Goal: Task Accomplishment & Management: Complete application form

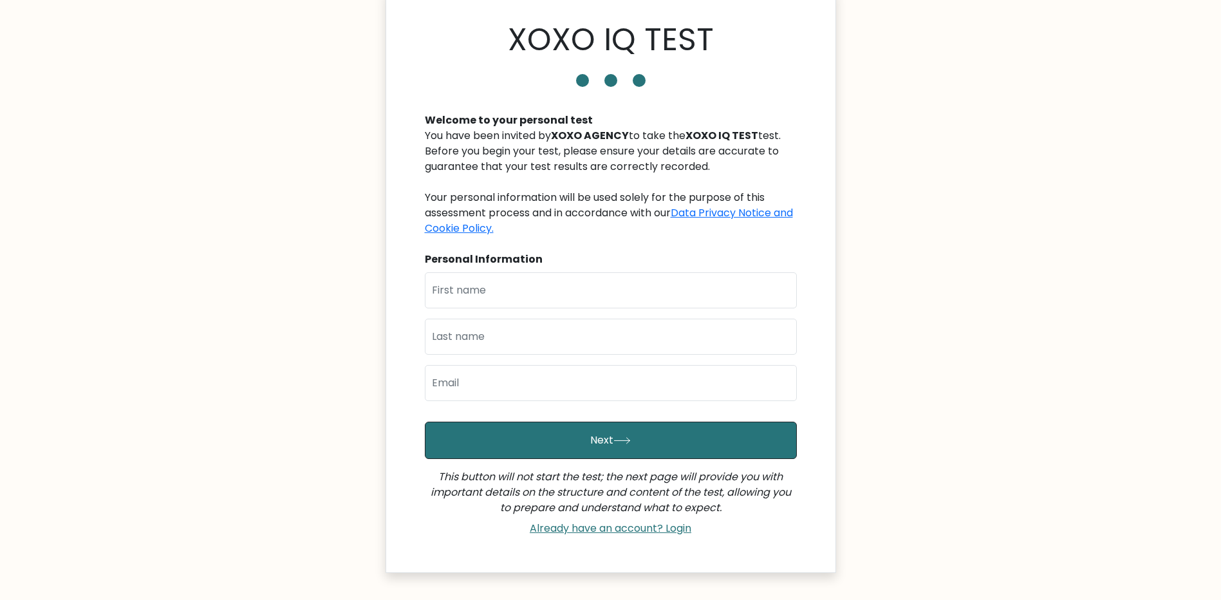
scroll to position [64, 0]
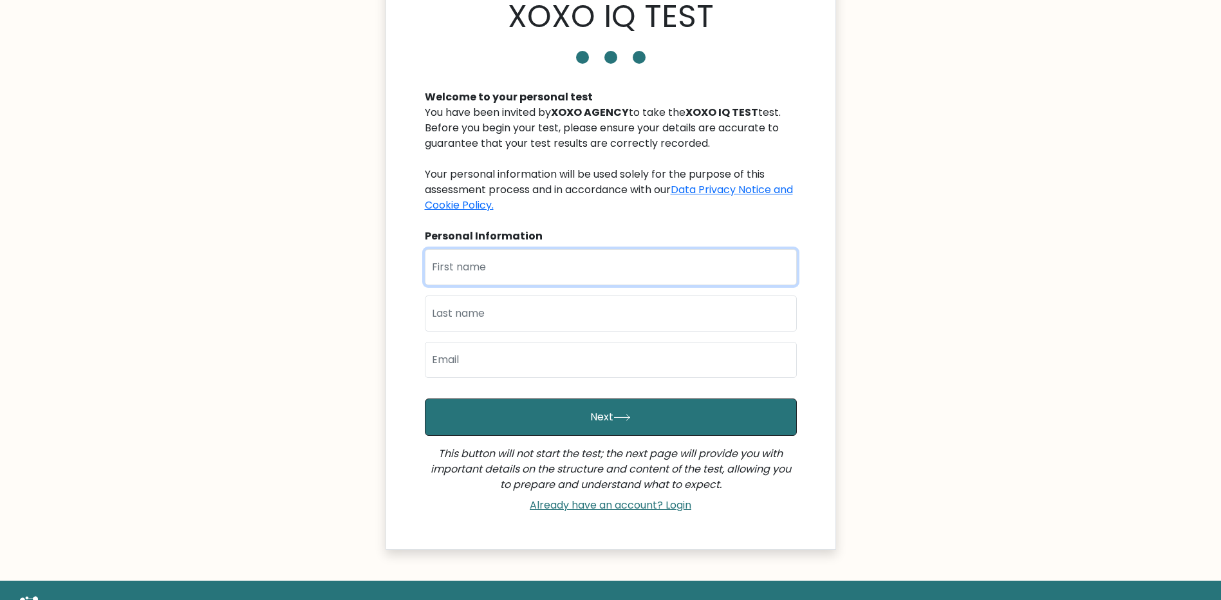
click at [512, 275] on input "text" at bounding box center [611, 267] width 372 height 36
type input "[PERSON_NAME]"
type input "Schamber"
type input "justinschambet@gmail.com"
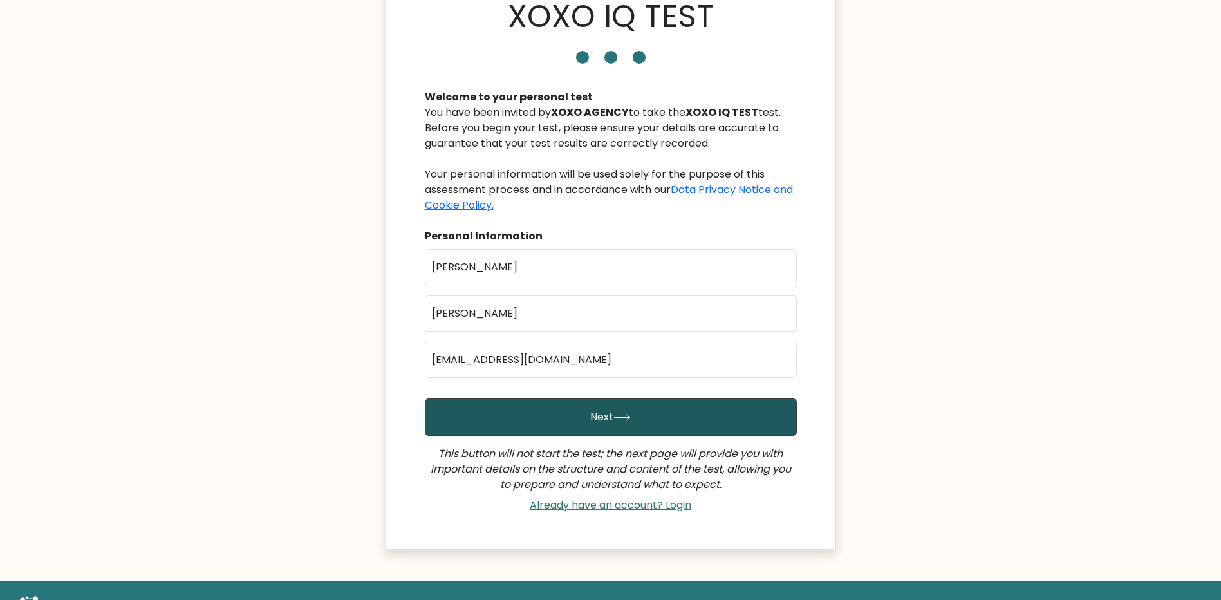
click at [529, 418] on button "Next" at bounding box center [611, 416] width 372 height 37
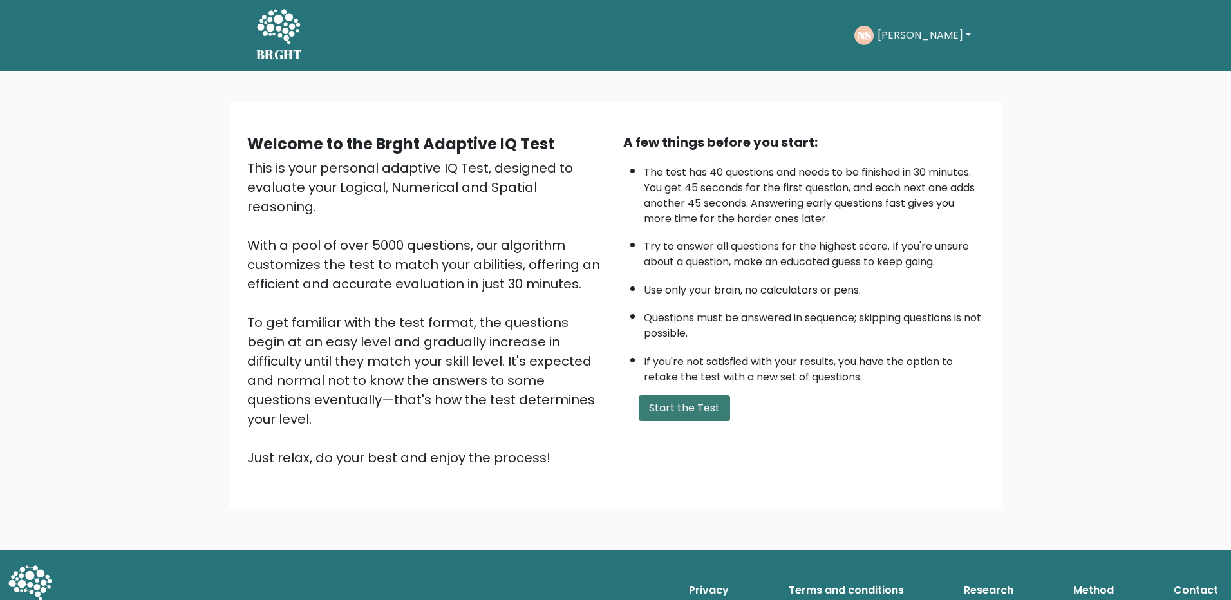
click at [698, 410] on button "Start the Test" at bounding box center [684, 408] width 91 height 26
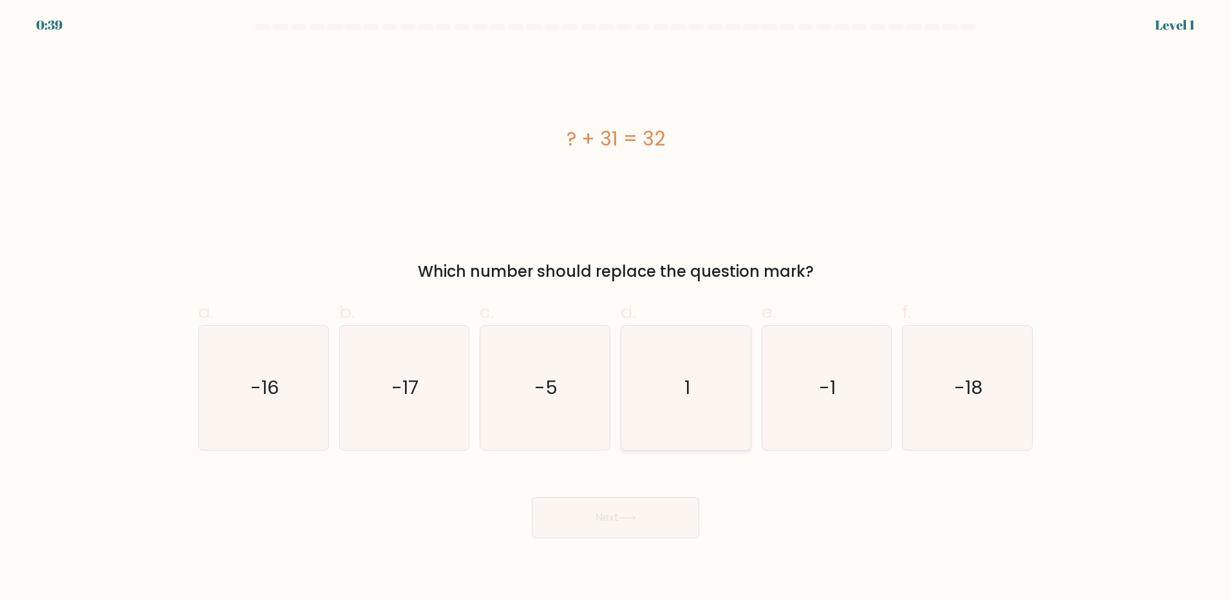
click at [702, 371] on icon "1" at bounding box center [686, 388] width 124 height 124
click at [616, 308] on input "d. 1" at bounding box center [615, 304] width 1 height 8
radio input "true"
click at [646, 517] on button "Next" at bounding box center [615, 517] width 167 height 41
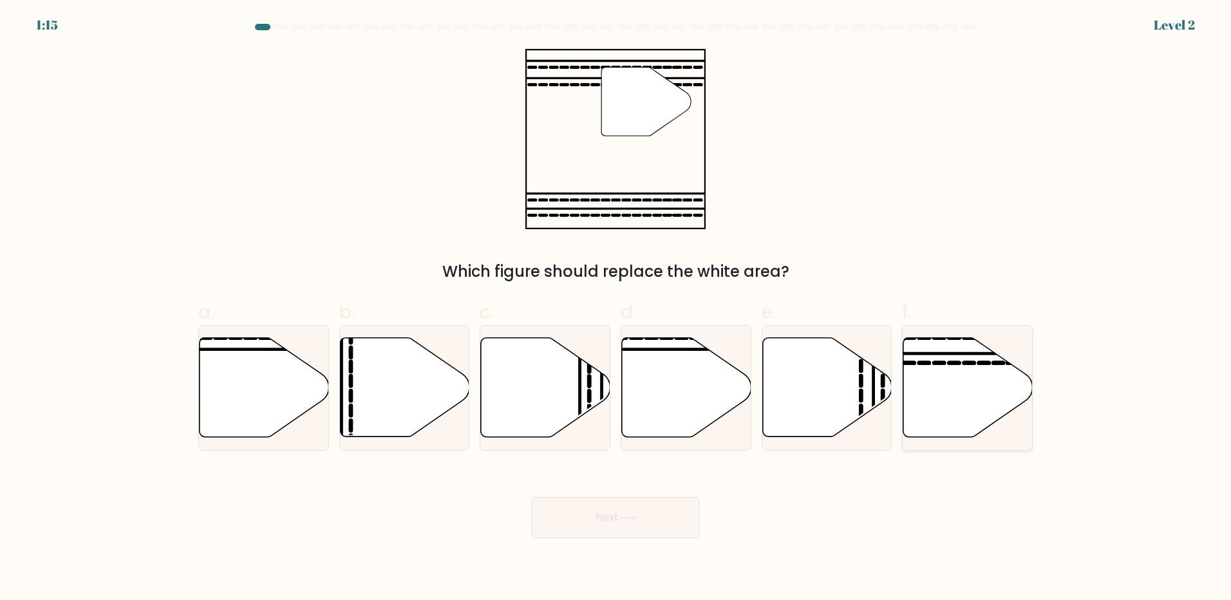
click at [943, 409] on icon at bounding box center [967, 387] width 129 height 99
click at [616, 308] on input "f." at bounding box center [615, 304] width 1 height 8
radio input "true"
click at [633, 507] on button "Next" at bounding box center [615, 517] width 167 height 41
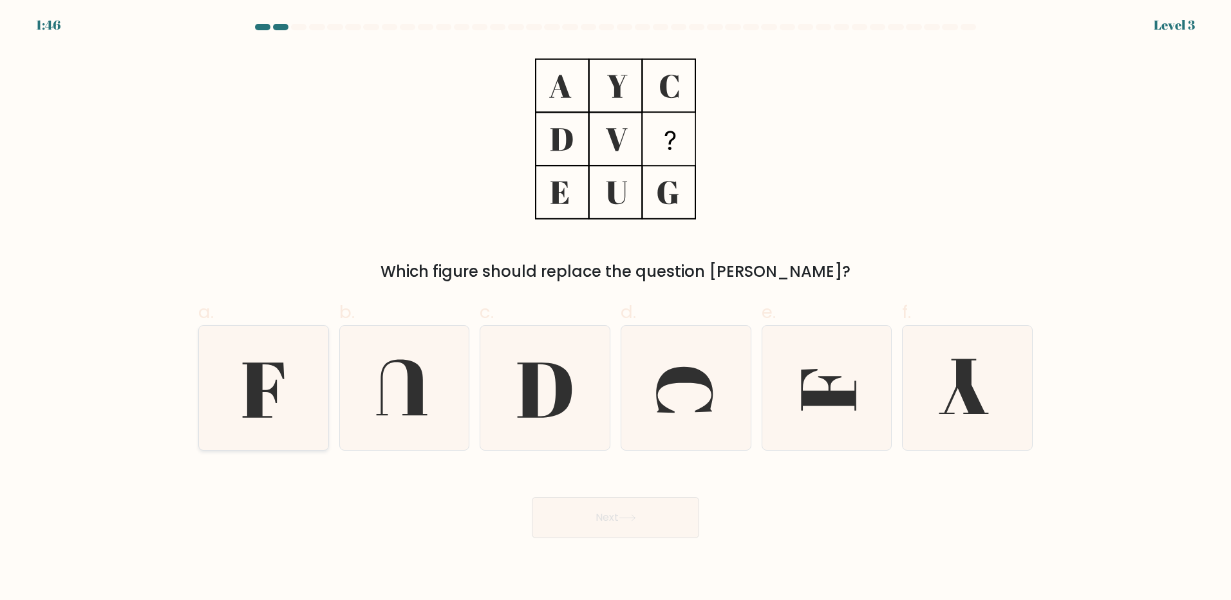
click at [298, 379] on icon at bounding box center [263, 388] width 124 height 124
click at [615, 308] on input "a." at bounding box center [615, 304] width 1 height 8
radio input "true"
click at [660, 524] on button "Next" at bounding box center [615, 517] width 167 height 41
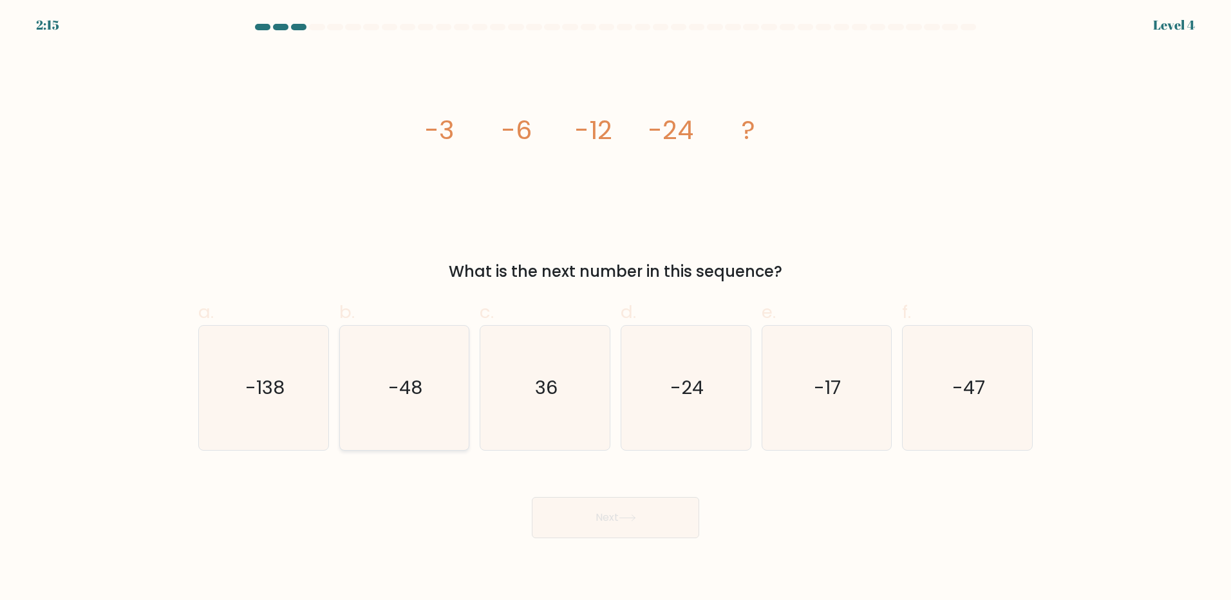
click at [426, 373] on icon "-48" at bounding box center [404, 388] width 124 height 124
click at [615, 308] on input "b. -48" at bounding box center [615, 304] width 1 height 8
radio input "true"
click at [657, 515] on button "Next" at bounding box center [615, 517] width 167 height 41
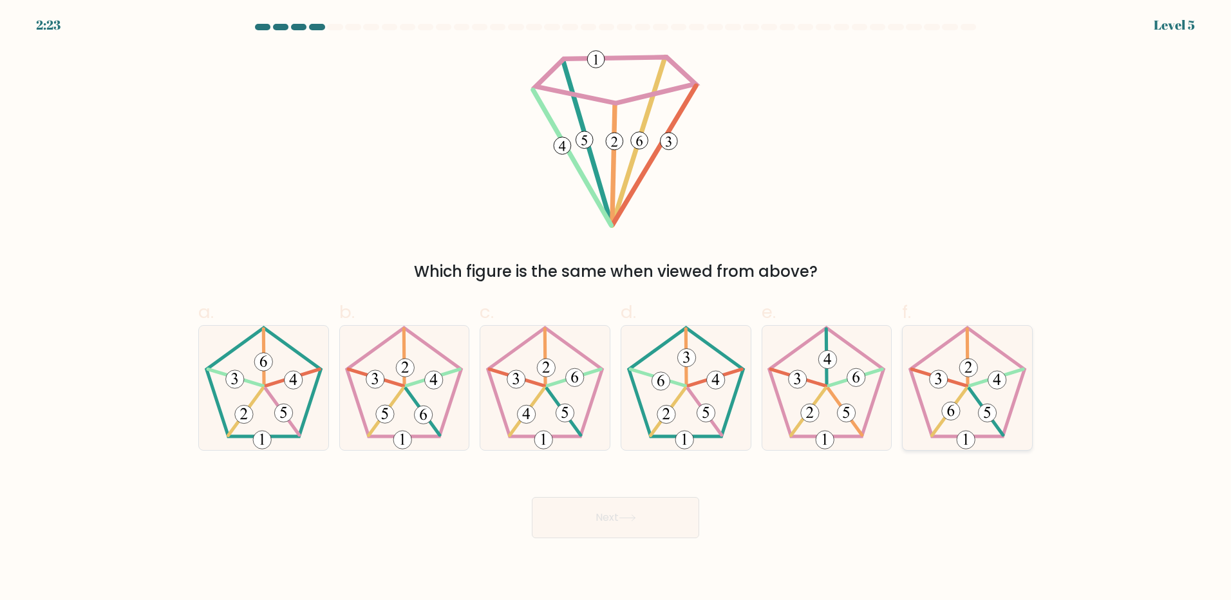
click at [970, 402] on icon at bounding box center [967, 388] width 124 height 124
click at [616, 308] on input "f." at bounding box center [615, 304] width 1 height 8
radio input "true"
click at [670, 517] on button "Next" at bounding box center [615, 517] width 167 height 41
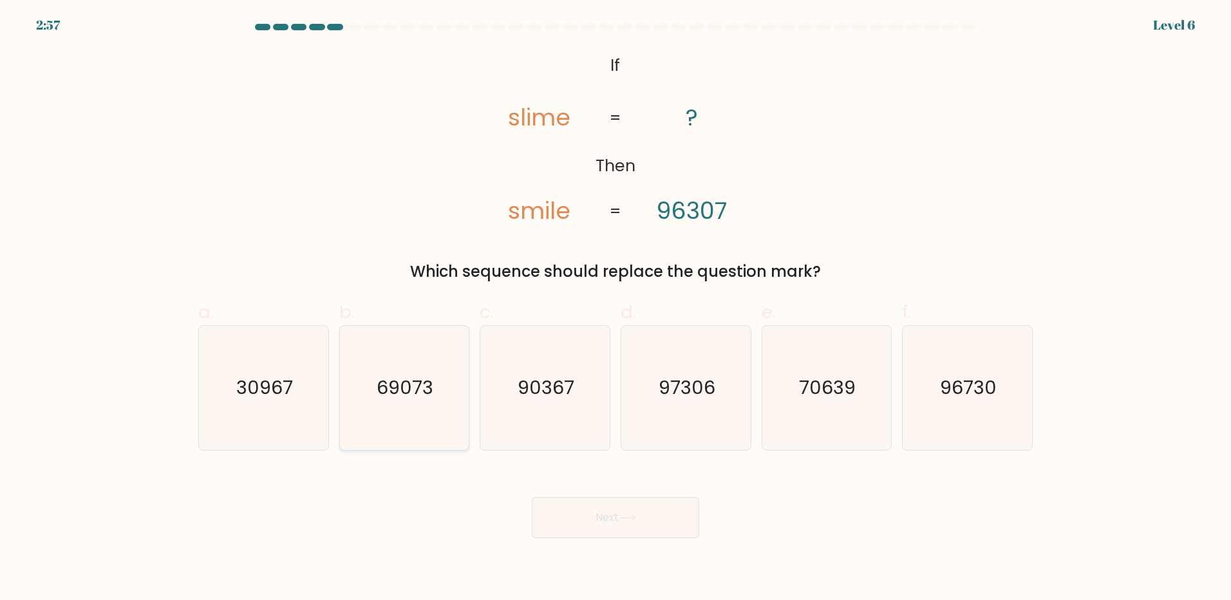
click at [446, 381] on icon "69073" at bounding box center [404, 388] width 124 height 124
click at [615, 308] on input "b. 69073" at bounding box center [615, 304] width 1 height 8
radio input "true"
click at [832, 468] on div "Next" at bounding box center [616, 502] width 850 height 72
click at [527, 427] on icon "90367" at bounding box center [545, 388] width 124 height 124
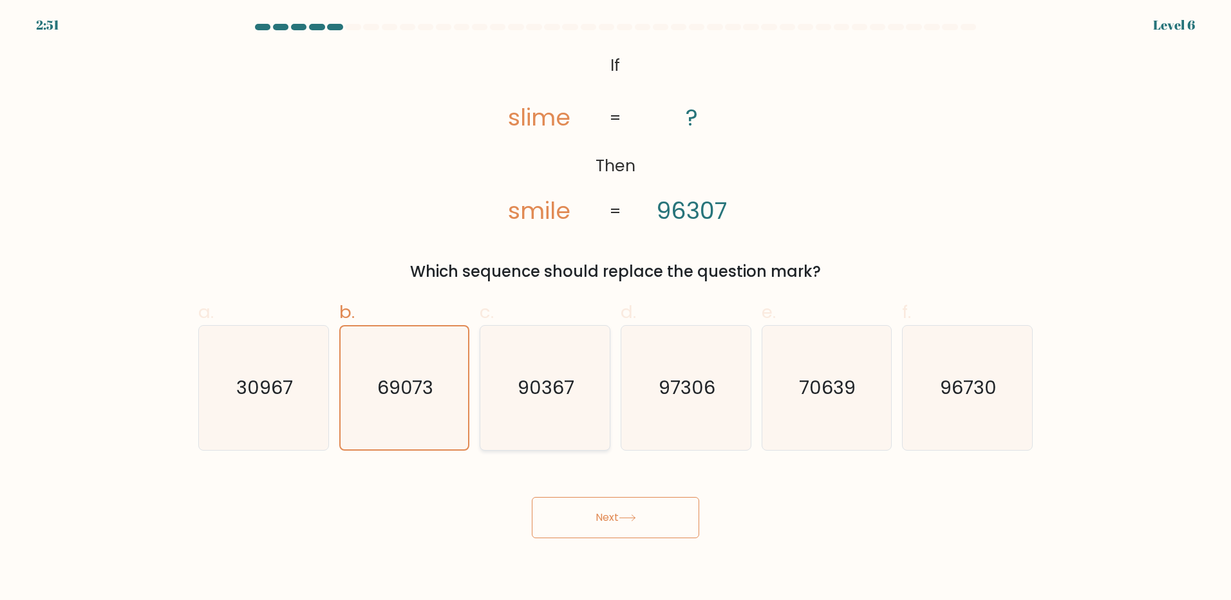
click at [615, 308] on input "c. 90367" at bounding box center [615, 304] width 1 height 8
radio input "true"
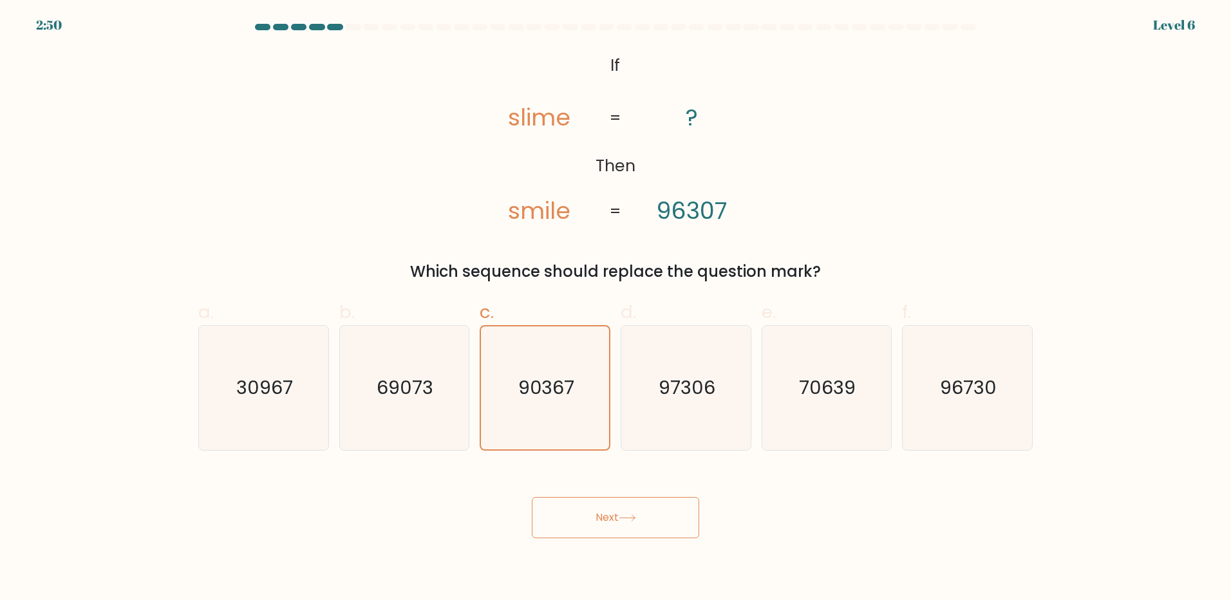
click at [588, 532] on button "Next" at bounding box center [615, 517] width 167 height 41
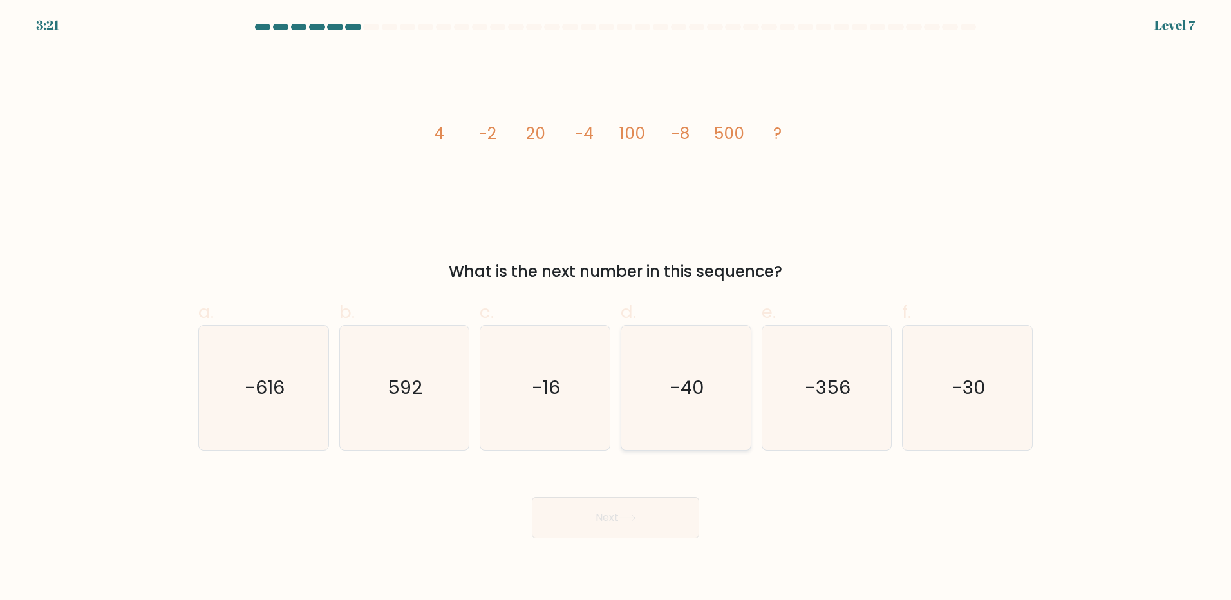
click at [689, 396] on text "-40" at bounding box center [687, 388] width 35 height 26
click at [616, 308] on input "d. -40" at bounding box center [615, 304] width 1 height 8
radio input "true"
click at [633, 521] on button "Next" at bounding box center [615, 517] width 167 height 41
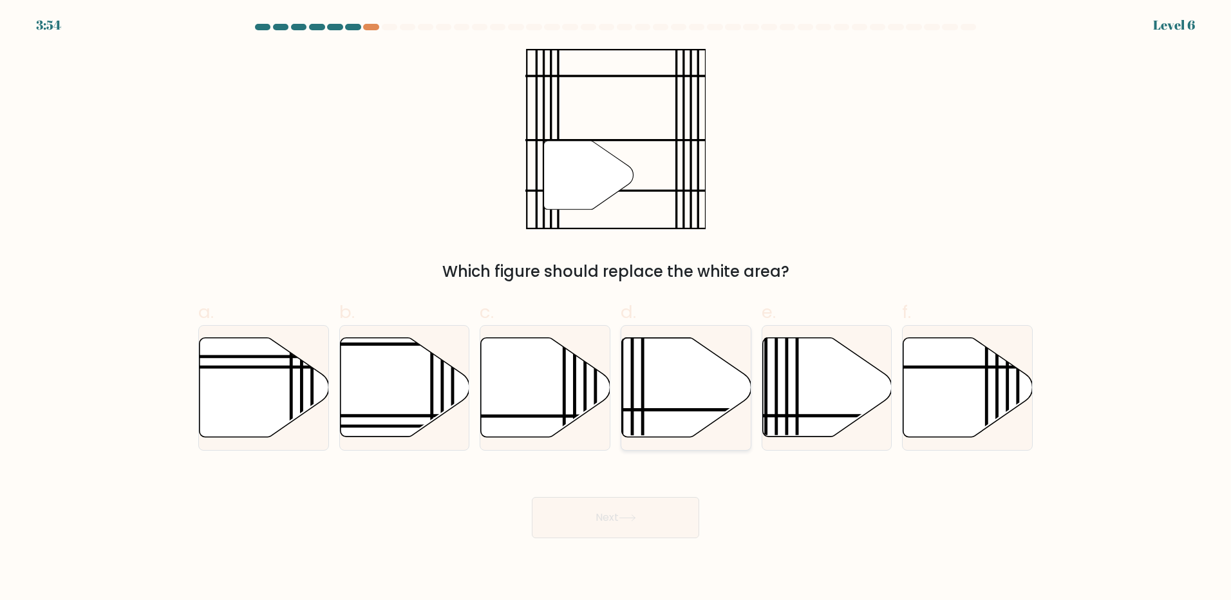
click at [670, 409] on icon at bounding box center [725, 409] width 261 height 0
click at [616, 308] on input "d." at bounding box center [615, 304] width 1 height 8
radio input "true"
click at [624, 520] on icon at bounding box center [627, 517] width 17 height 7
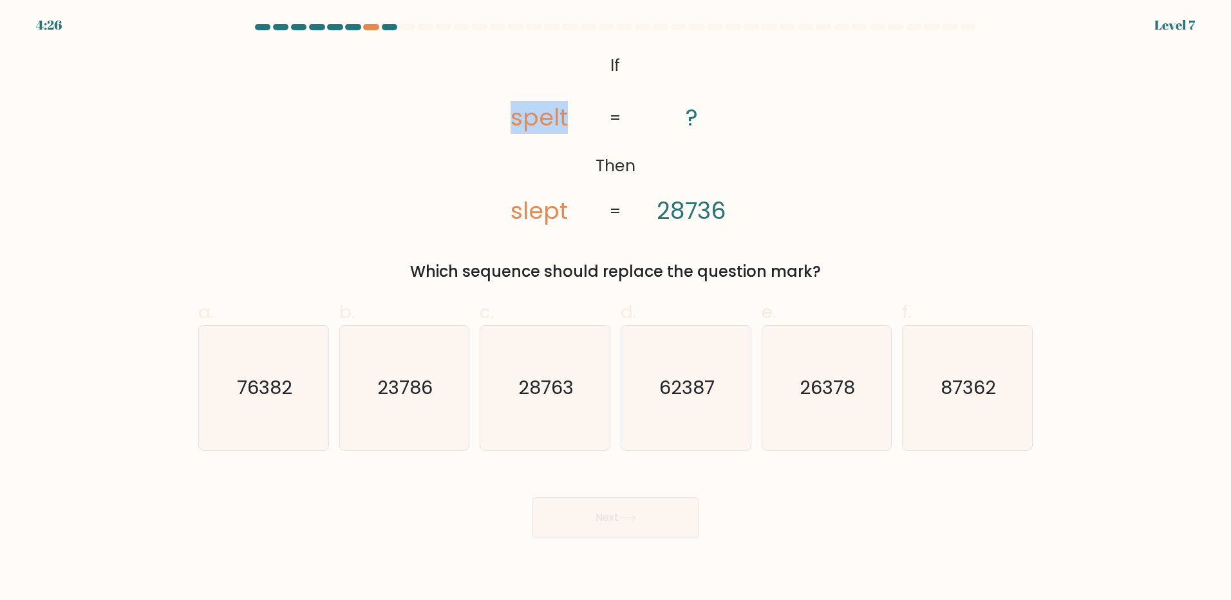
drag, startPoint x: 566, startPoint y: 116, endPoint x: 507, endPoint y: 115, distance: 59.2
click at [507, 115] on icon "@import url('https://fonts.googleapis.com/css?family=Abril+Fatface:400,100,100i…" at bounding box center [615, 139] width 292 height 180
drag, startPoint x: 507, startPoint y: 115, endPoint x: 608, endPoint y: 206, distance: 136.3
click at [608, 206] on icon "@import url('https://fonts.googleapis.com/css?family=Abril+Fatface:400,100,100i…" at bounding box center [615, 139] width 292 height 180
click at [541, 435] on icon "28763" at bounding box center [545, 388] width 124 height 124
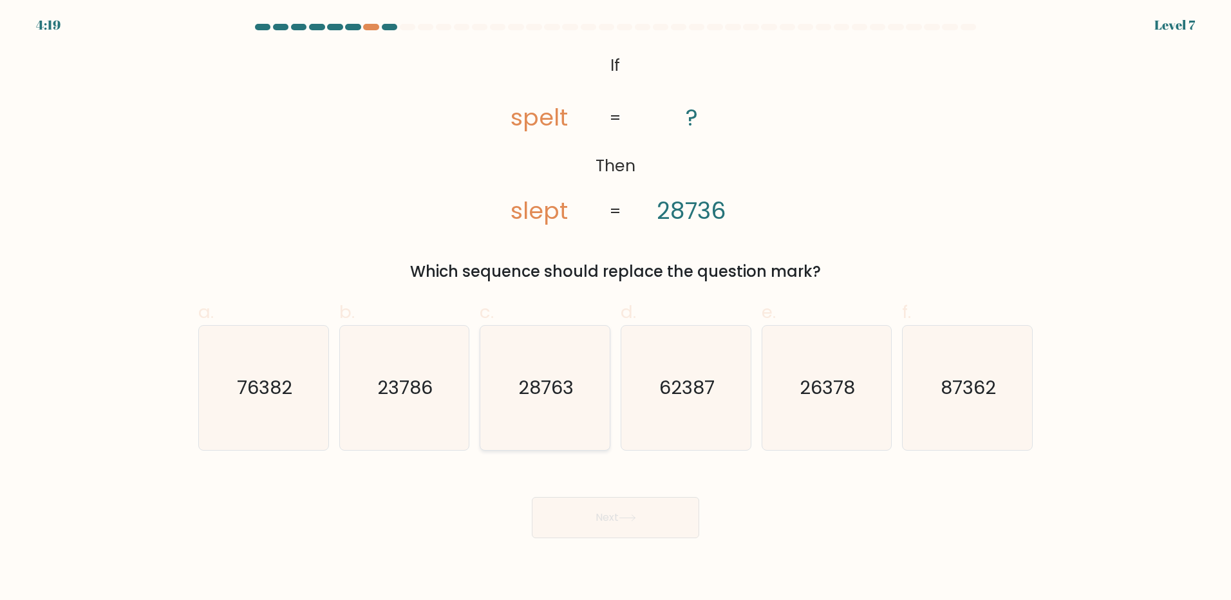
click at [615, 308] on input "c. 28763" at bounding box center [615, 304] width 1 height 8
radio input "true"
click at [595, 501] on button "Next" at bounding box center [615, 517] width 167 height 41
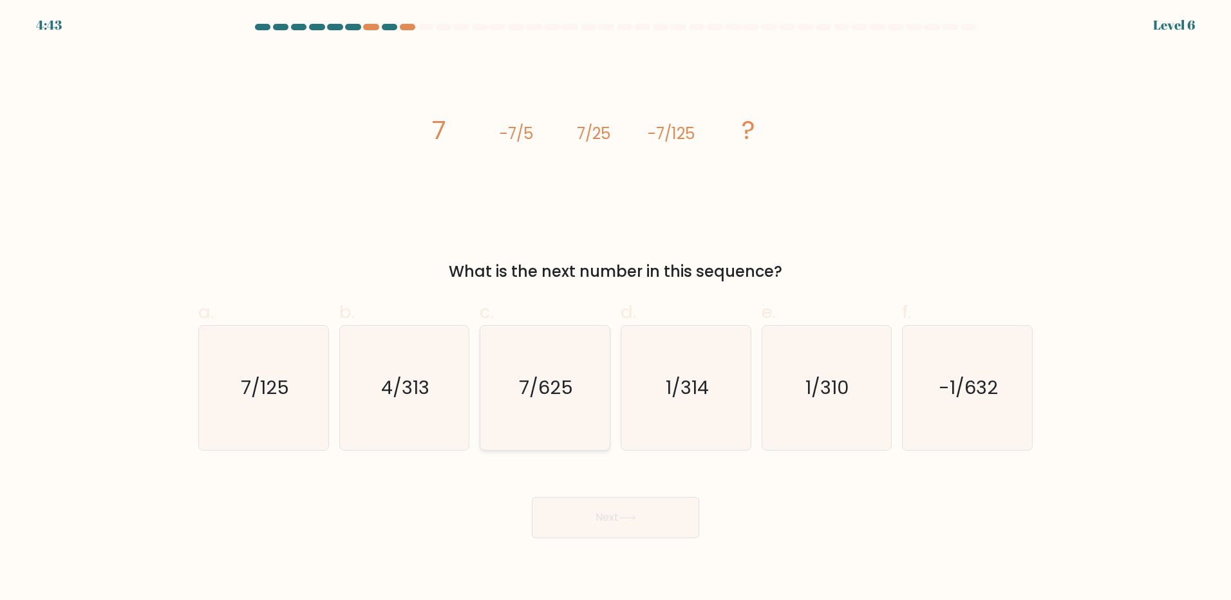
click at [549, 402] on icon "7/625" at bounding box center [545, 388] width 124 height 124
click at [615, 308] on input "c. 7/625" at bounding box center [615, 304] width 1 height 8
radio input "true"
drag, startPoint x: 613, startPoint y: 516, endPoint x: 624, endPoint y: 504, distance: 15.5
click at [613, 516] on button "Next" at bounding box center [615, 517] width 167 height 41
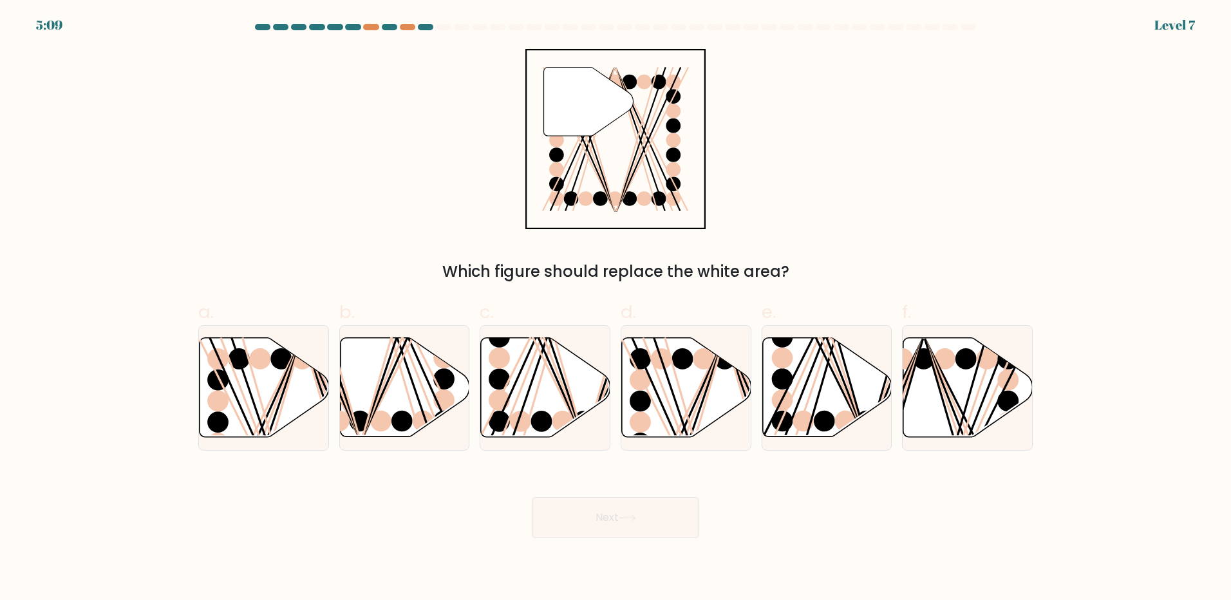
drag, startPoint x: 550, startPoint y: 393, endPoint x: 449, endPoint y: 295, distance: 141.1
click at [523, 330] on div at bounding box center [545, 388] width 131 height 126
click at [615, 308] on input "c." at bounding box center [615, 304] width 1 height 8
radio input "true"
click at [357, 235] on div "" Which figure should replace the white area?" at bounding box center [616, 166] width 850 height 234
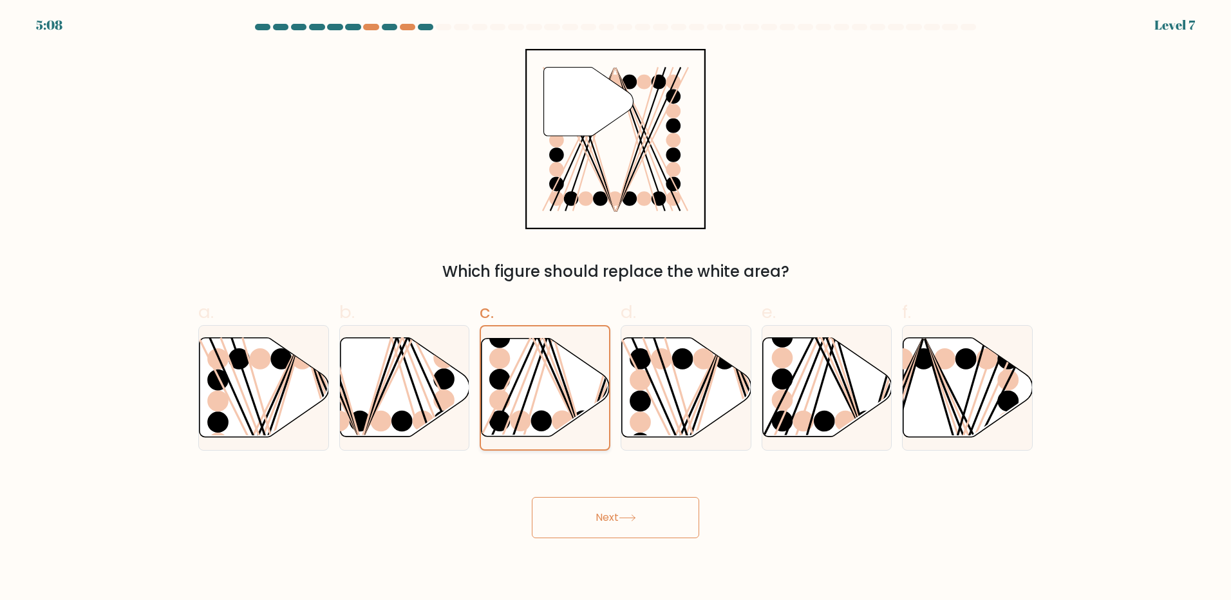
click at [509, 377] on ellipse at bounding box center [499, 379] width 21 height 21
click at [615, 308] on input "c." at bounding box center [615, 304] width 1 height 8
click at [662, 388] on line at bounding box center [684, 442] width 82 height 209
click at [616, 308] on input "d." at bounding box center [615, 304] width 1 height 8
radio input "true"
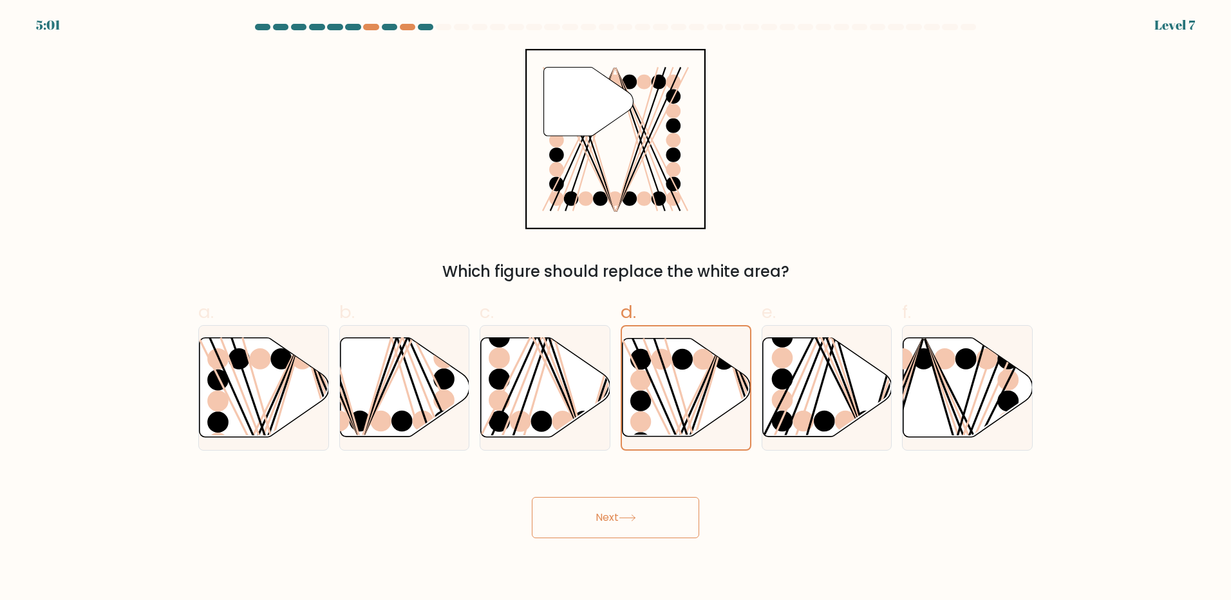
drag, startPoint x: 676, startPoint y: 509, endPoint x: 657, endPoint y: 507, distance: 18.8
click at [675, 509] on button "Next" at bounding box center [615, 517] width 167 height 41
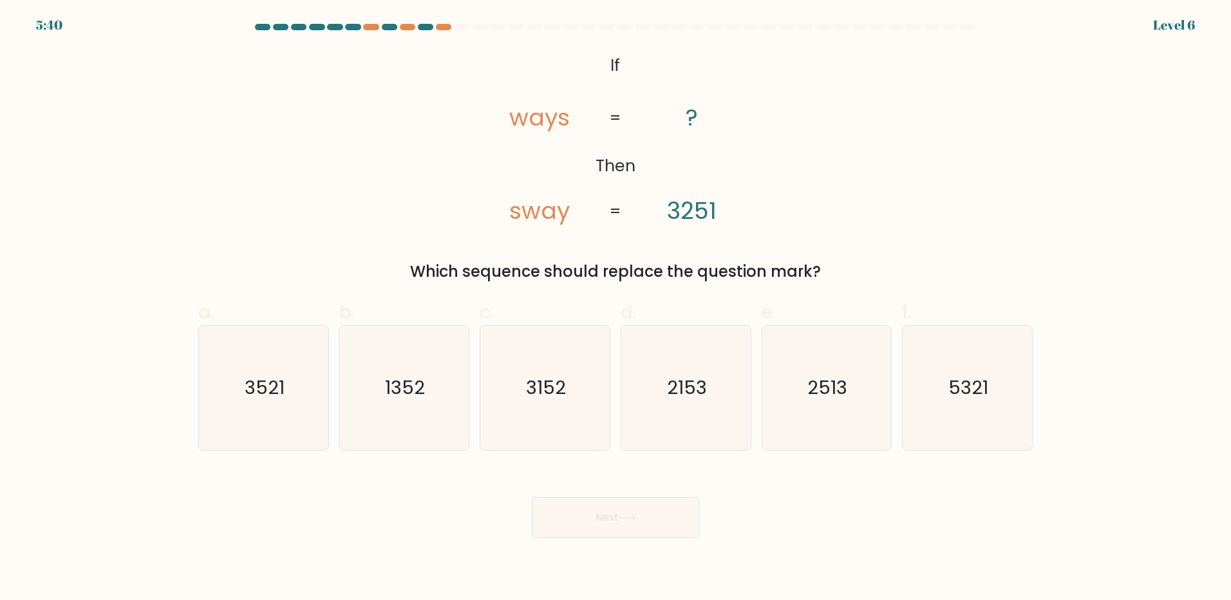
click at [692, 119] on tspan "?" at bounding box center [692, 117] width 12 height 33
click at [830, 411] on icon "2513" at bounding box center [826, 388] width 124 height 124
click at [616, 308] on input "e. 2513" at bounding box center [615, 304] width 1 height 8
radio input "true"
click at [612, 525] on button "Next" at bounding box center [615, 517] width 167 height 41
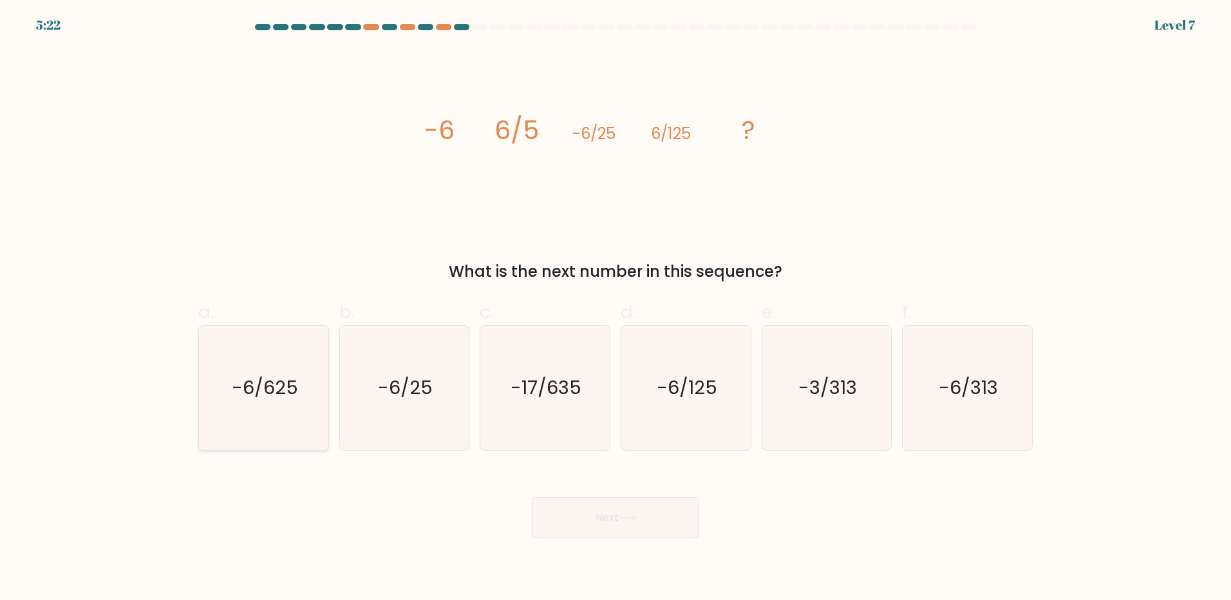
click at [266, 391] on text "-6/625" at bounding box center [265, 388] width 66 height 26
click at [615, 308] on input "a. -6/625" at bounding box center [615, 304] width 1 height 8
radio input "true"
click at [616, 518] on button "Next" at bounding box center [615, 517] width 167 height 41
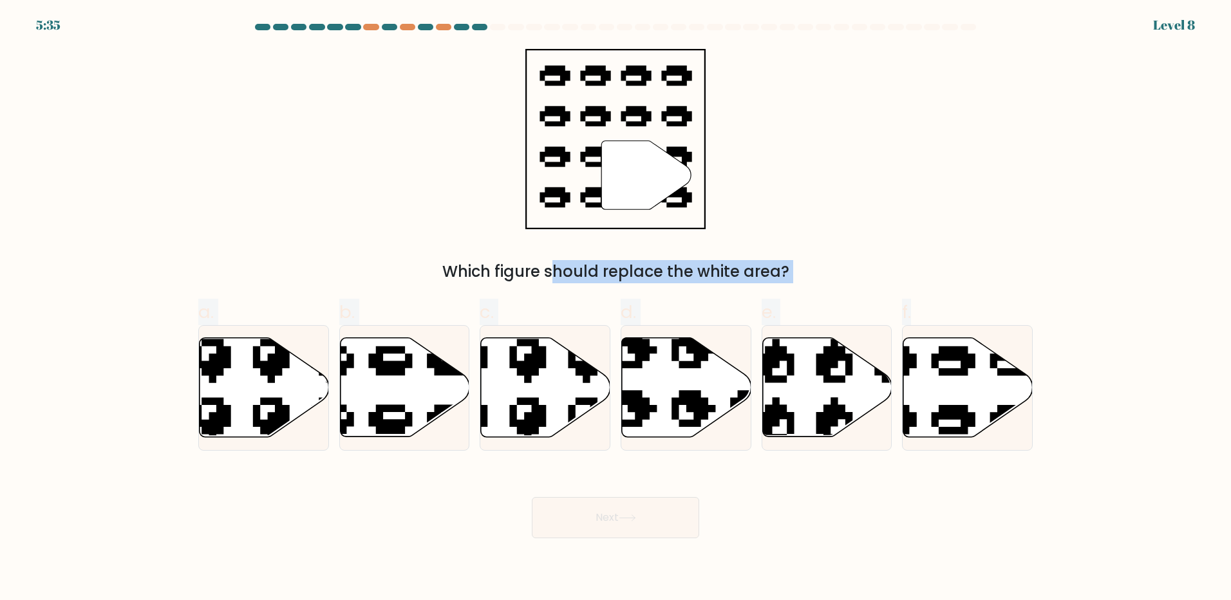
drag, startPoint x: 729, startPoint y: 300, endPoint x: 630, endPoint y: 162, distance: 169.9
click at [630, 162] on form "a." at bounding box center [615, 281] width 1231 height 514
click at [920, 353] on icon at bounding box center [967, 387] width 129 height 99
click at [616, 308] on input "f." at bounding box center [615, 304] width 1 height 8
radio input "true"
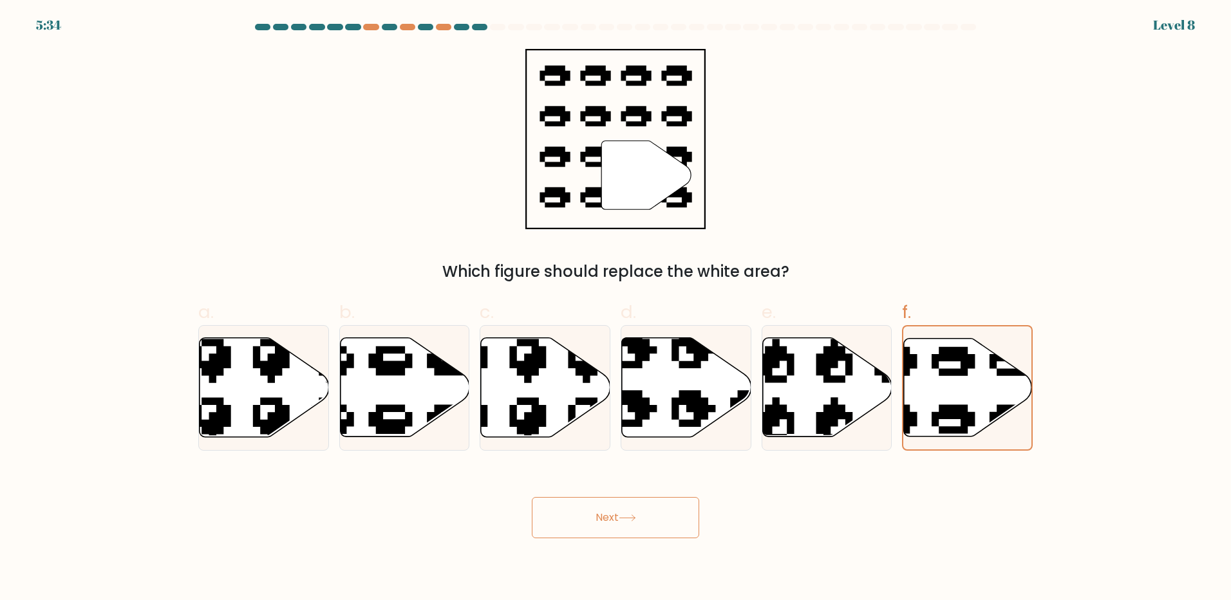
click at [661, 527] on button "Next" at bounding box center [615, 517] width 167 height 41
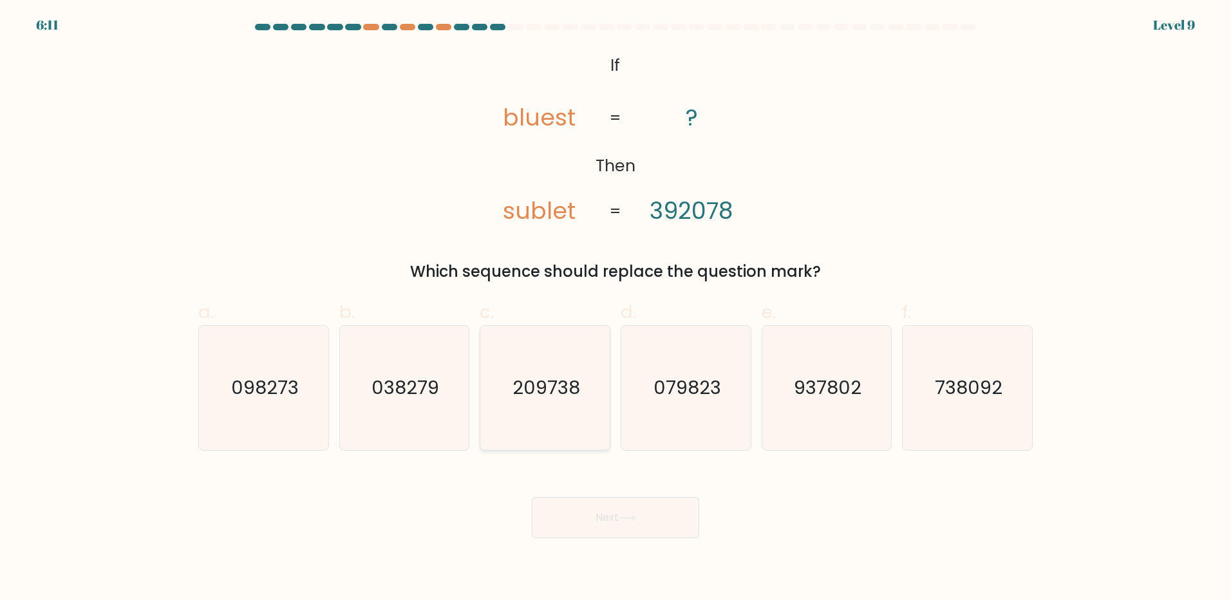
click at [544, 382] on text "209738" at bounding box center [546, 388] width 68 height 26
click at [615, 308] on input "c. 209738" at bounding box center [615, 304] width 1 height 8
radio input "true"
click at [621, 516] on button "Next" at bounding box center [615, 517] width 167 height 41
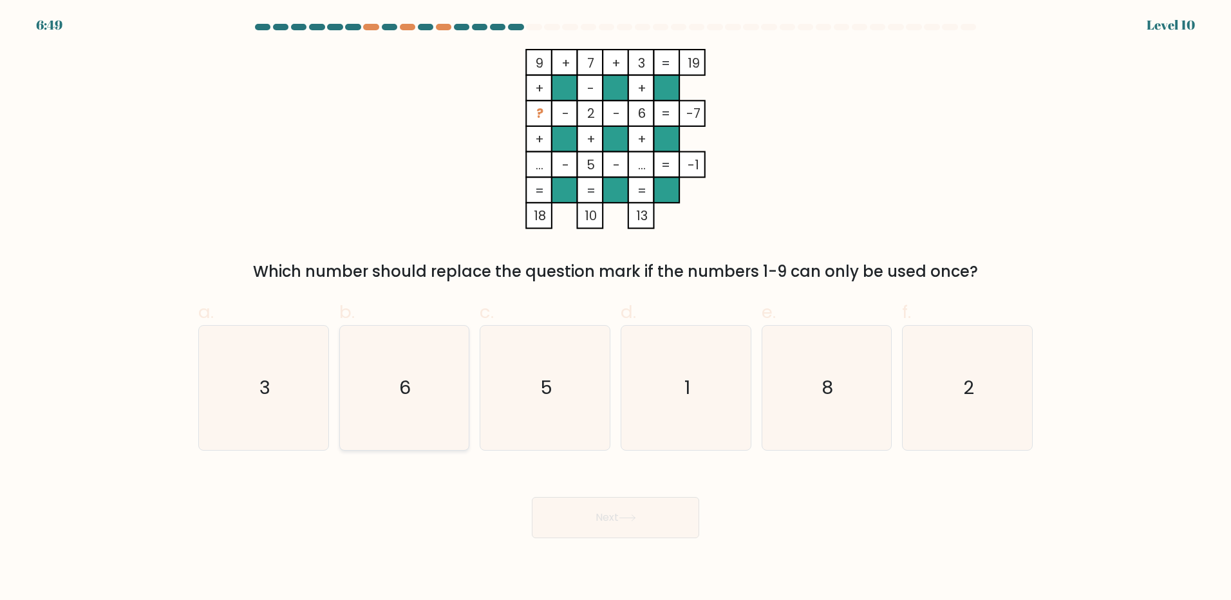
click at [418, 392] on icon "6" at bounding box center [404, 388] width 124 height 124
click at [615, 308] on input "b. 6" at bounding box center [615, 304] width 1 height 8
radio input "true"
click at [628, 505] on button "Next" at bounding box center [615, 517] width 167 height 41
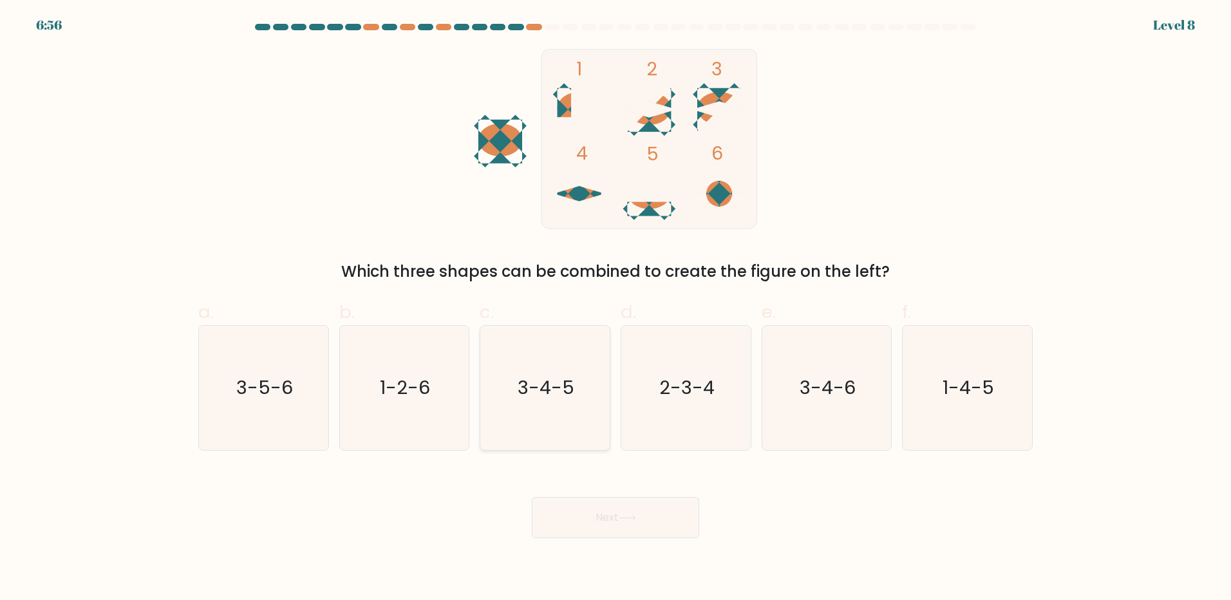
click at [554, 407] on icon "3-4-5" at bounding box center [545, 388] width 124 height 124
click at [615, 308] on input "c. 3-4-5" at bounding box center [615, 304] width 1 height 8
radio input "true"
click at [641, 521] on button "Next" at bounding box center [615, 517] width 167 height 41
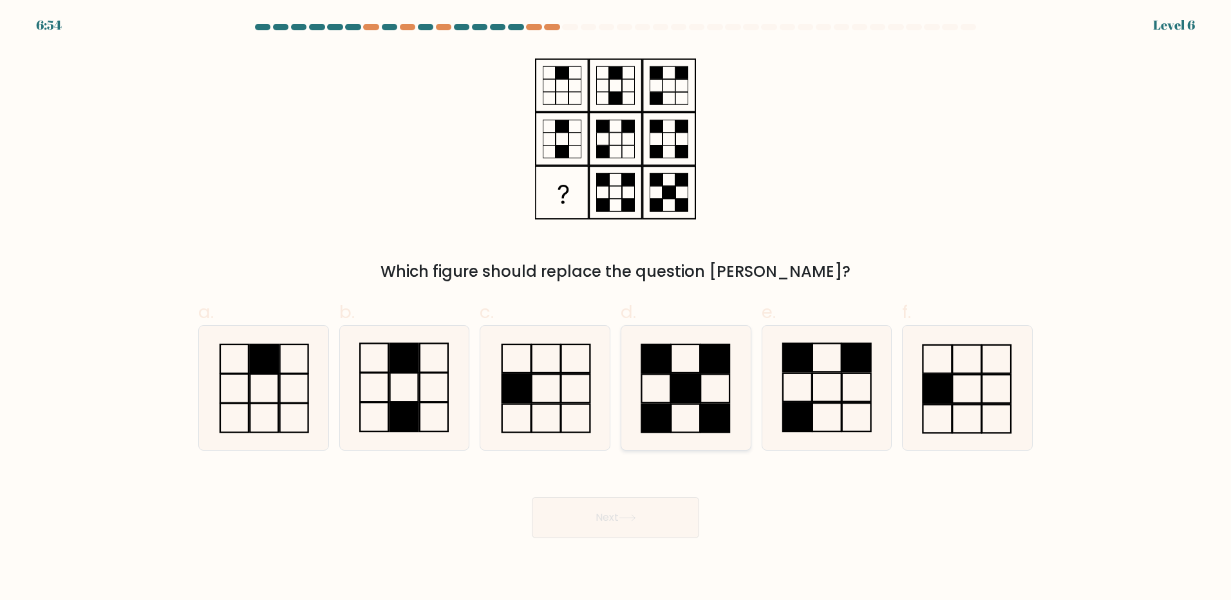
click at [678, 388] on rect at bounding box center [685, 388] width 29 height 28
click at [616, 308] on input "d." at bounding box center [615, 304] width 1 height 8
radio input "true"
drag, startPoint x: 628, startPoint y: 529, endPoint x: 604, endPoint y: 481, distance: 54.1
click at [628, 529] on button "Next" at bounding box center [615, 517] width 167 height 41
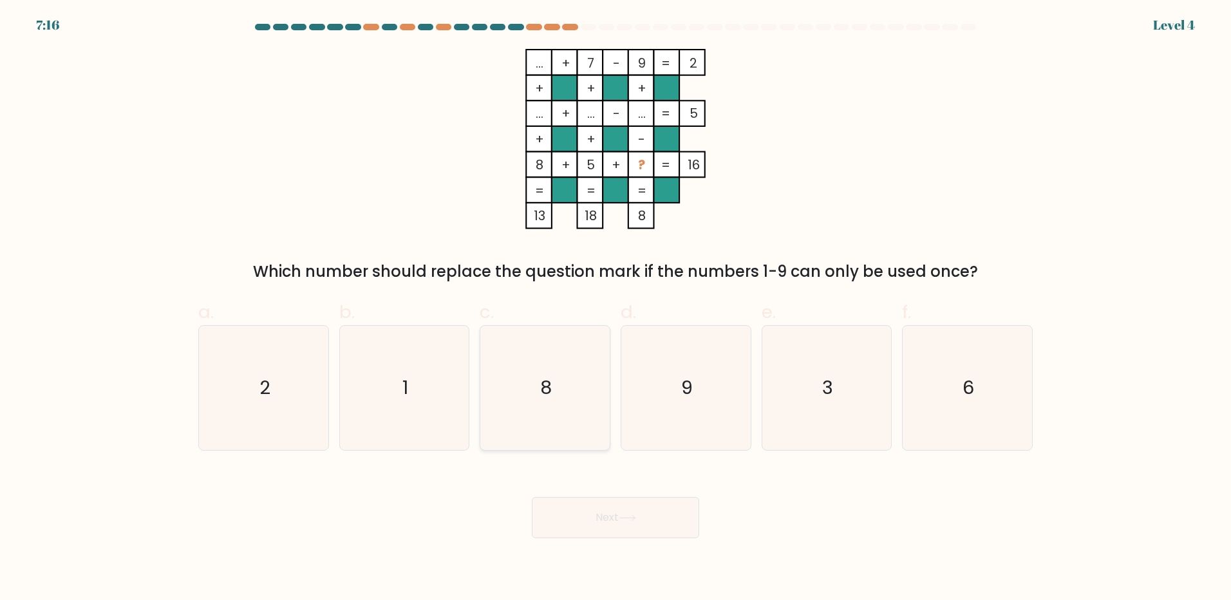
click at [541, 372] on icon "8" at bounding box center [545, 388] width 124 height 124
click at [615, 308] on input "c. 8" at bounding box center [615, 304] width 1 height 8
radio input "true"
click at [424, 371] on icon "1" at bounding box center [404, 388] width 124 height 124
click at [615, 308] on input "b. 1" at bounding box center [615, 304] width 1 height 8
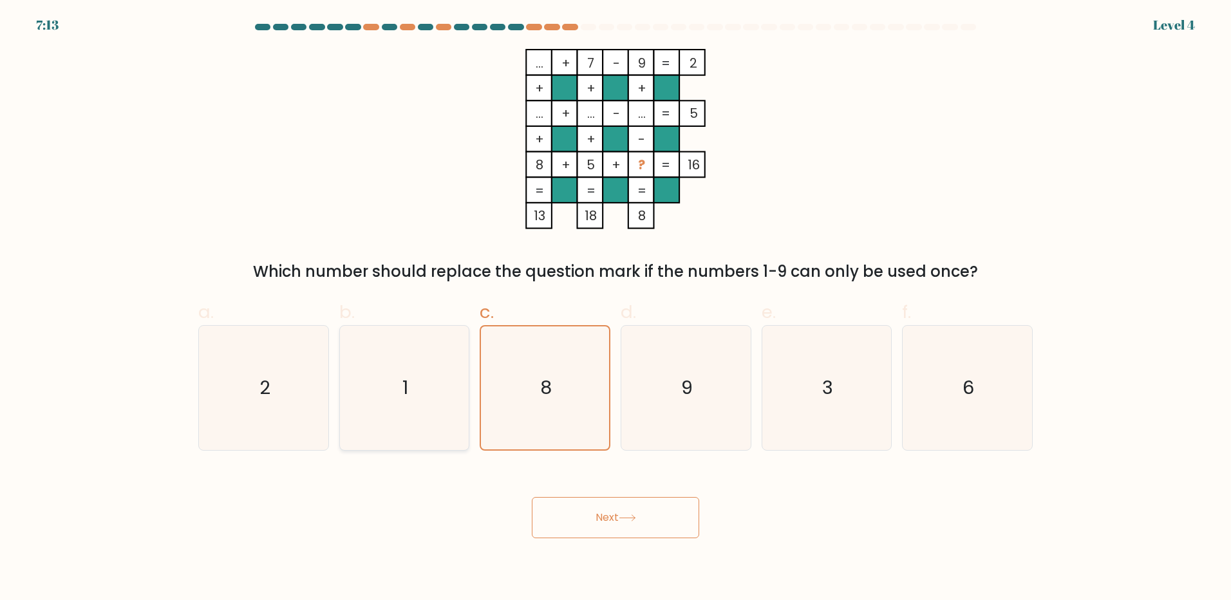
radio input "true"
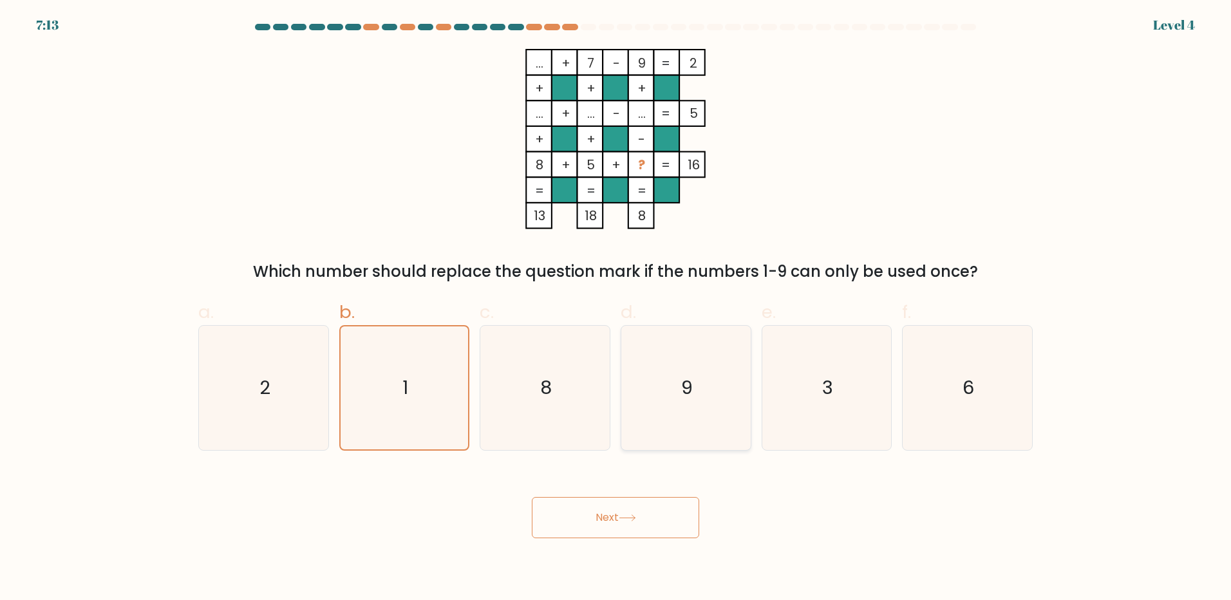
click at [677, 373] on icon "9" at bounding box center [686, 388] width 124 height 124
click at [616, 308] on input "d. 9" at bounding box center [615, 304] width 1 height 8
radio input "true"
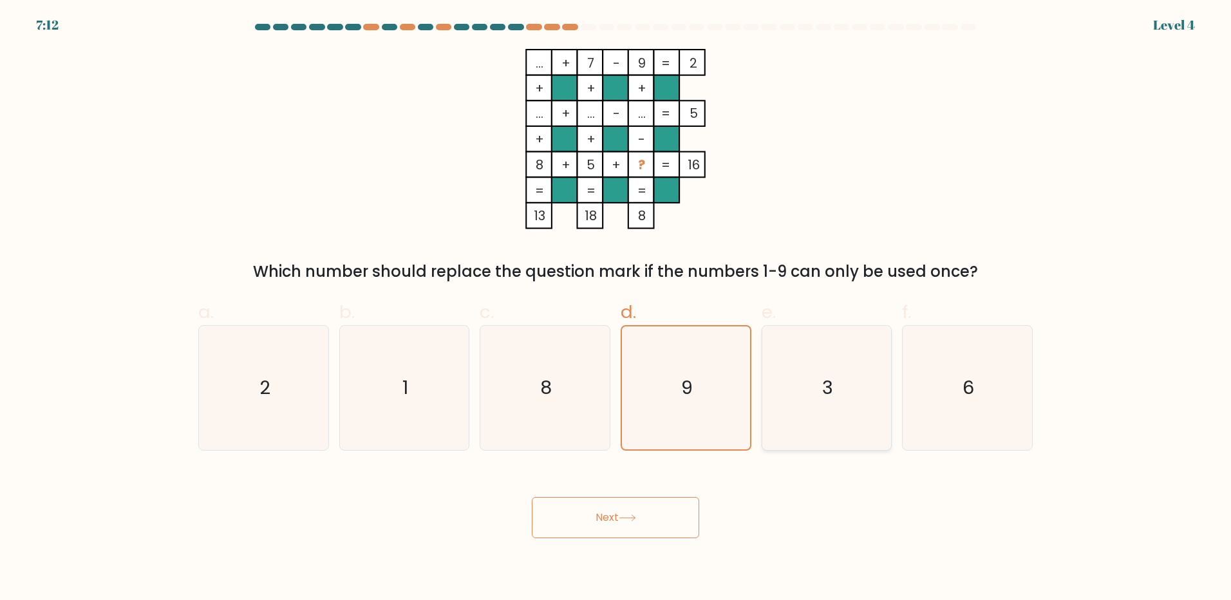
click at [814, 371] on icon "3" at bounding box center [826, 388] width 124 height 124
click at [616, 308] on input "e. 3" at bounding box center [615, 304] width 1 height 8
radio input "true"
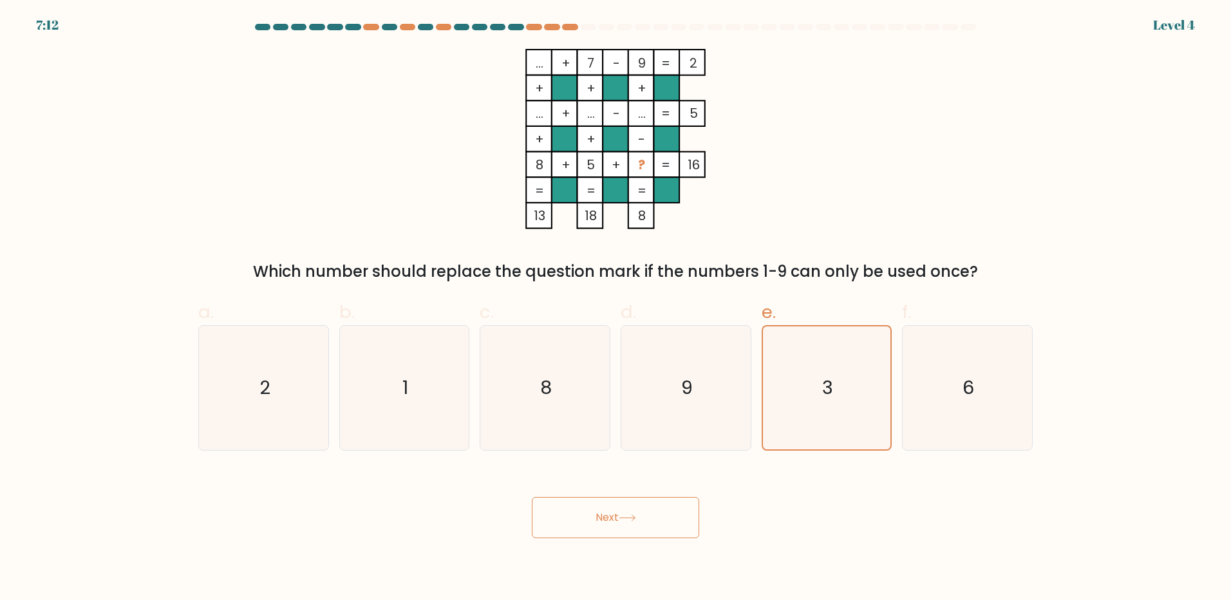
click at [649, 517] on button "Next" at bounding box center [615, 517] width 167 height 41
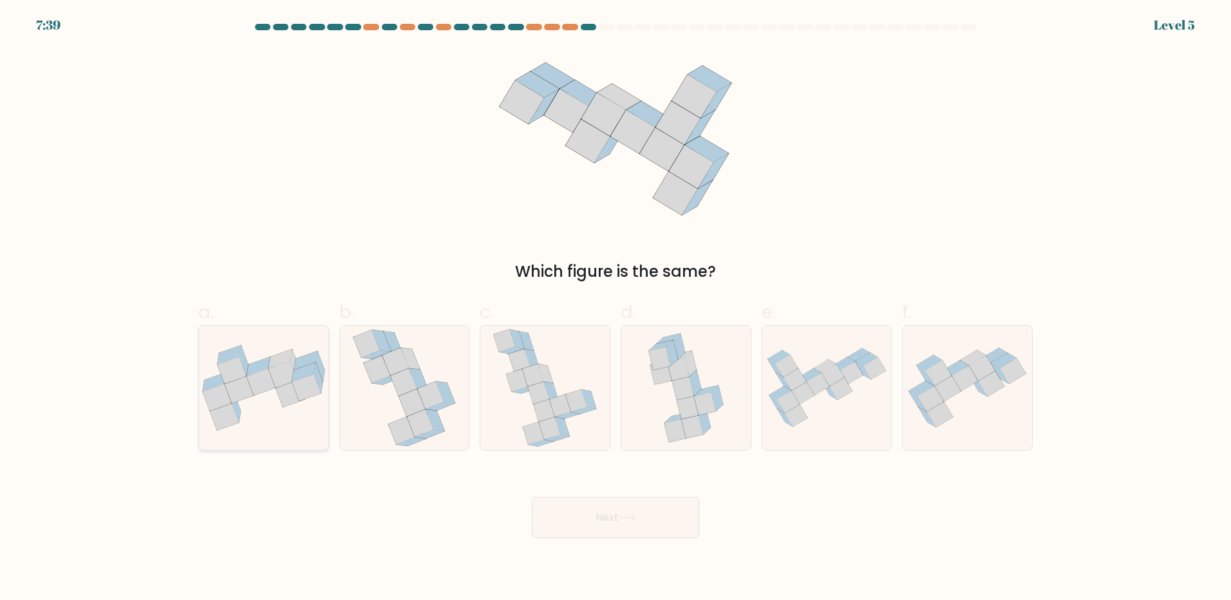
click at [269, 407] on icon at bounding box center [263, 387] width 129 height 85
click at [615, 308] on input "a." at bounding box center [615, 304] width 1 height 8
radio input "true"
click at [419, 382] on icon at bounding box center [418, 379] width 19 height 22
click at [615, 308] on input "b." at bounding box center [615, 304] width 1 height 8
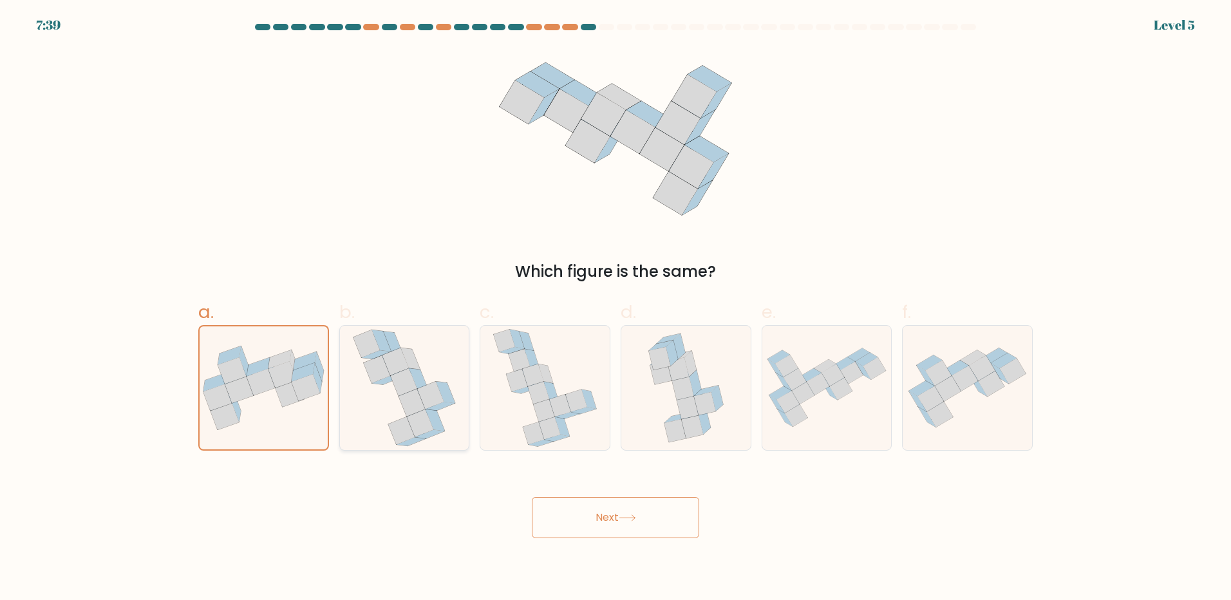
radio input "true"
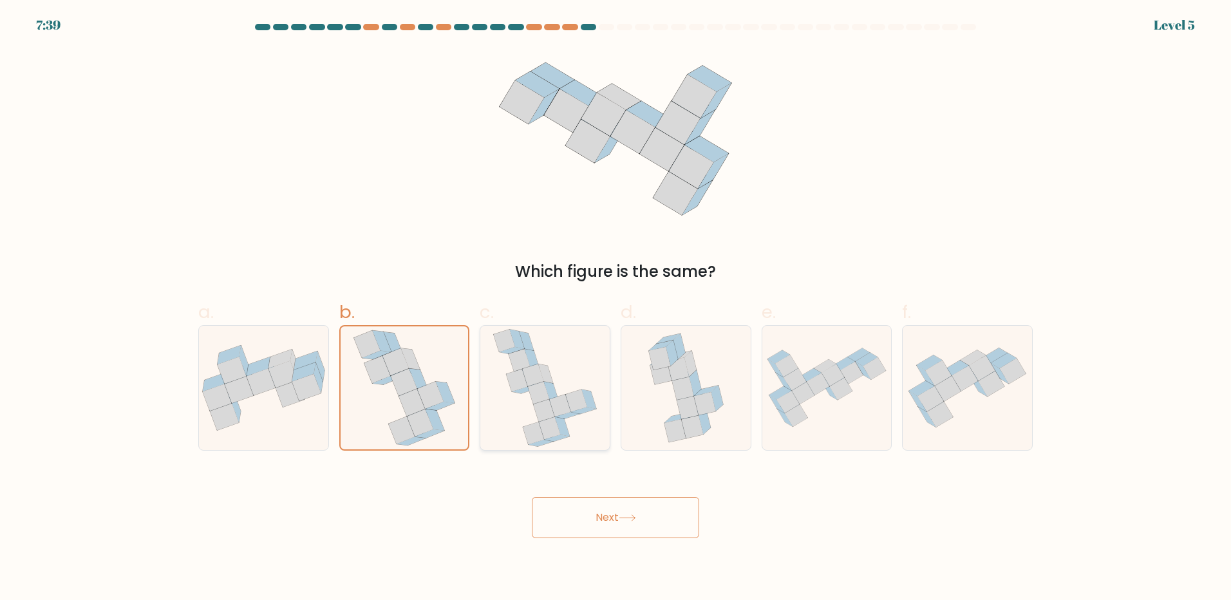
click at [533, 382] on icon at bounding box center [532, 375] width 21 height 23
click at [615, 308] on input "c." at bounding box center [615, 304] width 1 height 8
radio input "true"
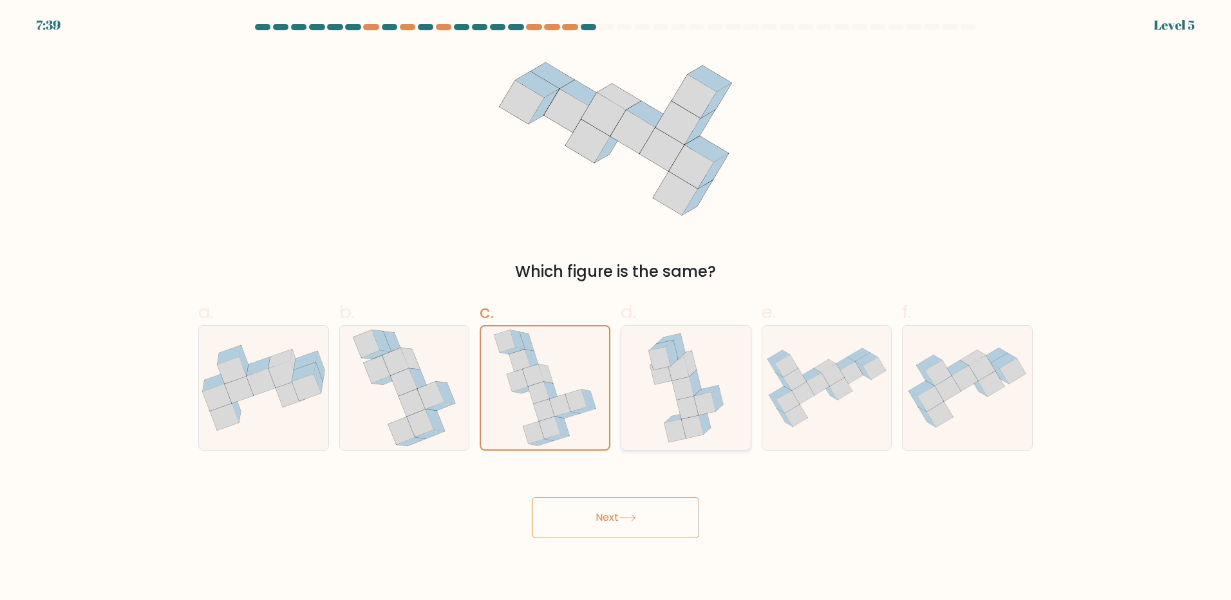
click at [621, 384] on div at bounding box center [686, 388] width 131 height 126
click at [616, 308] on input "d." at bounding box center [615, 304] width 1 height 8
radio input "true"
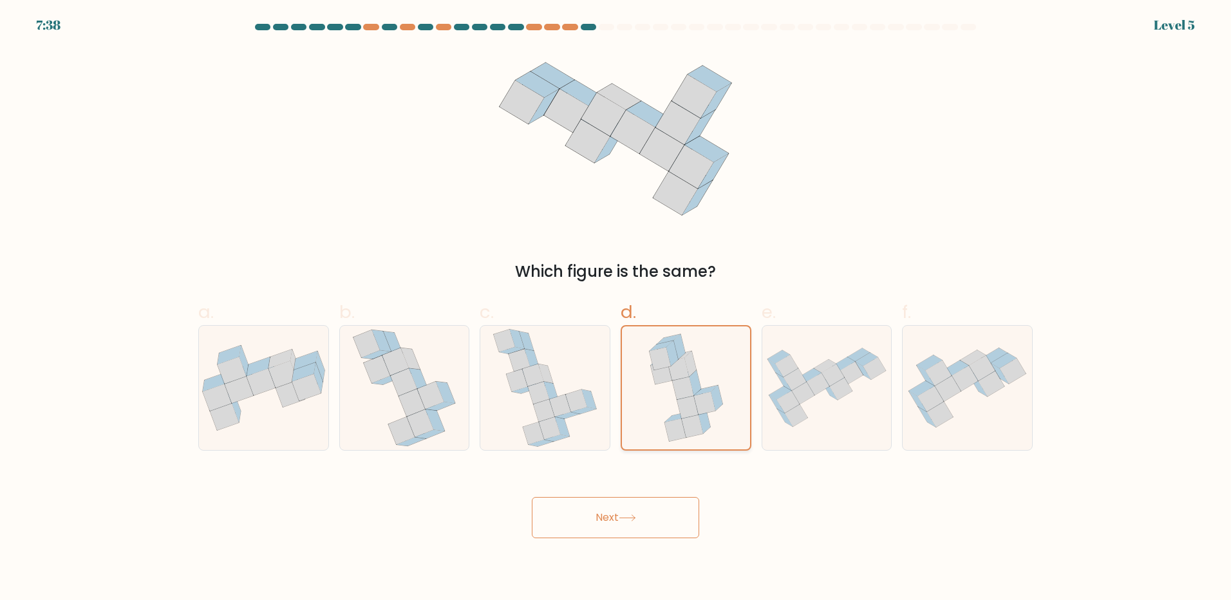
click at [702, 376] on icon at bounding box center [685, 387] width 89 height 123
click at [616, 308] on input "d." at bounding box center [615, 304] width 1 height 8
click at [827, 375] on icon at bounding box center [832, 375] width 23 height 23
click at [616, 308] on input "e." at bounding box center [615, 304] width 1 height 8
radio input "true"
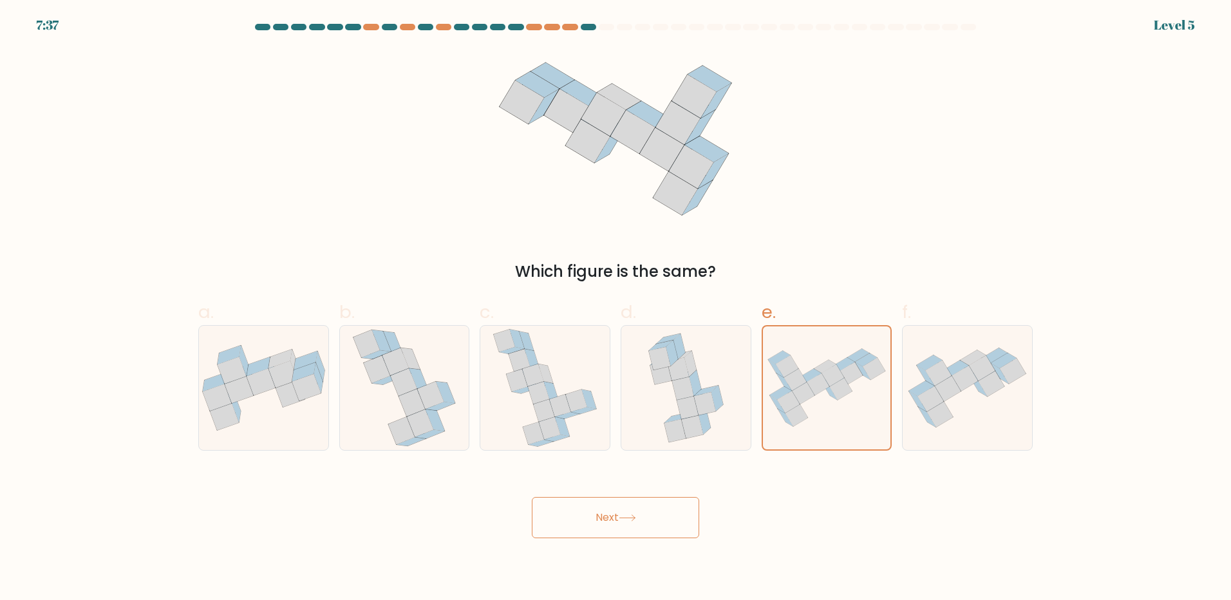
click at [607, 520] on button "Next" at bounding box center [615, 517] width 167 height 41
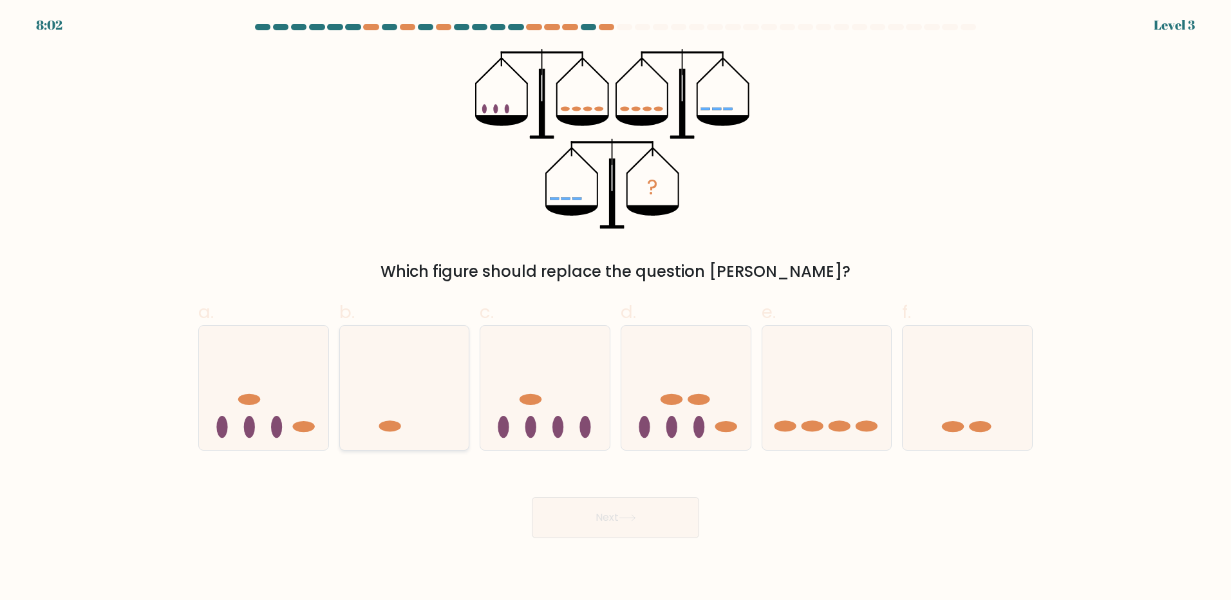
click at [417, 418] on icon at bounding box center [404, 387] width 129 height 107
click at [615, 308] on input "b." at bounding box center [615, 304] width 1 height 8
radio input "true"
click at [630, 517] on icon at bounding box center [627, 517] width 17 height 7
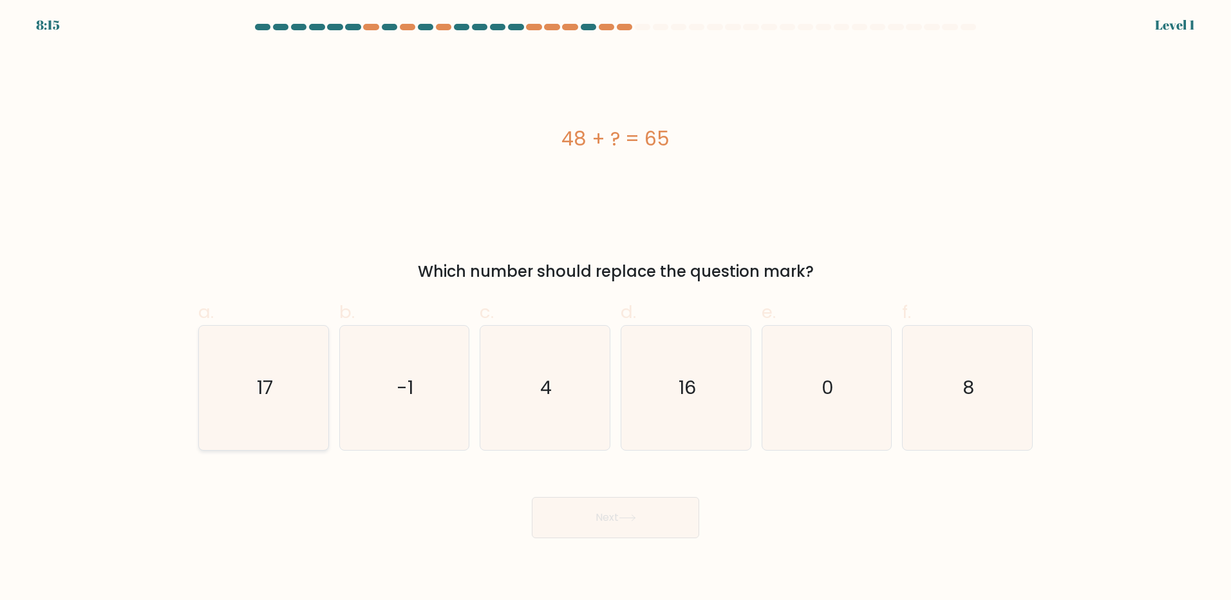
click at [281, 364] on icon "17" at bounding box center [263, 388] width 124 height 124
click at [615, 308] on input "a. 17" at bounding box center [615, 304] width 1 height 8
radio input "true"
click at [654, 527] on button "Next" at bounding box center [615, 517] width 167 height 41
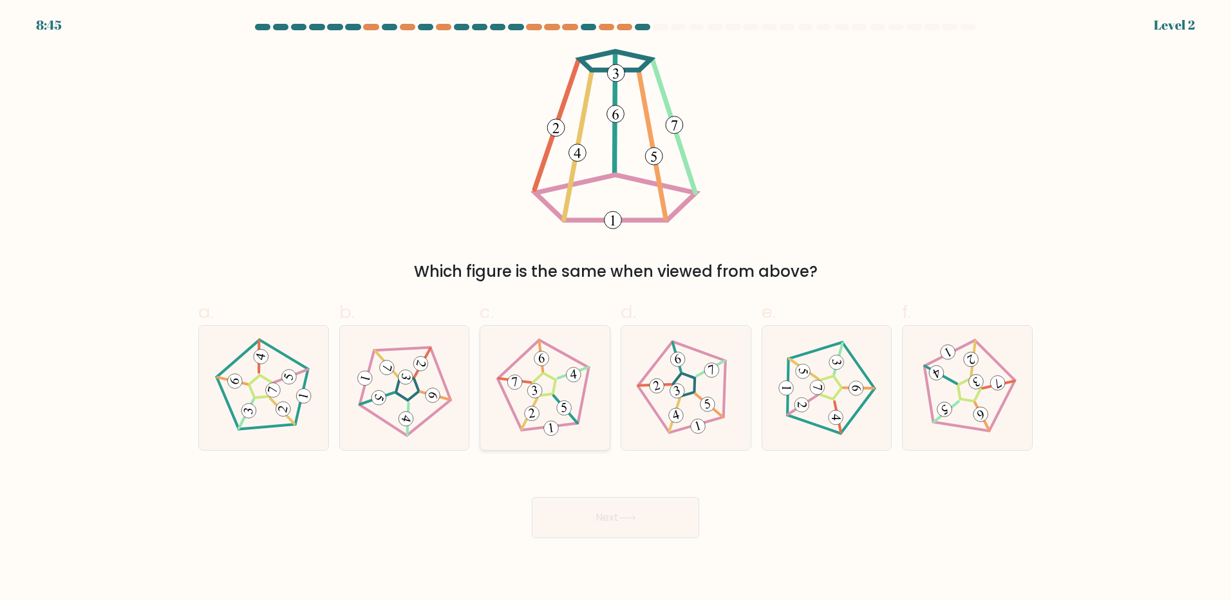
click at [548, 391] on icon at bounding box center [544, 387] width 99 height 99
click at [615, 308] on input "c." at bounding box center [615, 304] width 1 height 8
radio input "true"
click at [593, 523] on button "Next" at bounding box center [615, 517] width 167 height 41
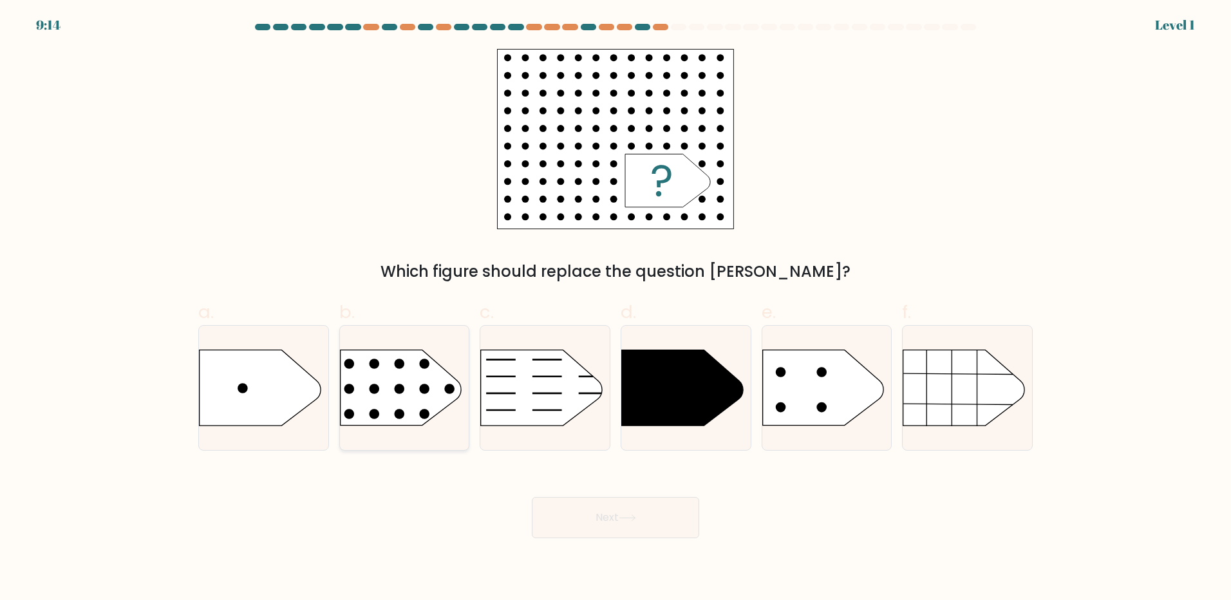
click at [397, 391] on circle at bounding box center [399, 389] width 10 height 10
click at [615, 308] on input "b." at bounding box center [615, 304] width 1 height 8
radio input "true"
click at [635, 518] on icon at bounding box center [626, 518] width 15 height 6
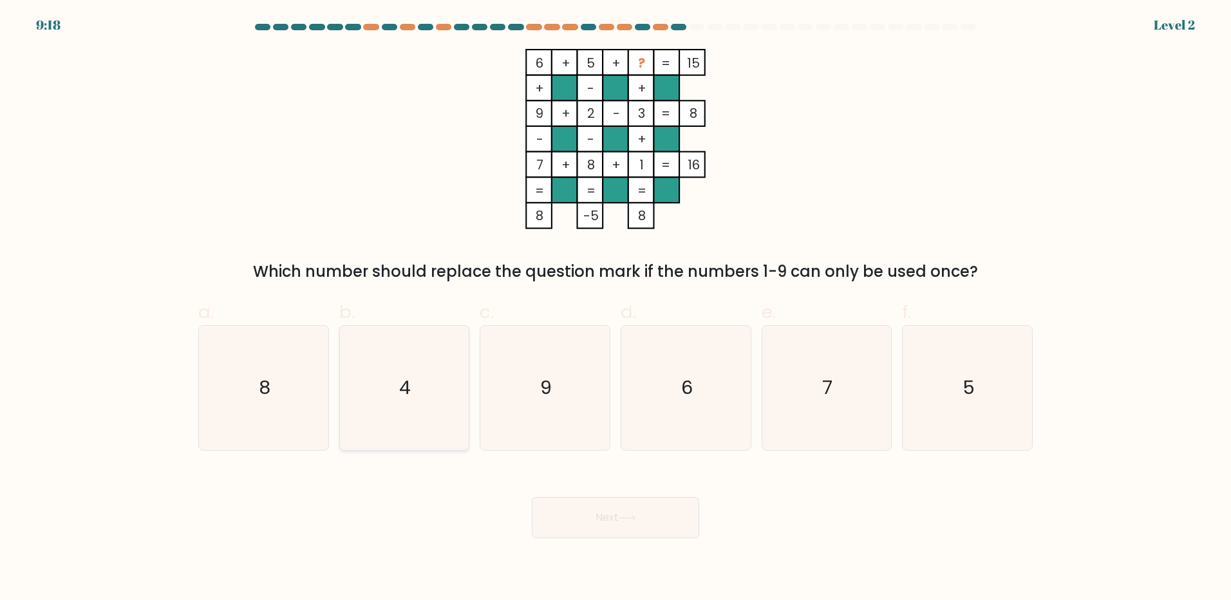
drag, startPoint x: 422, startPoint y: 387, endPoint x: 420, endPoint y: 393, distance: 6.7
click at [422, 387] on icon "4" at bounding box center [404, 388] width 124 height 124
click at [615, 308] on input "b. 4" at bounding box center [615, 304] width 1 height 8
radio input "true"
click at [618, 498] on button "Next" at bounding box center [615, 517] width 167 height 41
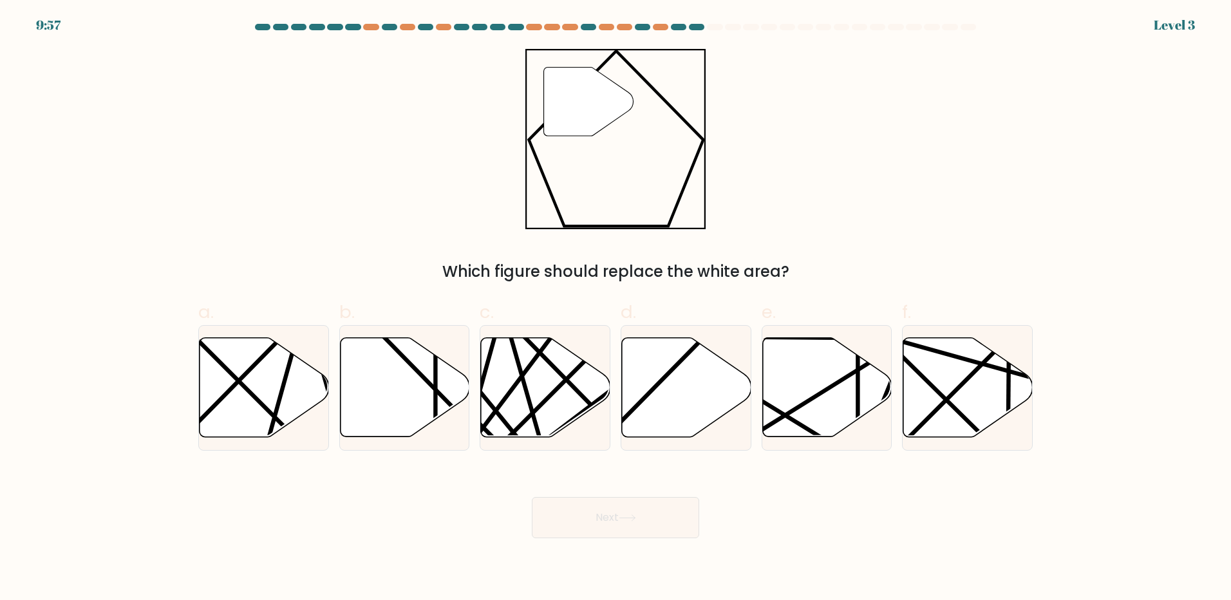
drag, startPoint x: 293, startPoint y: 100, endPoint x: 294, endPoint y: 108, distance: 7.1
click at [293, 100] on div "" Which figure should replace the white area?" at bounding box center [616, 166] width 850 height 234
drag, startPoint x: 684, startPoint y: 423, endPoint x: 607, endPoint y: 212, distance: 224.6
click at [607, 212] on form "a." at bounding box center [615, 281] width 1231 height 514
drag, startPoint x: 607, startPoint y: 212, endPoint x: 684, endPoint y: 395, distance: 198.5
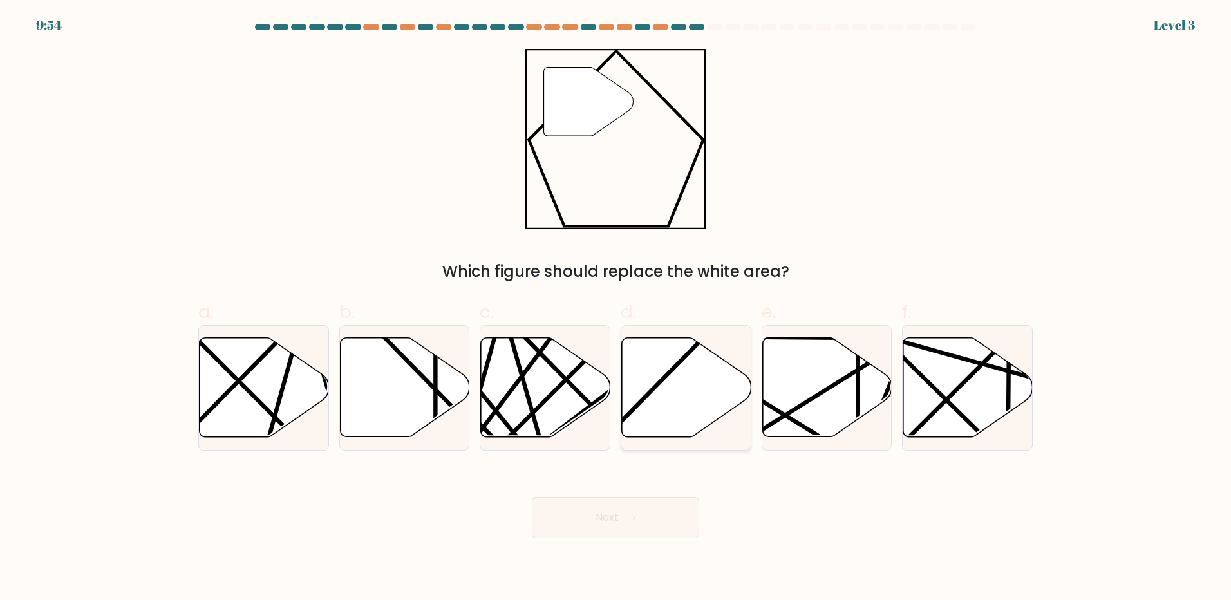
click at [684, 395] on icon at bounding box center [686, 387] width 129 height 99
click at [616, 308] on input "d." at bounding box center [615, 304] width 1 height 8
radio input "true"
click at [631, 509] on button "Next" at bounding box center [615, 517] width 167 height 41
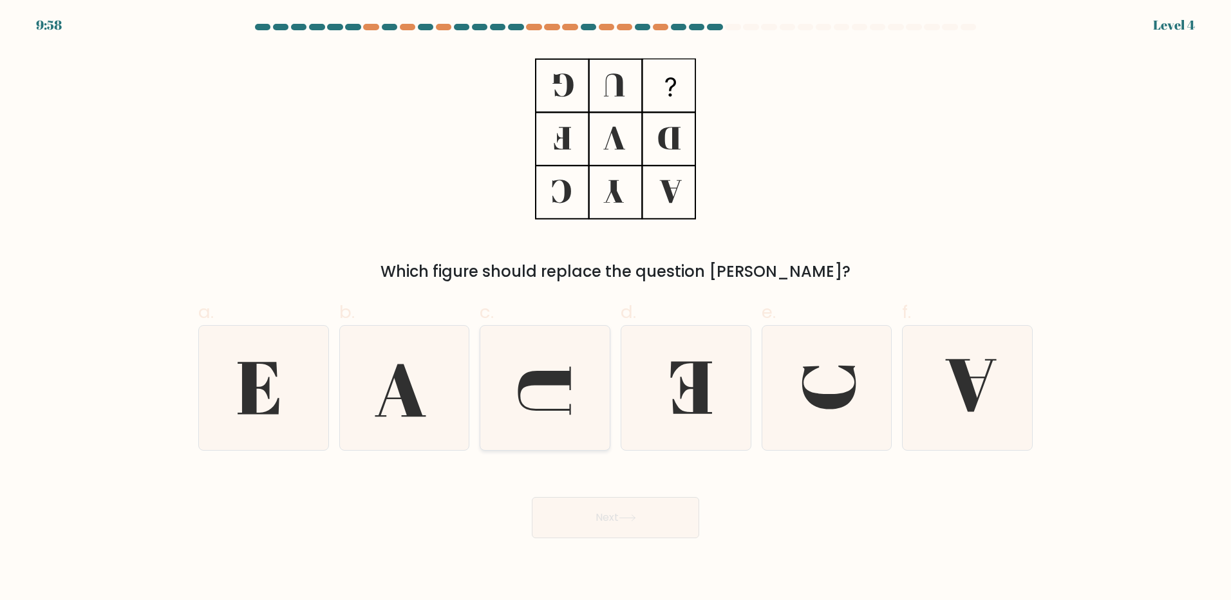
click at [523, 370] on icon at bounding box center [545, 388] width 124 height 124
click at [615, 308] on input "c." at bounding box center [615, 304] width 1 height 8
radio input "true"
click at [646, 536] on button "Next" at bounding box center [615, 517] width 167 height 41
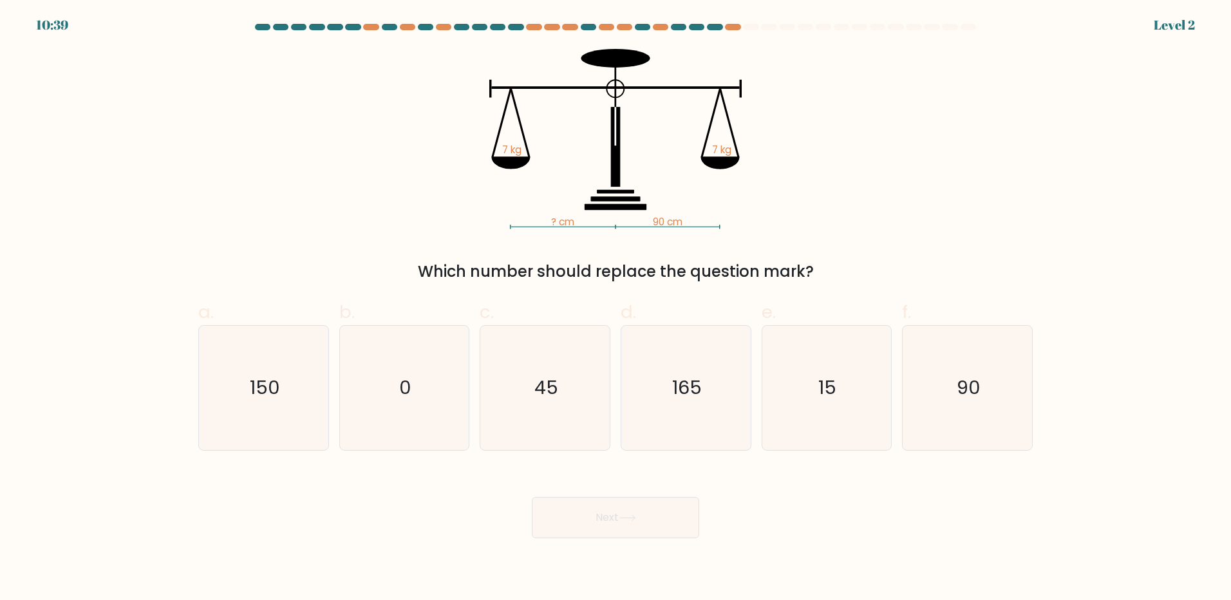
click at [187, 75] on form at bounding box center [615, 281] width 1231 height 514
click at [974, 412] on icon "90" at bounding box center [967, 388] width 124 height 124
click at [616, 308] on input "f. 90" at bounding box center [615, 304] width 1 height 8
radio input "true"
click at [635, 522] on button "Next" at bounding box center [615, 517] width 167 height 41
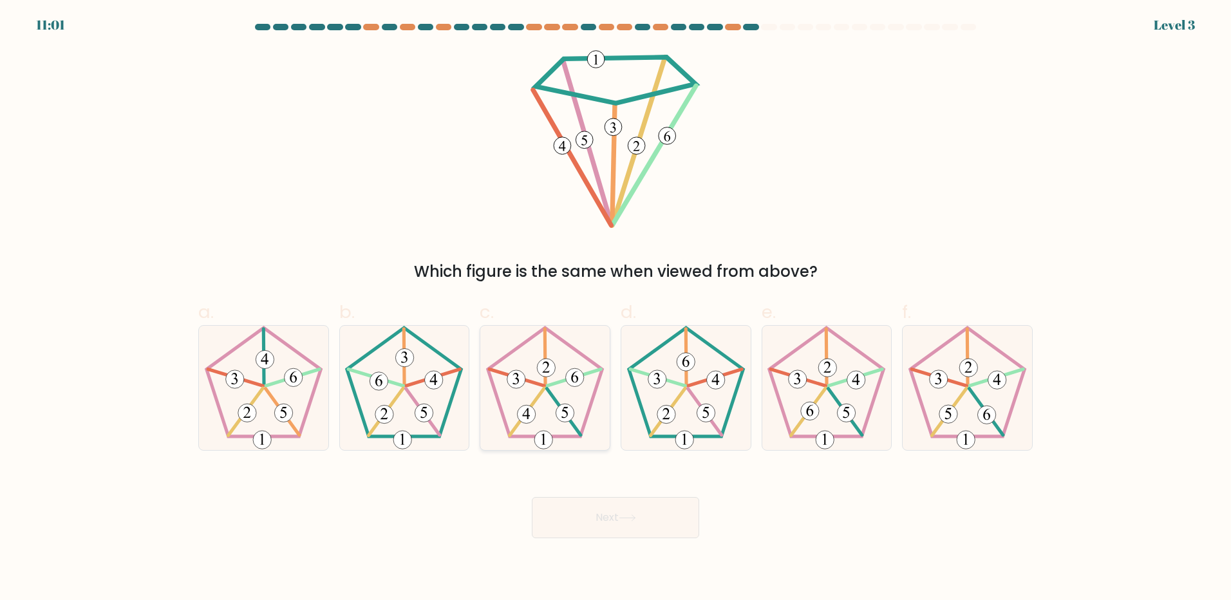
click at [582, 389] on icon at bounding box center [545, 388] width 124 height 124
click at [615, 308] on input "c." at bounding box center [615, 304] width 1 height 8
radio input "true"
click at [675, 391] on icon at bounding box center [686, 388] width 124 height 124
click at [616, 308] on input "d." at bounding box center [615, 304] width 1 height 8
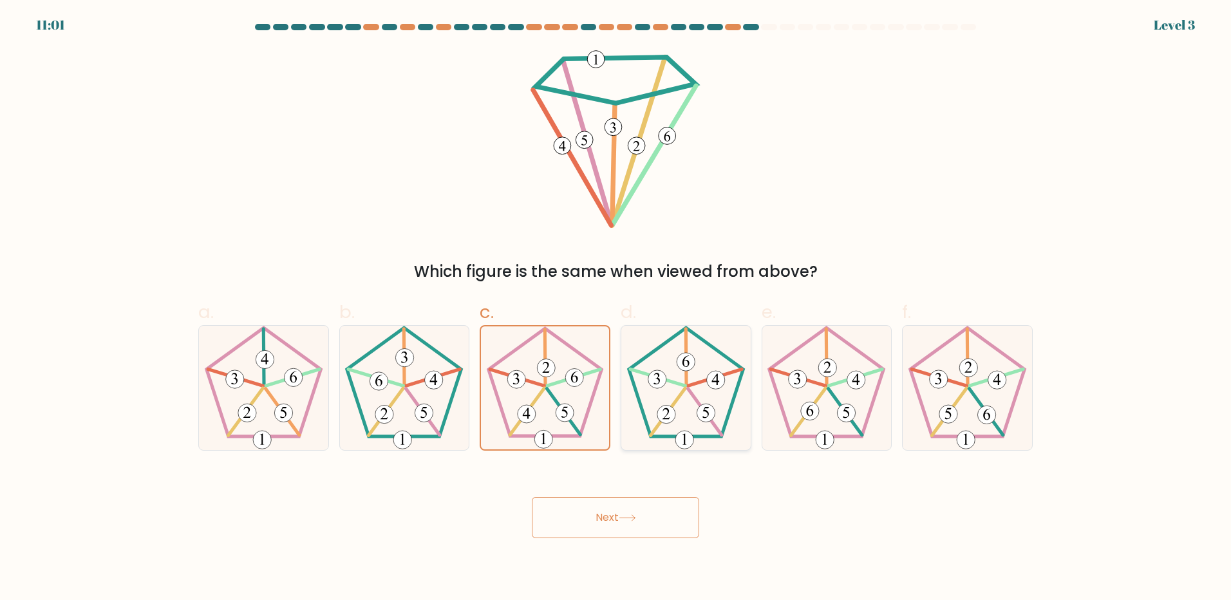
radio input "true"
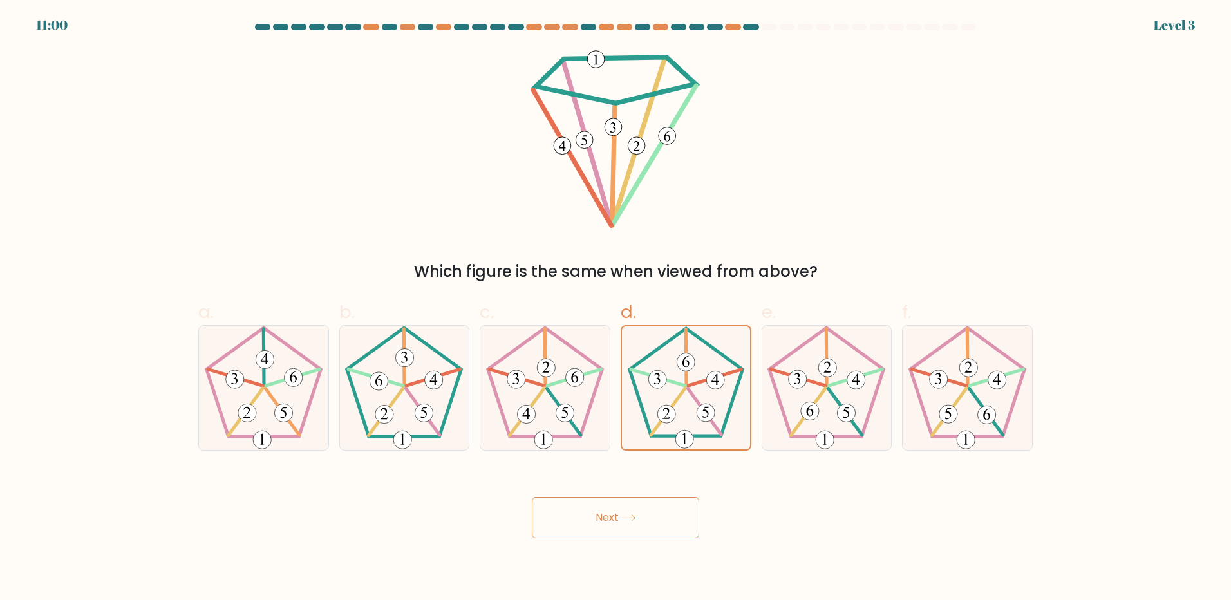
click at [644, 504] on button "Next" at bounding box center [615, 517] width 167 height 41
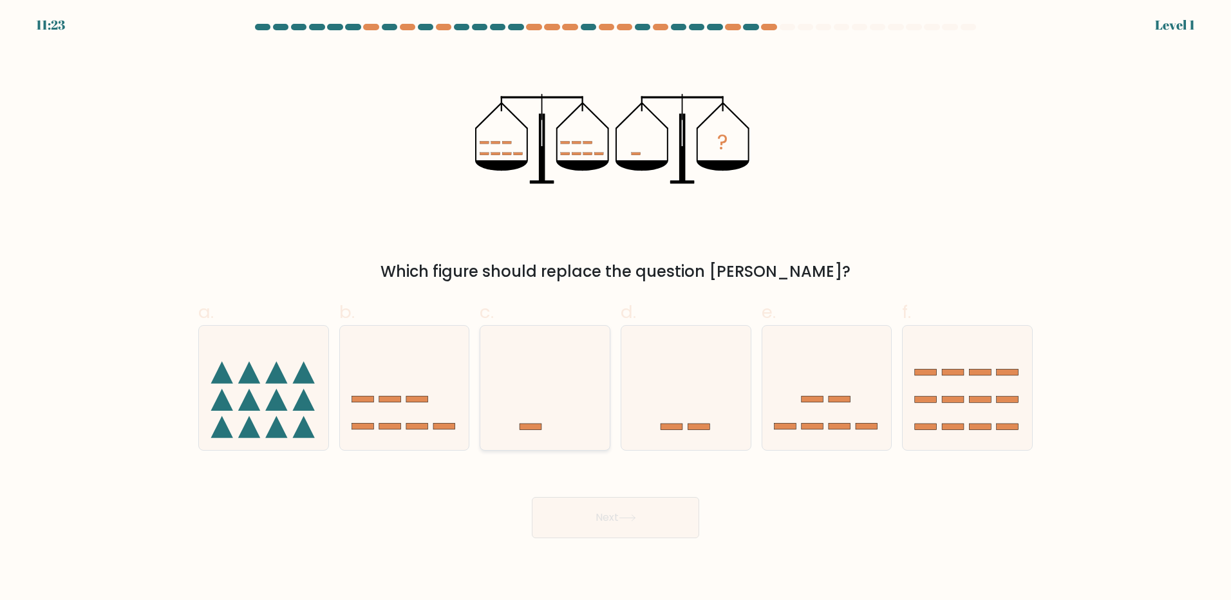
click at [515, 412] on icon at bounding box center [544, 387] width 129 height 107
click at [615, 308] on input "c." at bounding box center [615, 304] width 1 height 8
radio input "true"
click at [664, 398] on icon at bounding box center [685, 387] width 129 height 107
click at [616, 308] on input "d." at bounding box center [615, 304] width 1 height 8
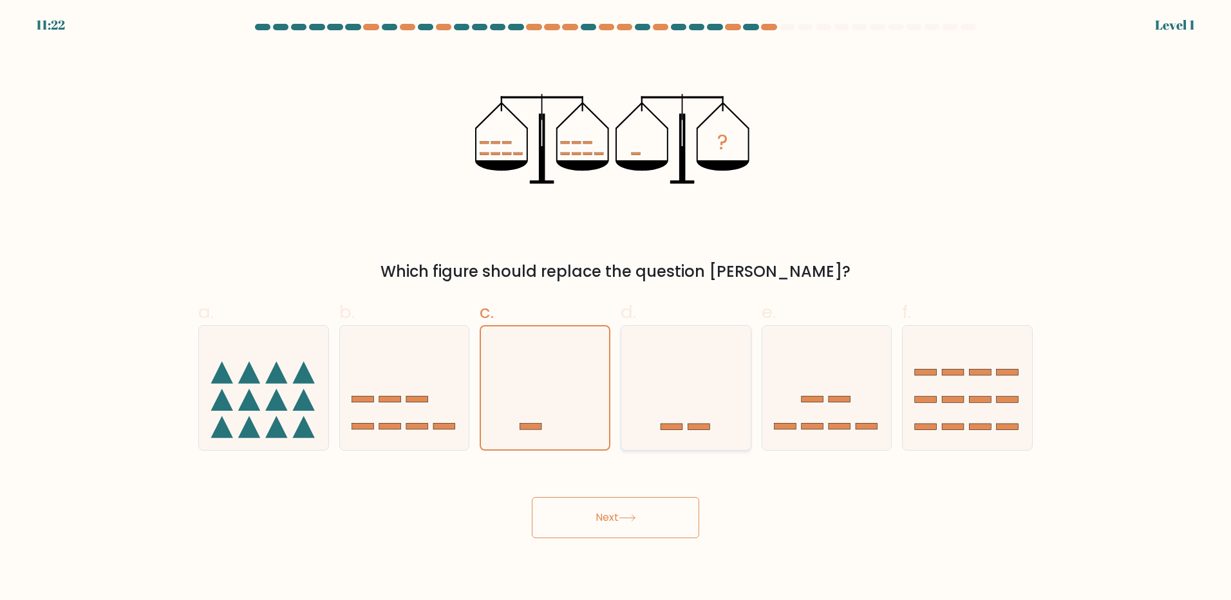
radio input "true"
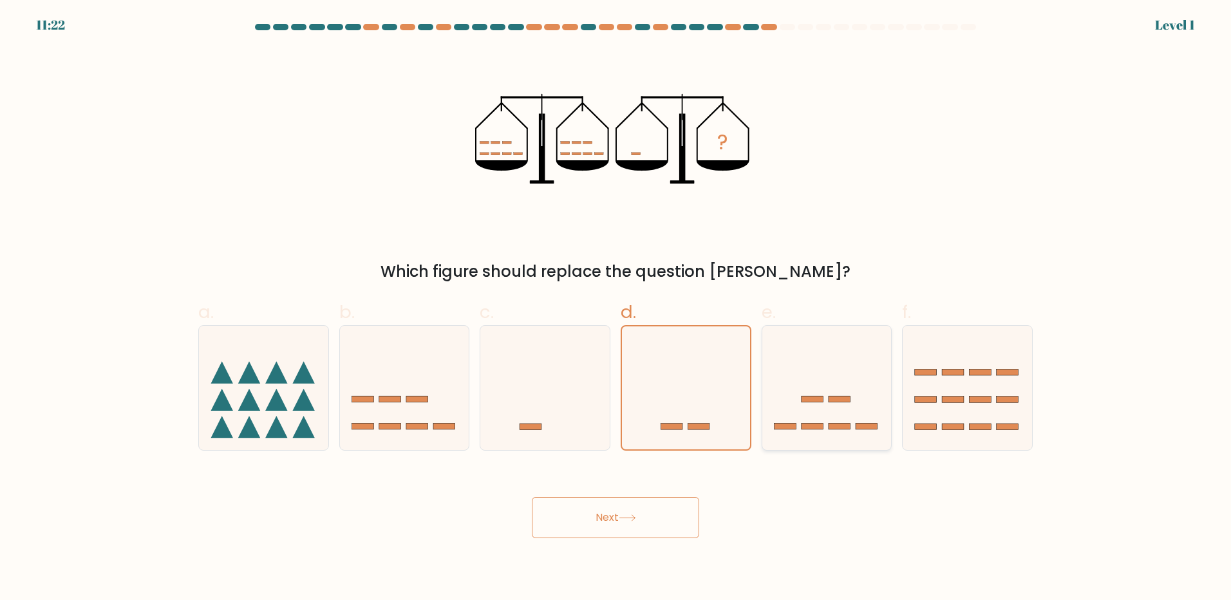
click at [816, 395] on icon at bounding box center [826, 387] width 129 height 107
click at [616, 308] on input "e." at bounding box center [615, 304] width 1 height 8
radio input "true"
click at [715, 398] on icon at bounding box center [685, 387] width 129 height 107
click at [616, 308] on input "d." at bounding box center [615, 304] width 1 height 8
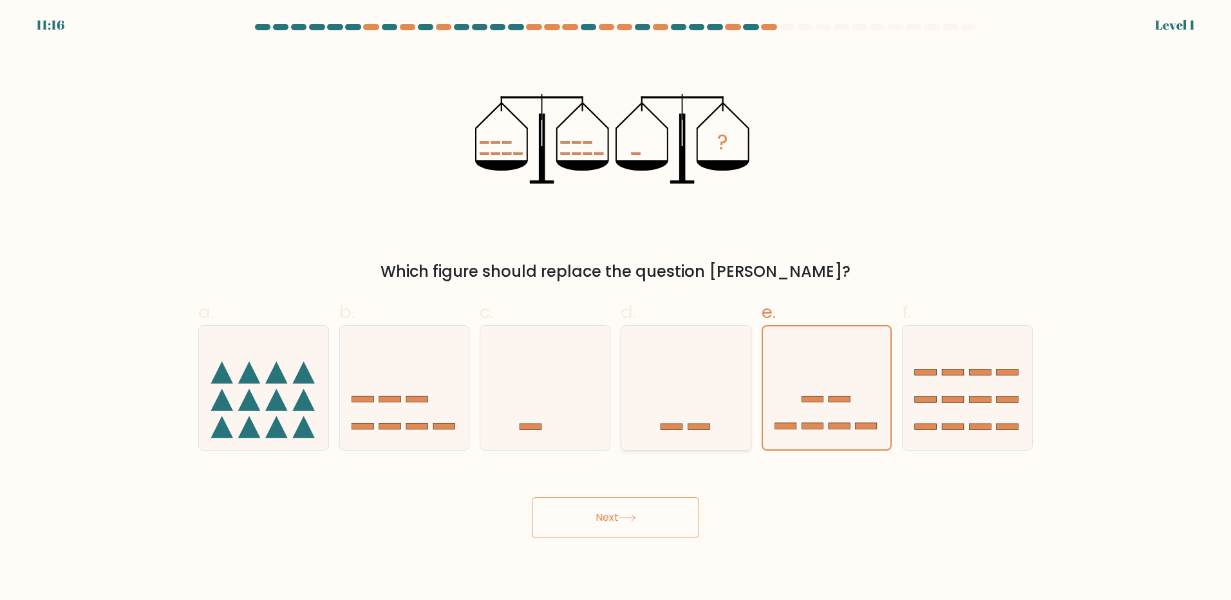
radio input "true"
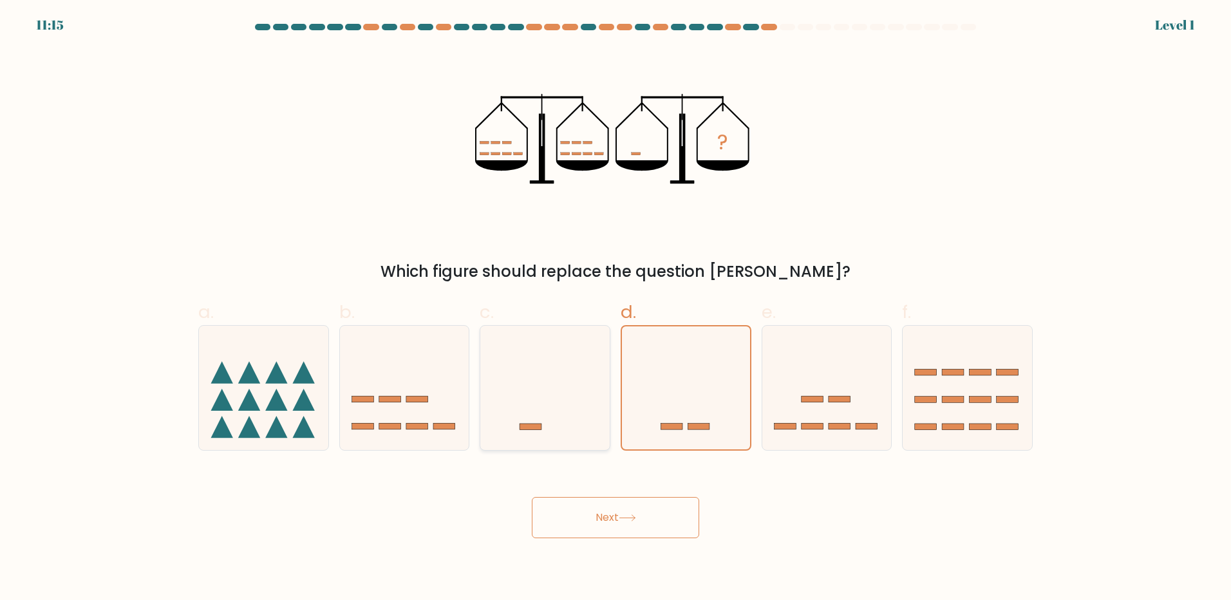
click at [523, 409] on icon at bounding box center [544, 387] width 129 height 107
click at [615, 308] on input "c." at bounding box center [615, 304] width 1 height 8
radio input "true"
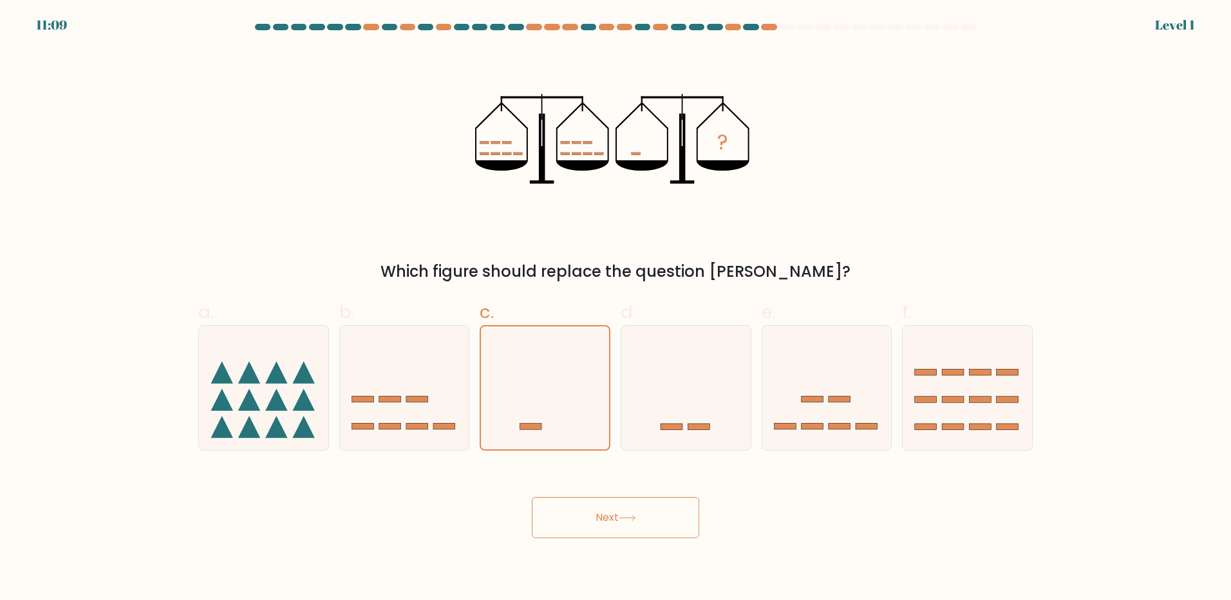
click at [617, 511] on button "Next" at bounding box center [615, 517] width 167 height 41
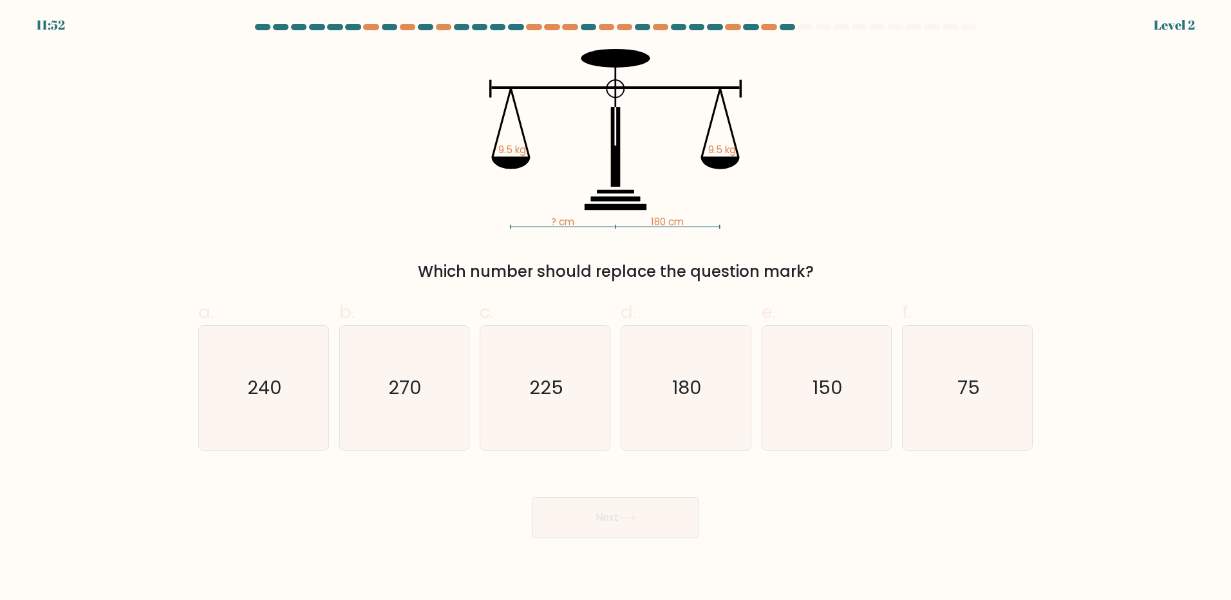
click at [237, 100] on div "? cm 180 cm 9.5 kg 9.5 kg Which number should replace the question mark?" at bounding box center [616, 166] width 850 height 234
click at [713, 379] on icon "180" at bounding box center [686, 388] width 124 height 124
click at [616, 308] on input "d. 180" at bounding box center [615, 304] width 1 height 8
radio input "true"
click at [635, 520] on icon at bounding box center [627, 517] width 17 height 7
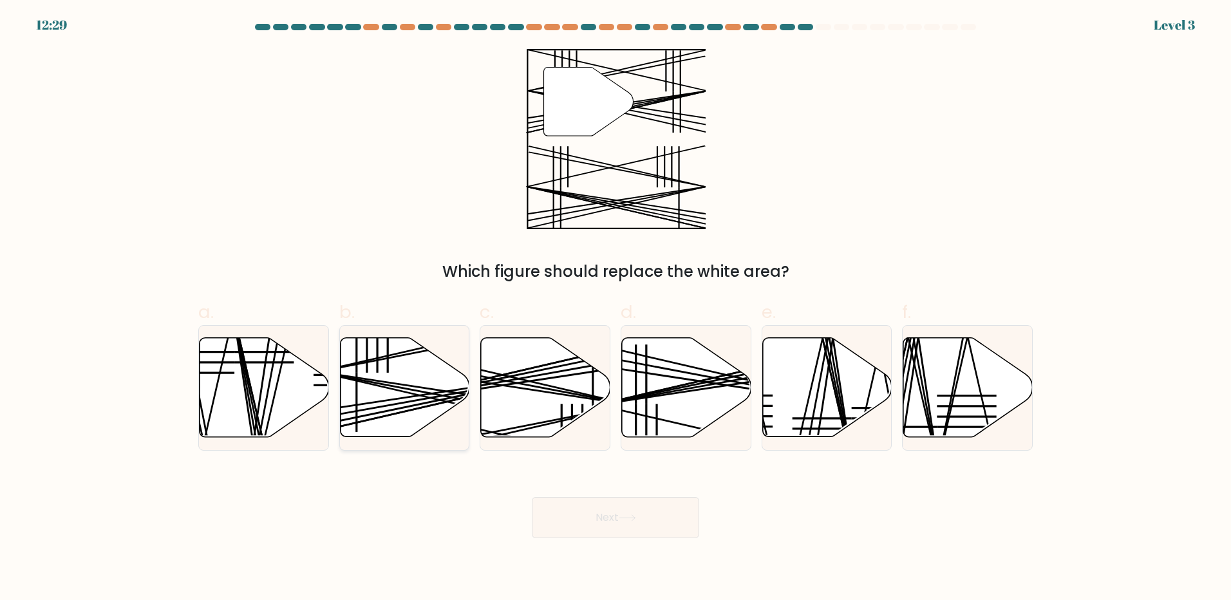
click at [388, 414] on icon at bounding box center [404, 387] width 129 height 99
click at [615, 308] on input "b." at bounding box center [615, 304] width 1 height 8
radio input "true"
click at [644, 521] on button "Next" at bounding box center [615, 517] width 167 height 41
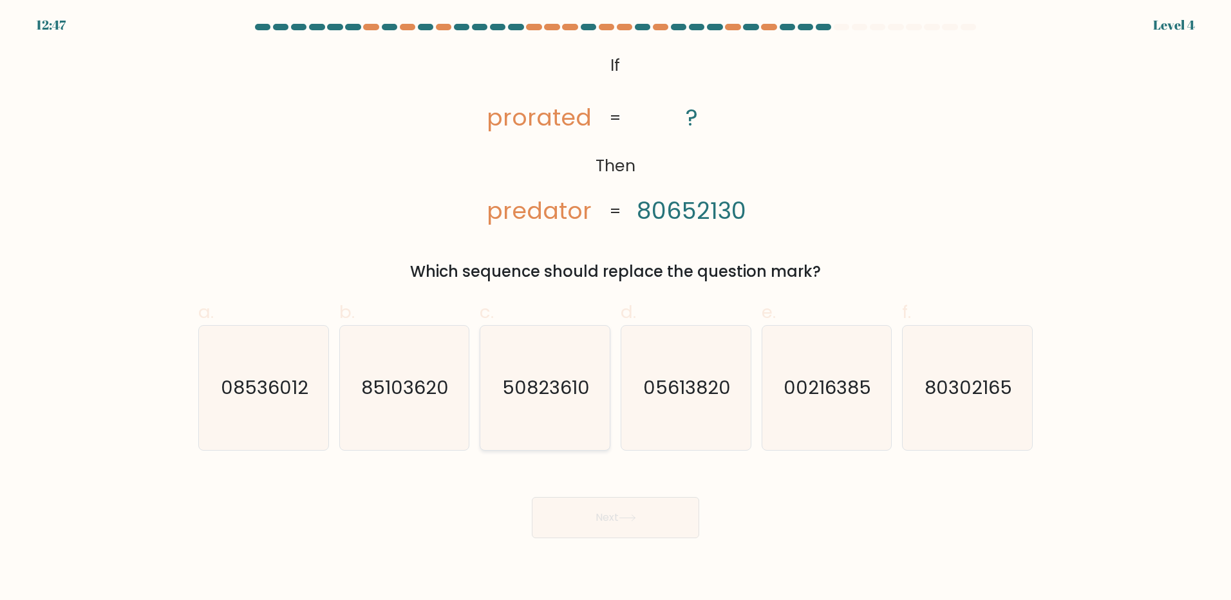
click at [543, 387] on text "50823610" at bounding box center [547, 388] width 88 height 26
click at [615, 308] on input "c. 50823610" at bounding box center [615, 304] width 1 height 8
radio input "true"
click at [667, 383] on text "05613820" at bounding box center [687, 388] width 88 height 26
click at [616, 308] on input "d. 05613820" at bounding box center [615, 304] width 1 height 8
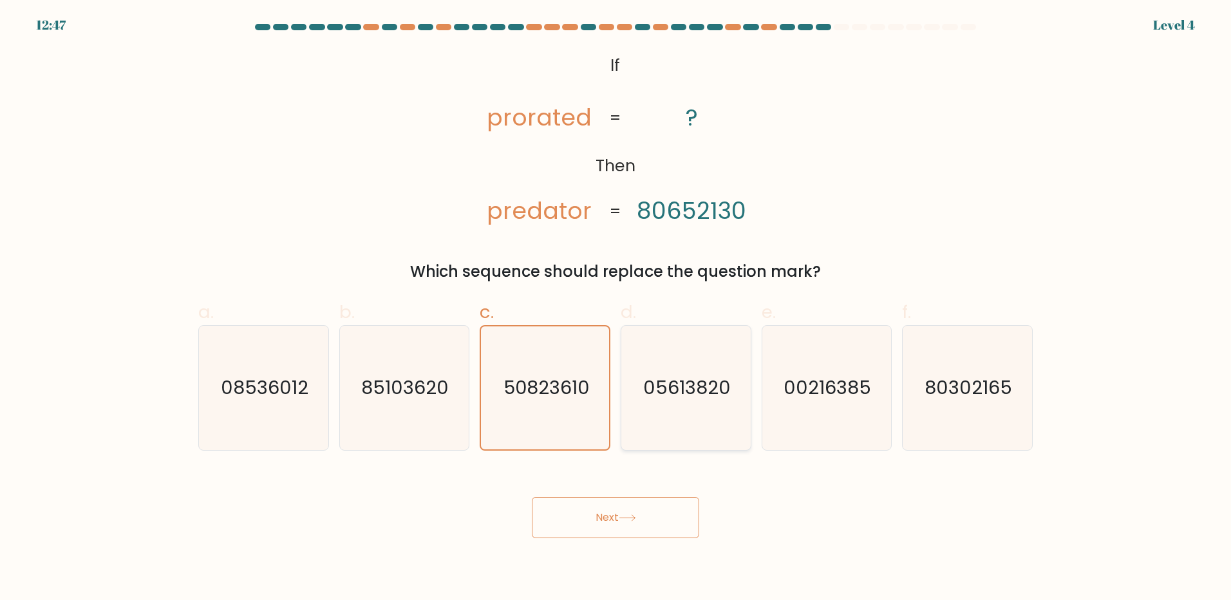
radio input "true"
click at [559, 387] on text "50823610" at bounding box center [547, 388] width 88 height 26
click at [615, 308] on input "c. 50823610" at bounding box center [615, 304] width 1 height 8
radio input "true"
click at [592, 530] on button "Next" at bounding box center [615, 517] width 167 height 41
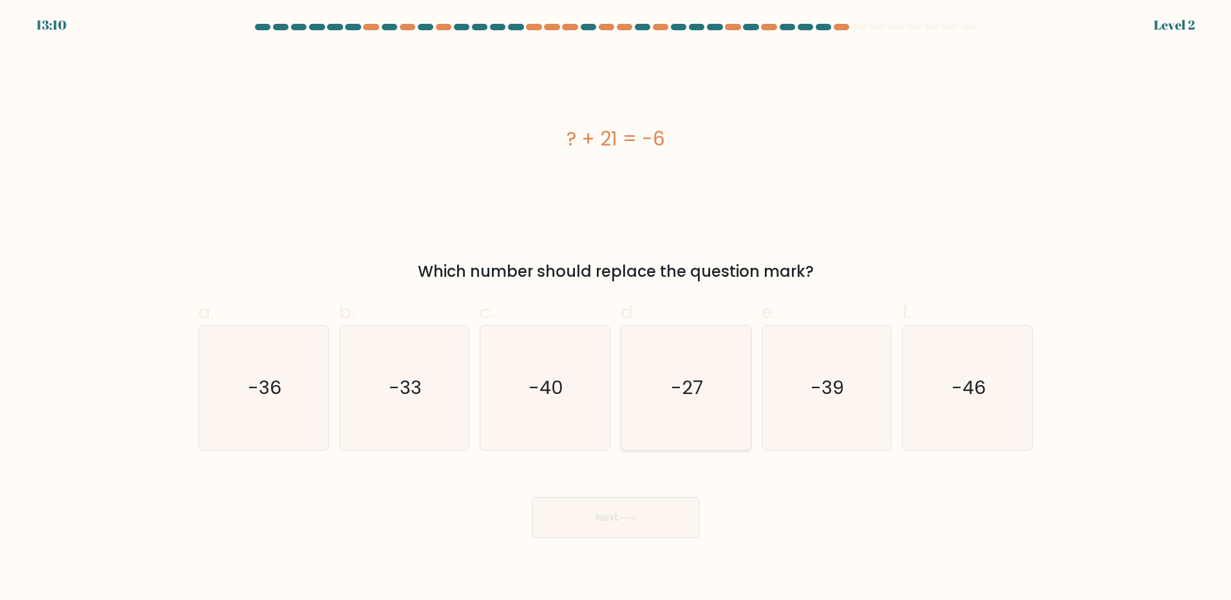
click at [728, 368] on icon "-27" at bounding box center [686, 388] width 124 height 124
click at [616, 308] on input "d. -27" at bounding box center [615, 304] width 1 height 8
radio input "true"
click at [641, 509] on button "Next" at bounding box center [615, 517] width 167 height 41
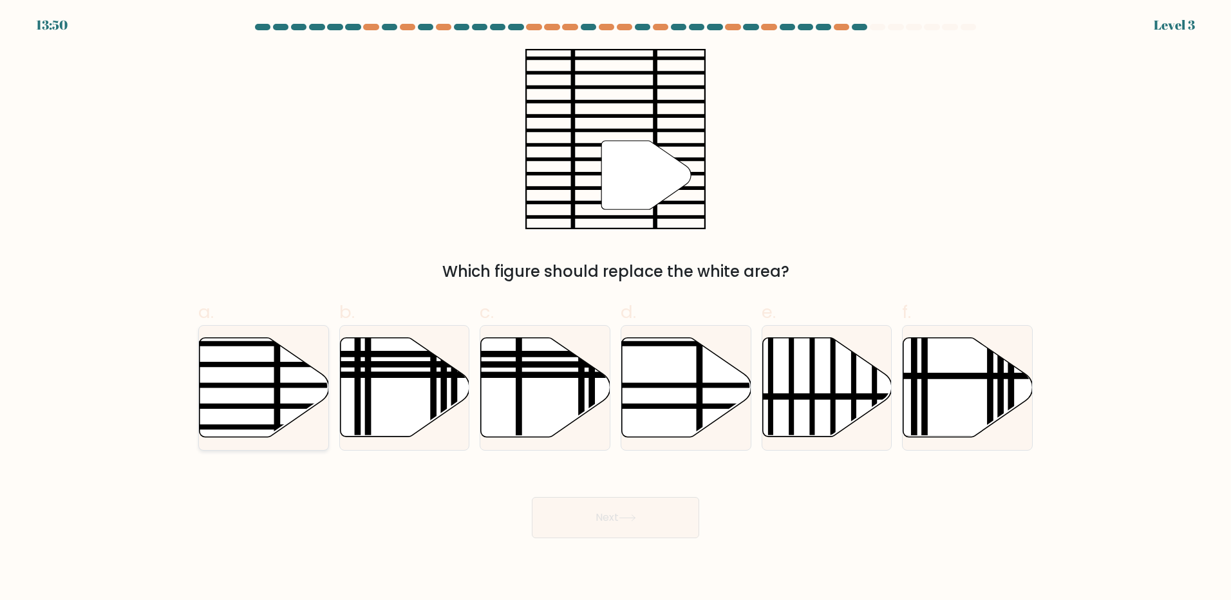
drag, startPoint x: 248, startPoint y: 404, endPoint x: 289, endPoint y: 384, distance: 45.5
click at [289, 384] on g at bounding box center [219, 335] width 261 height 261
click at [615, 308] on input "a." at bounding box center [615, 304] width 1 height 8
radio input "true"
click at [276, 385] on line at bounding box center [220, 385] width 258 height 0
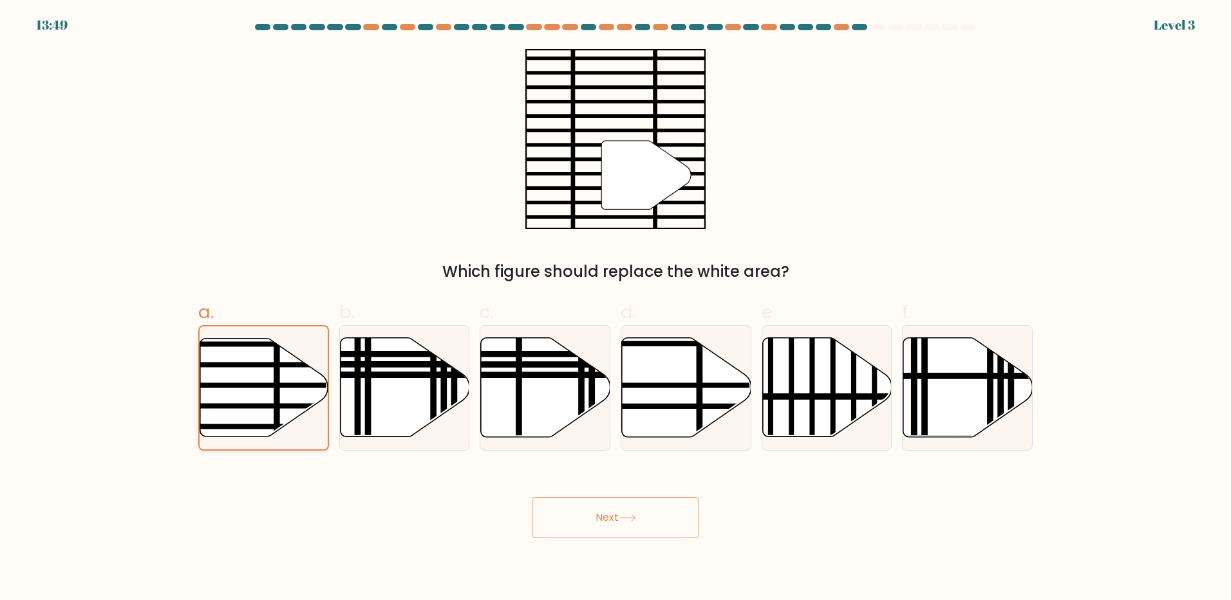
click at [615, 308] on input "a." at bounding box center [615, 304] width 1 height 8
click at [619, 518] on button "Next" at bounding box center [615, 517] width 167 height 41
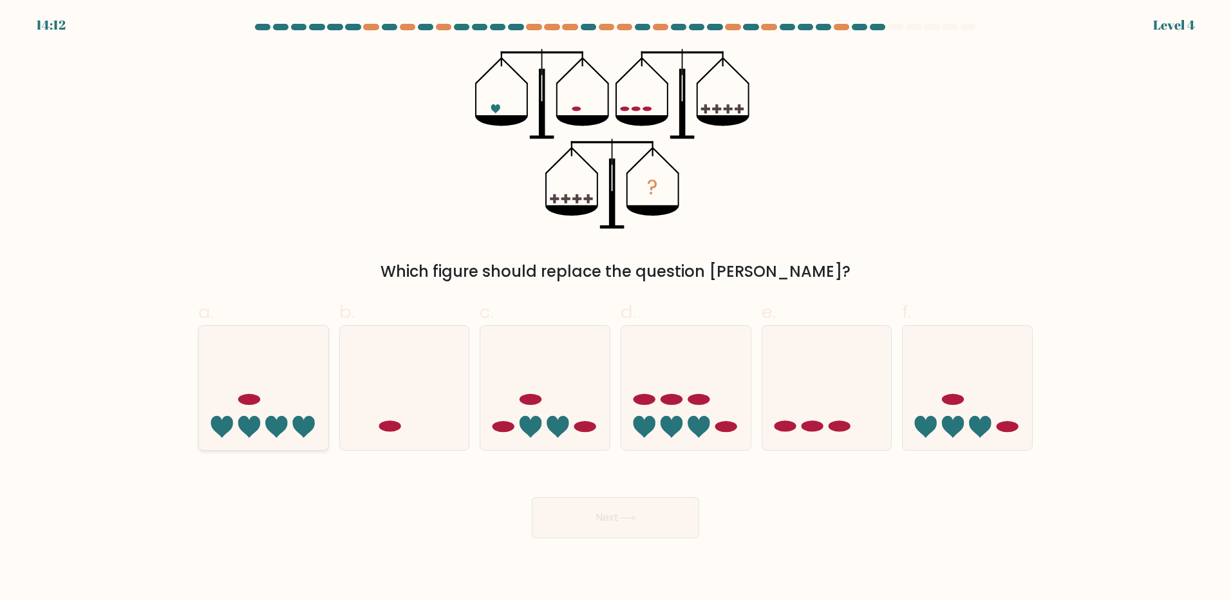
click at [256, 421] on icon at bounding box center [249, 427] width 22 height 22
click at [615, 308] on input "a." at bounding box center [615, 304] width 1 height 8
radio input "true"
click at [600, 512] on button "Next" at bounding box center [615, 517] width 167 height 41
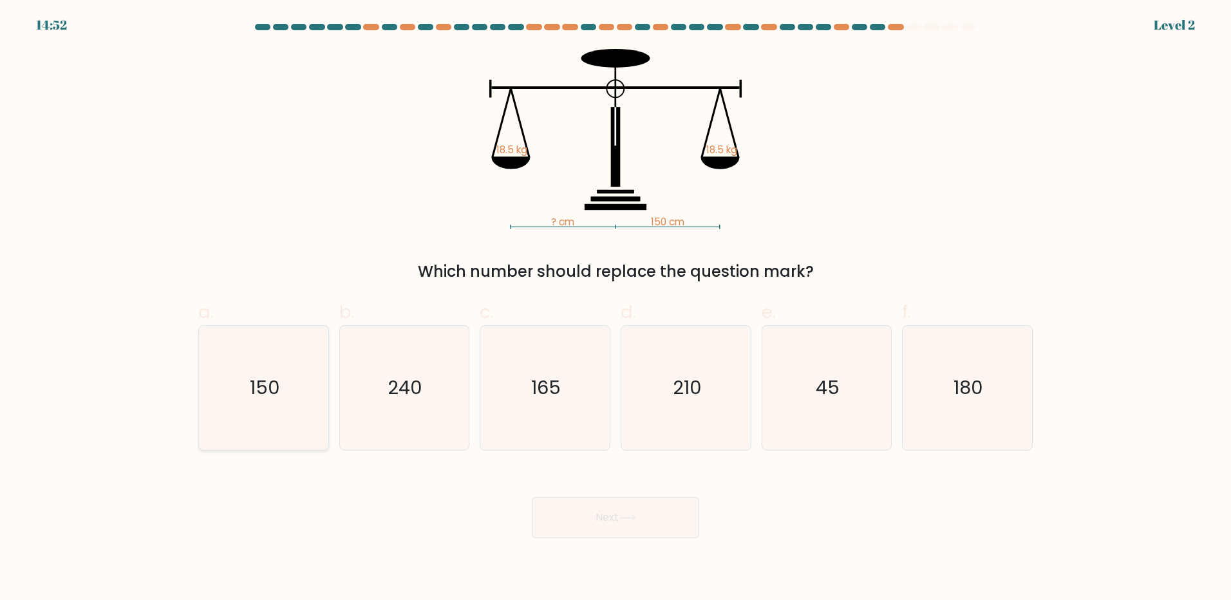
click at [264, 375] on text "150" at bounding box center [265, 388] width 30 height 26
click at [615, 308] on input "a. 150" at bounding box center [615, 304] width 1 height 8
radio input "true"
click at [610, 527] on button "Next" at bounding box center [615, 517] width 167 height 41
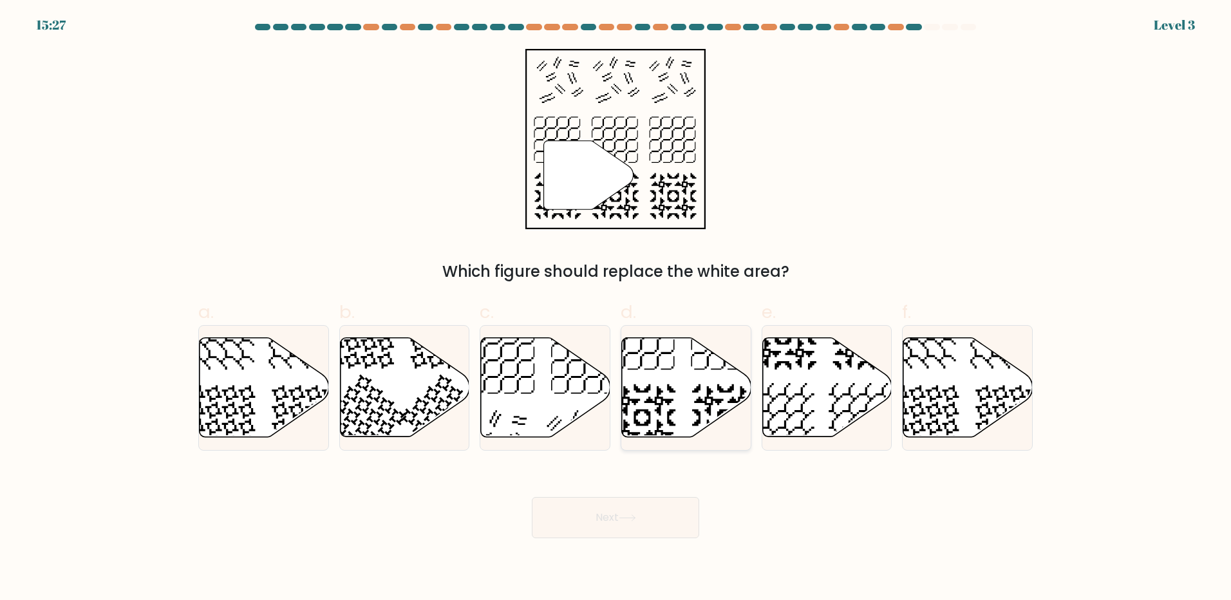
click at [684, 413] on icon at bounding box center [686, 387] width 129 height 99
click at [616, 308] on input "d." at bounding box center [615, 304] width 1 height 8
radio input "true"
drag, startPoint x: 684, startPoint y: 413, endPoint x: 685, endPoint y: 375, distance: 38.0
click at [685, 375] on icon at bounding box center [687, 388] width 128 height 98
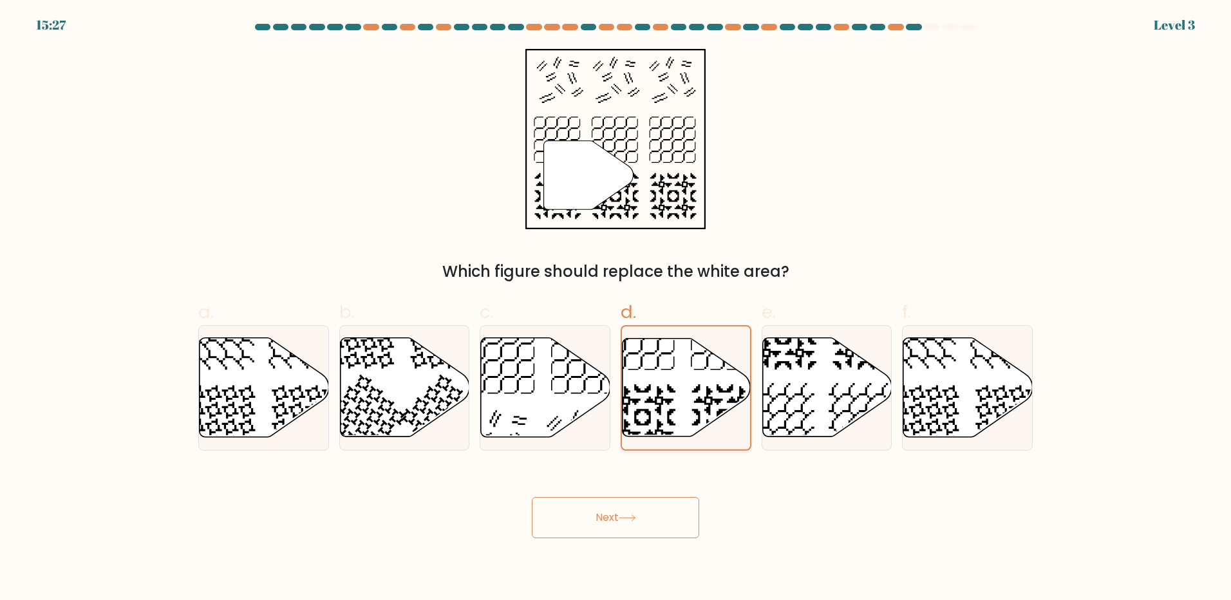
click at [616, 308] on input "d." at bounding box center [615, 304] width 1 height 8
click at [639, 523] on button "Next" at bounding box center [615, 517] width 167 height 41
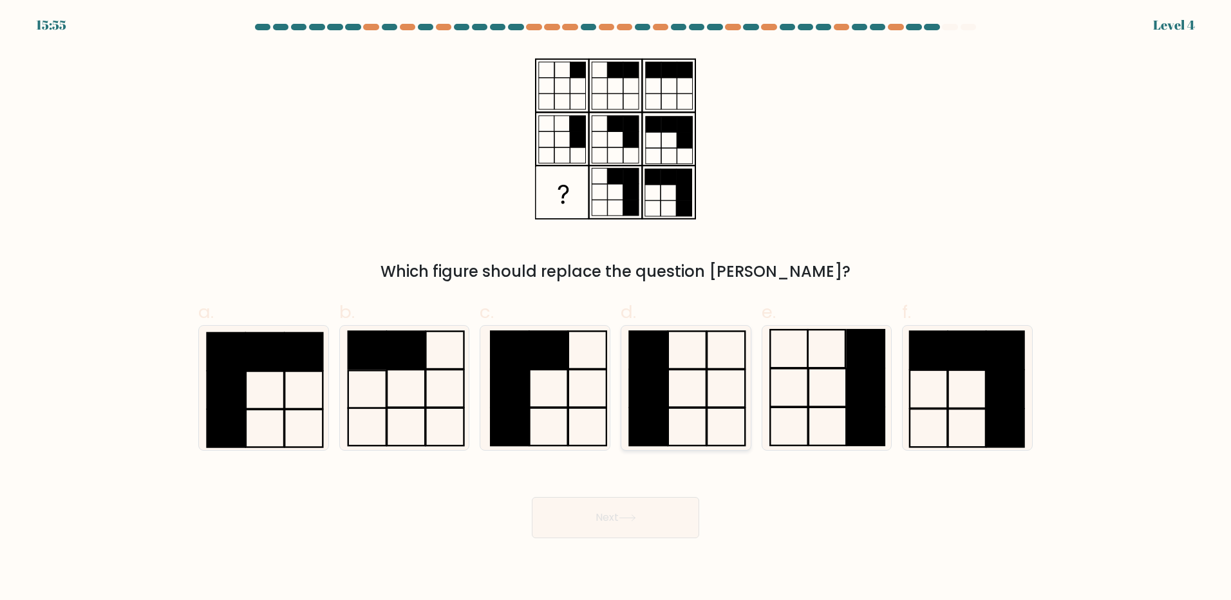
click at [632, 384] on rect at bounding box center [648, 388] width 38 height 37
click at [616, 308] on input "d." at bounding box center [615, 304] width 1 height 8
radio input "true"
click at [554, 382] on icon at bounding box center [545, 388] width 124 height 124
click at [615, 308] on input "c." at bounding box center [615, 304] width 1 height 8
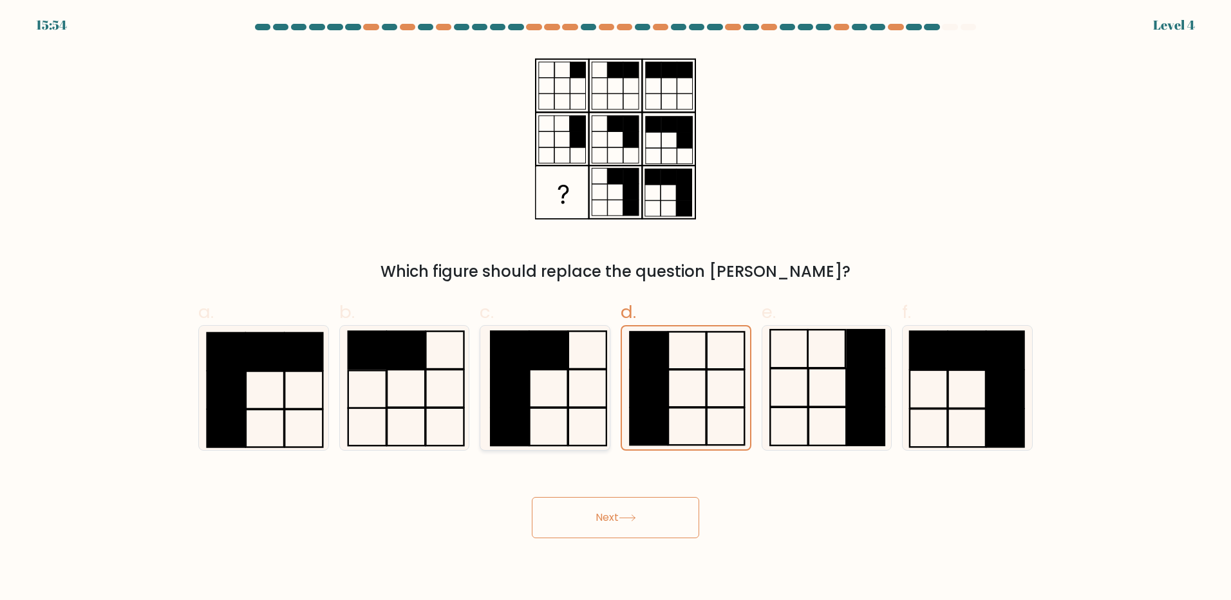
radio input "true"
click at [586, 511] on button "Next" at bounding box center [615, 517] width 167 height 41
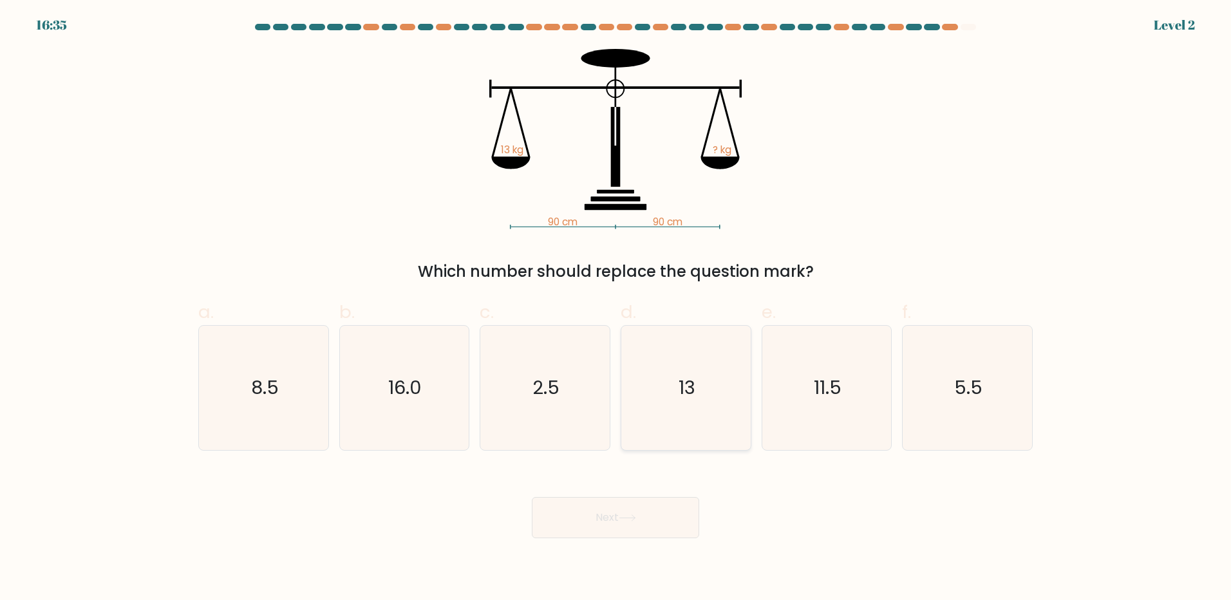
click at [673, 392] on icon "13" at bounding box center [686, 388] width 124 height 124
click at [616, 308] on input "d. 13" at bounding box center [615, 304] width 1 height 8
radio input "true"
click at [630, 521] on button "Next" at bounding box center [615, 517] width 167 height 41
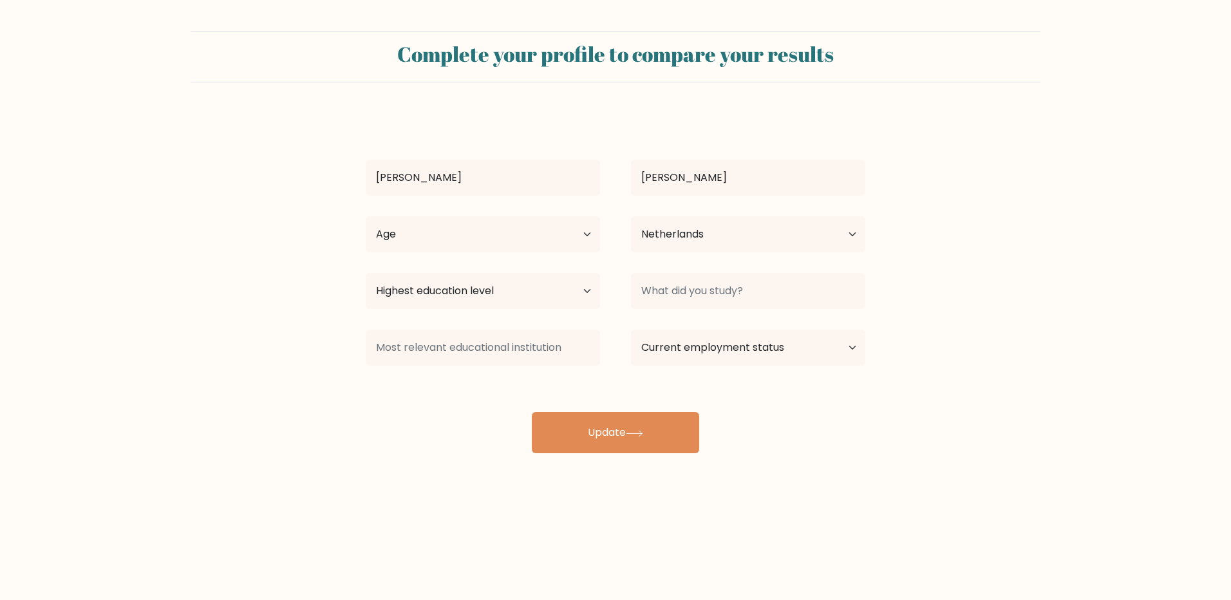
select select "NL"
click at [747, 351] on select "Current employment status Employed Student Retired Other / prefer not to answer" at bounding box center [748, 348] width 234 height 36
click at [706, 334] on select "Current employment status Employed Student Retired Other / prefer not to answer" at bounding box center [748, 348] width 234 height 36
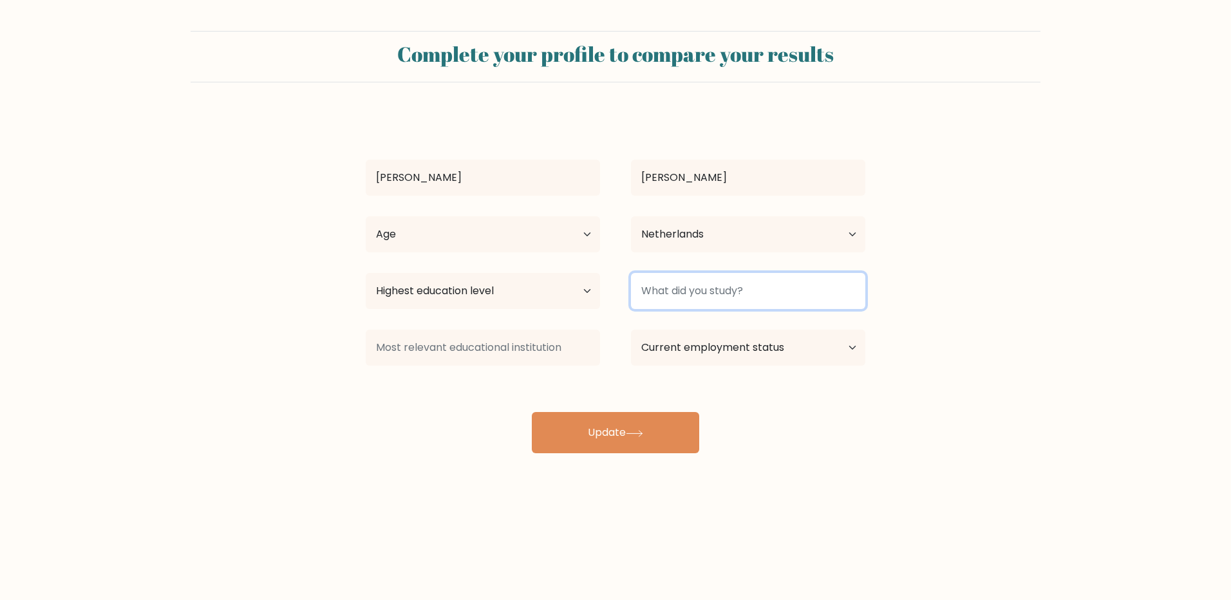
click at [720, 296] on input at bounding box center [748, 291] width 234 height 36
click at [727, 303] on input at bounding box center [748, 291] width 234 height 36
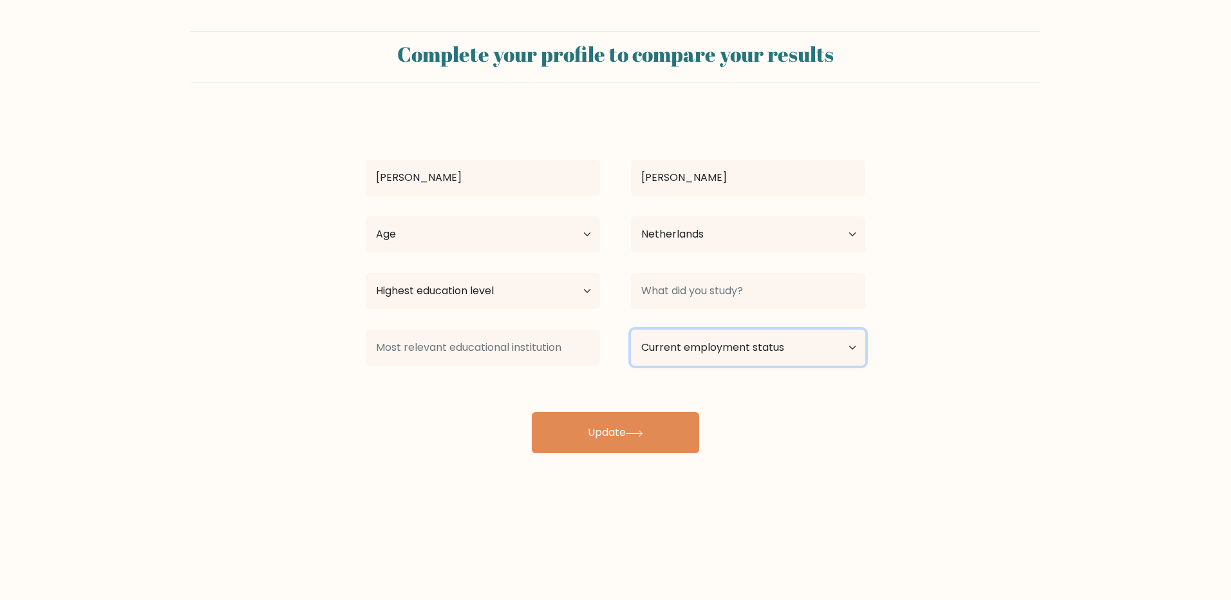
click at [722, 355] on select "Current employment status Employed Student Retired Other / prefer not to answer" at bounding box center [748, 348] width 234 height 36
select select "employed"
click at [631, 330] on select "Current employment status Employed Student Retired Other / prefer not to answer" at bounding box center [748, 348] width 234 height 36
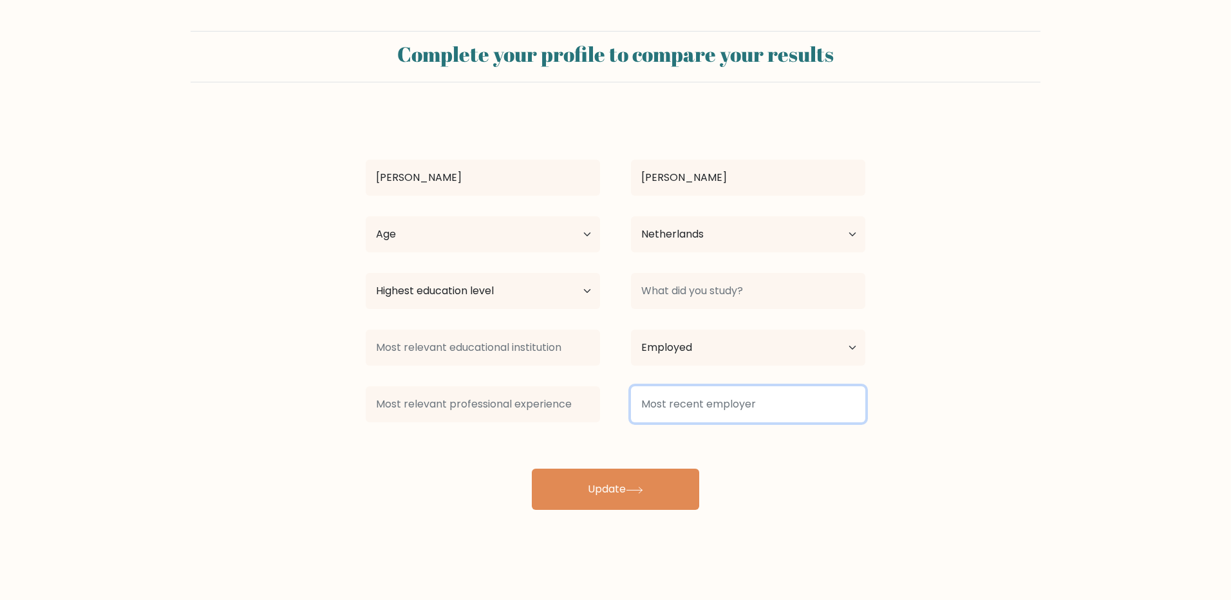
click at [692, 402] on input at bounding box center [748, 404] width 234 height 36
type input "Factory"
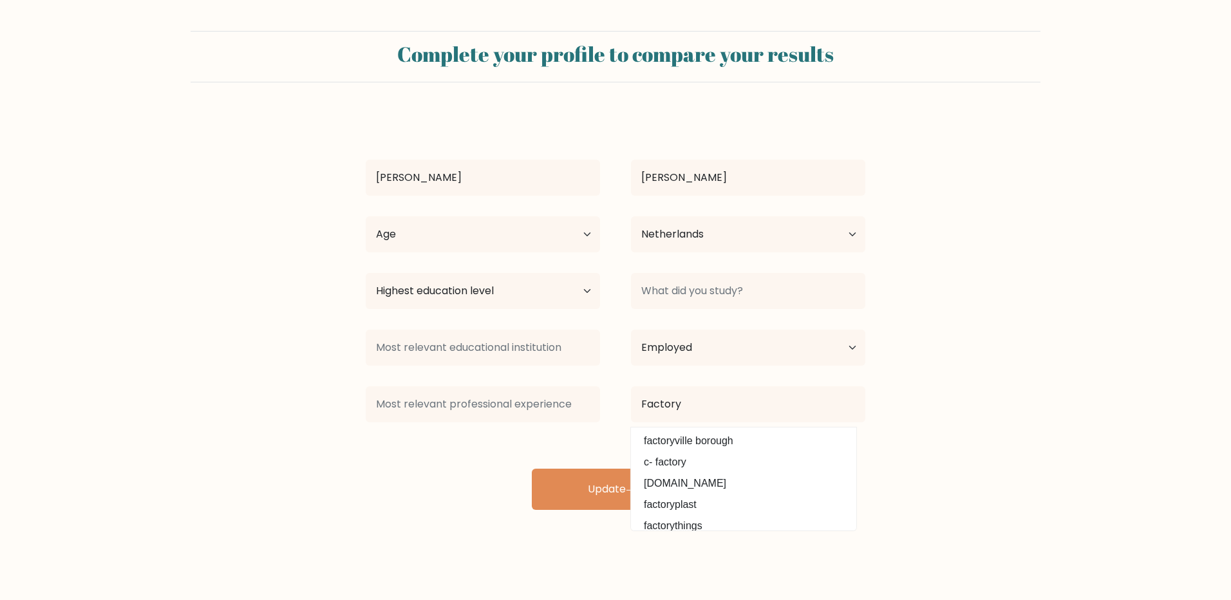
click at [585, 437] on div "Noah Schamber Age Under 18 years old 18-24 years old 25-34 years old 35-44 year…" at bounding box center [615, 311] width 515 height 397
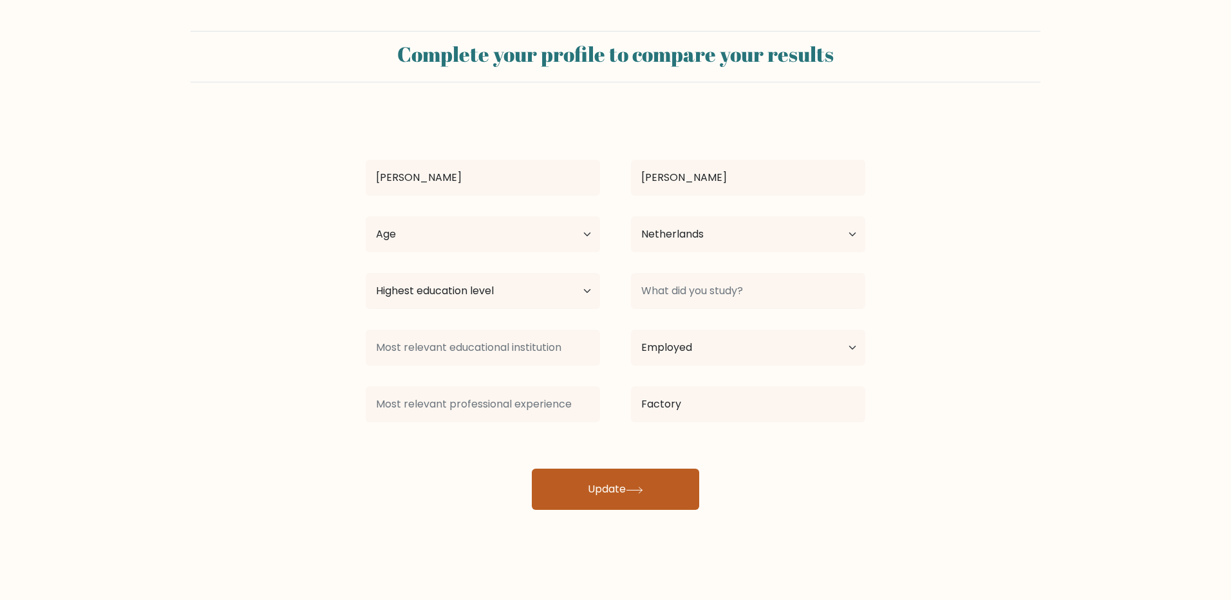
click at [635, 501] on button "Update" at bounding box center [615, 489] width 167 height 41
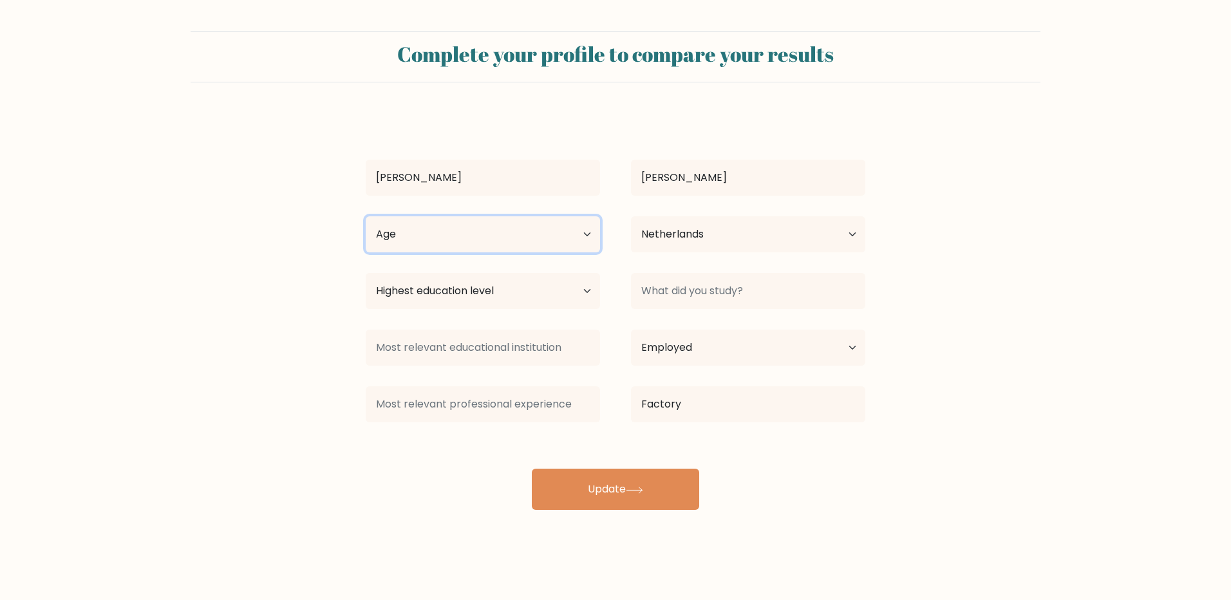
click at [482, 245] on select "Age Under 18 years old 18-24 years old 25-34 years old 35-44 years old 45-54 ye…" at bounding box center [483, 234] width 234 height 36
select select "18_24"
click at [366, 216] on select "Age Under 18 years old 18-24 years old 25-34 years old 35-44 years old 45-54 ye…" at bounding box center [483, 234] width 234 height 36
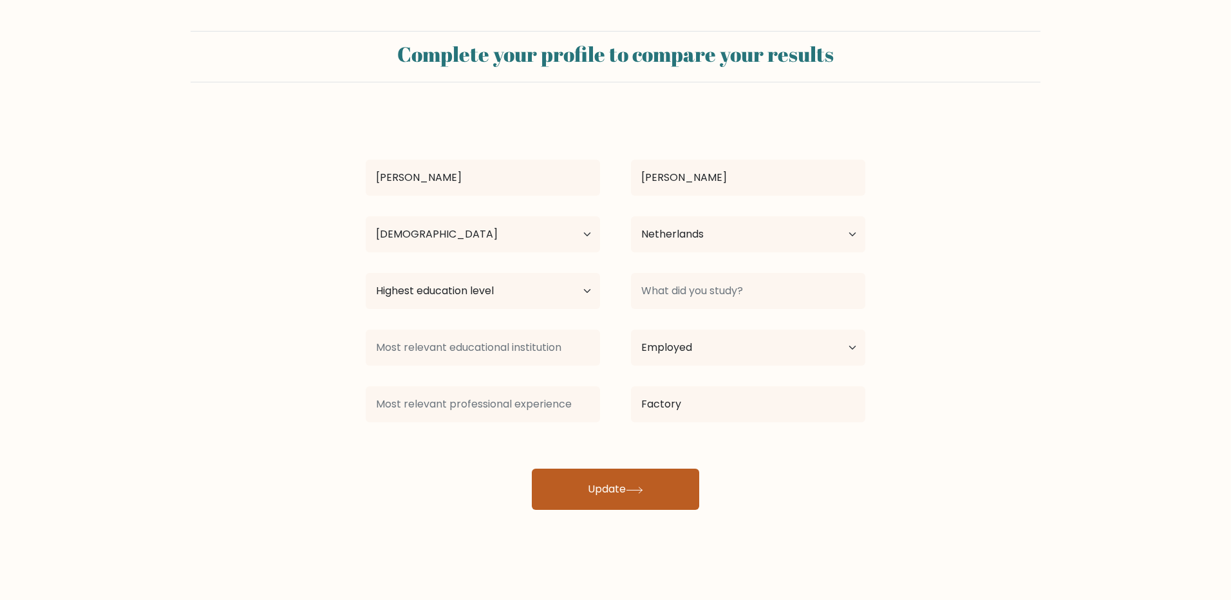
click at [637, 482] on button "Update" at bounding box center [615, 489] width 167 height 41
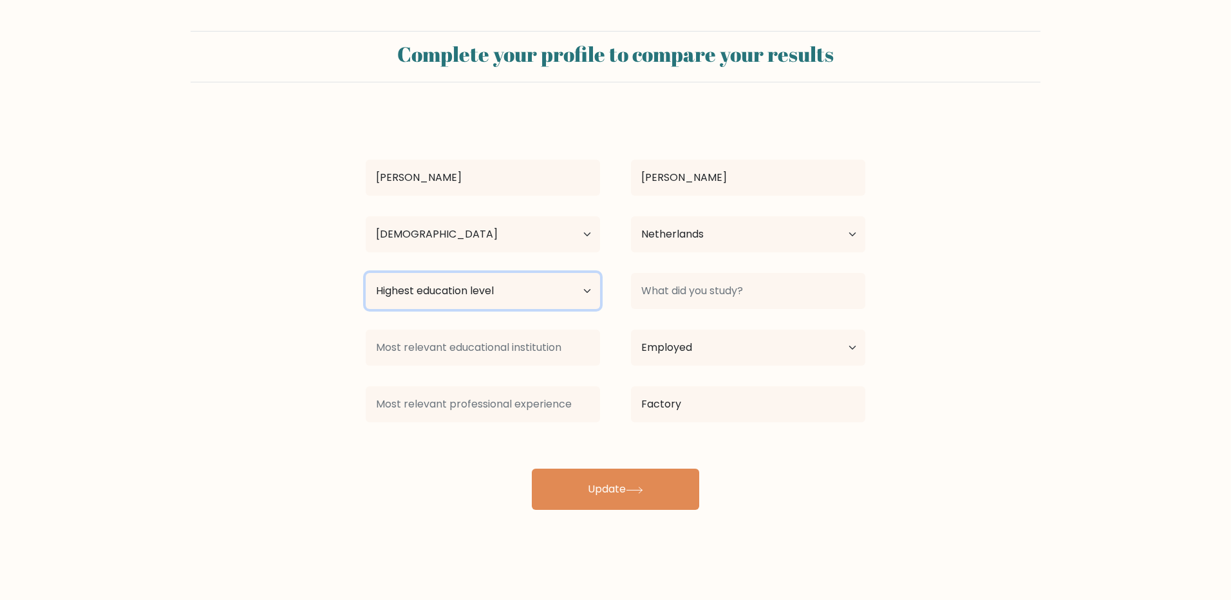
click at [508, 299] on select "Highest education level No schooling Primary Lower Secondary Upper Secondary Oc…" at bounding box center [483, 291] width 234 height 36
select select "occupation_specific"
click at [366, 273] on select "Highest education level No schooling Primary Lower Secondary Upper Secondary Oc…" at bounding box center [483, 291] width 234 height 36
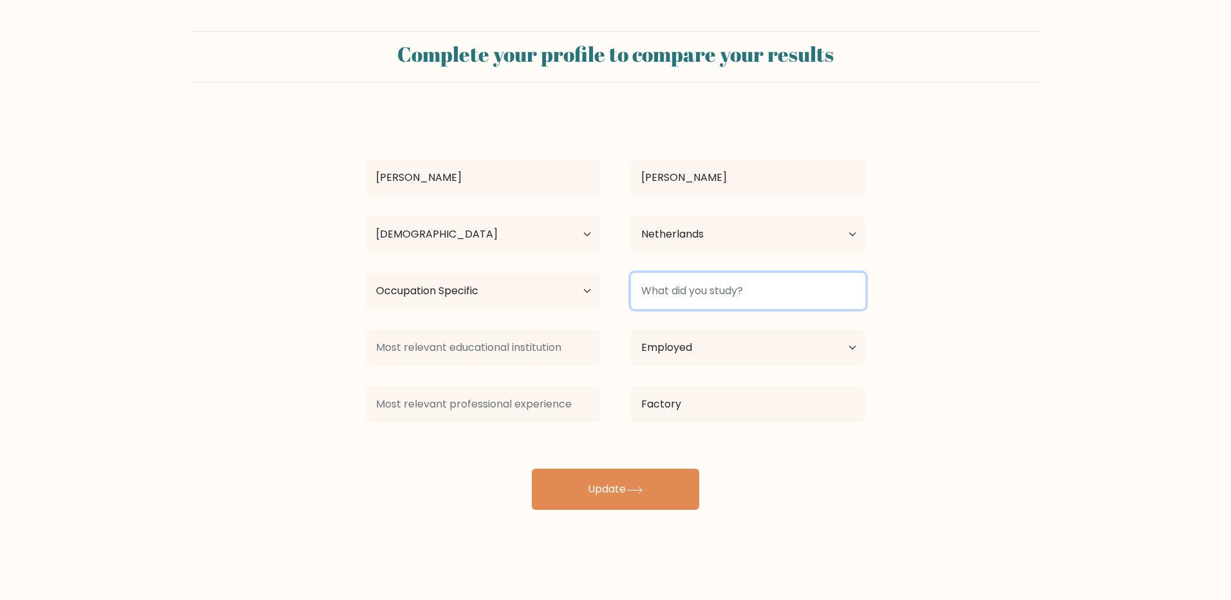
click at [714, 302] on input at bounding box center [748, 291] width 234 height 36
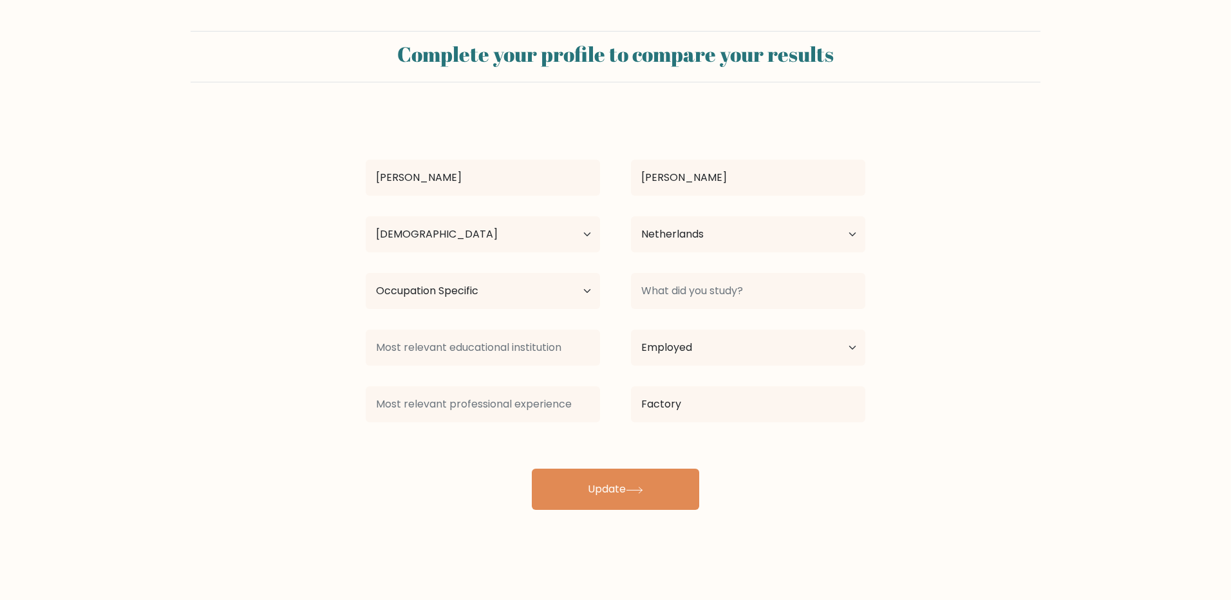
click at [630, 466] on div "Noah Schamber Age Under 18 years old 18-24 years old 25-34 years old 35-44 year…" at bounding box center [615, 311] width 515 height 397
click at [630, 485] on button "Update" at bounding box center [615, 489] width 167 height 41
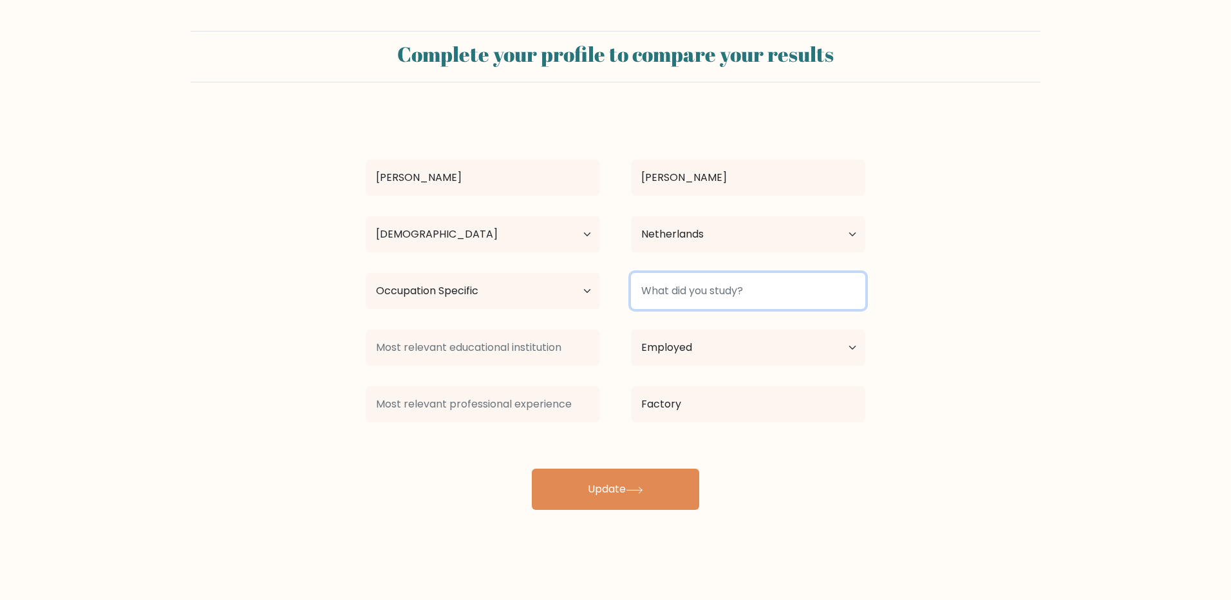
click at [722, 290] on input at bounding box center [748, 291] width 234 height 36
type input "school"
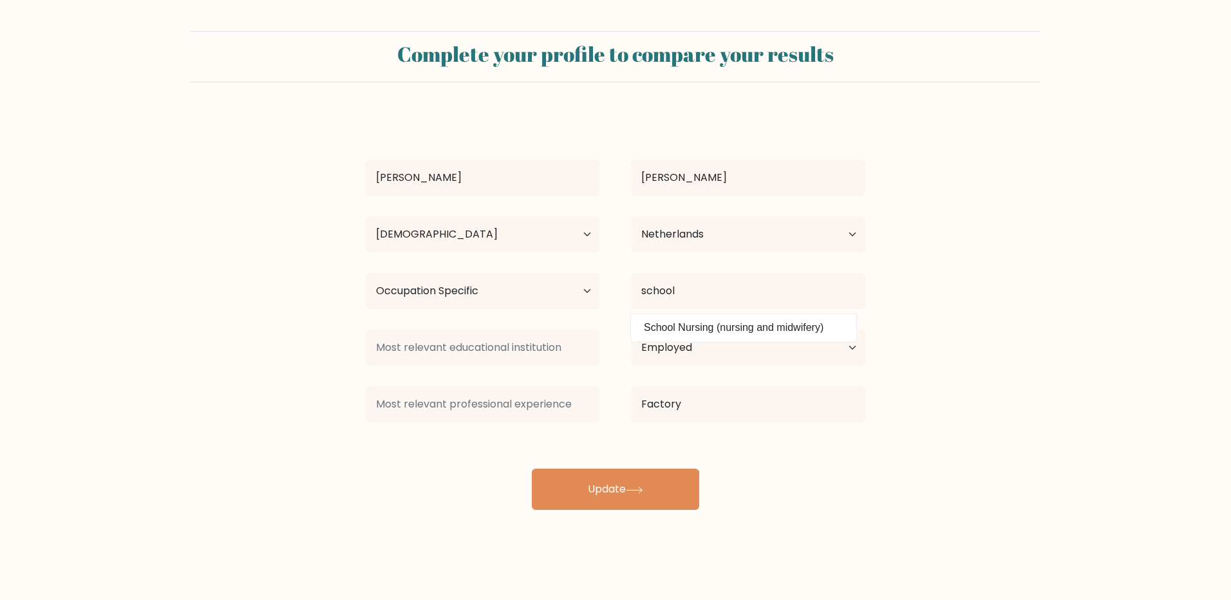
click at [823, 467] on div "Noah Schamber Age Under 18 years old 18-24 years old 25-34 years old 35-44 year…" at bounding box center [615, 311] width 515 height 397
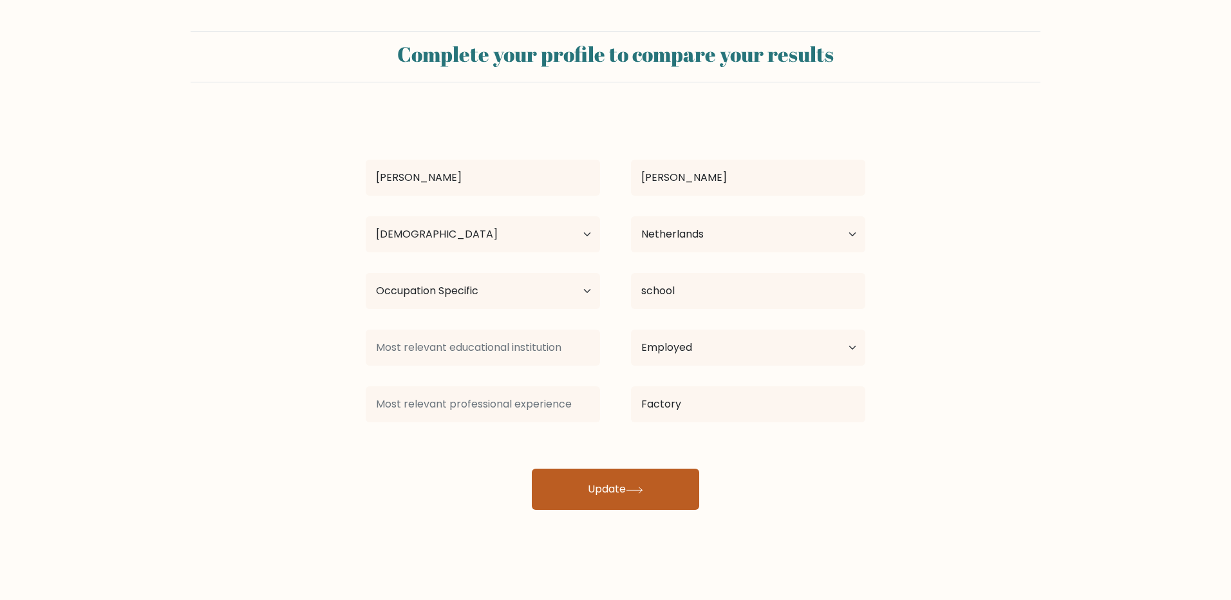
click at [652, 491] on button "Update" at bounding box center [615, 489] width 167 height 41
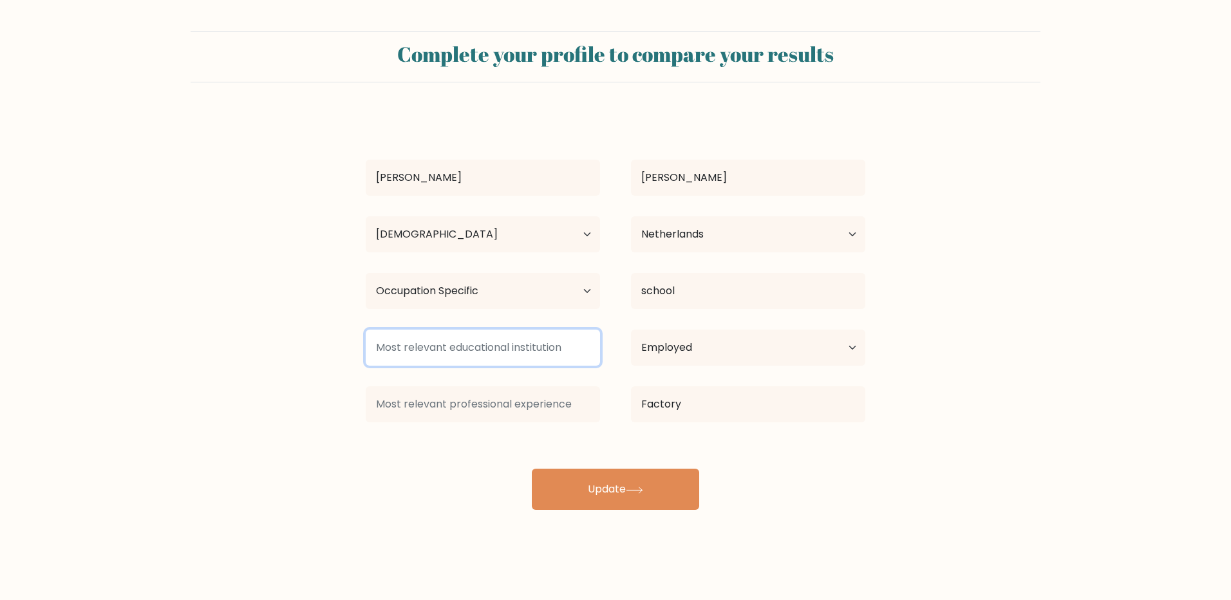
click at [509, 355] on input at bounding box center [483, 348] width 234 height 36
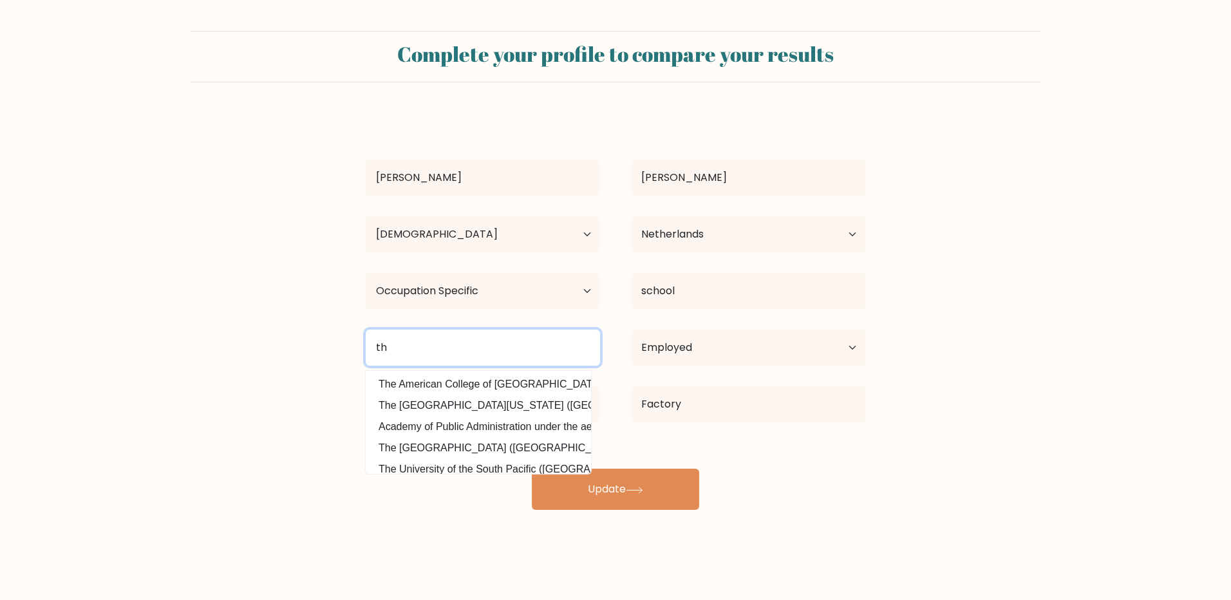
type input "t"
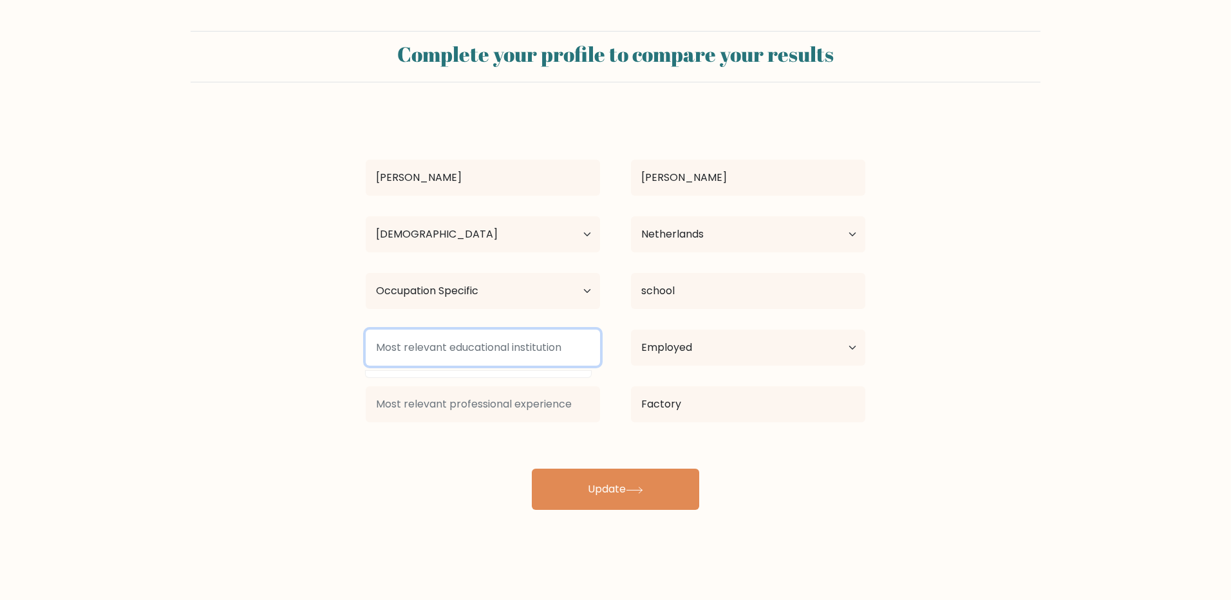
type input "t"
type input "K"
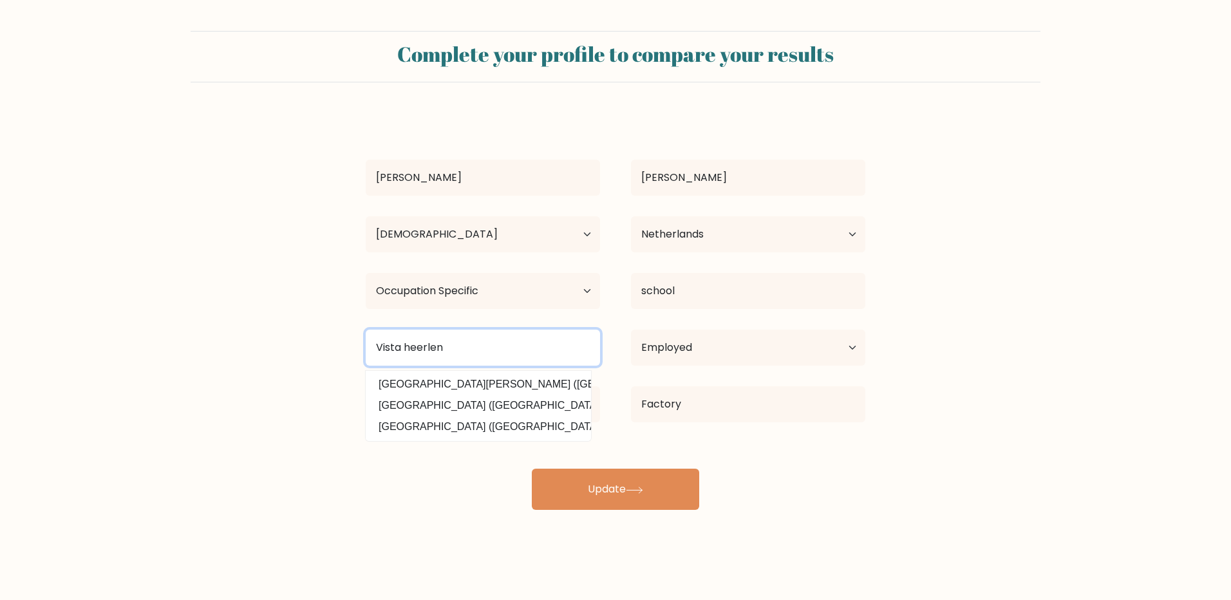
type input "Vista heerlen"
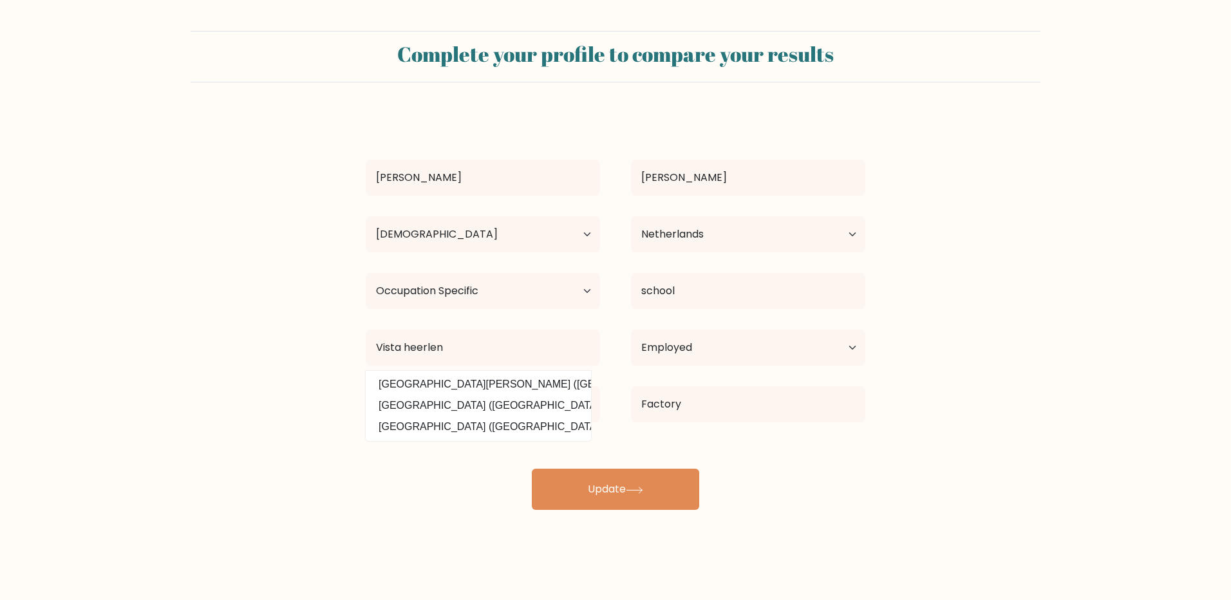
click at [238, 406] on form "Complete your profile to compare your results Noah Schamber Age Under 18 years …" at bounding box center [615, 270] width 1231 height 479
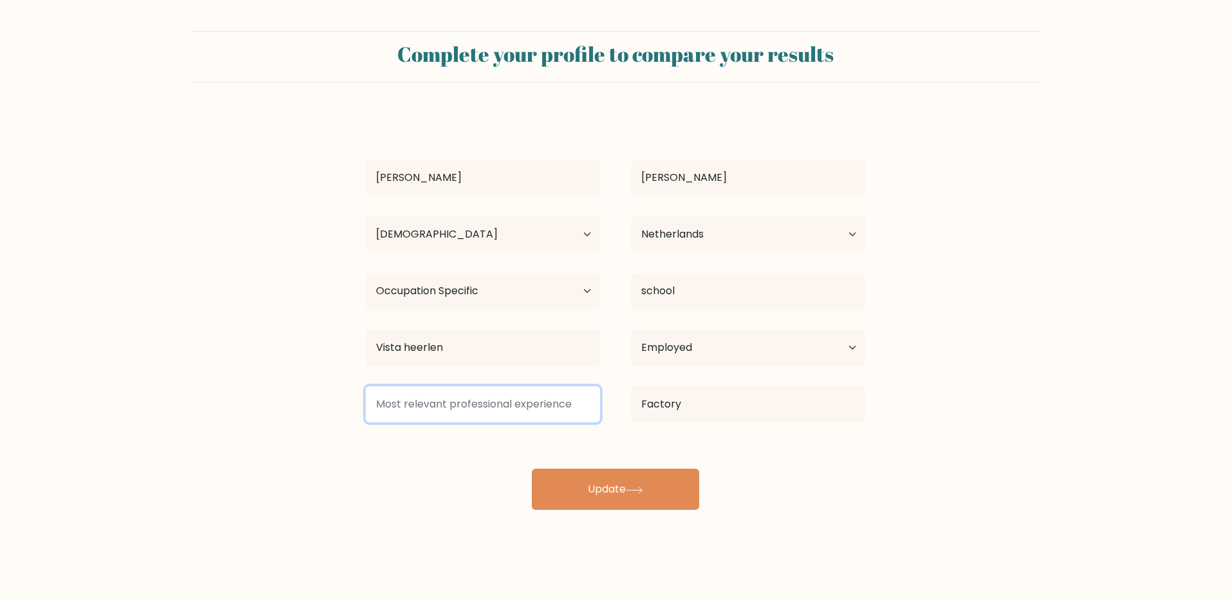
click at [462, 413] on input at bounding box center [483, 404] width 234 height 36
type input "None."
click at [208, 355] on form "Complete your profile to compare your results Noah Schamber Age Under 18 years …" at bounding box center [615, 270] width 1231 height 479
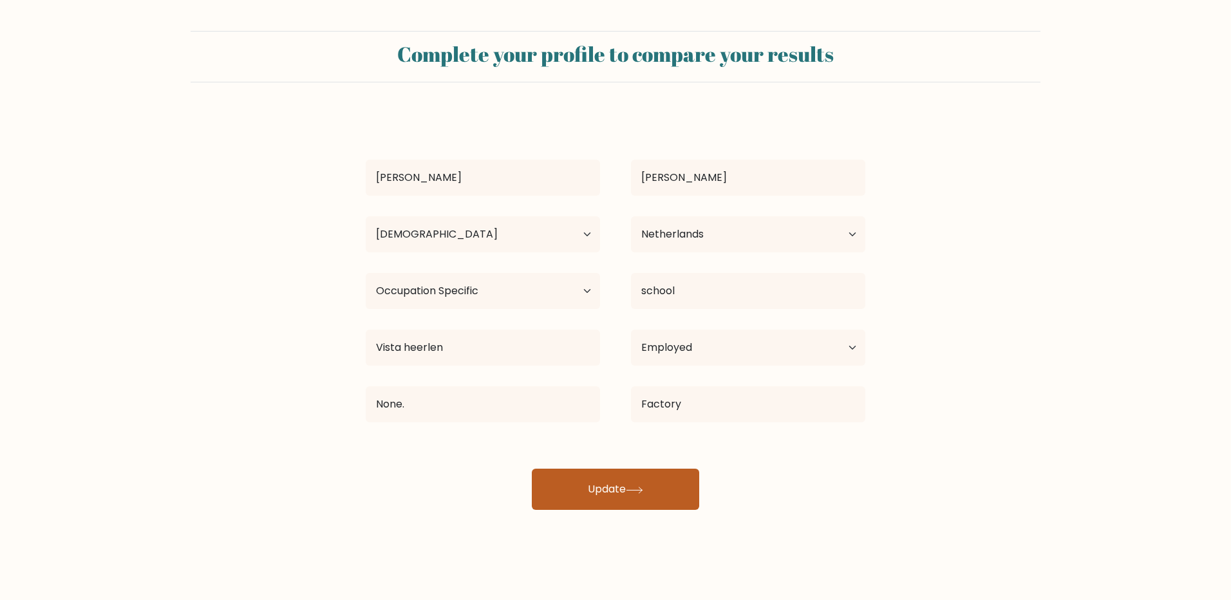
click at [604, 480] on button "Update" at bounding box center [615, 489] width 167 height 41
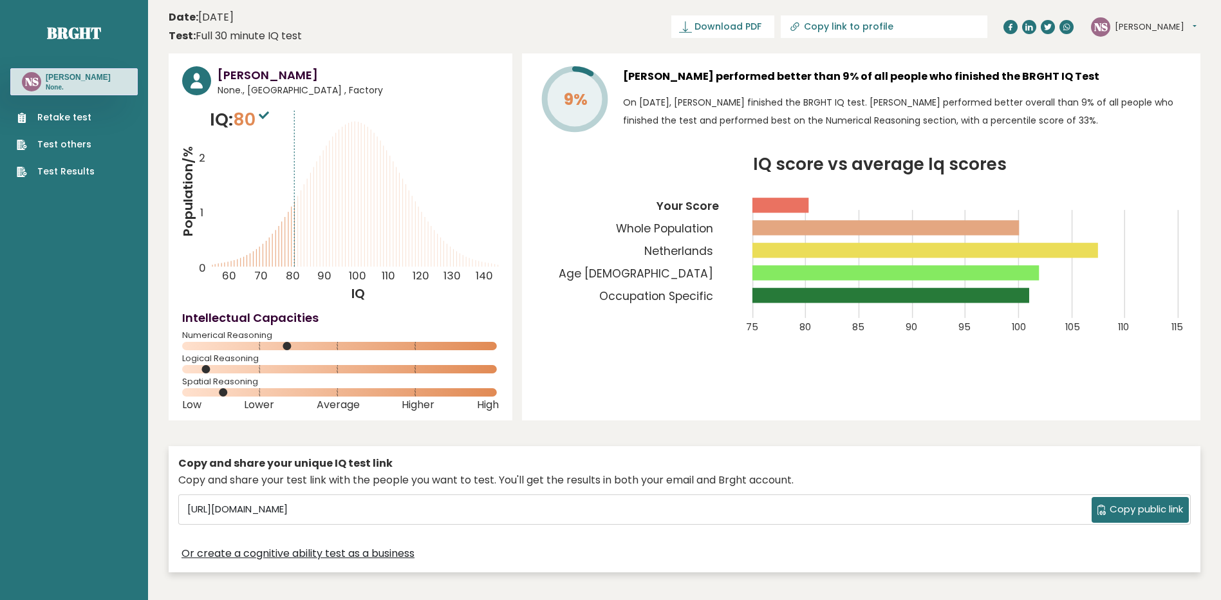
click at [98, 113] on div "Retake test Test others Test Results" at bounding box center [73, 136] width 127 height 83
click at [60, 119] on link "Retake test" at bounding box center [56, 118] width 78 height 14
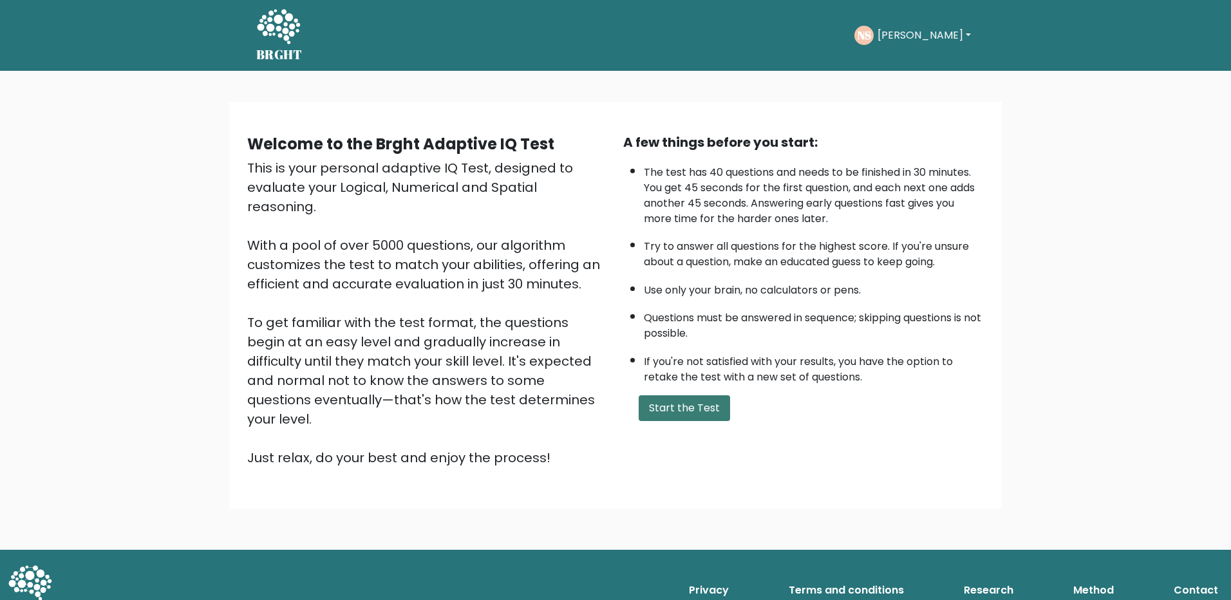
click at [699, 406] on button "Start the Test" at bounding box center [684, 408] width 91 height 26
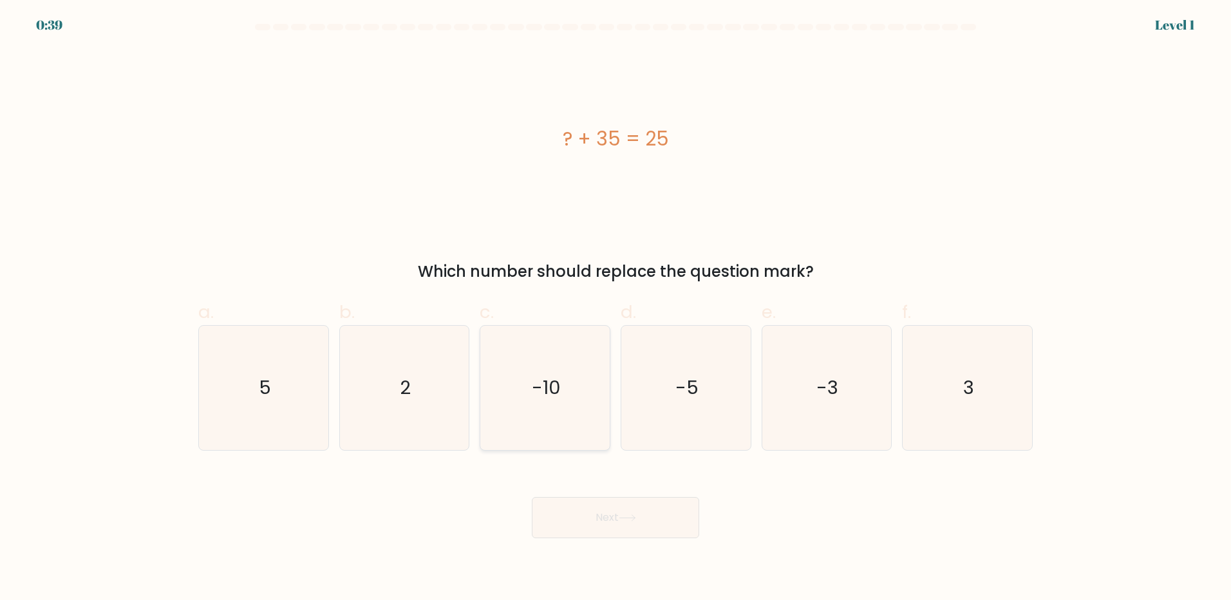
click at [579, 386] on icon "-10" at bounding box center [545, 388] width 124 height 124
click at [615, 308] on input "c. -10" at bounding box center [615, 304] width 1 height 8
radio input "true"
click at [619, 507] on button "Next" at bounding box center [615, 517] width 167 height 41
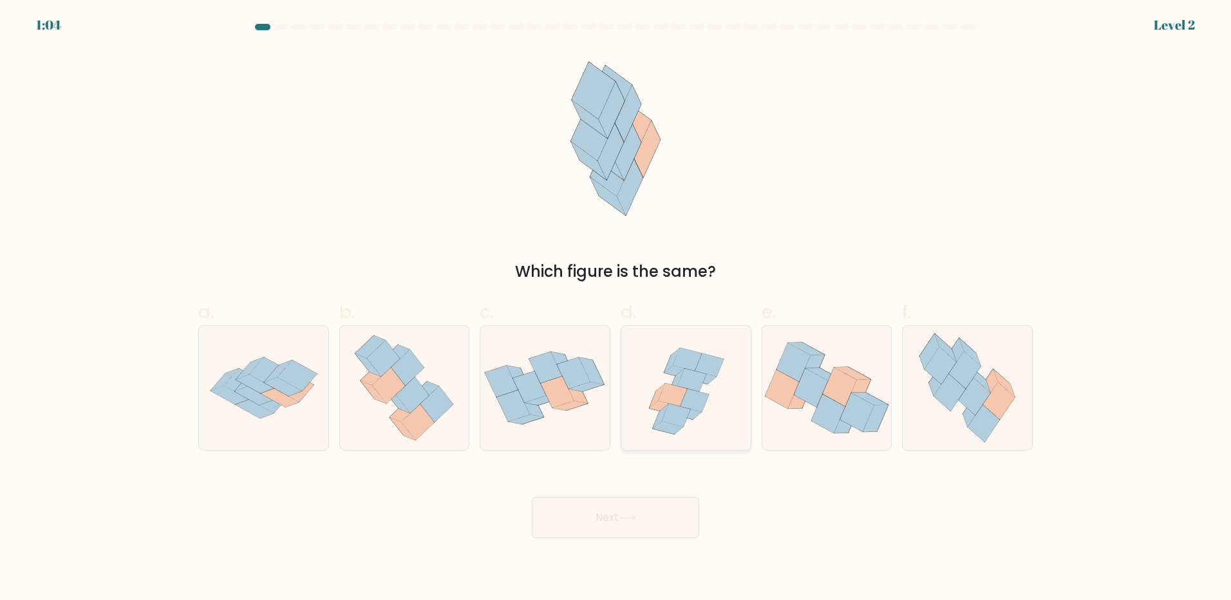
click at [707, 373] on icon at bounding box center [709, 364] width 28 height 23
click at [616, 308] on input "d." at bounding box center [615, 304] width 1 height 8
radio input "true"
click at [819, 385] on icon at bounding box center [811, 387] width 34 height 39
click at [616, 308] on input "e." at bounding box center [615, 304] width 1 height 8
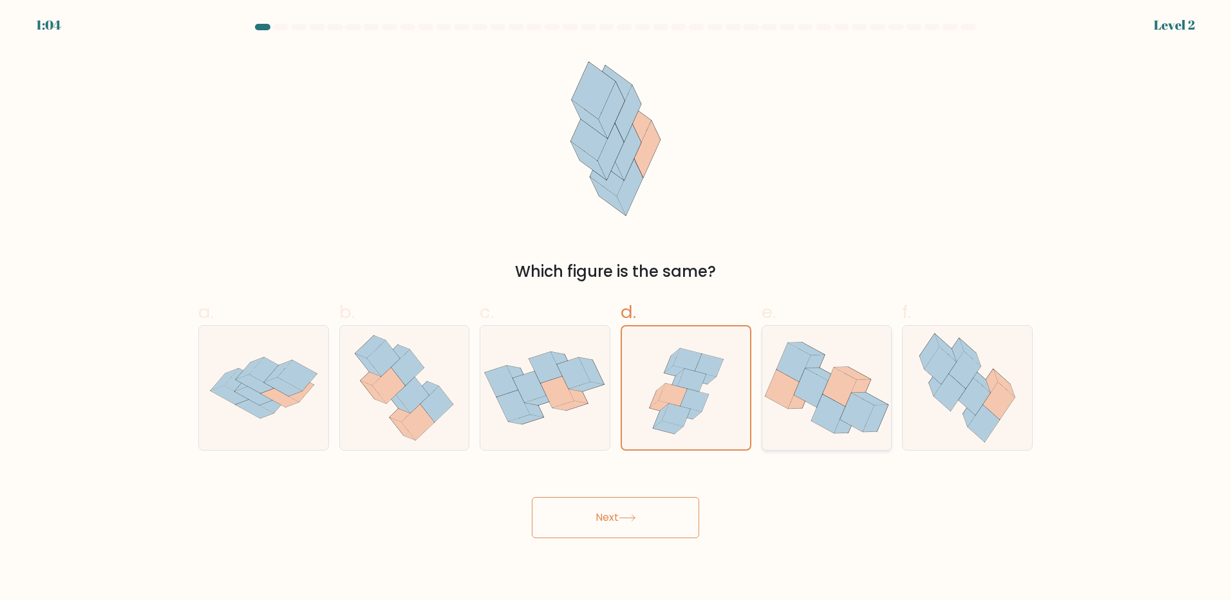
radio input "true"
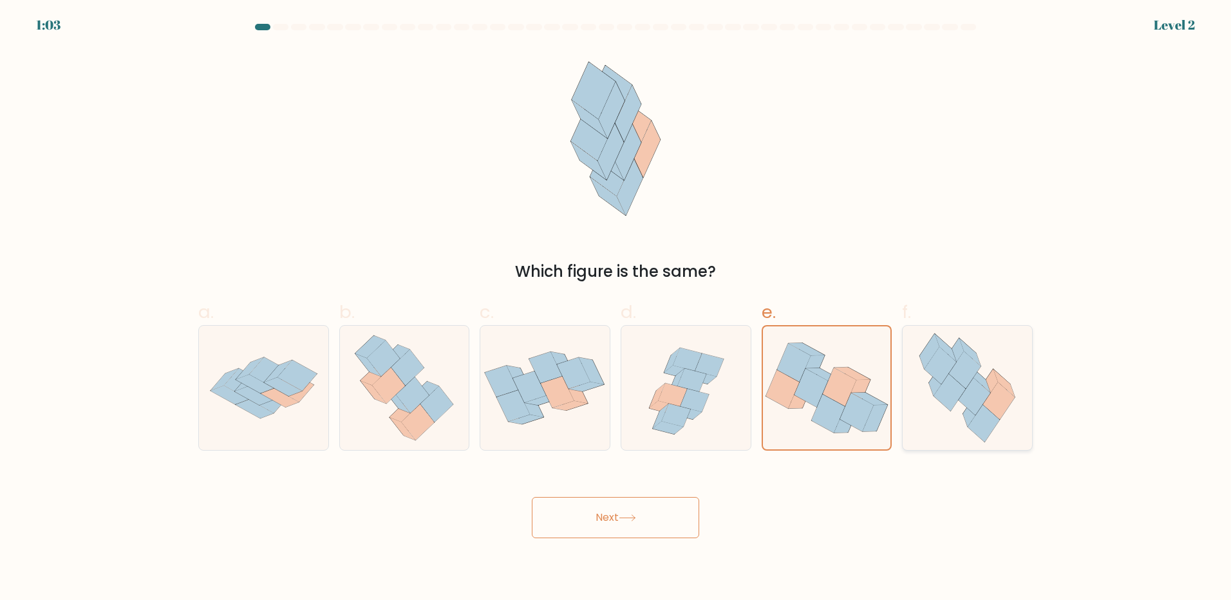
click at [945, 376] on icon at bounding box center [940, 365] width 32 height 37
click at [616, 308] on input "f." at bounding box center [615, 304] width 1 height 8
radio input "true"
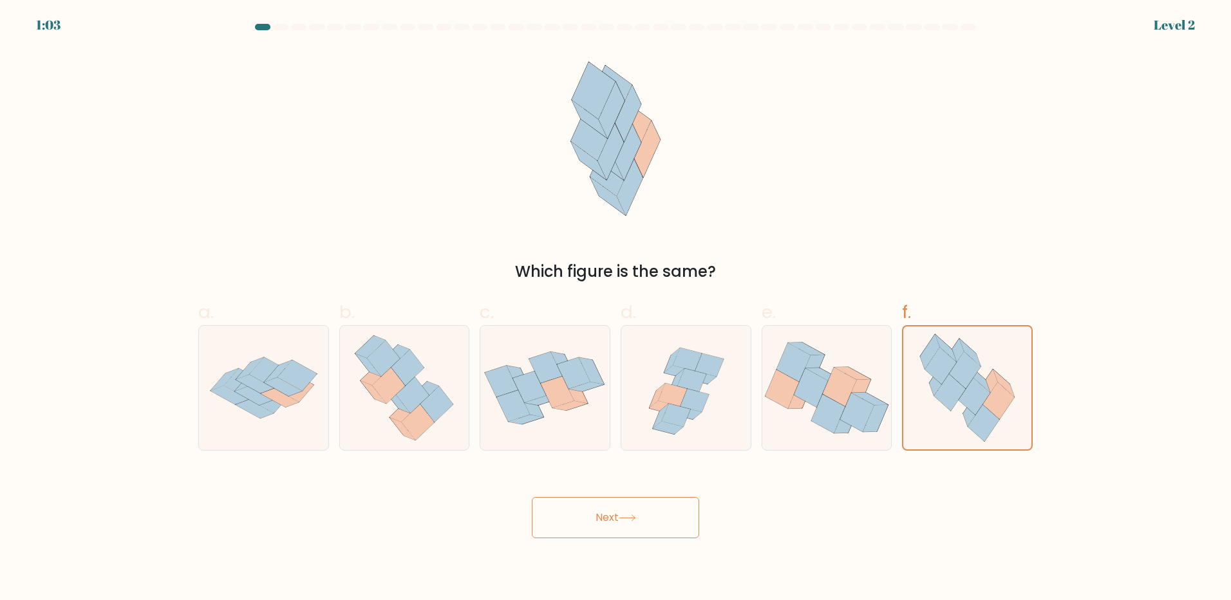
click at [648, 523] on button "Next" at bounding box center [615, 517] width 167 height 41
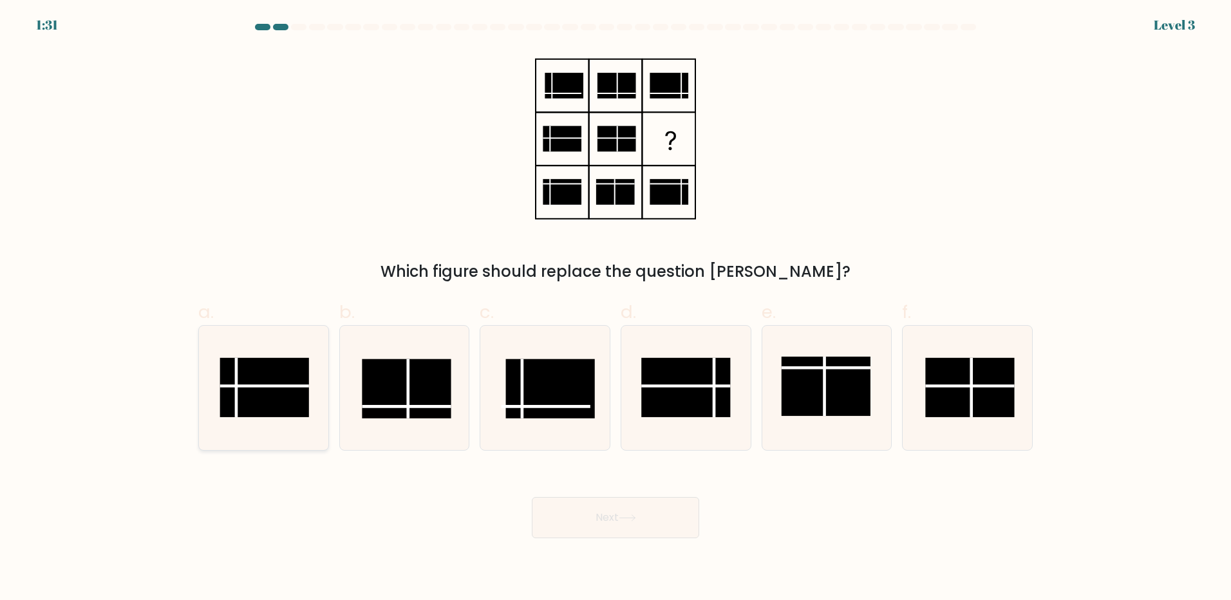
click at [285, 360] on rect at bounding box center [264, 387] width 89 height 59
click at [615, 308] on input "a." at bounding box center [615, 304] width 1 height 8
radio input "true"
drag, startPoint x: 655, startPoint y: 524, endPoint x: 626, endPoint y: 521, distance: 29.1
click at [654, 523] on button "Next" at bounding box center [615, 517] width 167 height 41
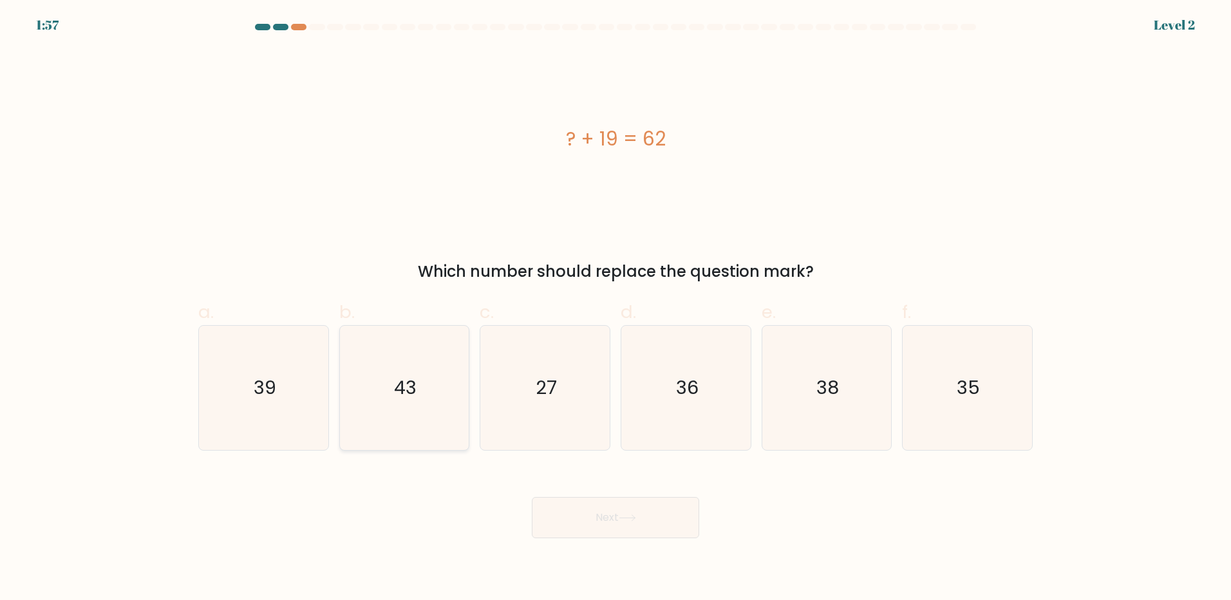
click at [425, 396] on icon "43" at bounding box center [404, 388] width 124 height 124
click at [615, 308] on input "b. 43" at bounding box center [615, 304] width 1 height 8
radio input "true"
click at [610, 507] on button "Next" at bounding box center [615, 517] width 167 height 41
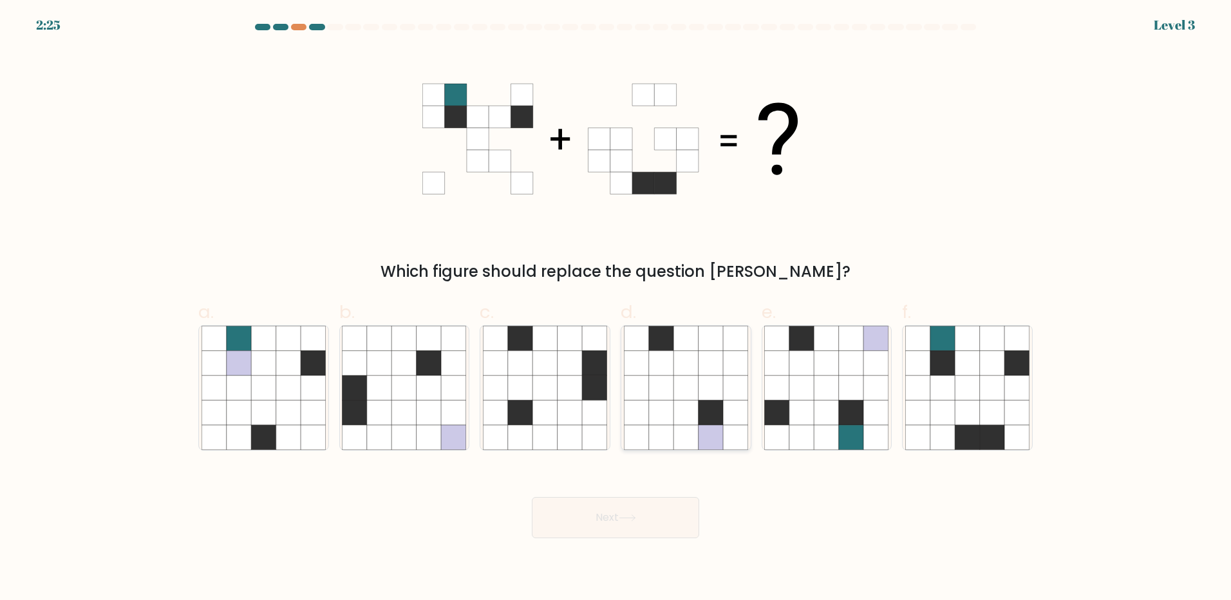
click at [676, 386] on icon at bounding box center [685, 387] width 24 height 24
click at [616, 308] on input "d." at bounding box center [615, 304] width 1 height 8
radio input "true"
click at [805, 390] on icon at bounding box center [801, 387] width 24 height 24
click at [616, 308] on input "e." at bounding box center [615, 304] width 1 height 8
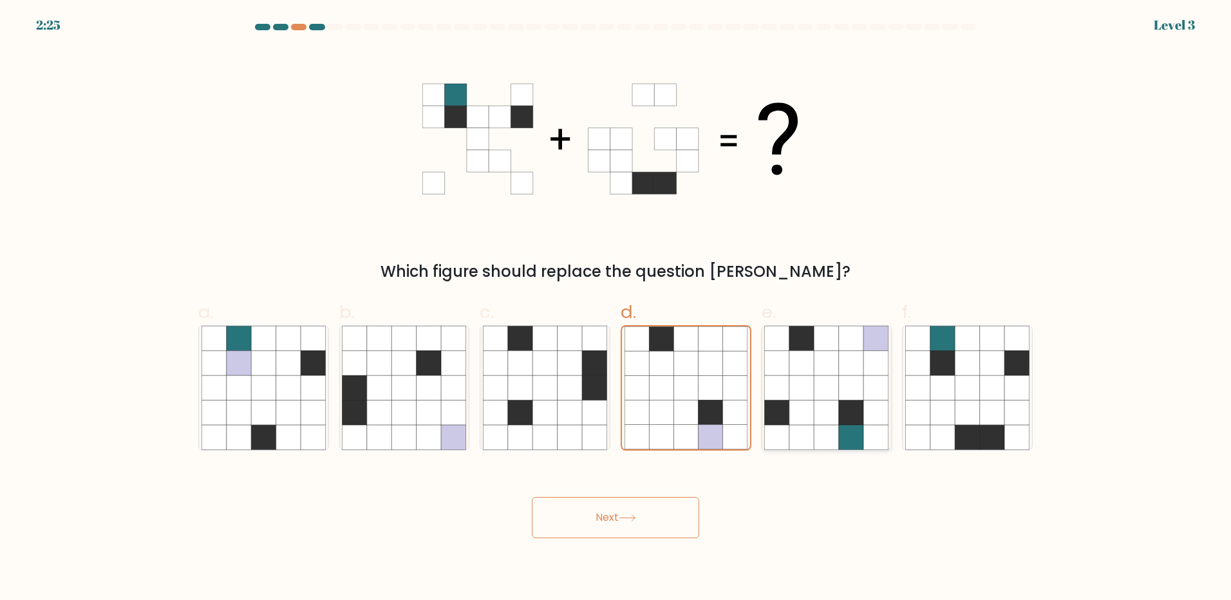
radio input "true"
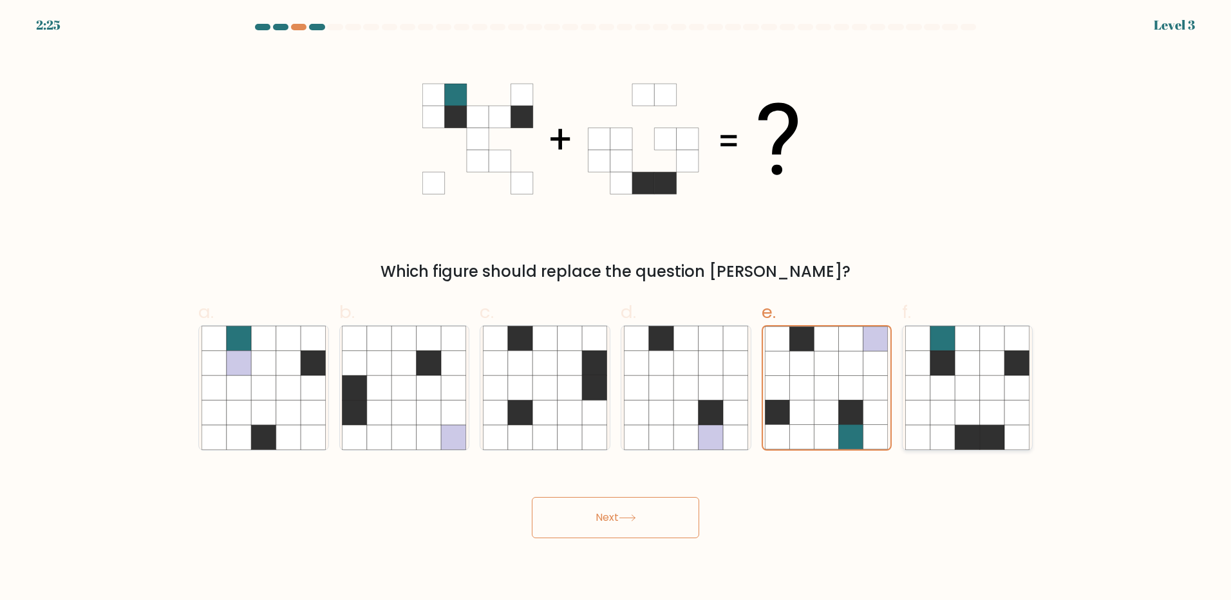
click at [951, 366] on icon at bounding box center [942, 363] width 24 height 24
click at [616, 308] on input "f." at bounding box center [615, 304] width 1 height 8
radio input "true"
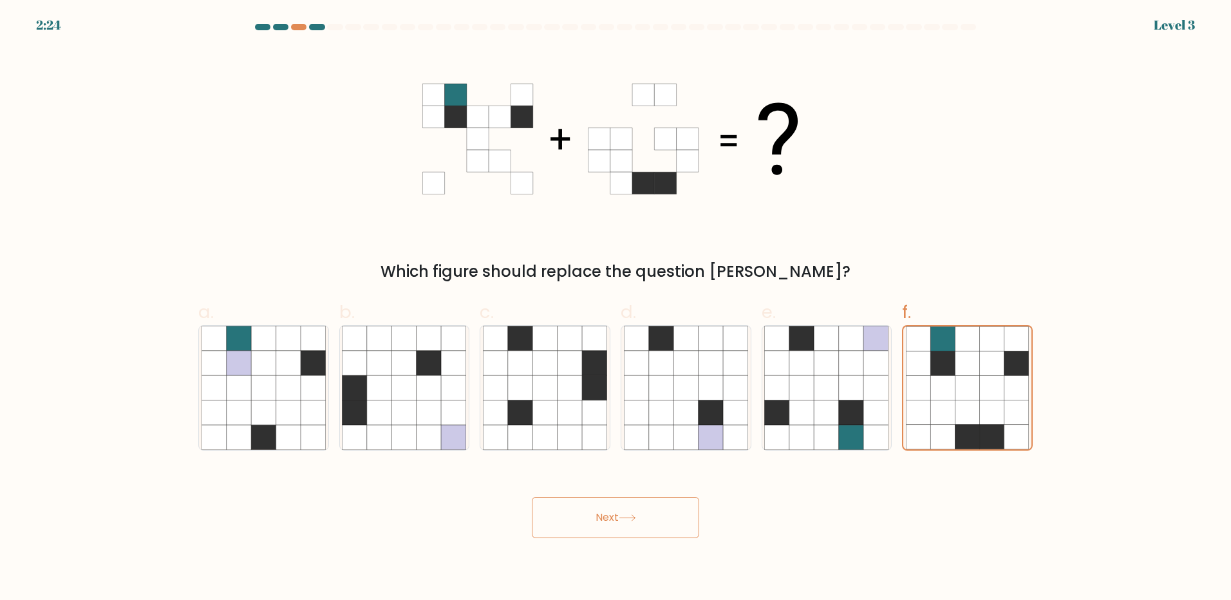
click at [603, 507] on button "Next" at bounding box center [615, 517] width 167 height 41
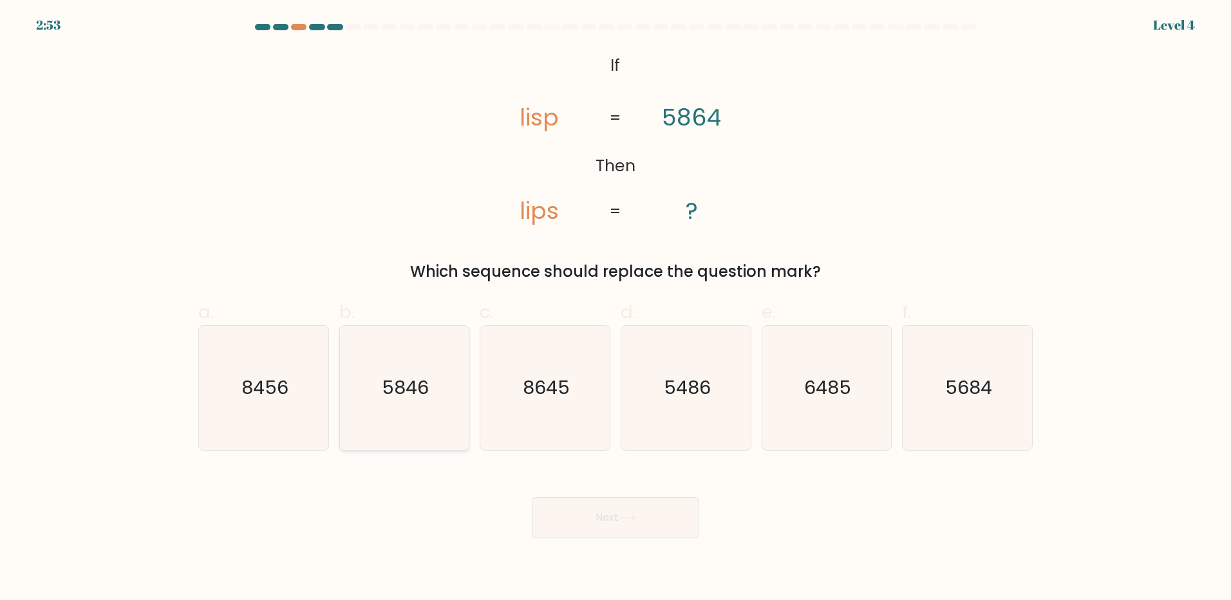
click at [355, 427] on icon "5846" at bounding box center [404, 388] width 124 height 124
click at [615, 308] on input "b. 5846" at bounding box center [615, 304] width 1 height 8
radio input "true"
click at [608, 500] on button "Next" at bounding box center [615, 517] width 167 height 41
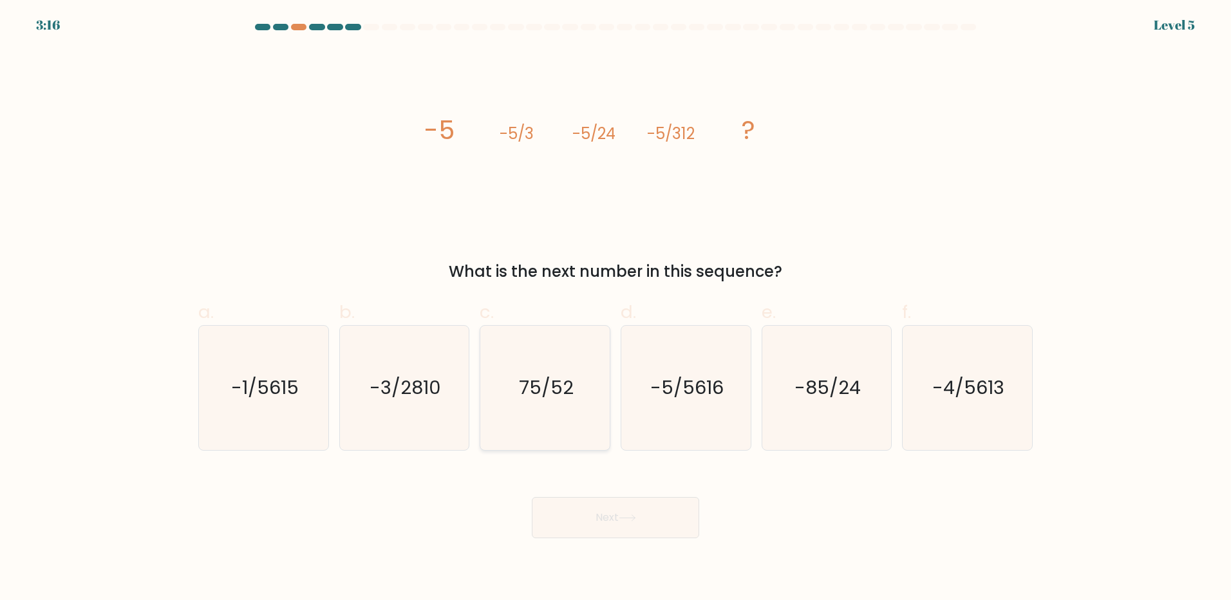
click at [529, 382] on text "75/52" at bounding box center [546, 388] width 55 height 26
click at [615, 308] on input "c. 75/52" at bounding box center [615, 304] width 1 height 8
radio input "true"
click at [706, 366] on icon "-5/5616" at bounding box center [686, 388] width 124 height 124
drag, startPoint x: 706, startPoint y: 366, endPoint x: 671, endPoint y: 426, distance: 68.9
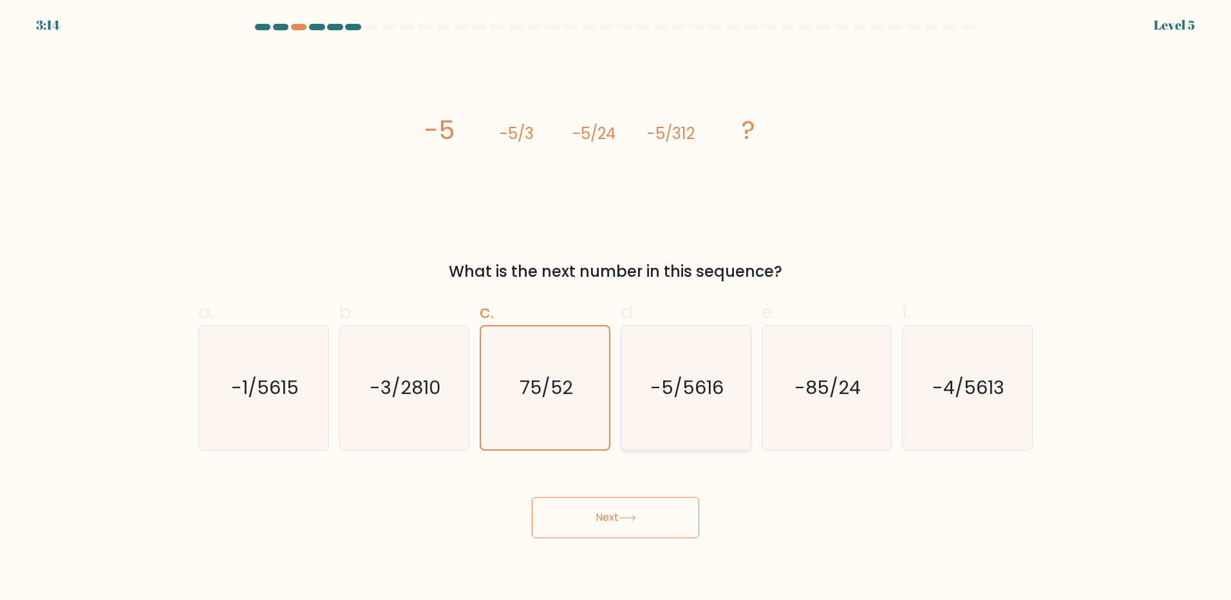
click at [677, 424] on icon "-5/5616" at bounding box center [686, 388] width 124 height 124
click at [616, 308] on input "d. -5/5616" at bounding box center [615, 304] width 1 height 8
radio input "true"
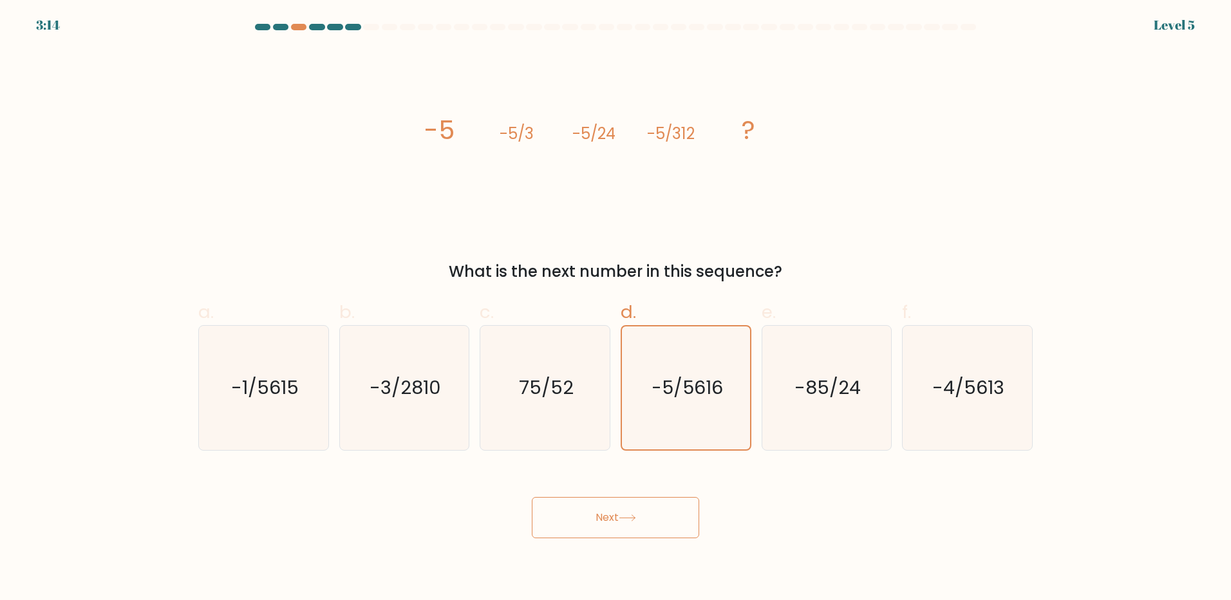
click at [639, 513] on button "Next" at bounding box center [615, 517] width 167 height 41
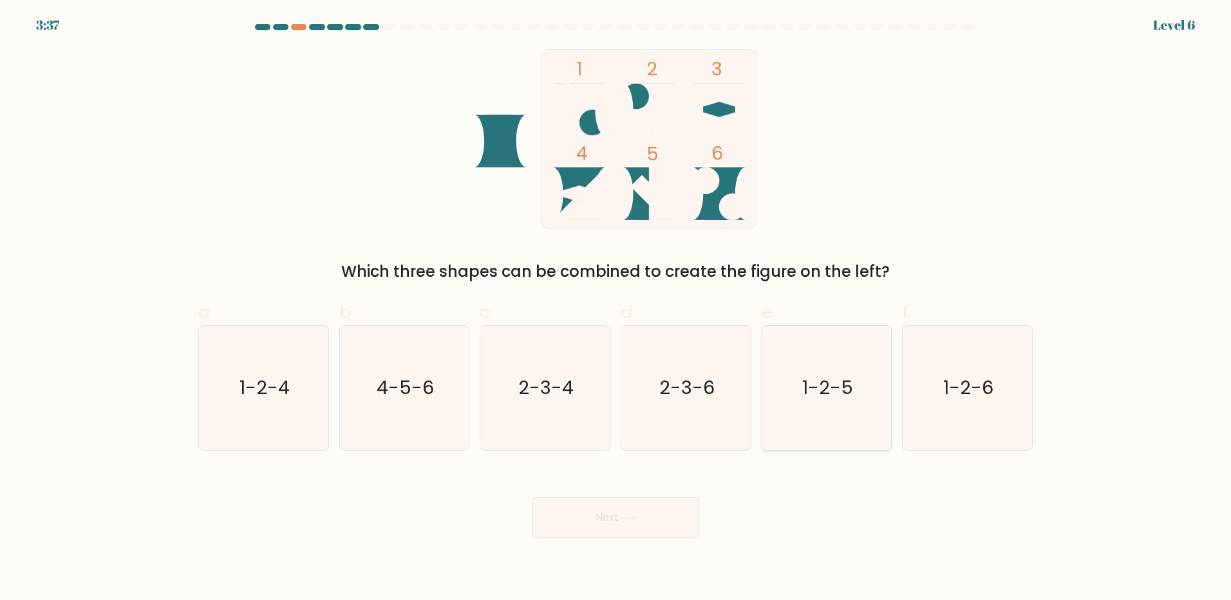
click at [833, 354] on icon "1-2-5" at bounding box center [826, 388] width 124 height 124
click at [616, 308] on input "e. 1-2-5" at bounding box center [615, 304] width 1 height 8
radio input "true"
click at [966, 381] on text "1-2-6" at bounding box center [969, 388] width 50 height 26
click at [616, 308] on input "f. 1-2-6" at bounding box center [615, 304] width 1 height 8
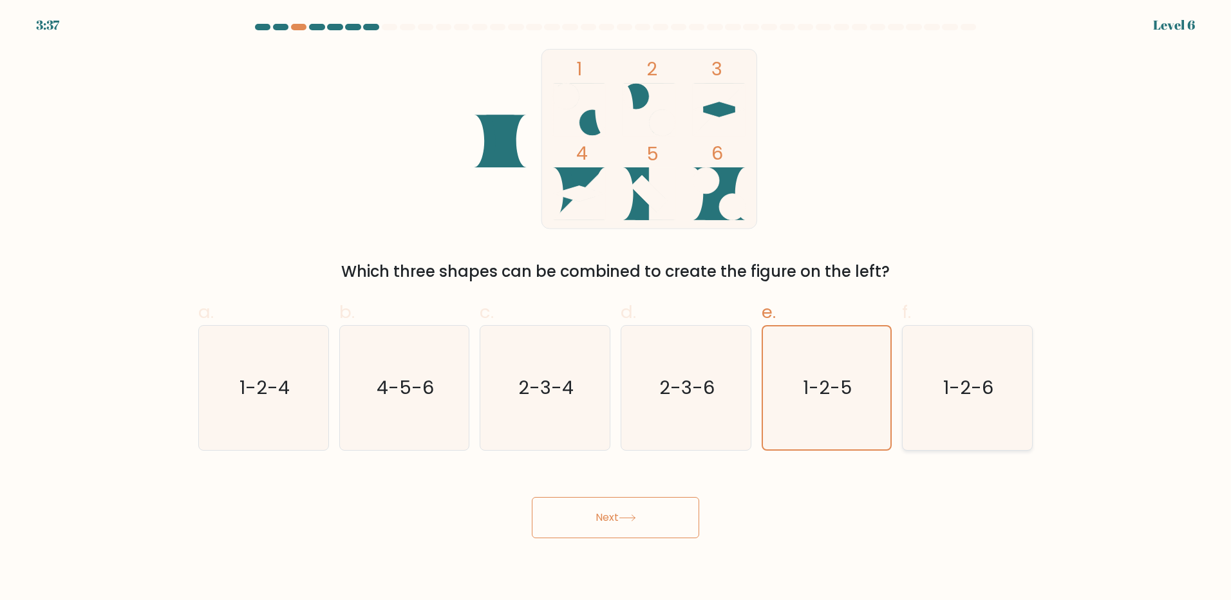
radio input "true"
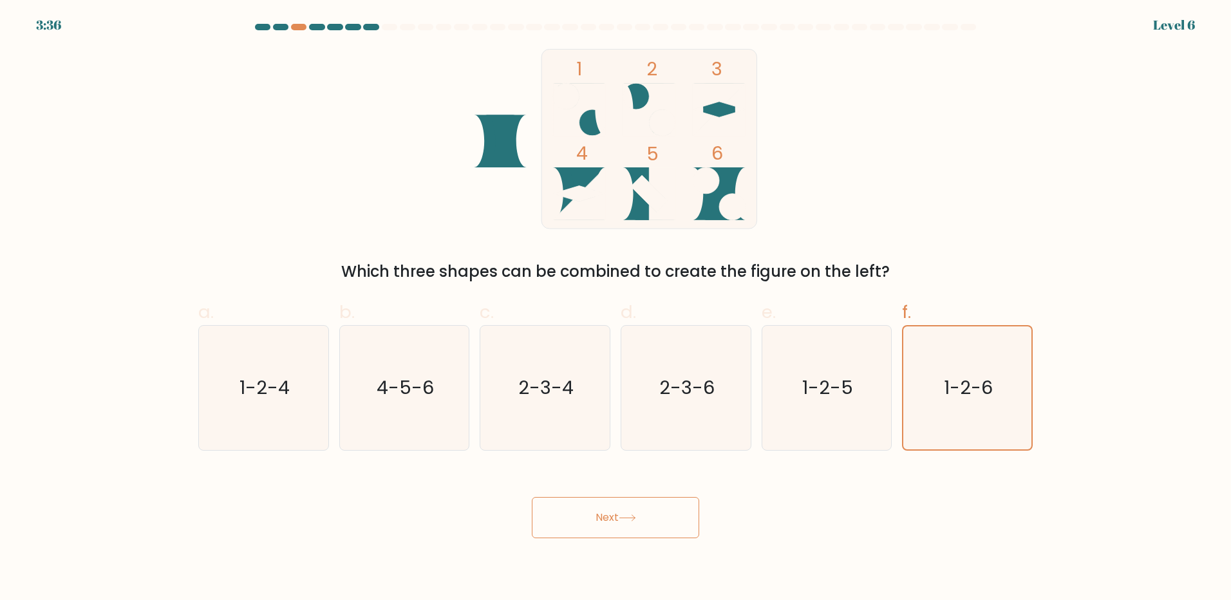
click at [644, 508] on button "Next" at bounding box center [615, 517] width 167 height 41
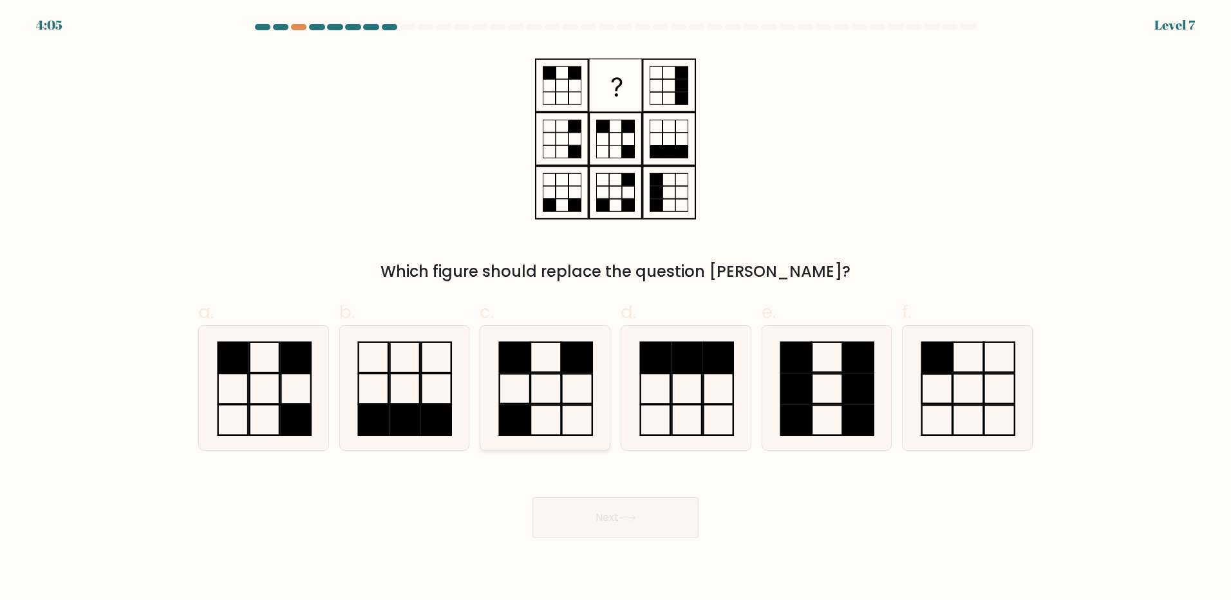
click at [426, 384] on icon at bounding box center [404, 388] width 124 height 124
click at [615, 308] on input "b." at bounding box center [615, 304] width 1 height 8
radio input "true"
click at [569, 374] on rect at bounding box center [577, 388] width 30 height 30
click at [615, 308] on input "c." at bounding box center [615, 304] width 1 height 8
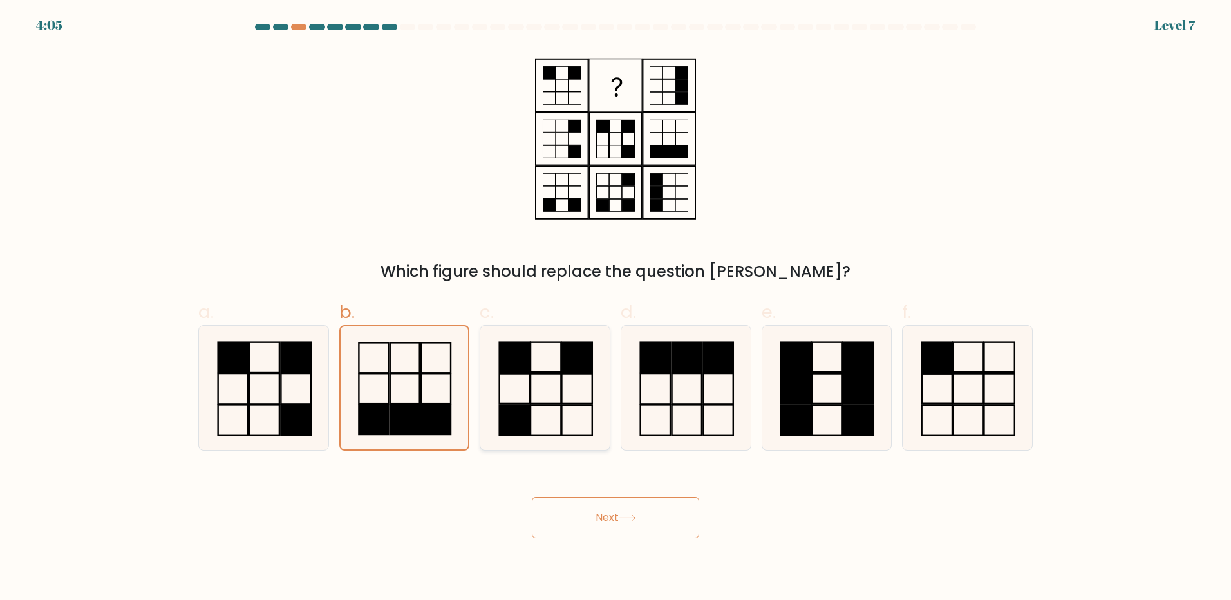
radio input "true"
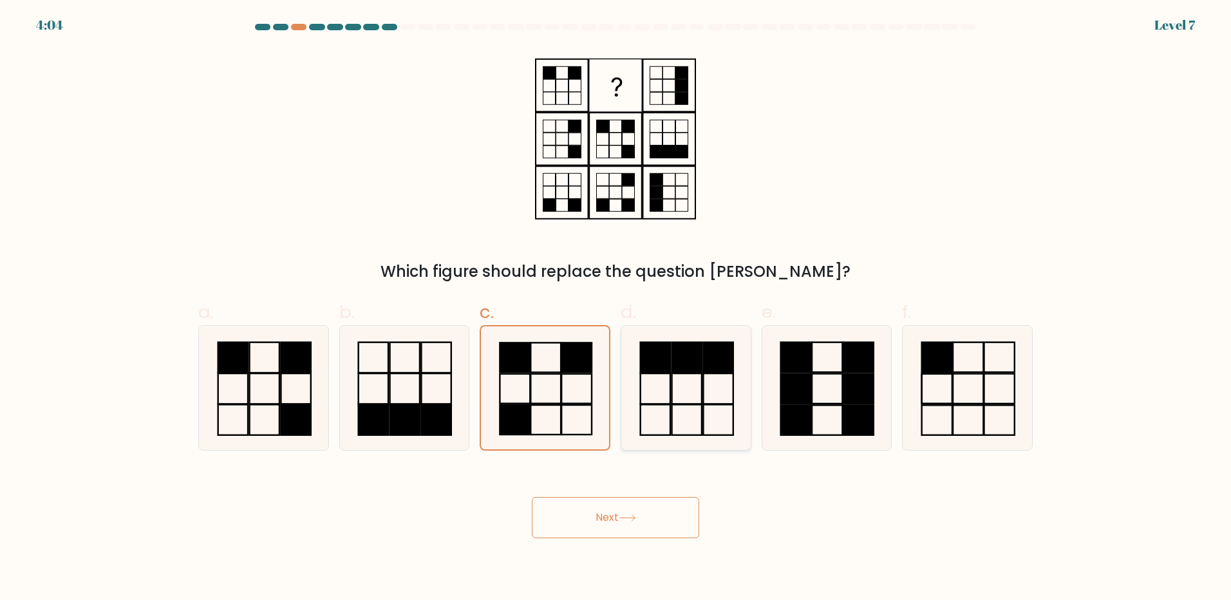
click at [673, 382] on icon at bounding box center [686, 388] width 124 height 124
click at [616, 308] on input "d." at bounding box center [615, 304] width 1 height 8
radio input "true"
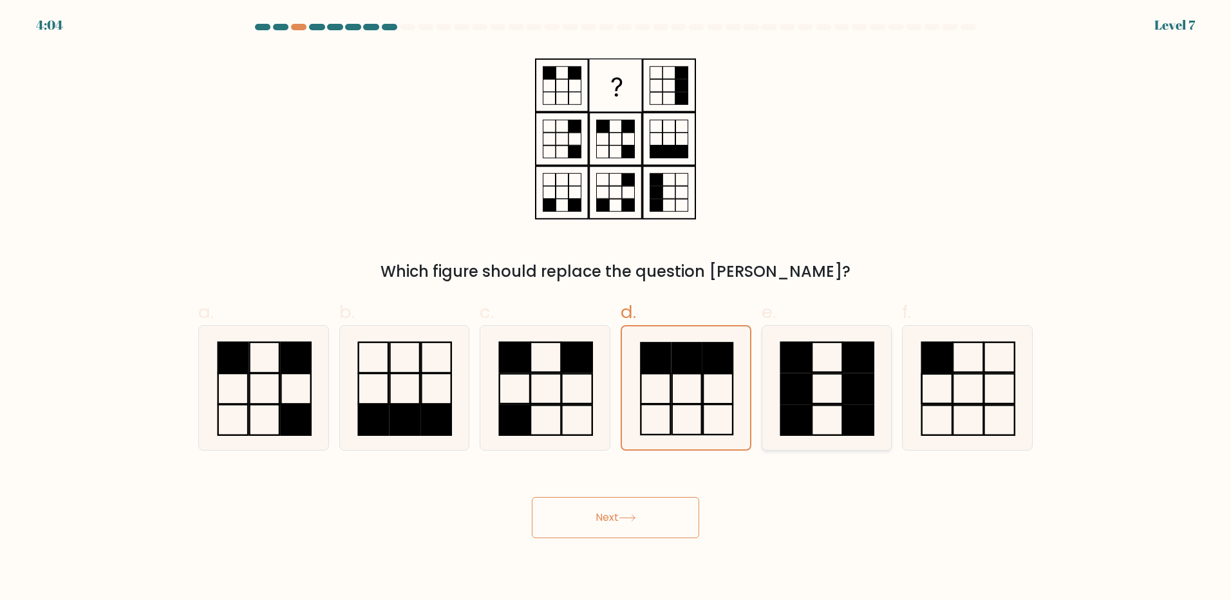
click at [810, 393] on rect at bounding box center [796, 388] width 30 height 30
click at [616, 308] on input "e." at bounding box center [615, 304] width 1 height 8
radio input "true"
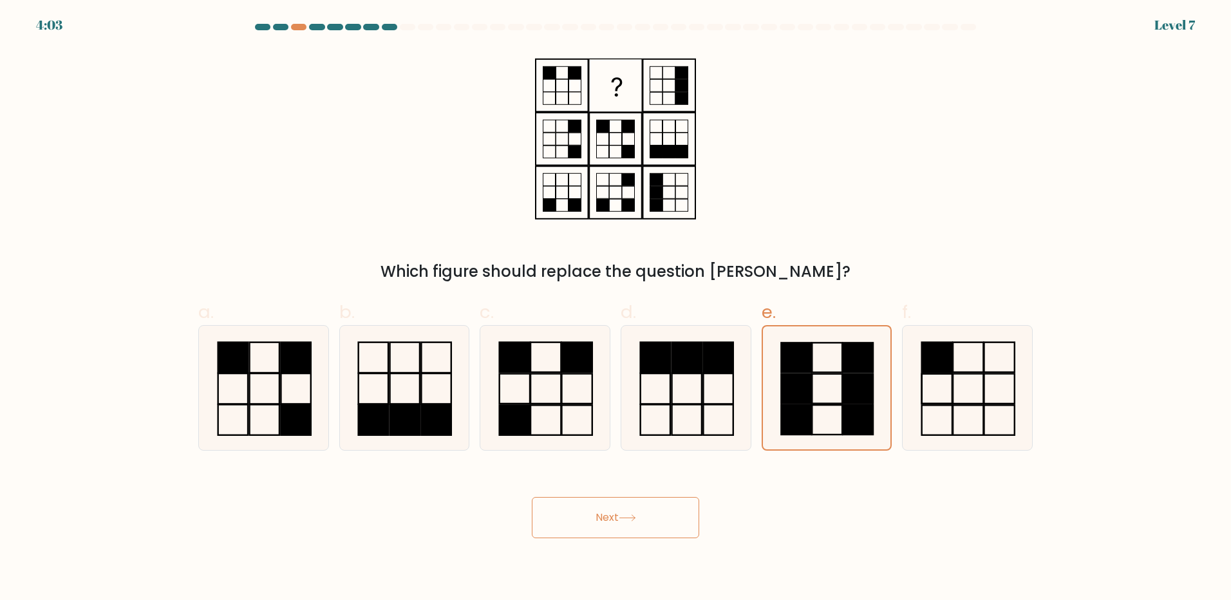
click at [659, 526] on button "Next" at bounding box center [615, 517] width 167 height 41
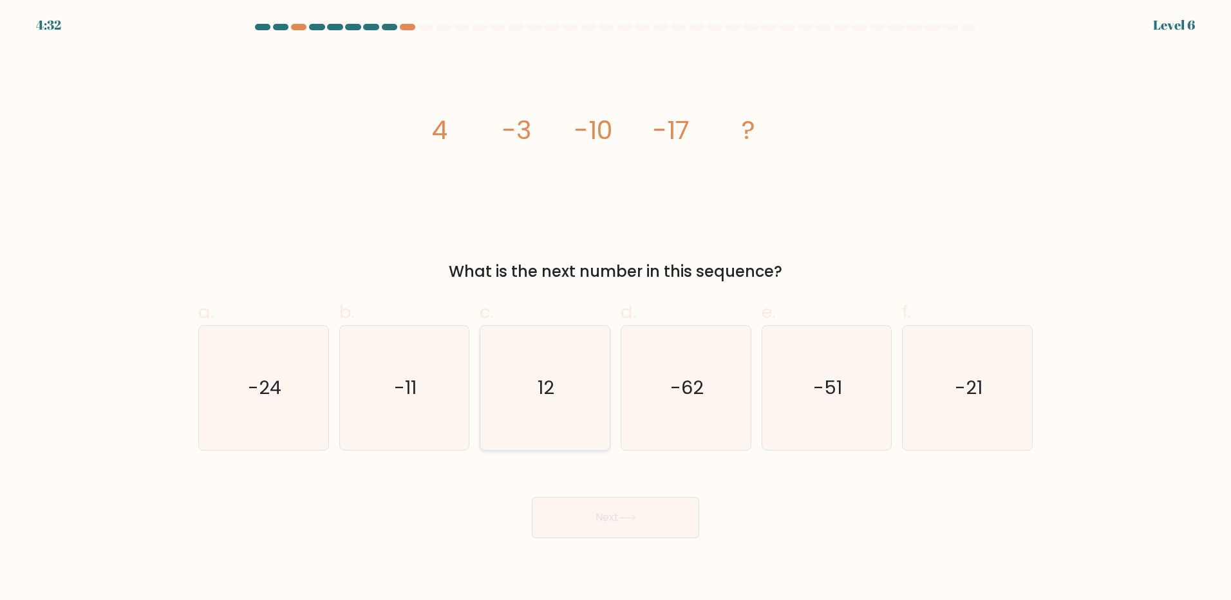
click at [570, 407] on icon "12" at bounding box center [545, 388] width 124 height 124
click at [615, 308] on input "c. 12" at bounding box center [615, 304] width 1 height 8
radio input "true"
click at [705, 392] on icon "-62" at bounding box center [686, 388] width 124 height 124
click at [616, 308] on input "d. -62" at bounding box center [615, 304] width 1 height 8
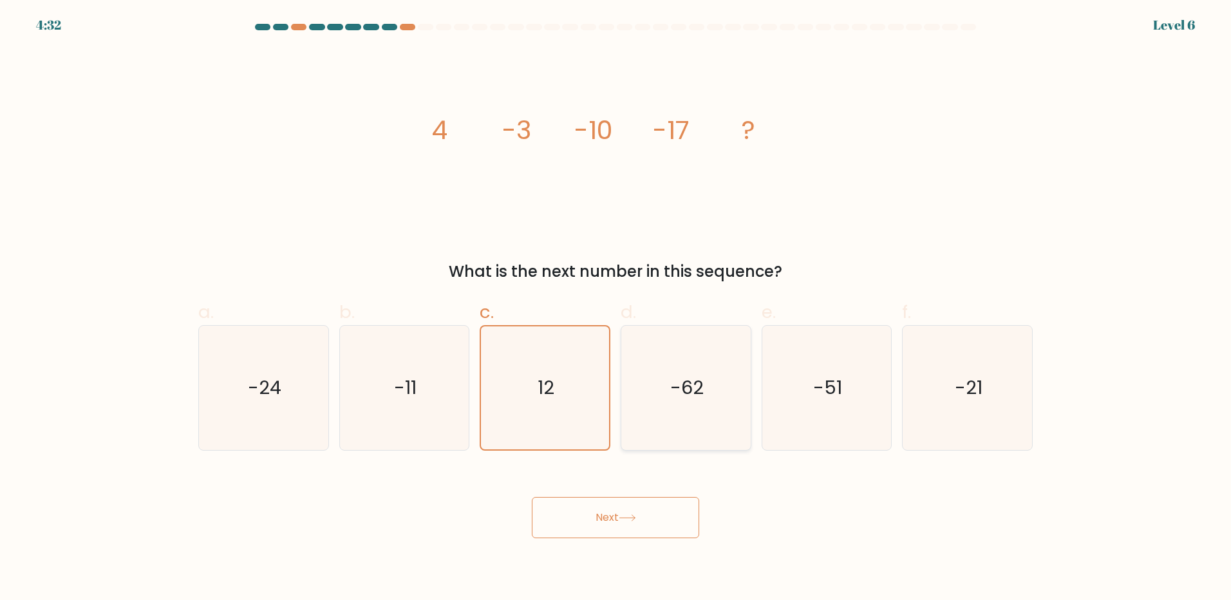
radio input "true"
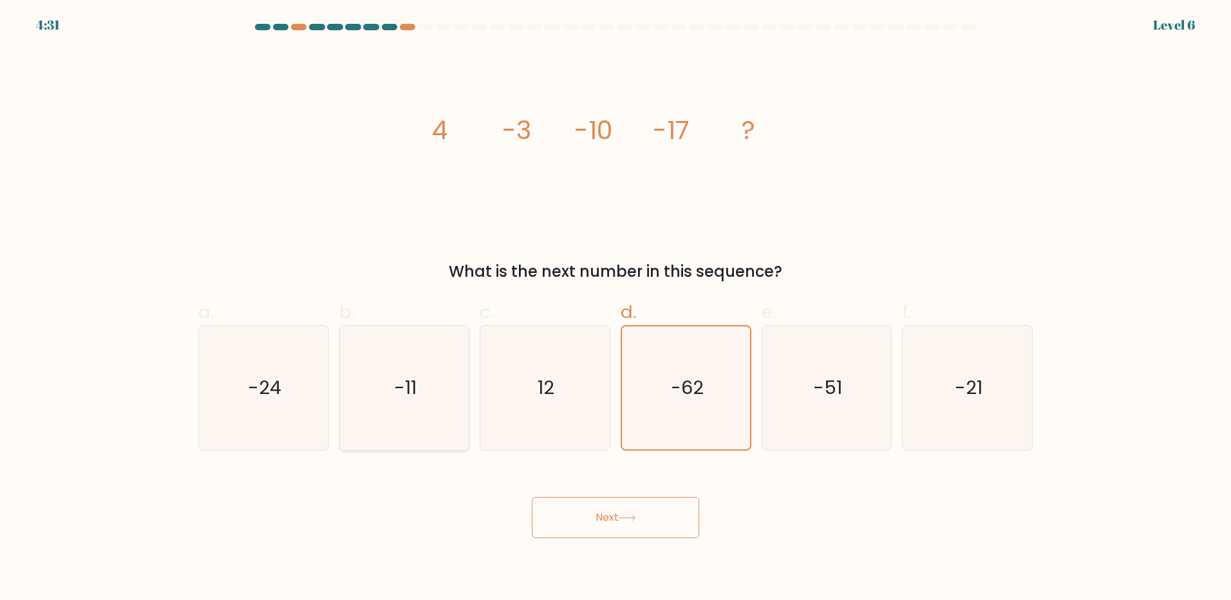
click at [404, 380] on text "-11" at bounding box center [405, 388] width 23 height 26
click at [615, 308] on input "b. -11" at bounding box center [615, 304] width 1 height 8
radio input "true"
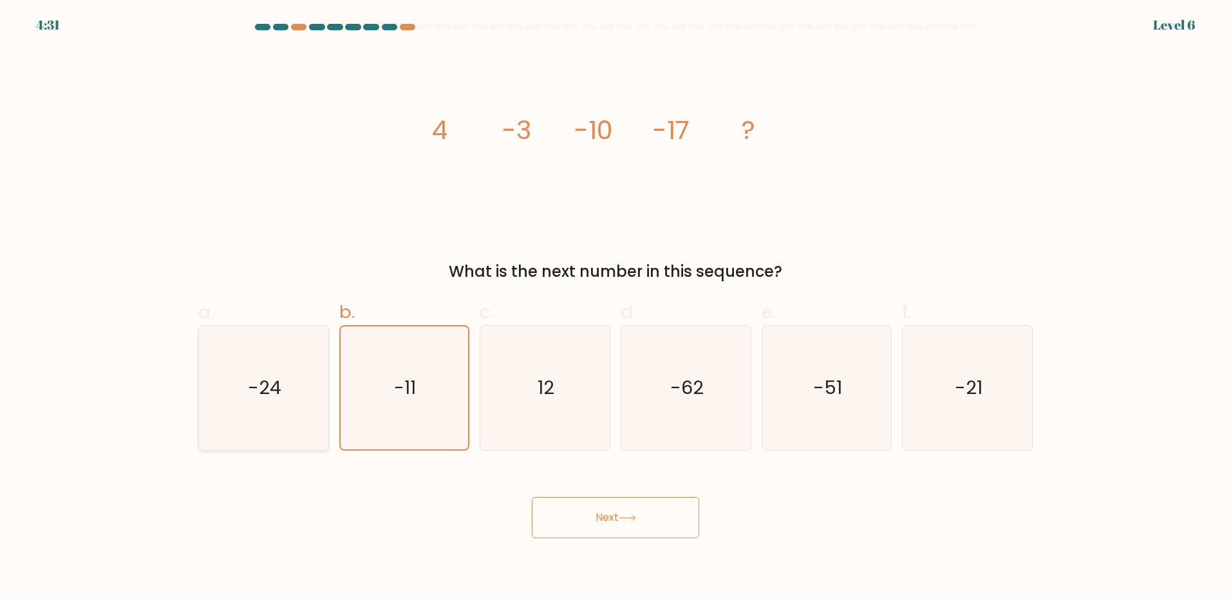
click at [227, 373] on icon "-24" at bounding box center [263, 388] width 124 height 124
click at [615, 308] on input "a. -24" at bounding box center [615, 304] width 1 height 8
radio input "true"
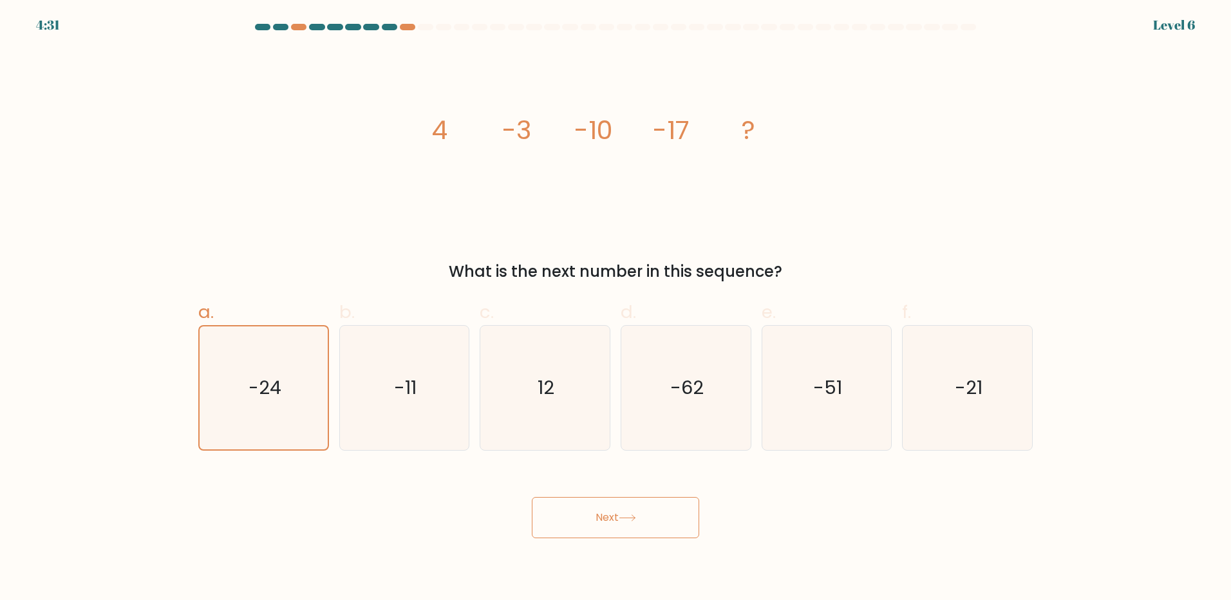
click at [639, 535] on button "Next" at bounding box center [615, 517] width 167 height 41
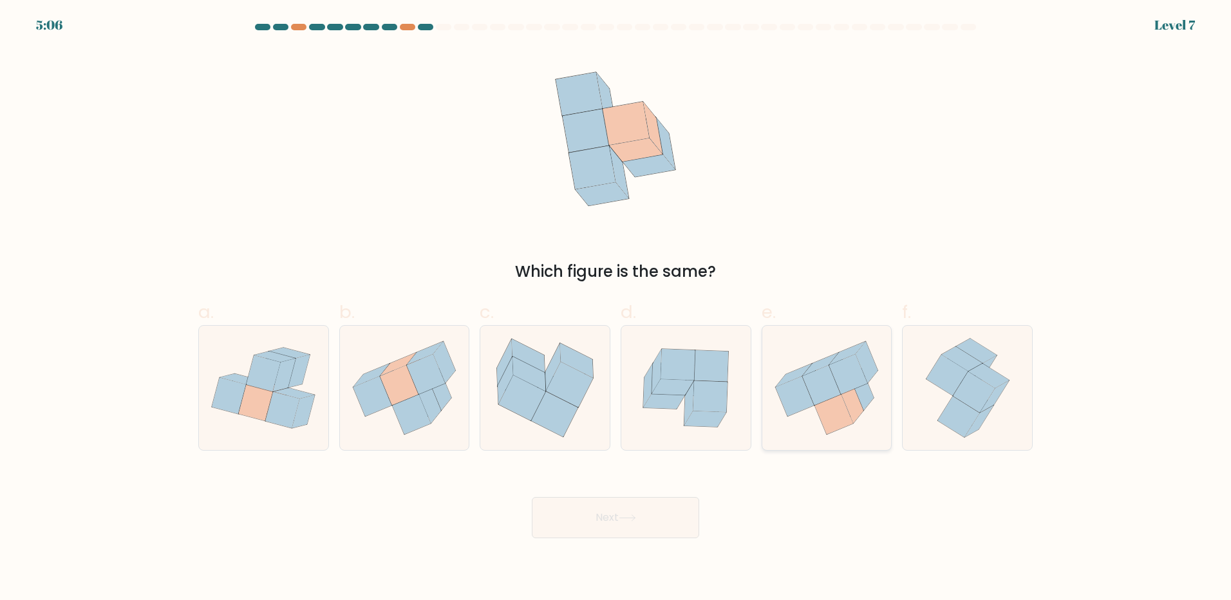
click at [832, 399] on icon at bounding box center [833, 414] width 39 height 40
click at [616, 308] on input "e." at bounding box center [615, 304] width 1 height 8
radio input "true"
click at [600, 531] on button "Next" at bounding box center [615, 517] width 167 height 41
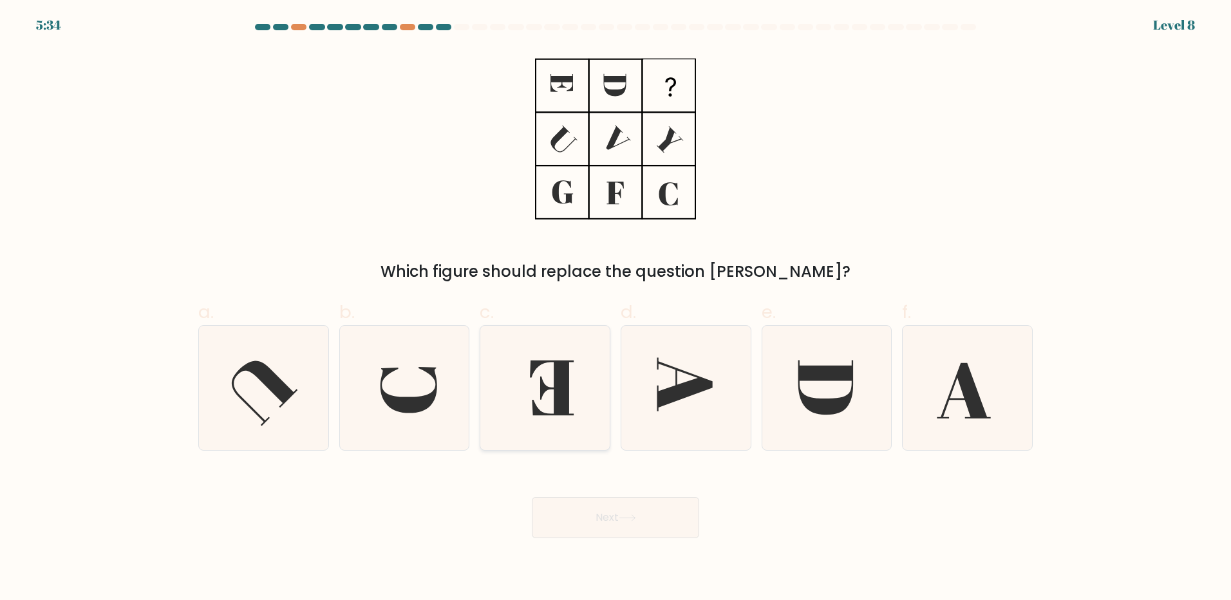
drag, startPoint x: 530, startPoint y: 386, endPoint x: 560, endPoint y: 390, distance: 30.0
click at [538, 389] on icon at bounding box center [545, 388] width 124 height 124
click at [615, 308] on input "c." at bounding box center [615, 304] width 1 height 8
radio input "true"
click at [697, 382] on icon at bounding box center [684, 383] width 55 height 53
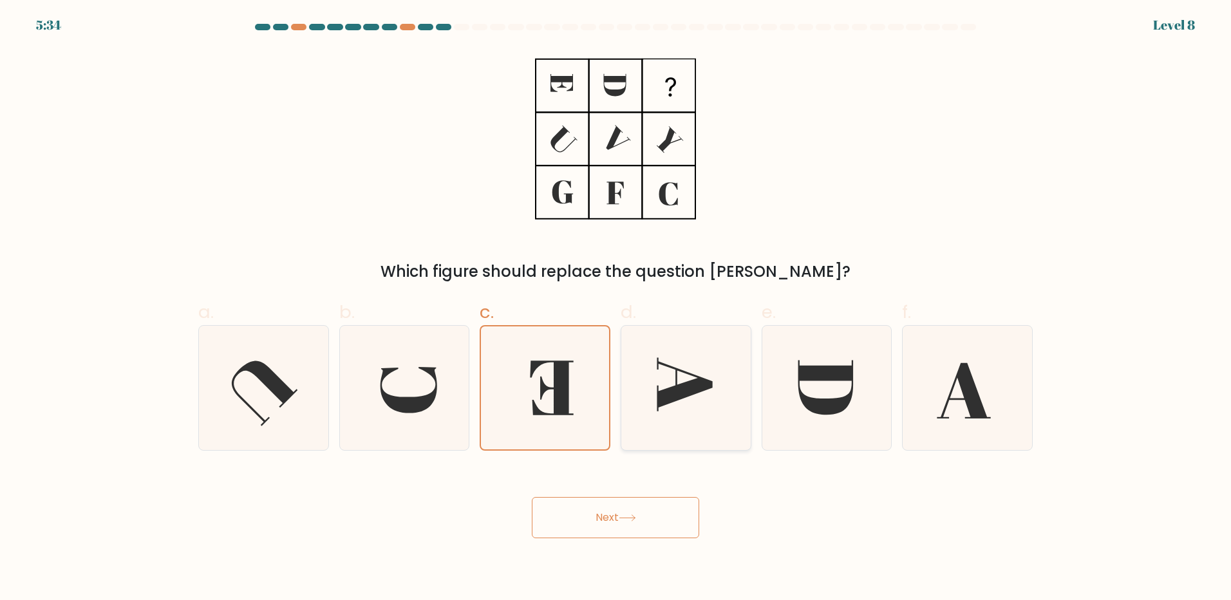
click at [616, 308] on input "d." at bounding box center [615, 304] width 1 height 8
radio input "true"
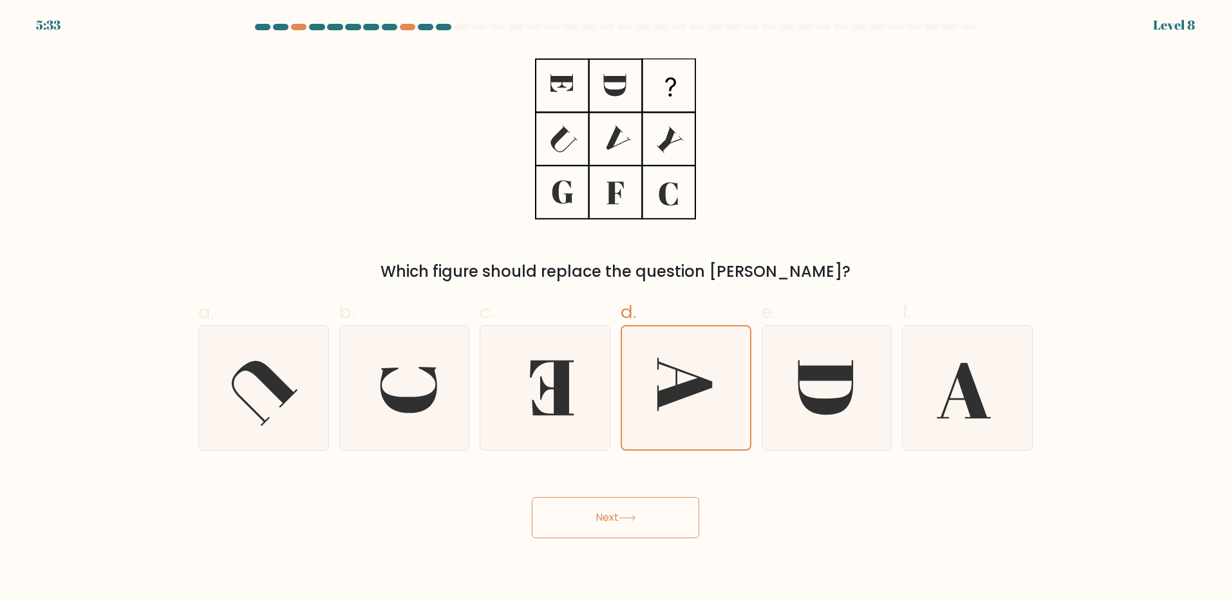
click at [654, 519] on button "Next" at bounding box center [615, 517] width 167 height 41
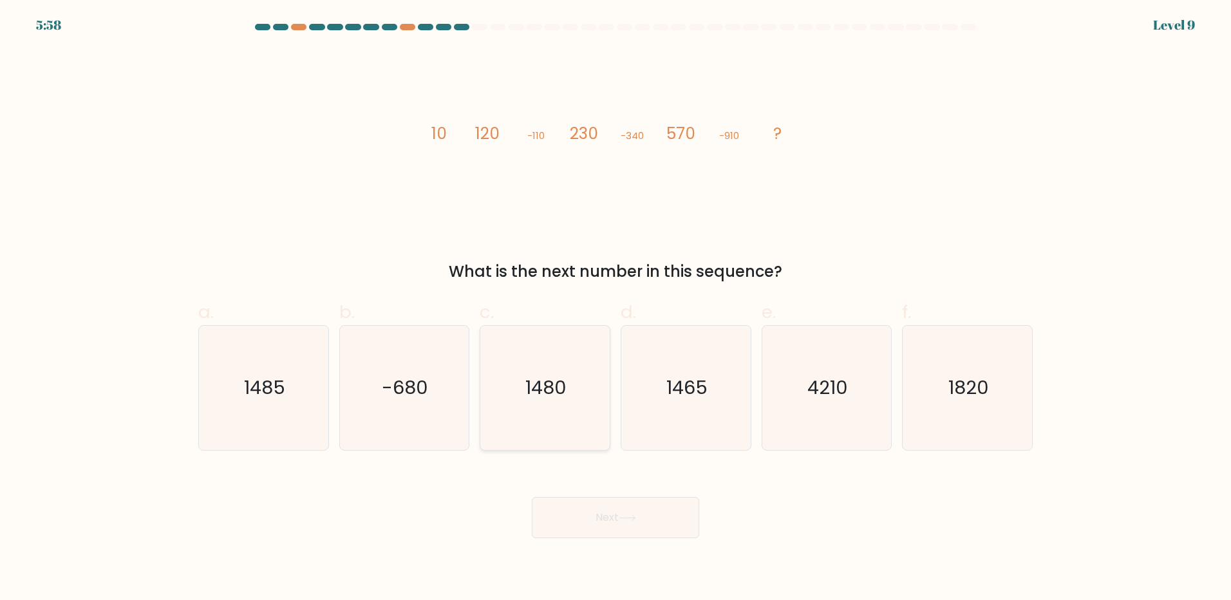
click at [569, 402] on icon "1480" at bounding box center [545, 388] width 124 height 124
click at [615, 308] on input "c. 1480" at bounding box center [615, 304] width 1 height 8
radio input "true"
click at [604, 505] on button "Next" at bounding box center [615, 517] width 167 height 41
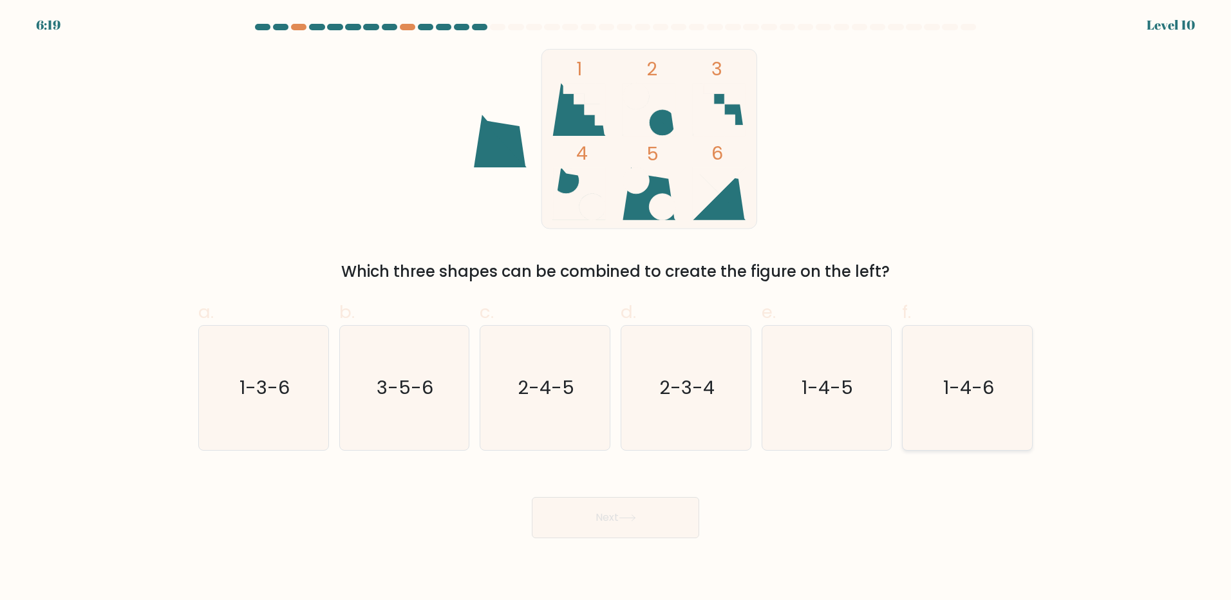
click at [954, 383] on text "1-4-6" at bounding box center [968, 388] width 51 height 26
click at [616, 308] on input "f. 1-4-6" at bounding box center [615, 304] width 1 height 8
radio input "true"
click at [615, 503] on button "Next" at bounding box center [615, 517] width 167 height 41
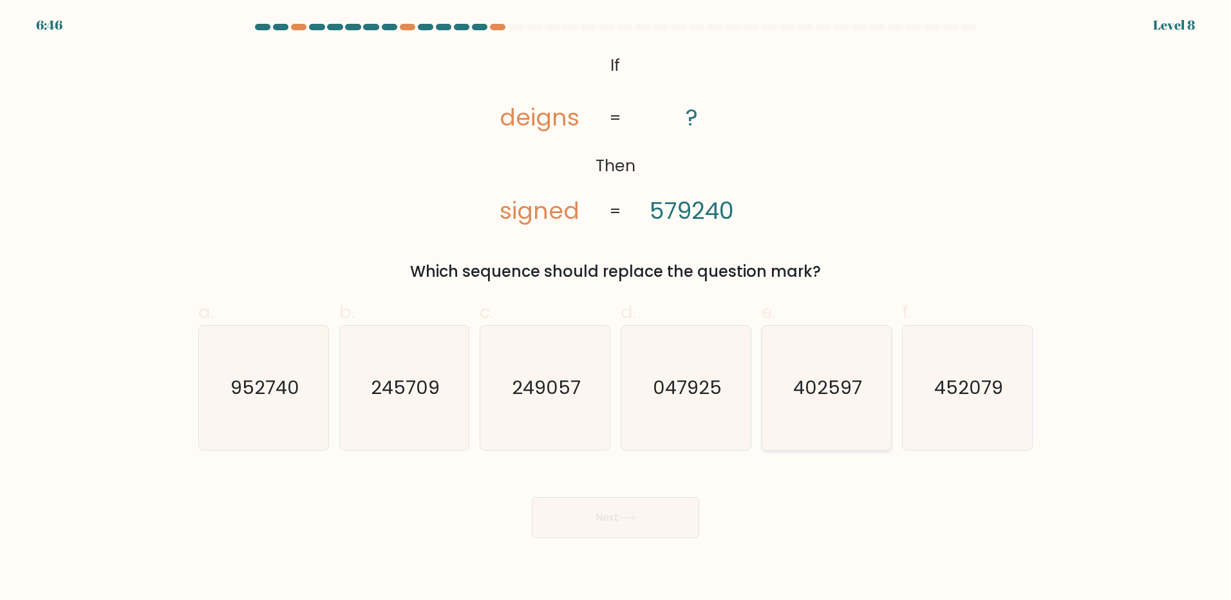
drag, startPoint x: 838, startPoint y: 411, endPoint x: 830, endPoint y: 417, distance: 9.1
click at [836, 411] on icon "402597" at bounding box center [826, 388] width 124 height 124
click at [616, 308] on input "e. 402597" at bounding box center [615, 304] width 1 height 8
radio input "true"
click at [657, 505] on button "Next" at bounding box center [615, 517] width 167 height 41
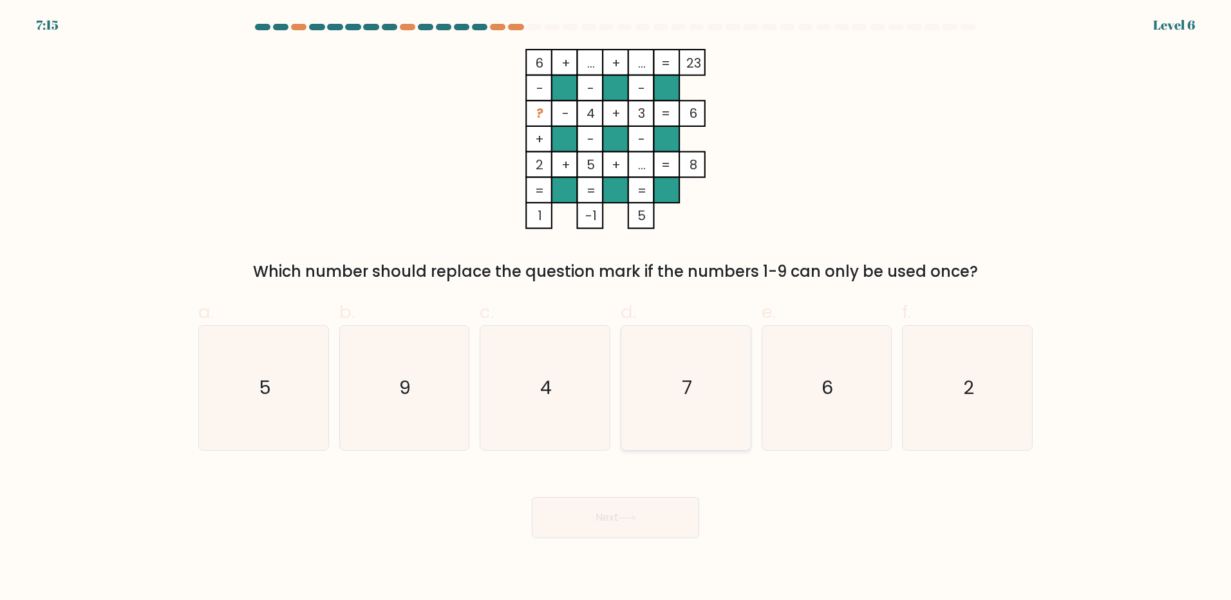
click at [733, 380] on icon "7" at bounding box center [686, 388] width 124 height 124
click at [616, 308] on input "d. 7" at bounding box center [615, 304] width 1 height 8
radio input "true"
click at [641, 522] on button "Next" at bounding box center [615, 517] width 167 height 41
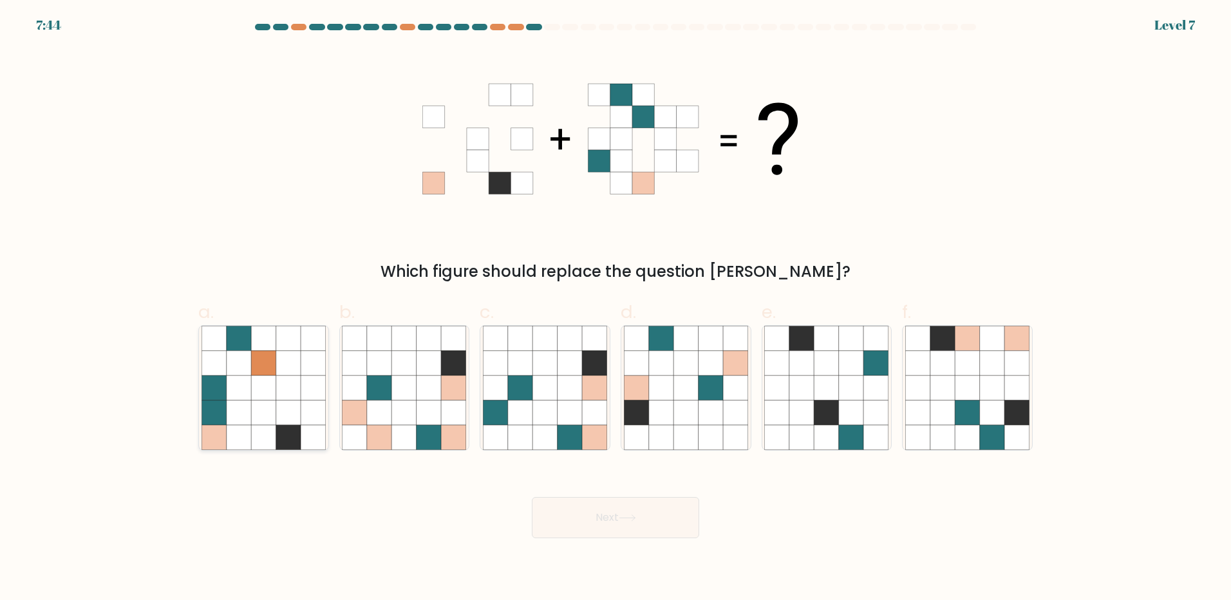
click at [286, 393] on icon at bounding box center [288, 387] width 24 height 24
click at [615, 308] on input "a." at bounding box center [615, 304] width 1 height 8
radio input "true"
click at [600, 520] on button "Next" at bounding box center [615, 517] width 167 height 41
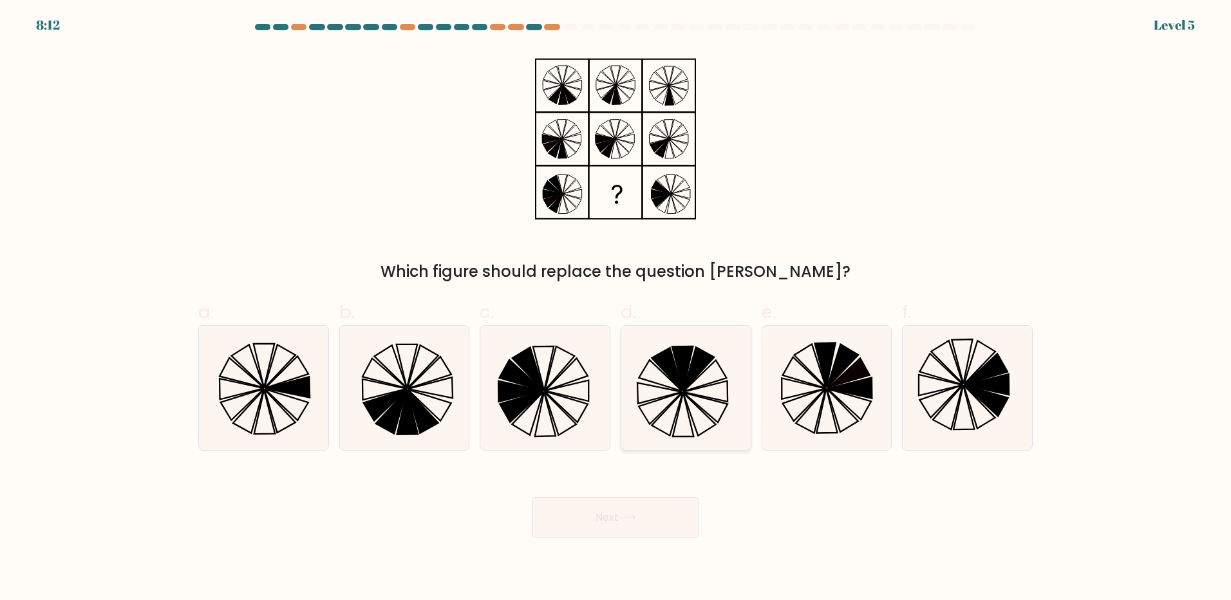
click at [734, 382] on icon at bounding box center [686, 388] width 124 height 124
click at [616, 308] on input "d." at bounding box center [615, 304] width 1 height 8
radio input "true"
drag, startPoint x: 858, startPoint y: 392, endPoint x: 850, endPoint y: 394, distance: 8.6
click at [857, 392] on icon at bounding box center [850, 387] width 44 height 21
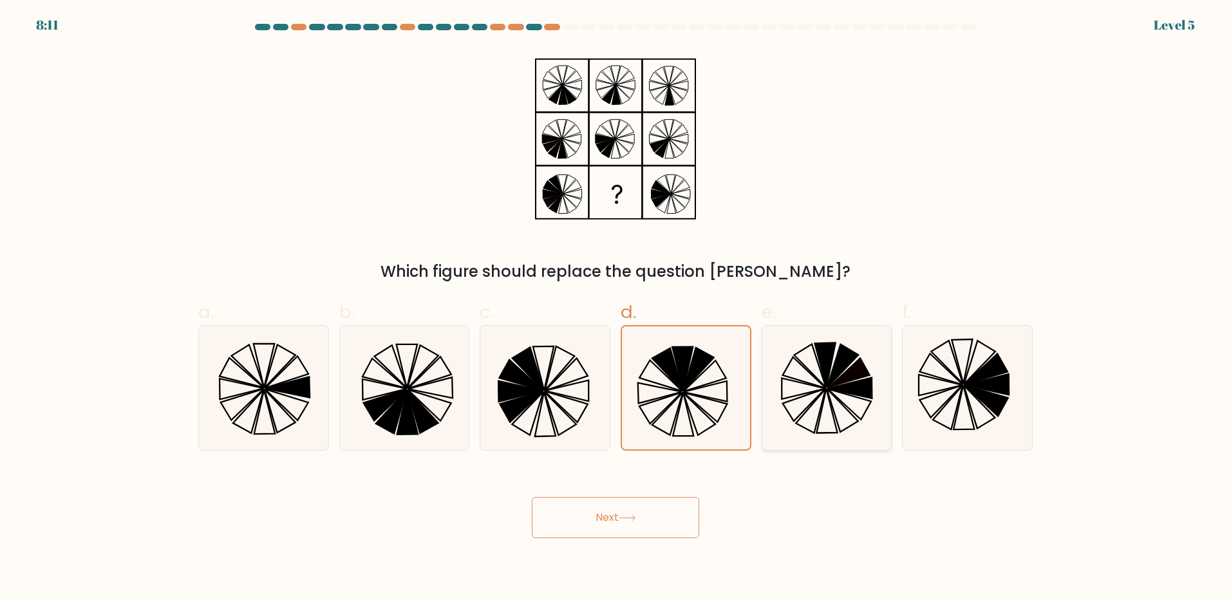
click at [616, 308] on input "e." at bounding box center [615, 304] width 1 height 8
radio input "true"
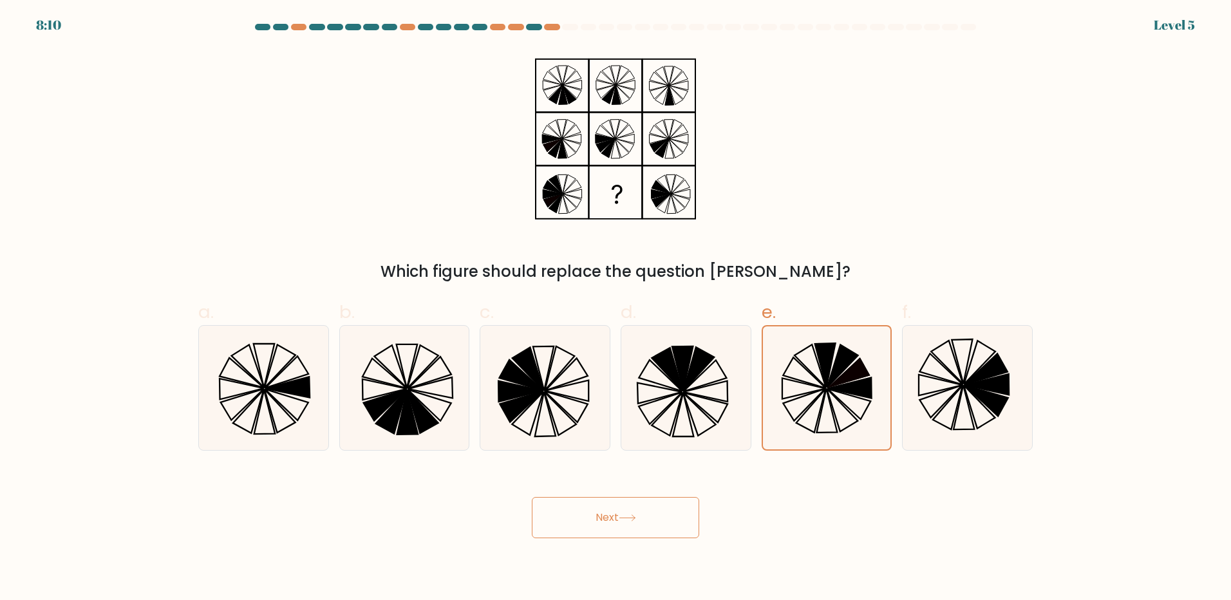
click at [651, 511] on button "Next" at bounding box center [615, 517] width 167 height 41
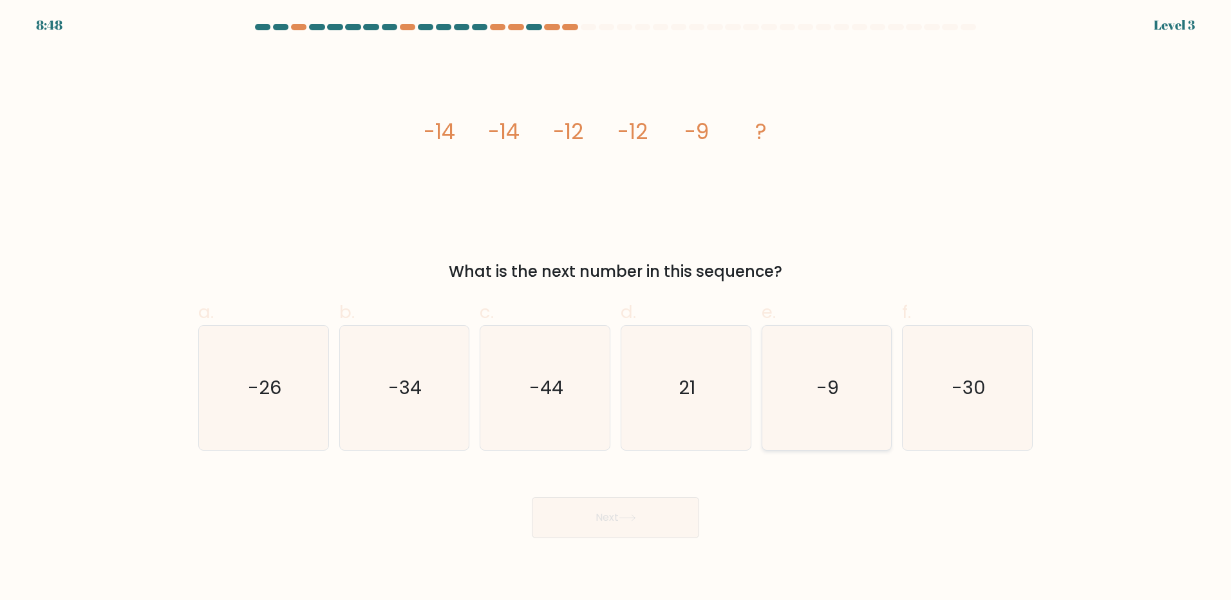
click at [872, 376] on icon "-9" at bounding box center [826, 388] width 124 height 124
click at [616, 308] on input "e. -9" at bounding box center [615, 304] width 1 height 8
radio input "true"
click at [565, 525] on button "Next" at bounding box center [615, 517] width 167 height 41
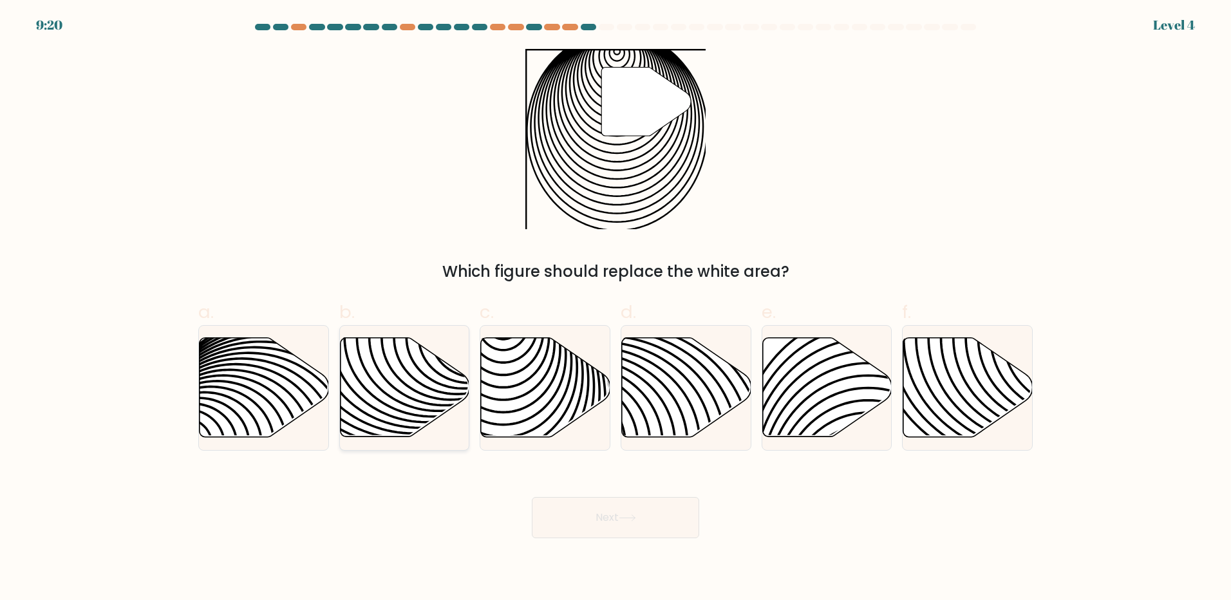
click at [429, 391] on icon at bounding box center [404, 387] width 129 height 99
click at [615, 308] on input "b." at bounding box center [615, 304] width 1 height 8
radio input "true"
click at [538, 379] on icon at bounding box center [545, 387] width 129 height 99
click at [615, 308] on input "c." at bounding box center [615, 304] width 1 height 8
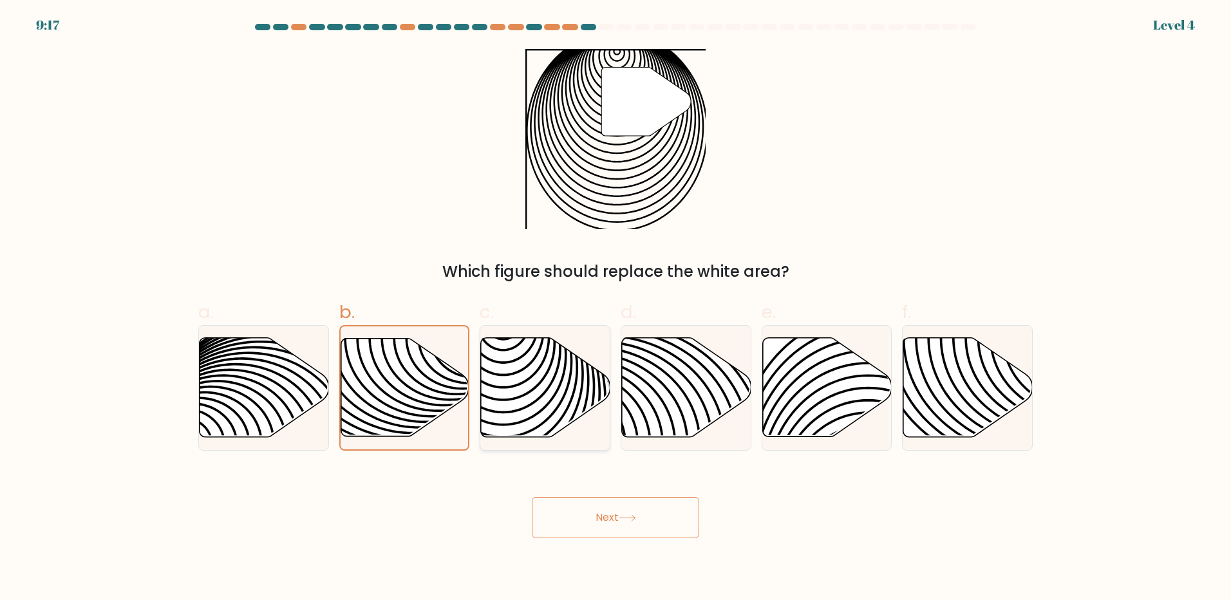
radio input "true"
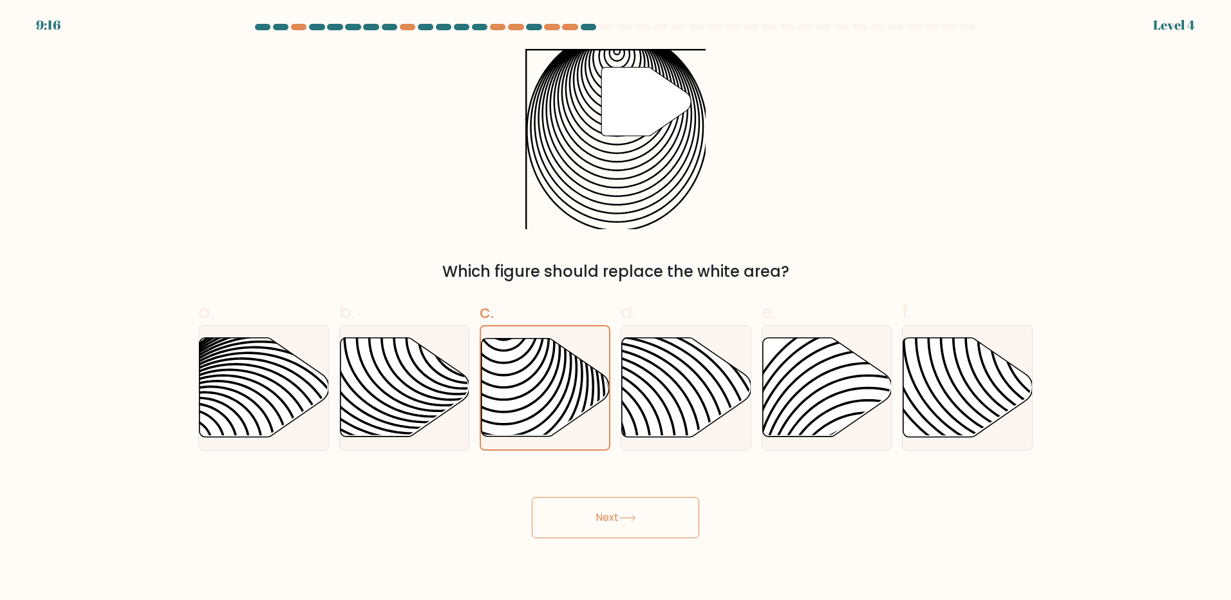
click at [613, 521] on button "Next" at bounding box center [615, 517] width 167 height 41
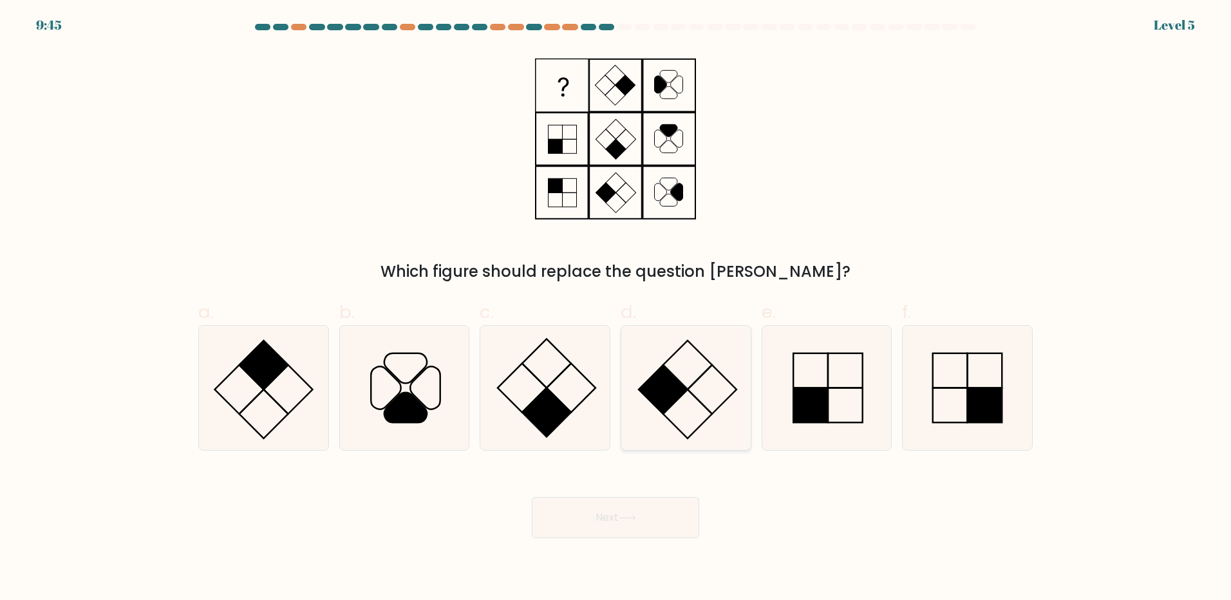
click at [713, 368] on icon at bounding box center [686, 388] width 124 height 124
click at [616, 308] on input "d." at bounding box center [615, 304] width 1 height 8
radio input "true"
click at [878, 400] on icon at bounding box center [826, 388] width 124 height 124
click at [616, 308] on input "e." at bounding box center [615, 304] width 1 height 8
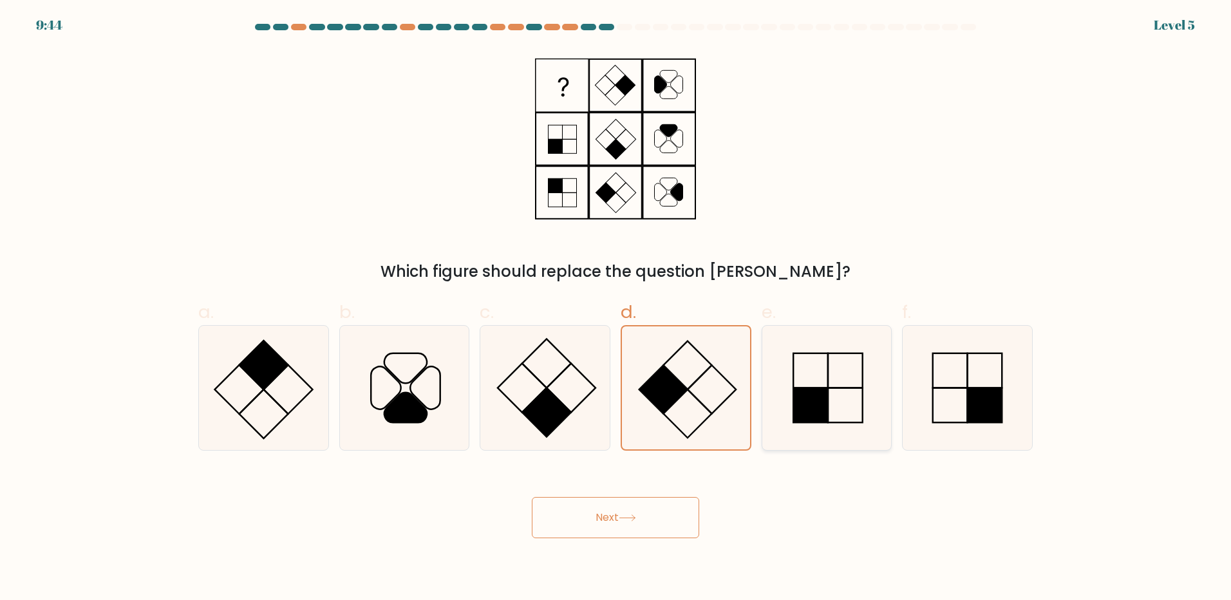
radio input "true"
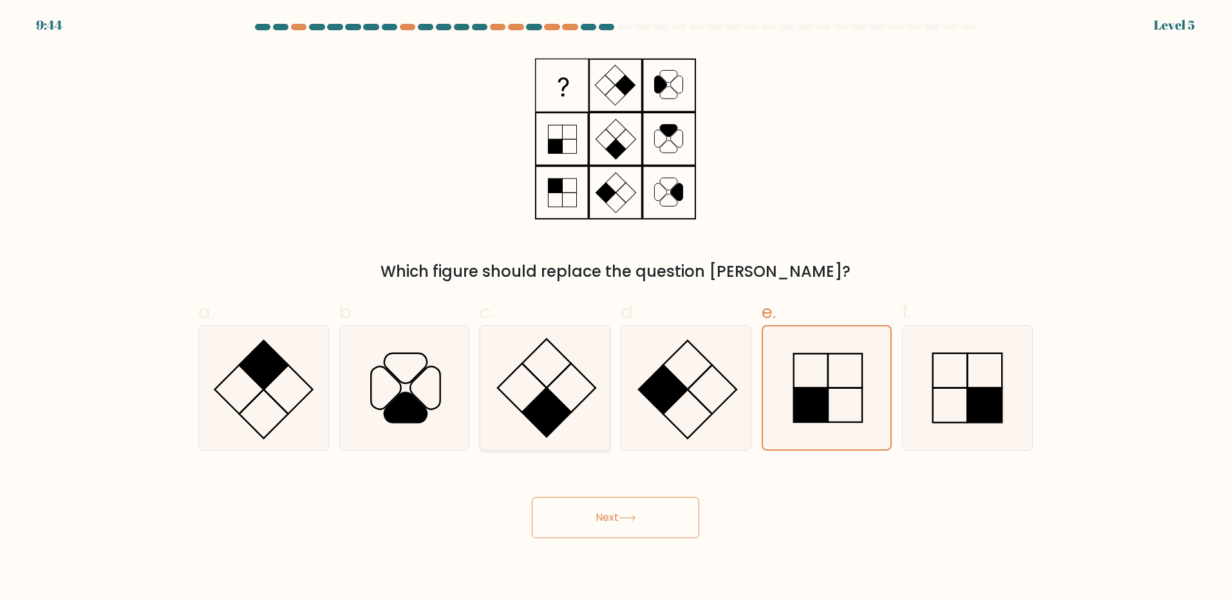
click at [498, 392] on icon at bounding box center [545, 388] width 124 height 124
click at [615, 308] on input "c." at bounding box center [615, 304] width 1 height 8
radio input "true"
click at [838, 404] on icon at bounding box center [826, 388] width 124 height 124
click at [616, 308] on input "e." at bounding box center [615, 304] width 1 height 8
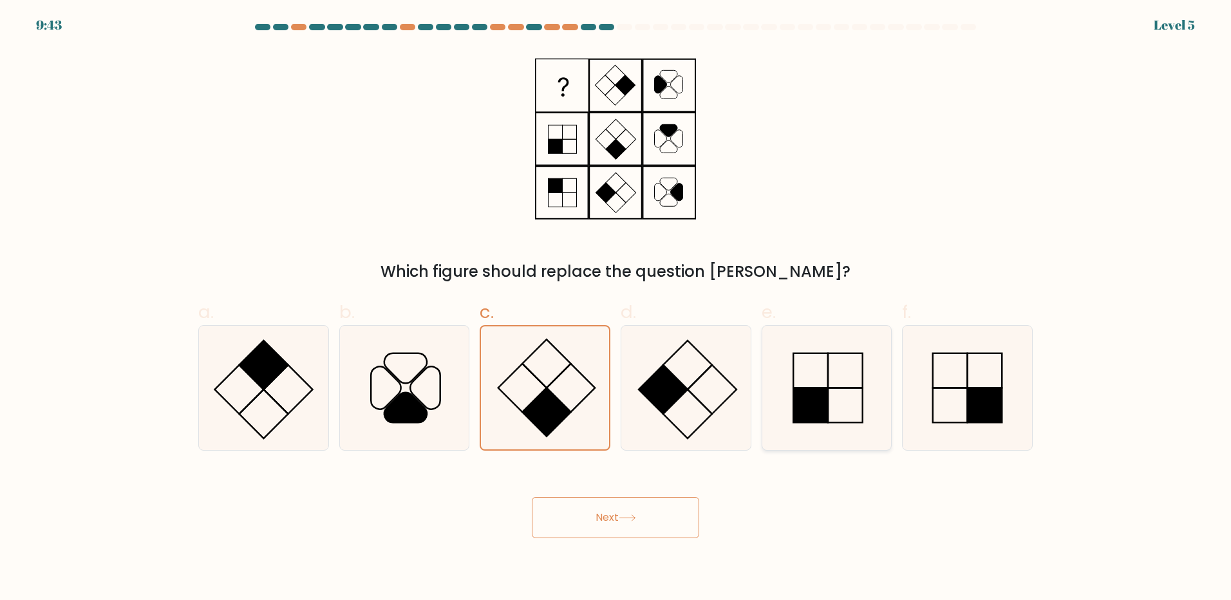
radio input "true"
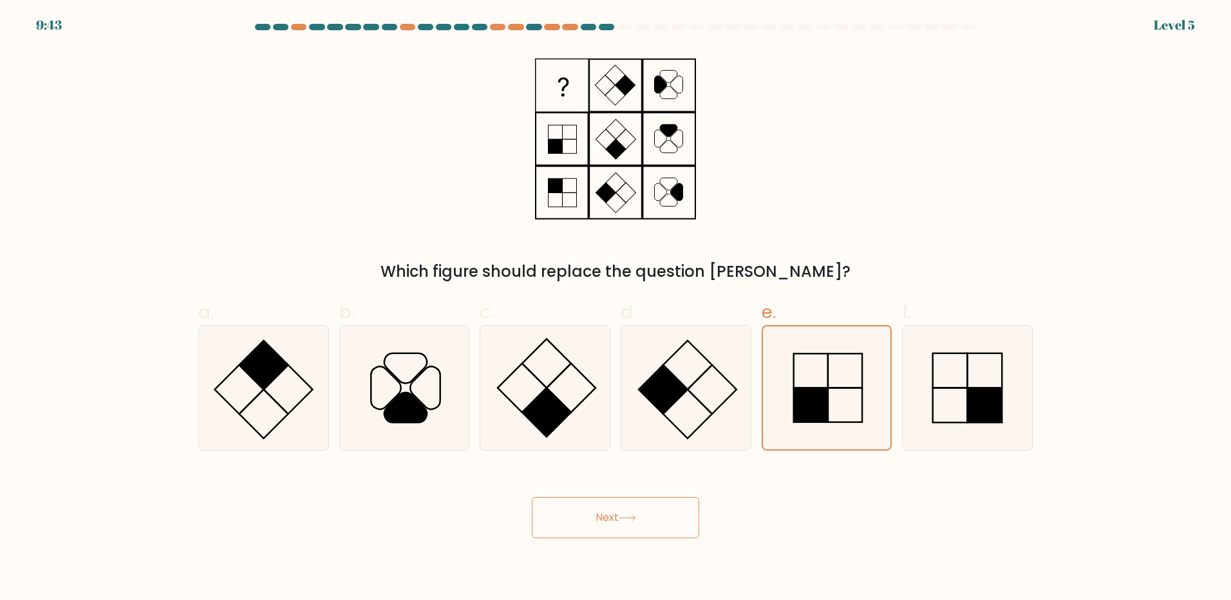
click at [620, 527] on button "Next" at bounding box center [615, 517] width 167 height 41
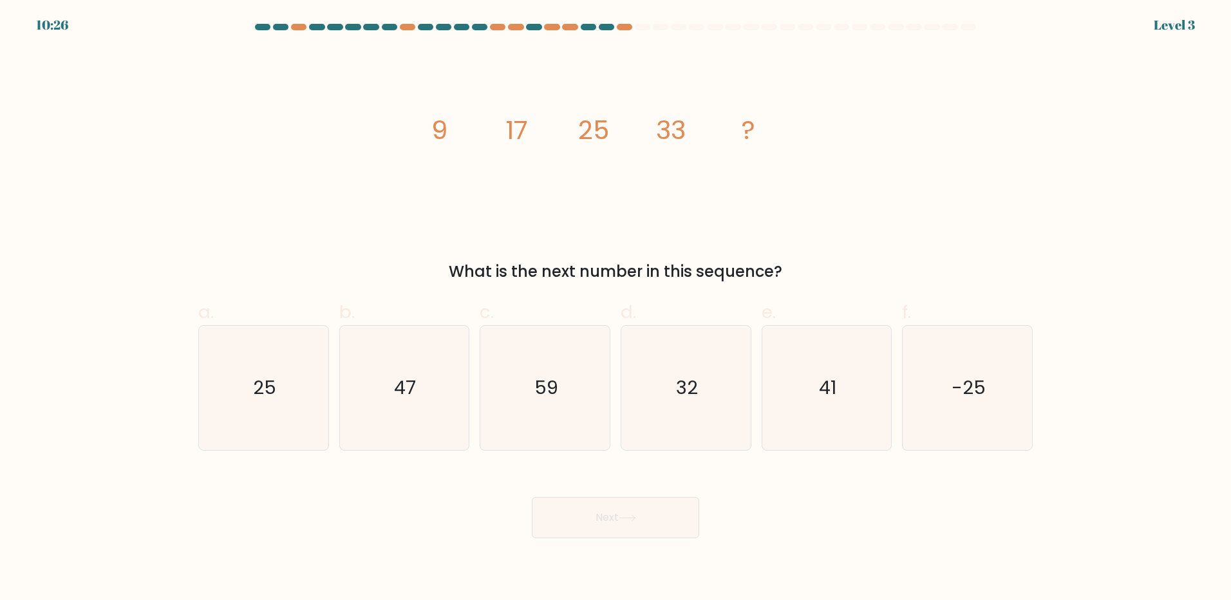
click at [284, 124] on div "image/svg+xml 9 17 25 33 ? What is the next number in this sequence?" at bounding box center [616, 166] width 850 height 234
click at [843, 393] on icon "41" at bounding box center [826, 388] width 124 height 124
click at [616, 308] on input "e. 41" at bounding box center [615, 304] width 1 height 8
radio input "true"
click at [632, 529] on button "Next" at bounding box center [615, 517] width 167 height 41
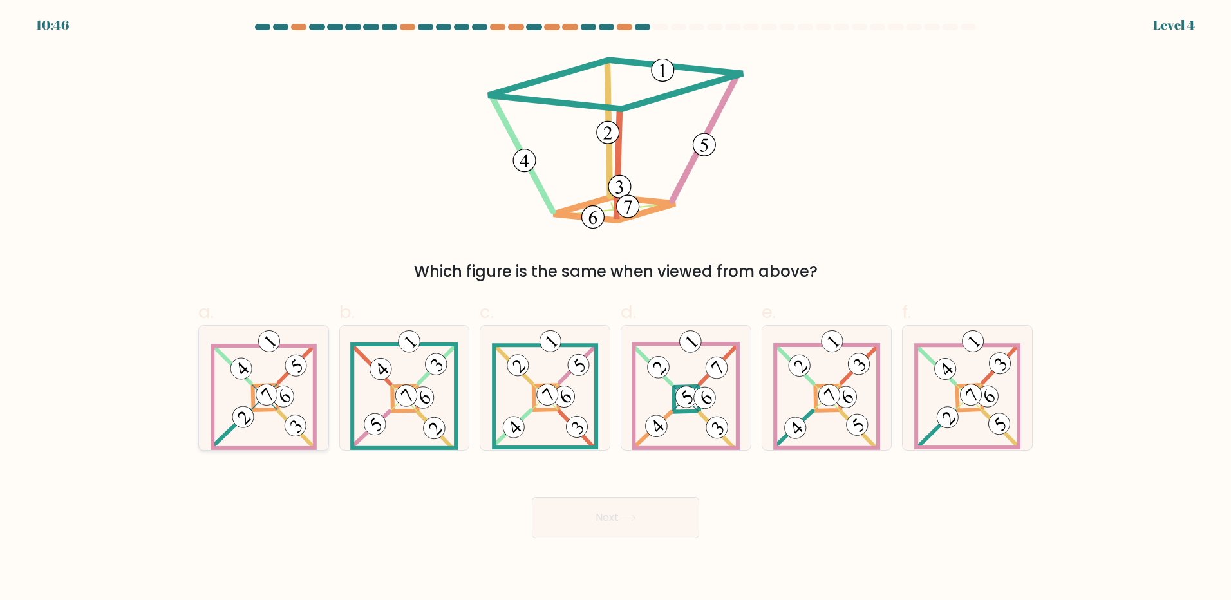
click at [297, 373] on div at bounding box center [263, 388] width 131 height 126
click at [615, 308] on input "a." at bounding box center [615, 304] width 1 height 8
radio input "true"
click at [599, 509] on button "Next" at bounding box center [615, 517] width 167 height 41
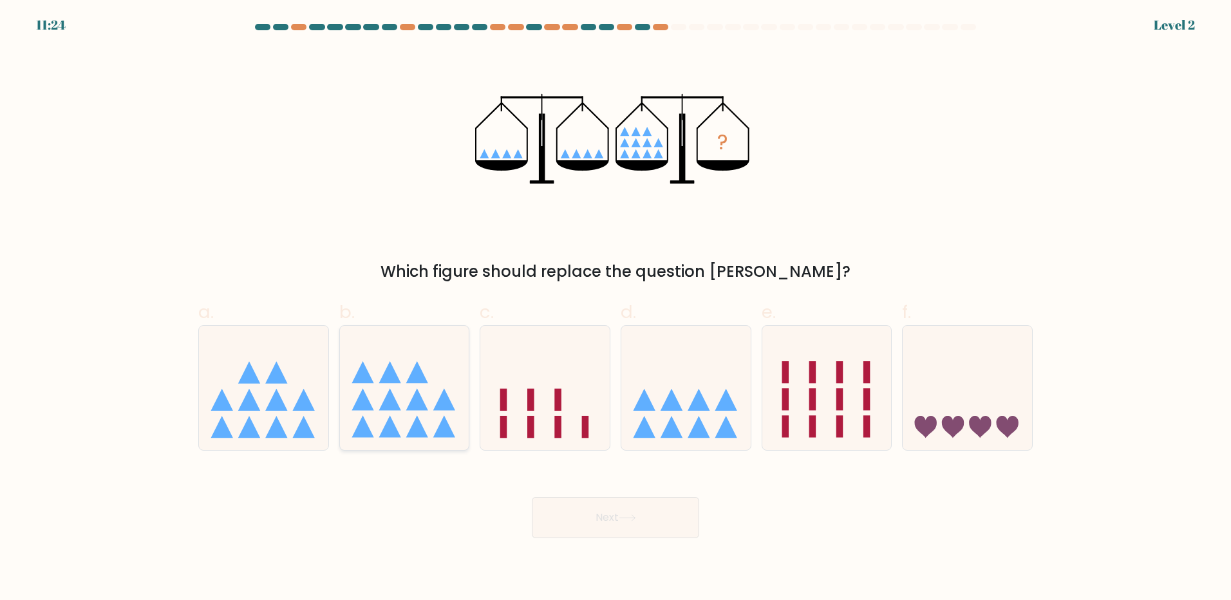
click at [422, 398] on icon at bounding box center [404, 387] width 129 height 107
click at [615, 308] on input "b." at bounding box center [615, 304] width 1 height 8
radio input "true"
click at [617, 516] on button "Next" at bounding box center [615, 517] width 167 height 41
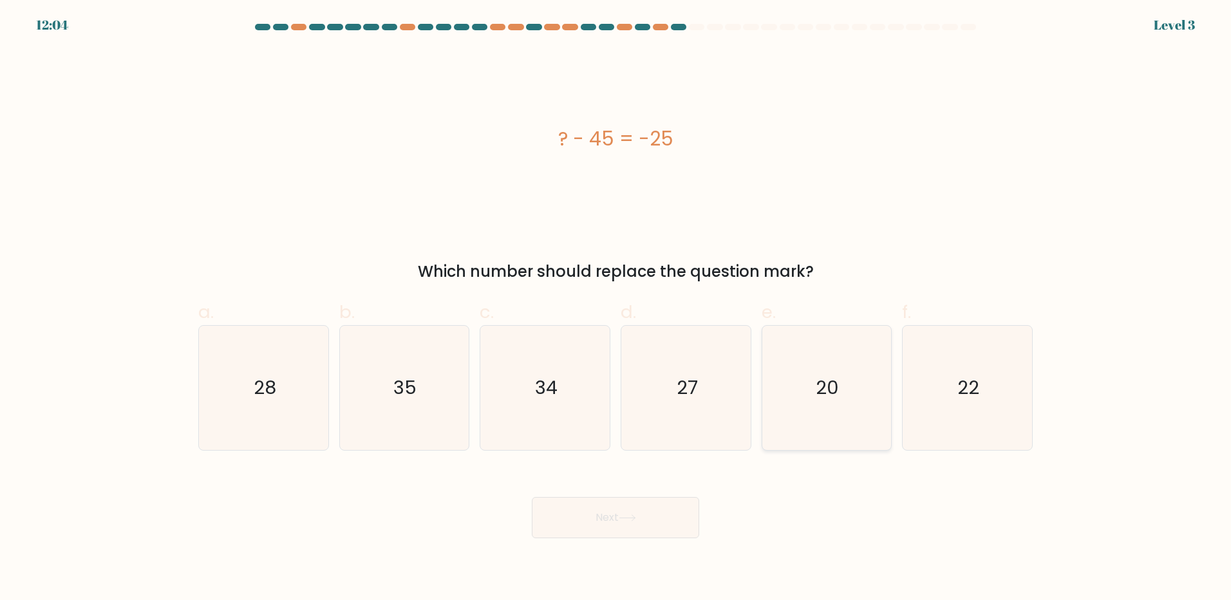
click at [838, 391] on text "20" at bounding box center [827, 388] width 23 height 26
click at [616, 308] on input "e. 20" at bounding box center [615, 304] width 1 height 8
radio input "true"
click at [670, 499] on button "Next" at bounding box center [615, 517] width 167 height 41
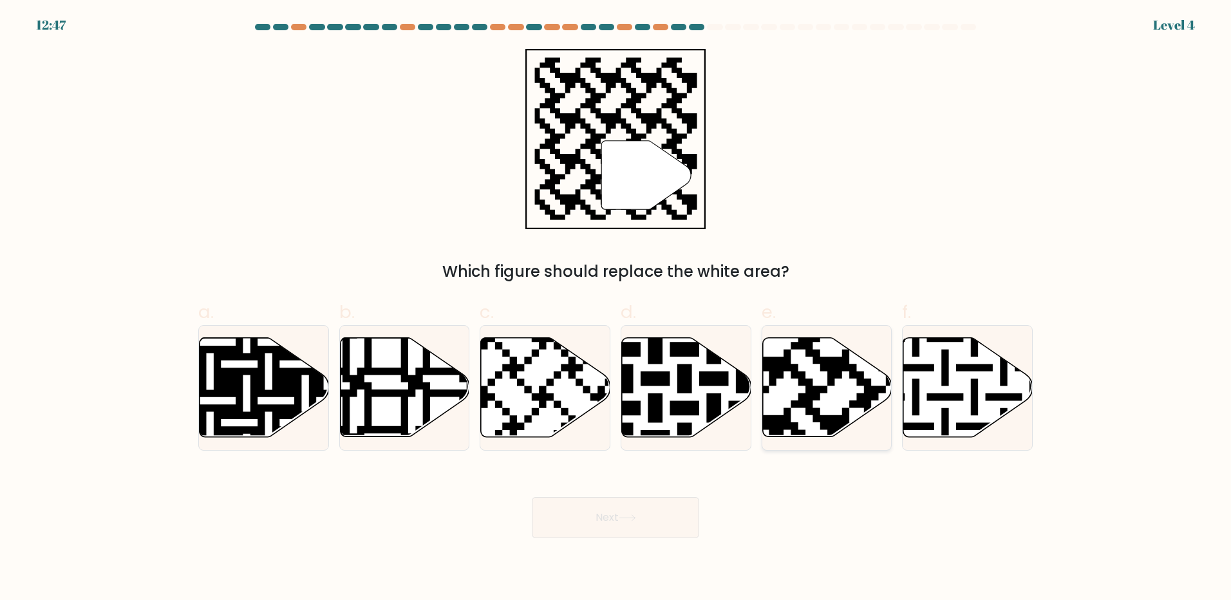
click at [825, 384] on icon at bounding box center [826, 387] width 129 height 99
click at [616, 308] on input "e." at bounding box center [615, 304] width 1 height 8
radio input "true"
click at [585, 521] on button "Next" at bounding box center [615, 517] width 167 height 41
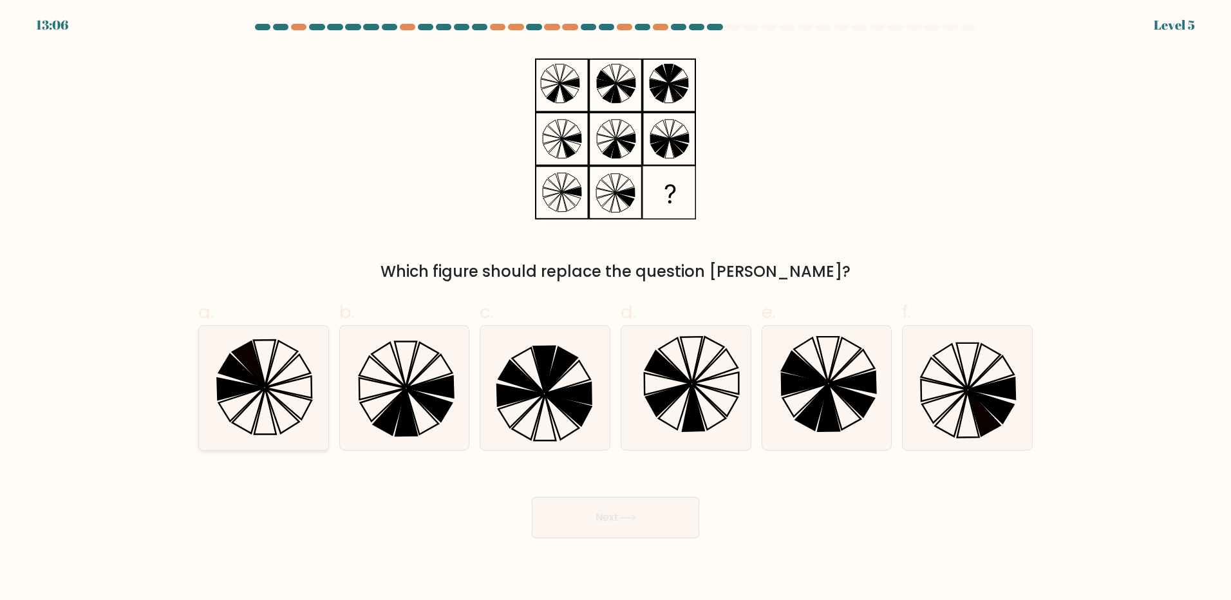
click at [267, 387] on icon at bounding box center [288, 387] width 46 height 22
click at [615, 308] on input "a." at bounding box center [615, 304] width 1 height 8
radio input "true"
click at [605, 531] on button "Next" at bounding box center [615, 517] width 167 height 41
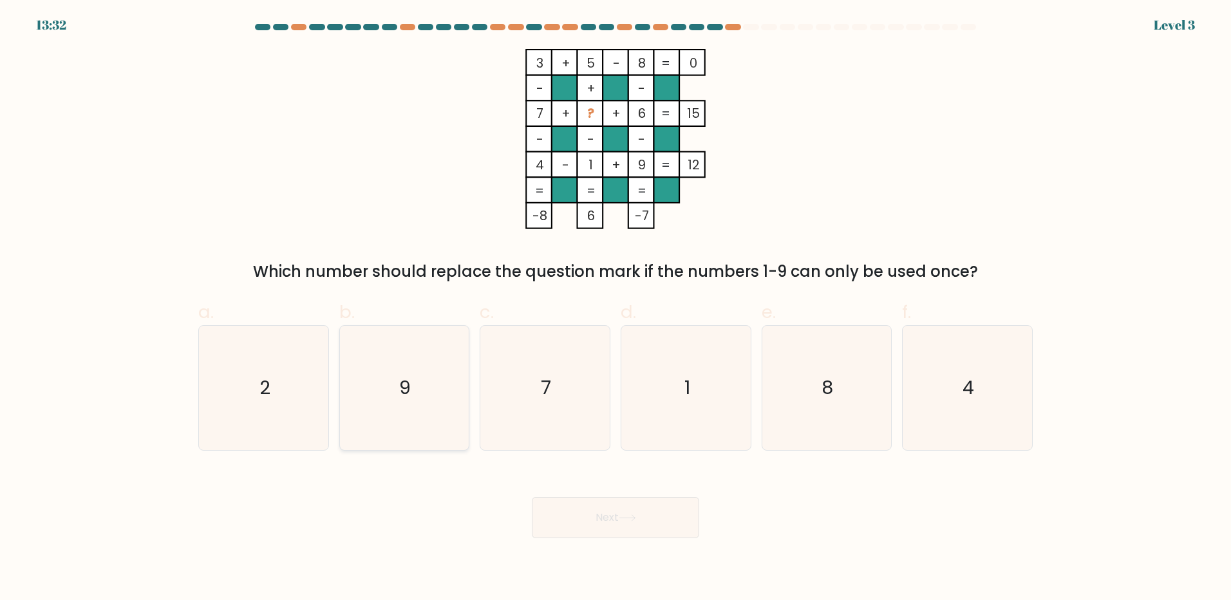
click at [353, 406] on icon "9" at bounding box center [404, 388] width 124 height 124
click at [615, 308] on input "b. 9" at bounding box center [615, 304] width 1 height 8
radio input "true"
click at [300, 376] on icon "2" at bounding box center [263, 388] width 124 height 124
click at [615, 308] on input "a. 2" at bounding box center [615, 304] width 1 height 8
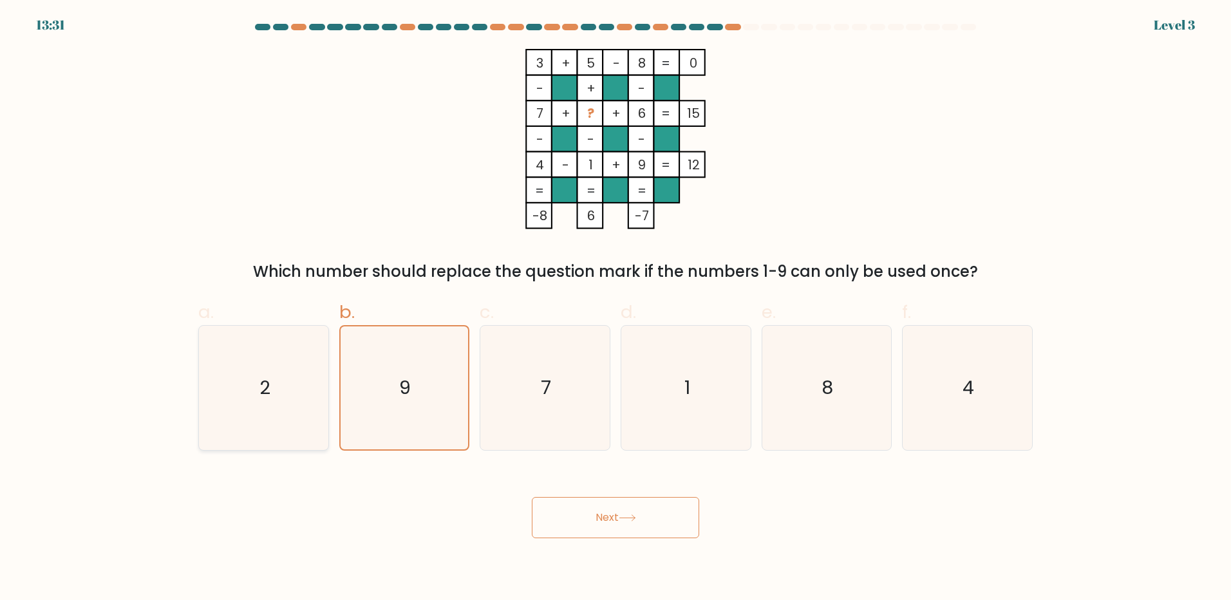
radio input "true"
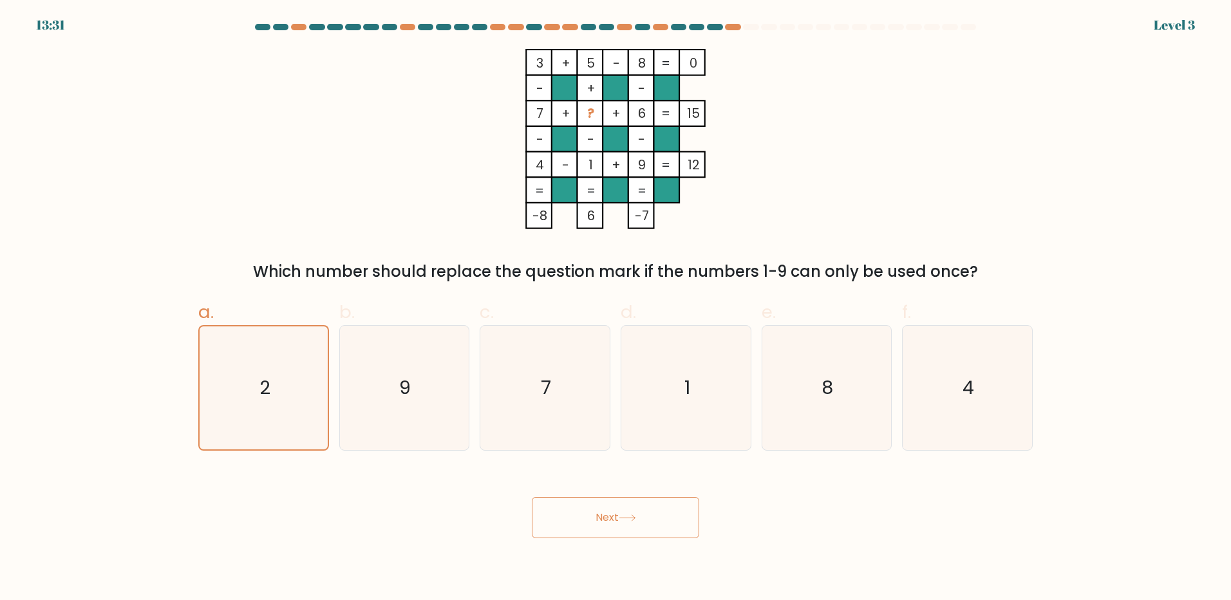
click at [628, 499] on button "Next" at bounding box center [615, 517] width 167 height 41
click at [615, 509] on button "Next" at bounding box center [615, 517] width 167 height 41
click at [611, 517] on button "Next" at bounding box center [615, 517] width 167 height 41
click at [341, 234] on div "3 + 5 - 8 0 - + - 7 + ? + 6 15 - - - 4 - 1 + 9 = 12 = = = = -8 6 -7 = Which num…" at bounding box center [616, 166] width 850 height 234
click at [342, 404] on icon "9" at bounding box center [404, 388] width 124 height 124
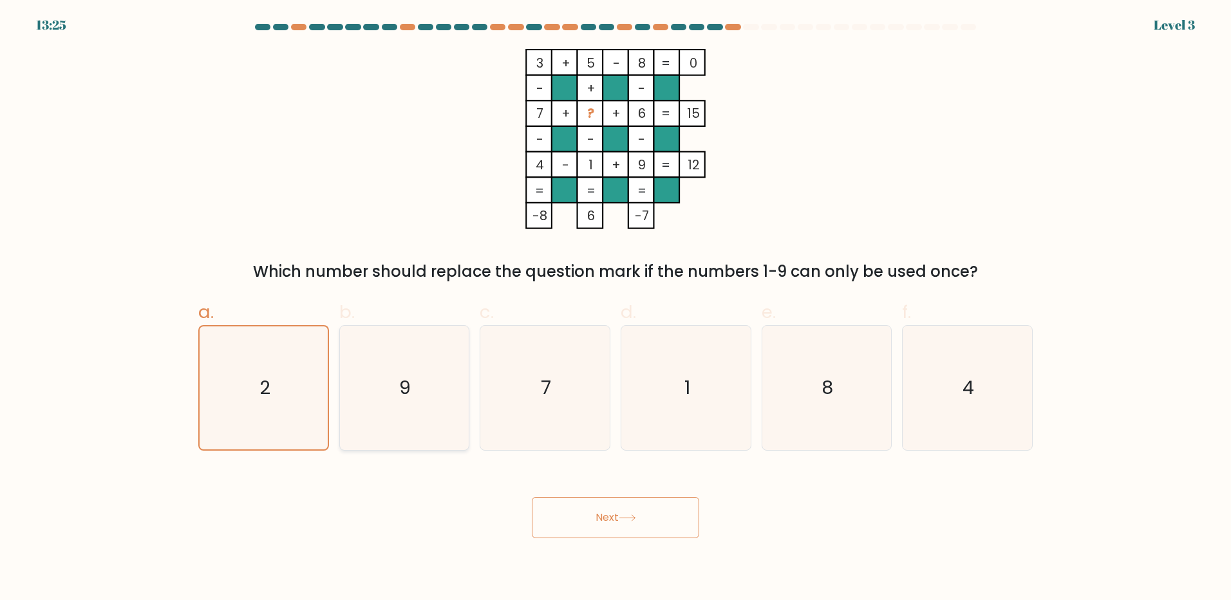
click at [615, 308] on input "b. 9" at bounding box center [615, 304] width 1 height 8
radio input "true"
click at [259, 369] on icon "2" at bounding box center [263, 388] width 124 height 124
click at [615, 308] on input "a. 2" at bounding box center [615, 304] width 1 height 8
radio input "true"
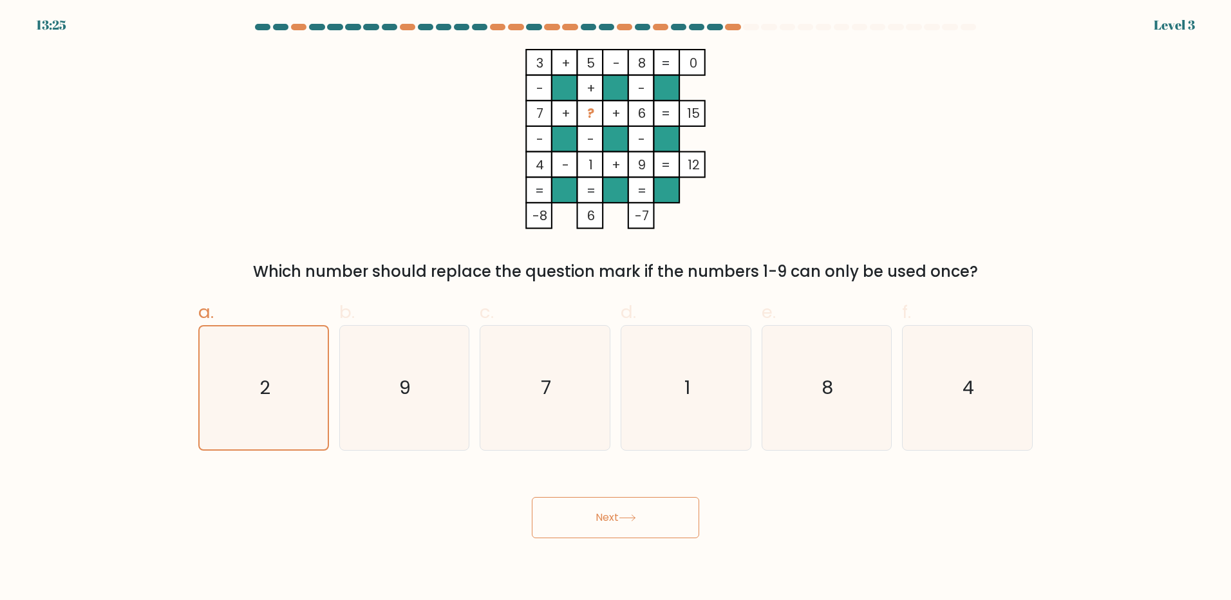
click at [597, 528] on button "Next" at bounding box center [615, 517] width 167 height 41
click at [417, 86] on div "3 + 5 - 8 0 - + - 7 + ? + 6 15 - - - 4 - 1 + 9 = 12 = = = = -8 6 -7 = Which num…" at bounding box center [616, 166] width 850 height 234
click at [138, 88] on form at bounding box center [615, 281] width 1231 height 514
drag, startPoint x: 138, startPoint y: 88, endPoint x: 131, endPoint y: 75, distance: 14.7
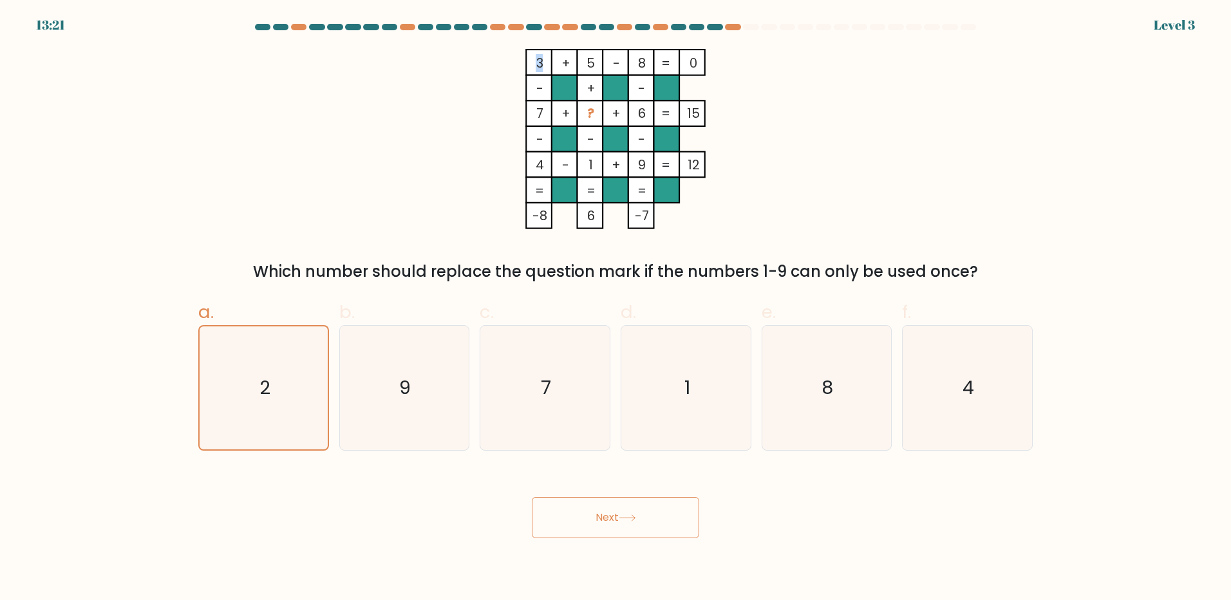
click at [131, 77] on form at bounding box center [615, 281] width 1231 height 514
click at [688, 429] on icon "1" at bounding box center [686, 388] width 124 height 124
click at [616, 308] on input "d. 1" at bounding box center [615, 304] width 1 height 8
radio input "true"
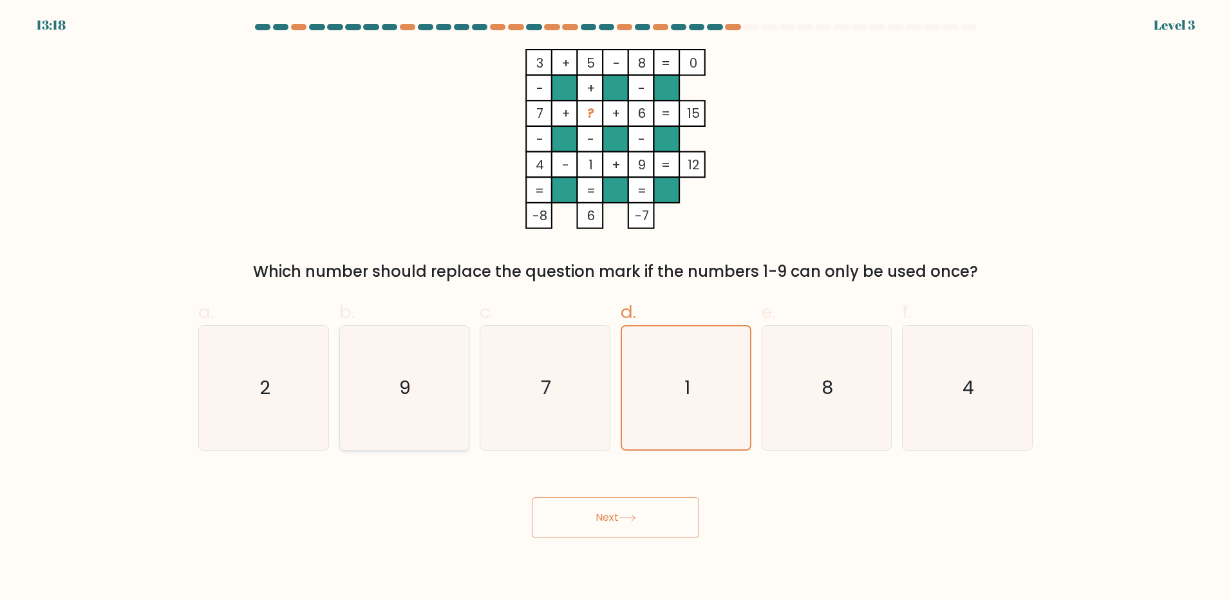
click at [445, 372] on icon "9" at bounding box center [404, 388] width 124 height 124
click at [615, 308] on input "b. 9" at bounding box center [615, 304] width 1 height 8
radio input "true"
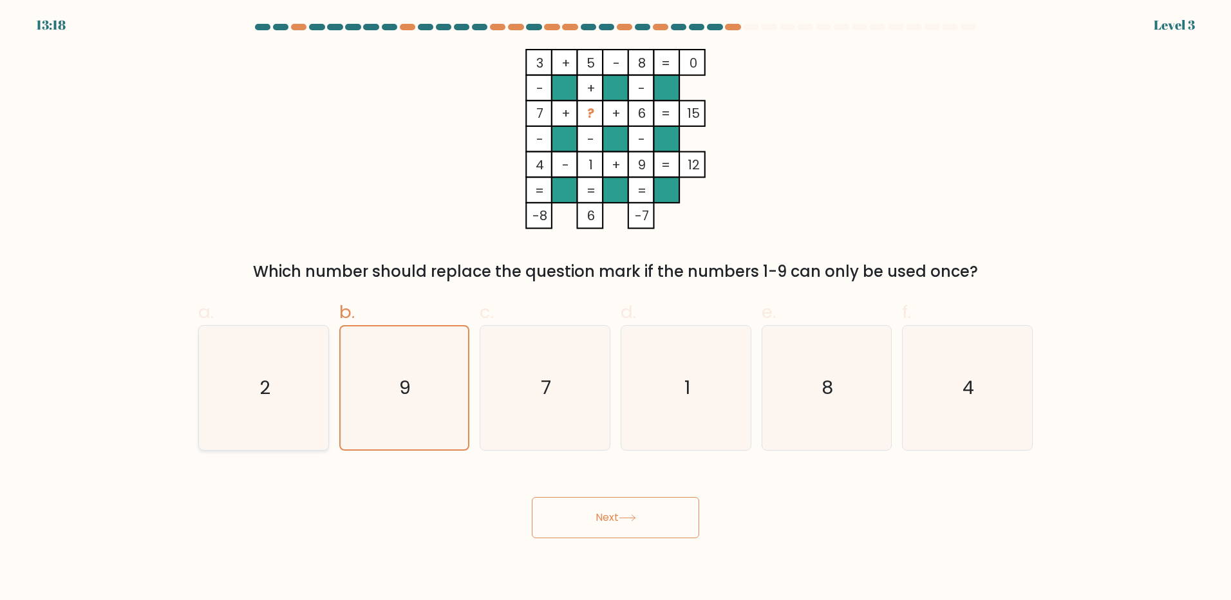
click at [320, 364] on icon "2" at bounding box center [263, 388] width 124 height 124
click at [615, 308] on input "a. 2" at bounding box center [615, 304] width 1 height 8
radio input "true"
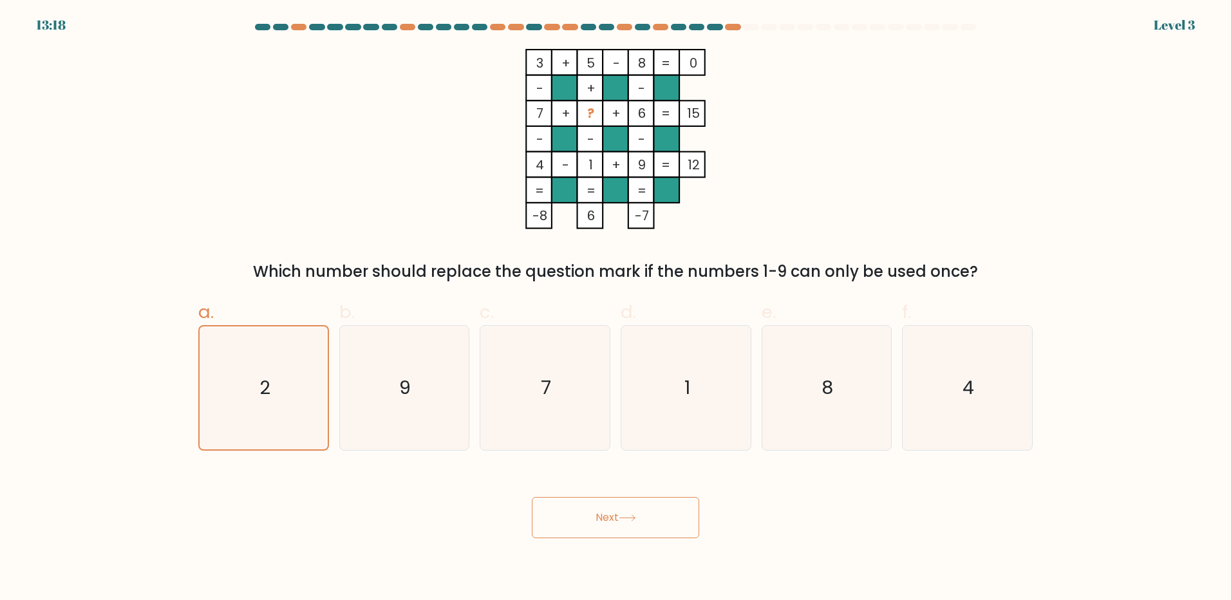
click at [582, 517] on button "Next" at bounding box center [615, 517] width 167 height 41
click at [581, 530] on button "Next" at bounding box center [615, 517] width 167 height 41
click at [582, 529] on button "Next" at bounding box center [615, 517] width 167 height 41
drag, startPoint x: 582, startPoint y: 529, endPoint x: 590, endPoint y: 525, distance: 9.2
click at [583, 529] on button "Next" at bounding box center [615, 517] width 167 height 41
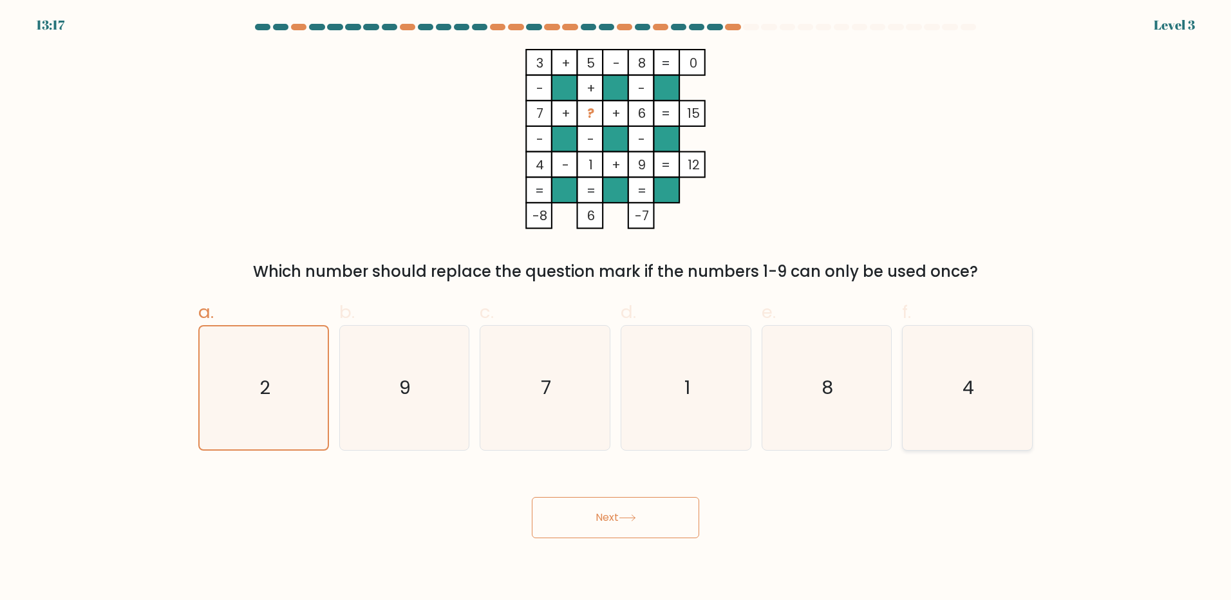
click at [923, 340] on icon "4" at bounding box center [967, 388] width 124 height 124
click at [616, 308] on input "f. 4" at bounding box center [615, 304] width 1 height 8
radio input "true"
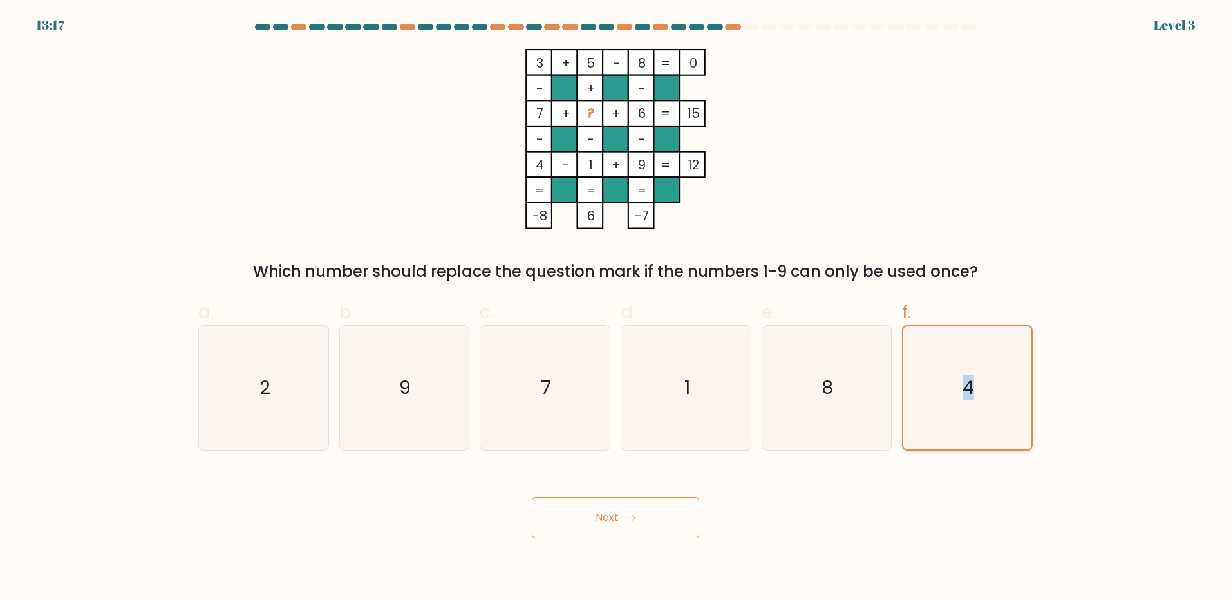
click at [924, 340] on icon "4" at bounding box center [967, 387] width 123 height 123
click at [616, 308] on input "f. 4" at bounding box center [615, 304] width 1 height 8
drag, startPoint x: 924, startPoint y: 340, endPoint x: 750, endPoint y: 375, distance: 177.4
click at [750, 375] on div "1" at bounding box center [686, 388] width 131 height 126
click at [616, 308] on input "d. 1" at bounding box center [615, 304] width 1 height 8
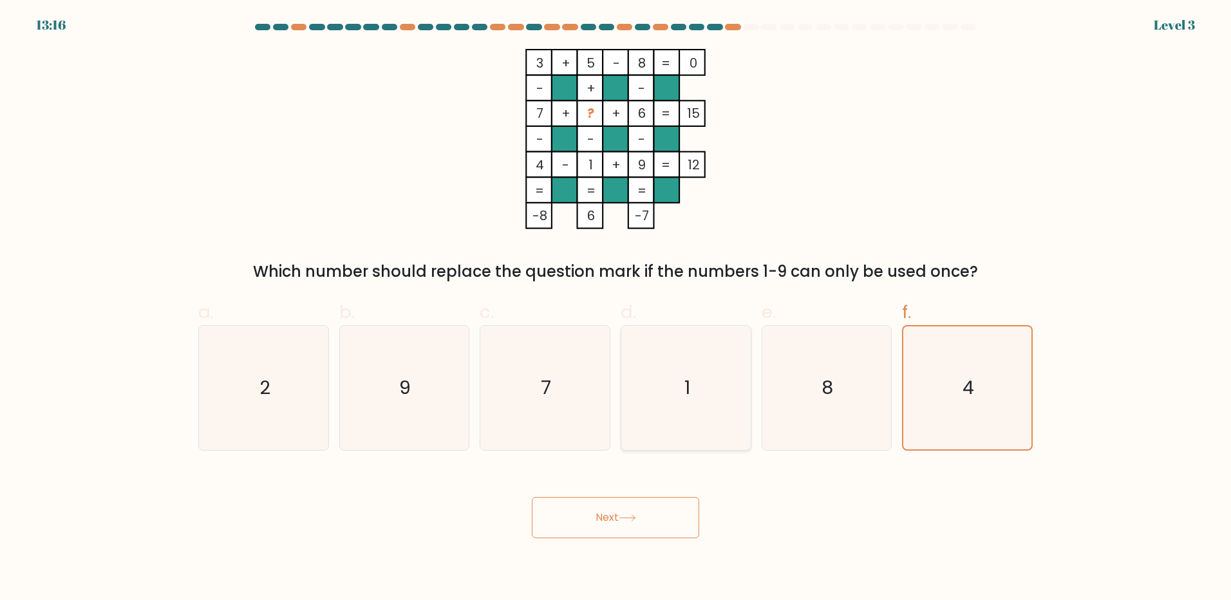
radio input "true"
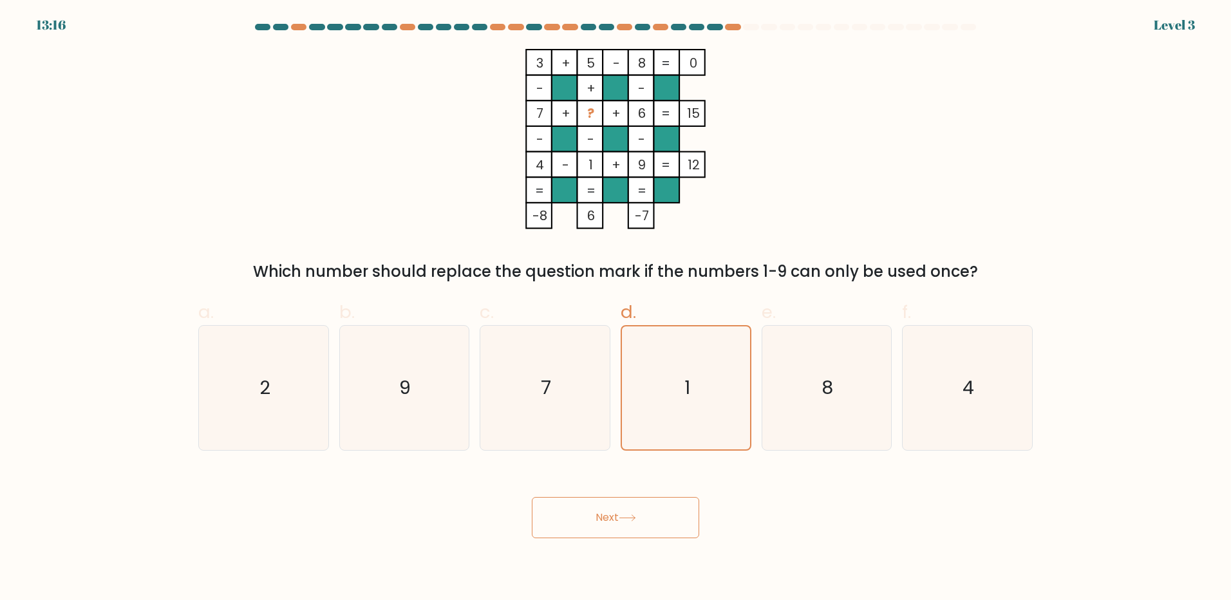
click at [632, 509] on button "Next" at bounding box center [615, 517] width 167 height 41
drag, startPoint x: 632, startPoint y: 509, endPoint x: 753, endPoint y: 343, distance: 205.1
click at [633, 509] on button "Next" at bounding box center [615, 517] width 167 height 41
click at [297, 341] on icon "2" at bounding box center [263, 388] width 124 height 124
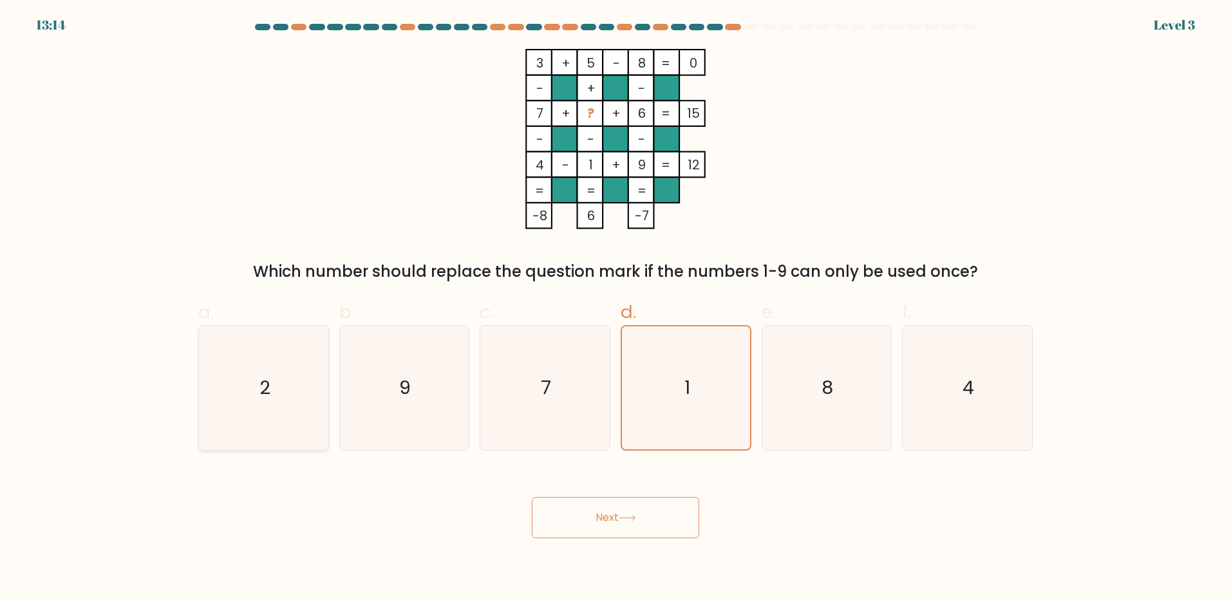
click at [615, 308] on input "a. 2" at bounding box center [615, 304] width 1 height 8
radio input "true"
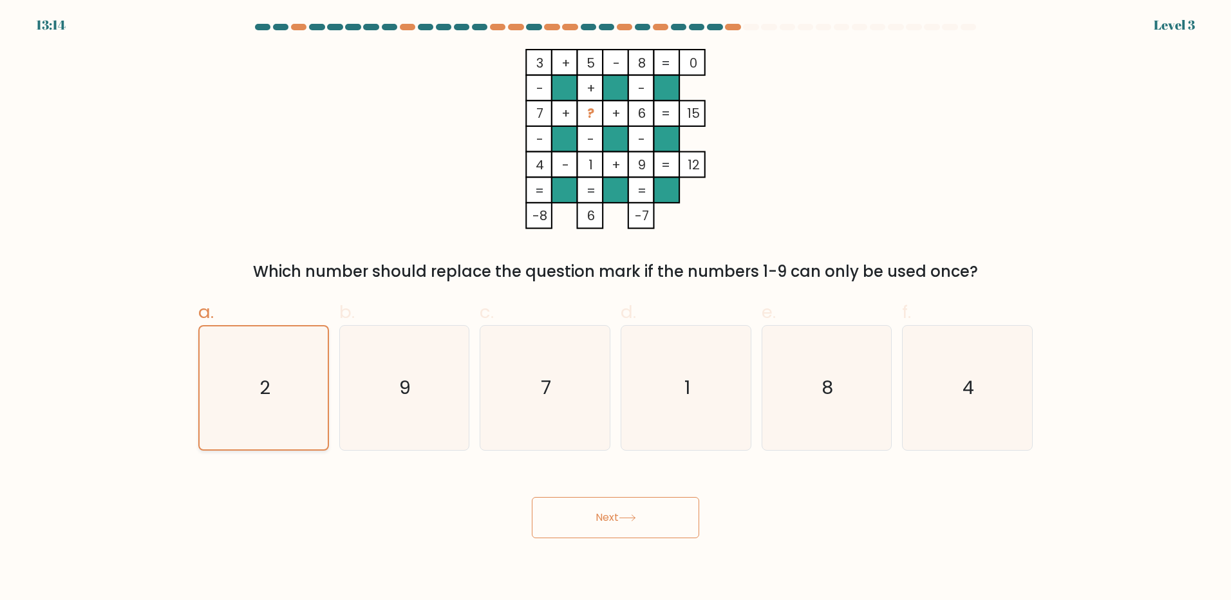
click at [297, 341] on icon "2" at bounding box center [263, 387] width 123 height 123
click at [615, 308] on input "a. 2" at bounding box center [615, 304] width 1 height 8
click at [299, 342] on icon "2" at bounding box center [263, 387] width 123 height 123
click at [615, 308] on input "a. 2" at bounding box center [615, 304] width 1 height 8
drag, startPoint x: 300, startPoint y: 342, endPoint x: 581, endPoint y: 530, distance: 337.8
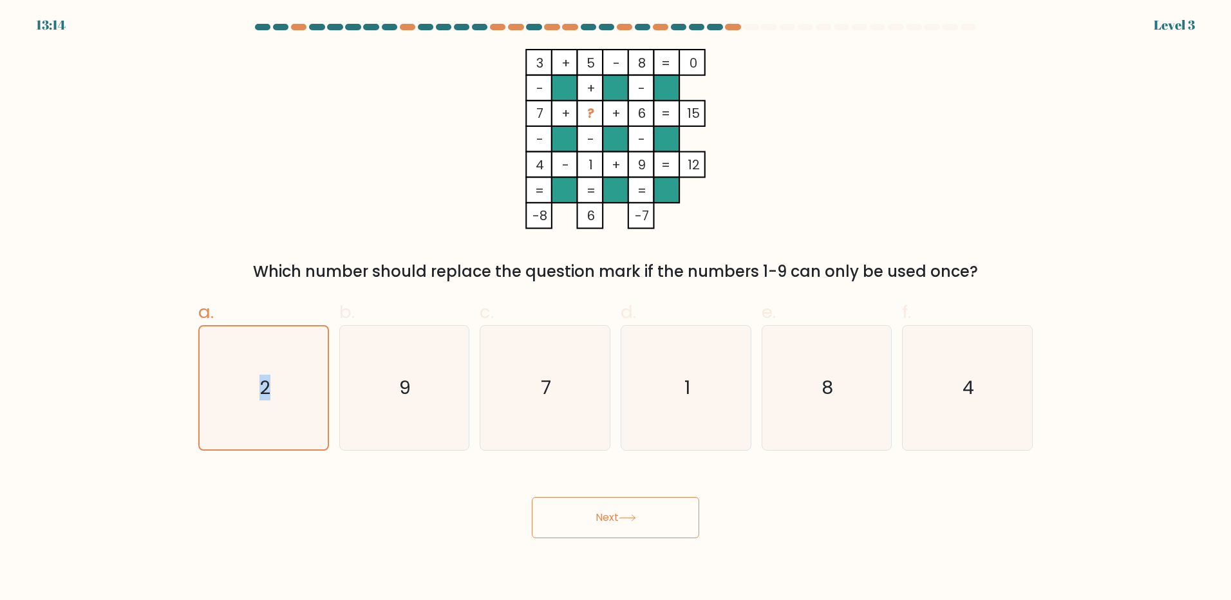
click at [581, 530] on button "Next" at bounding box center [615, 517] width 167 height 41
click at [586, 528] on button "Next" at bounding box center [615, 517] width 167 height 41
click at [590, 525] on button "Next" at bounding box center [615, 517] width 167 height 41
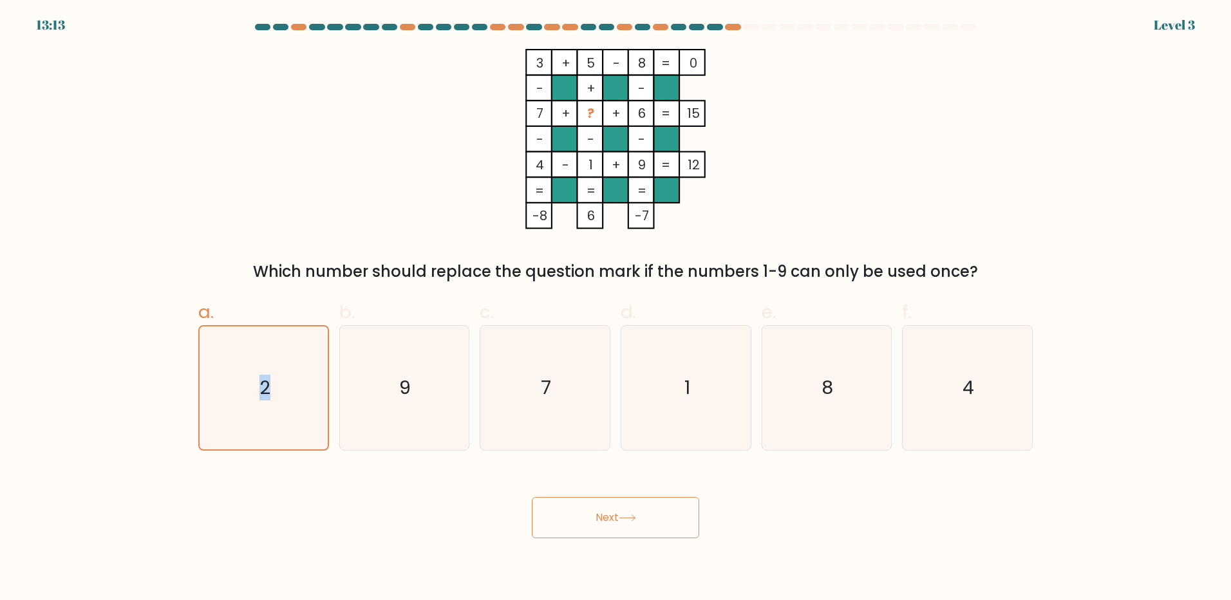
click at [591, 525] on button "Next" at bounding box center [615, 517] width 167 height 41
click at [443, 380] on icon "9" at bounding box center [404, 388] width 124 height 124
click at [615, 308] on input "b. 9" at bounding box center [615, 304] width 1 height 8
radio input "true"
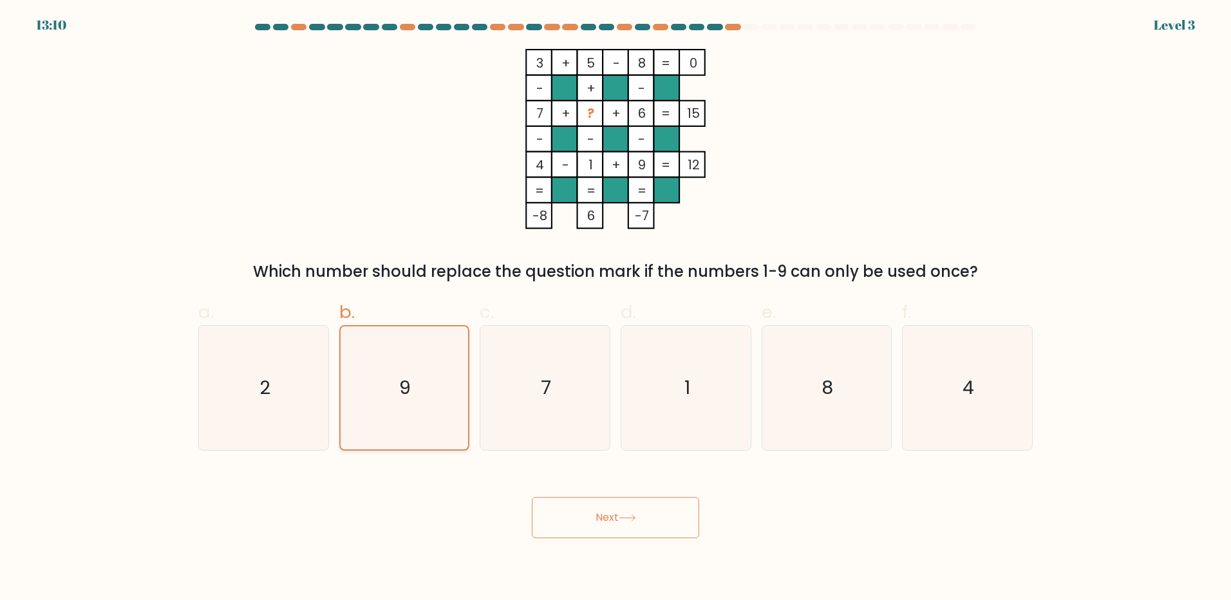
click at [443, 380] on icon "9" at bounding box center [403, 387] width 123 height 123
click at [615, 308] on input "b. 9" at bounding box center [615, 304] width 1 height 8
drag, startPoint x: 607, startPoint y: 413, endPoint x: 609, endPoint y: 421, distance: 8.6
click at [607, 413] on icon "7" at bounding box center [545, 388] width 124 height 124
click at [615, 308] on input "c. 7" at bounding box center [615, 304] width 1 height 8
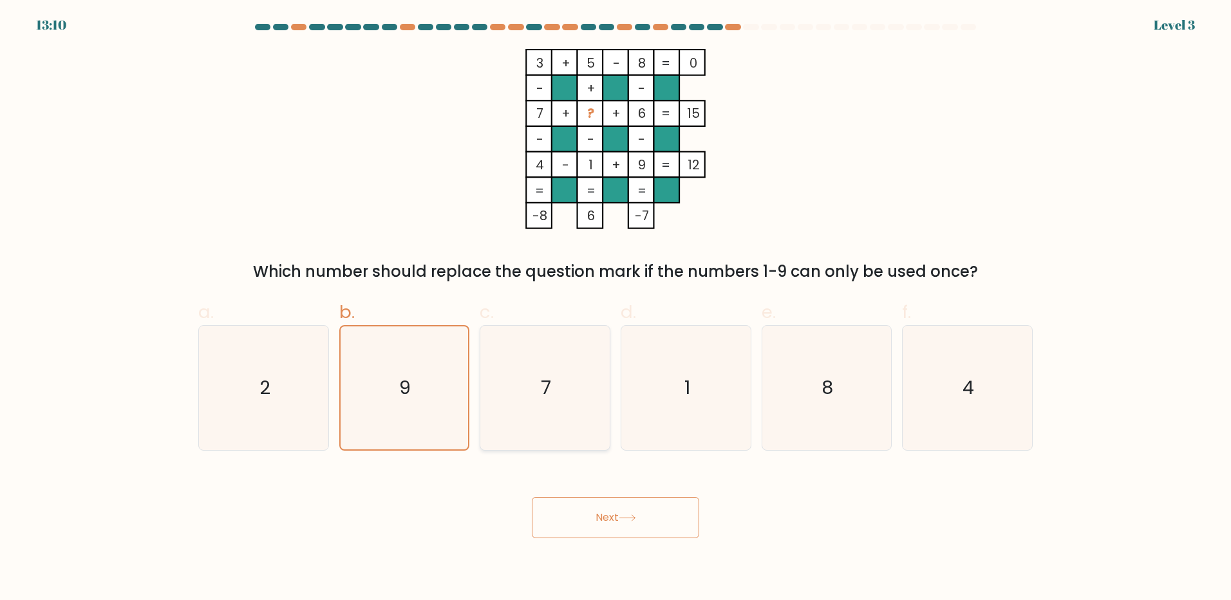
radio input "true"
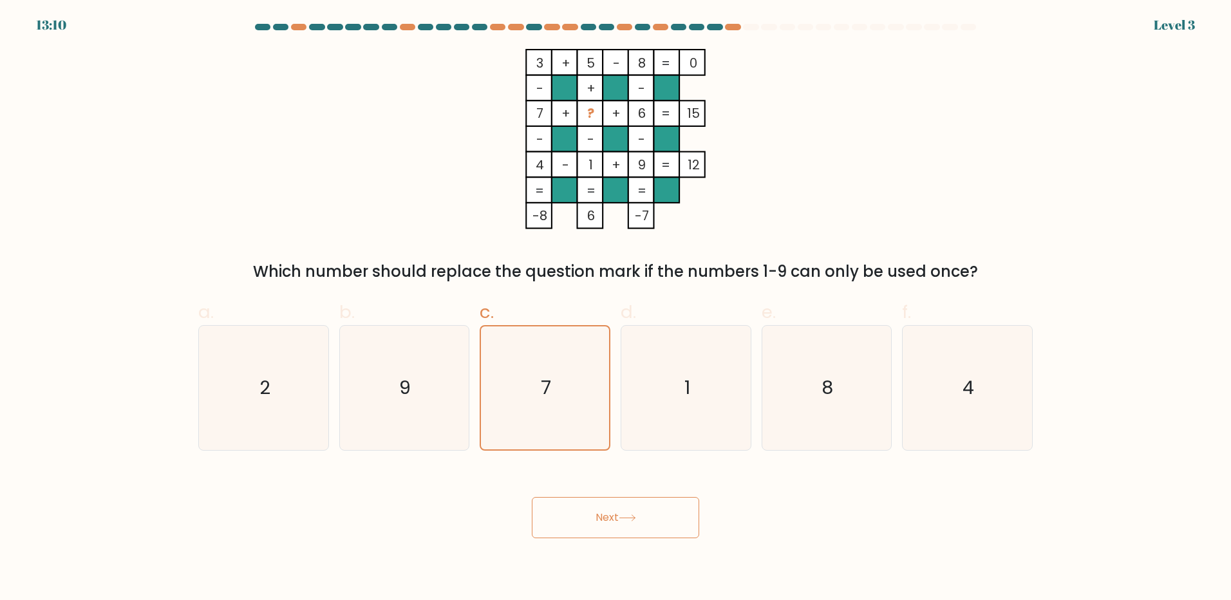
click at [608, 510] on button "Next" at bounding box center [615, 517] width 167 height 41
click at [713, 407] on icon "1" at bounding box center [686, 388] width 124 height 124
click at [616, 308] on input "d. 1" at bounding box center [615, 304] width 1 height 8
radio input "true"
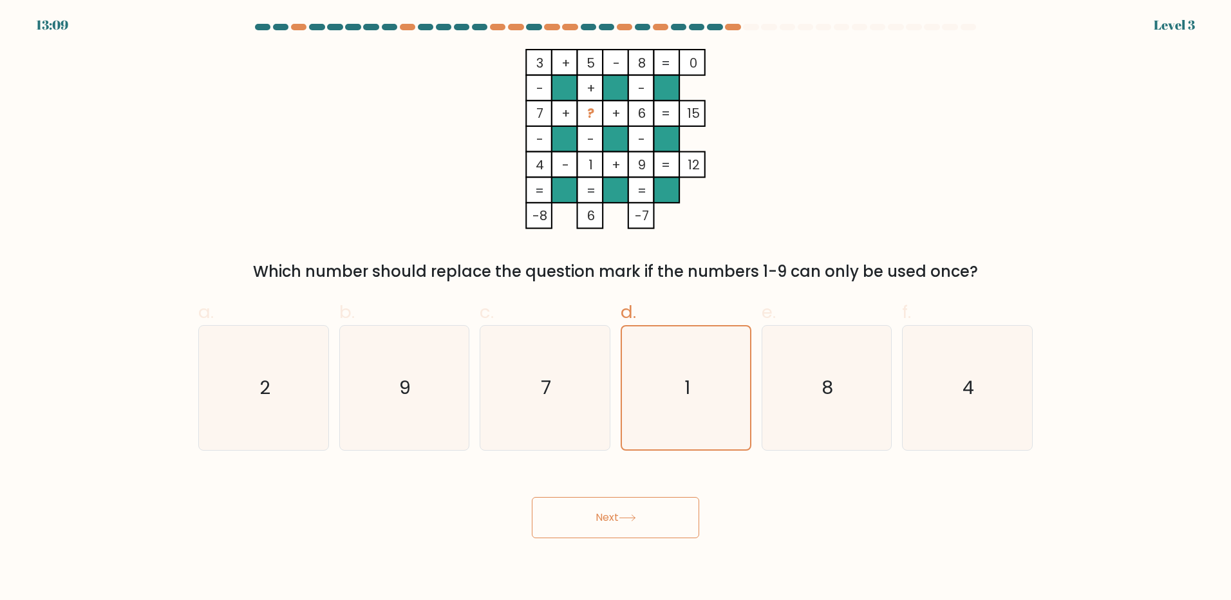
click at [676, 507] on button "Next" at bounding box center [615, 517] width 167 height 41
drag, startPoint x: 807, startPoint y: 403, endPoint x: 777, endPoint y: 442, distance: 49.2
click at [807, 404] on icon "8" at bounding box center [826, 388] width 124 height 124
click at [616, 308] on input "e. 8" at bounding box center [615, 304] width 1 height 8
radio input "true"
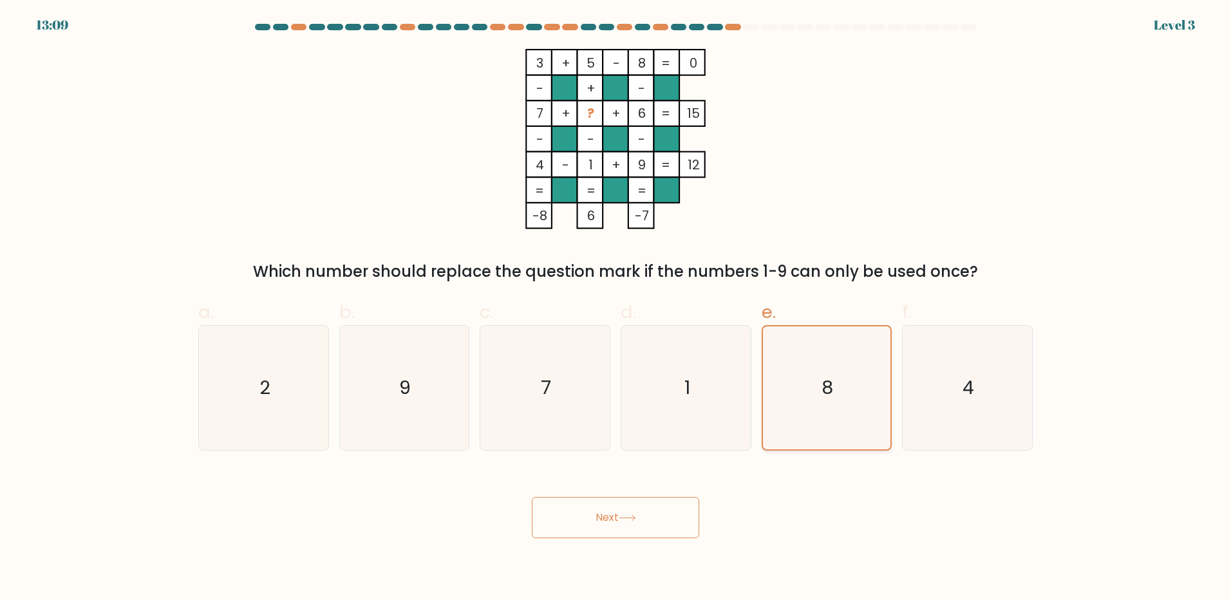
drag, startPoint x: 651, startPoint y: 512, endPoint x: 872, endPoint y: 415, distance: 241.3
click at [662, 510] on button "Next" at bounding box center [615, 517] width 167 height 41
click at [948, 383] on icon "4" at bounding box center [967, 388] width 124 height 124
click at [616, 308] on input "f. 4" at bounding box center [615, 304] width 1 height 8
radio input "true"
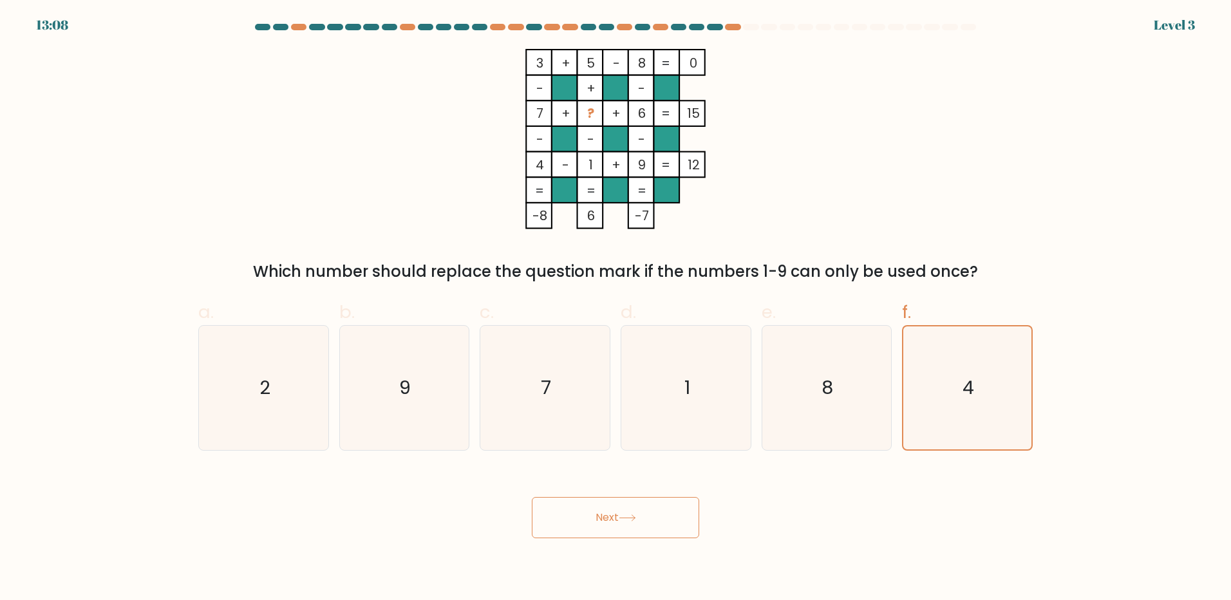
click at [633, 532] on button "Next" at bounding box center [615, 517] width 167 height 41
click at [301, 341] on icon "2" at bounding box center [263, 388] width 124 height 124
click at [615, 308] on input "a. 2" at bounding box center [615, 304] width 1 height 8
radio input "true"
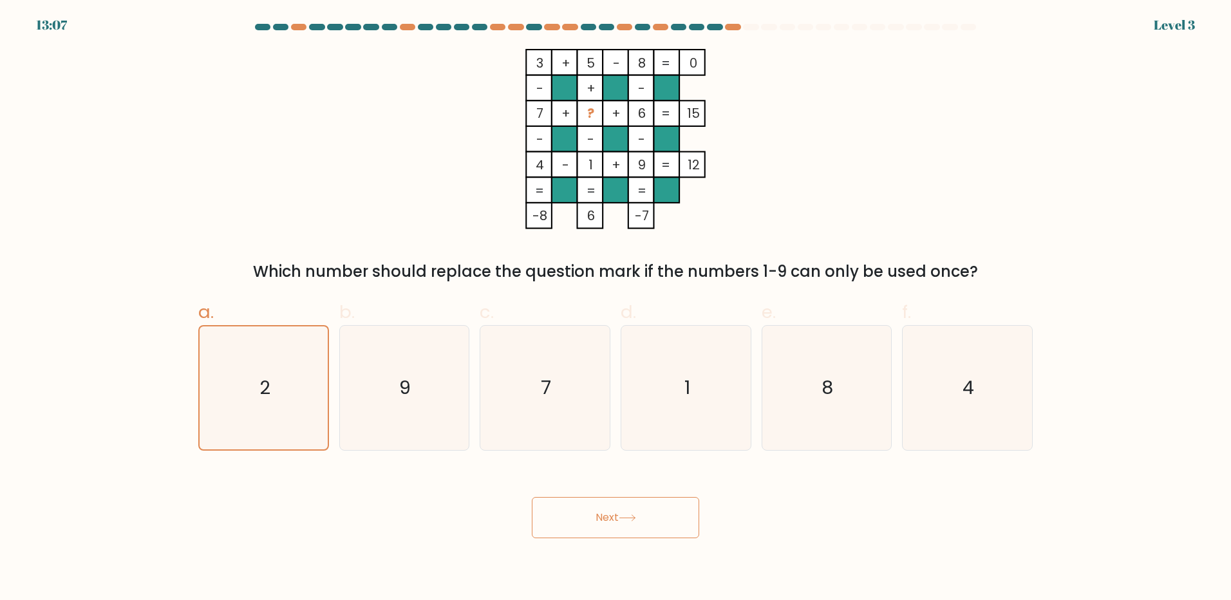
click at [552, 509] on button "Next" at bounding box center [615, 517] width 167 height 41
click at [548, 515] on button "Next" at bounding box center [615, 517] width 167 height 41
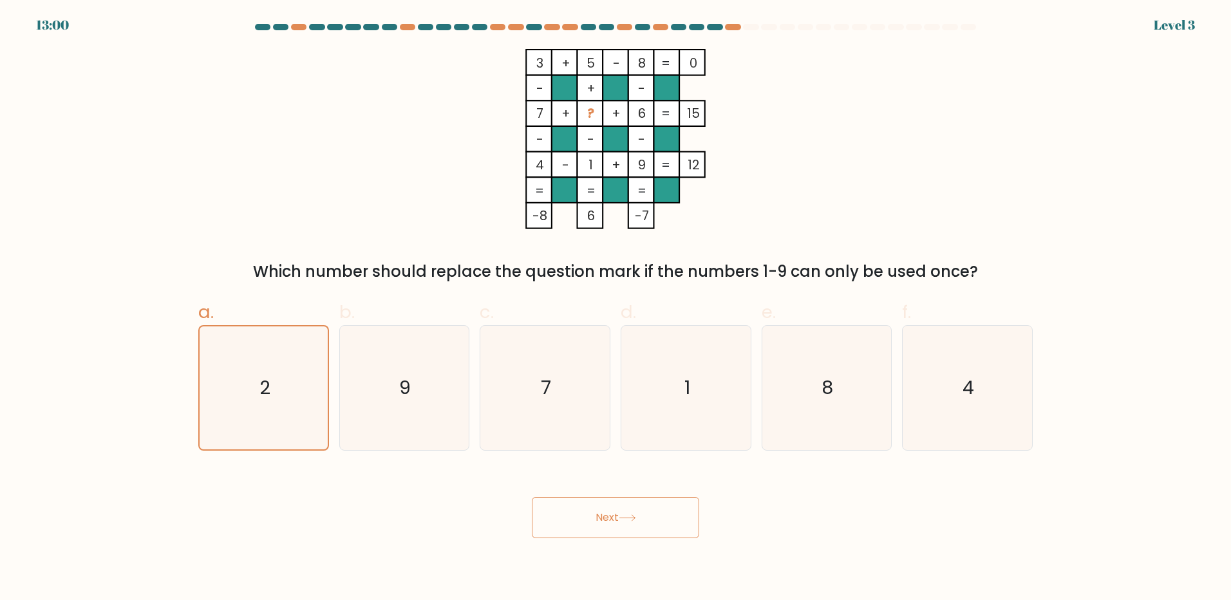
click at [570, 517] on button "Next" at bounding box center [615, 517] width 167 height 41
click at [570, 516] on button "Next" at bounding box center [615, 517] width 167 height 41
click at [266, 379] on text "2" at bounding box center [264, 388] width 11 height 26
click at [615, 308] on input "a. 2" at bounding box center [615, 304] width 1 height 8
radio input "true"
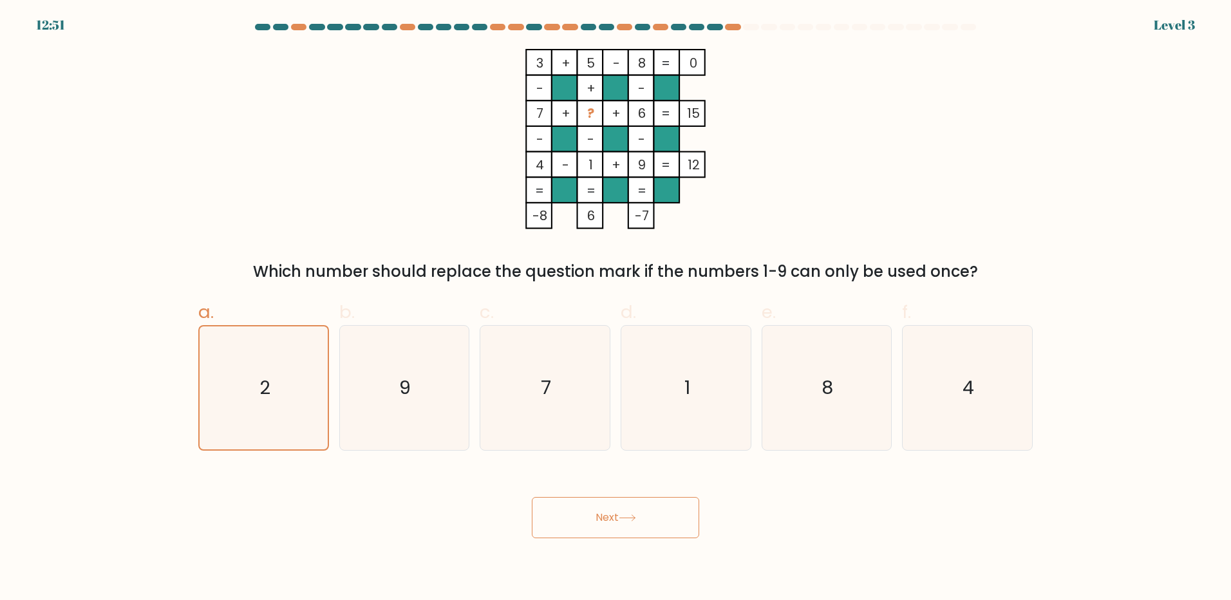
click at [609, 524] on button "Next" at bounding box center [615, 517] width 167 height 41
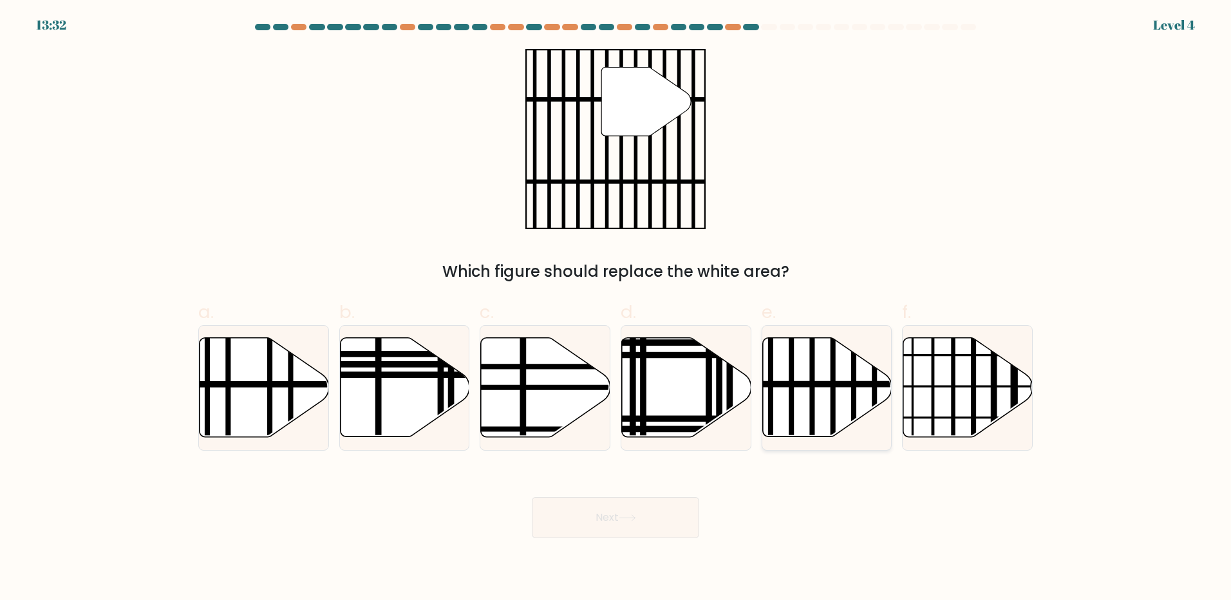
click at [801, 394] on icon at bounding box center [826, 387] width 129 height 99
click at [616, 308] on input "e." at bounding box center [615, 304] width 1 height 8
radio input "true"
click at [615, 513] on button "Next" at bounding box center [615, 517] width 167 height 41
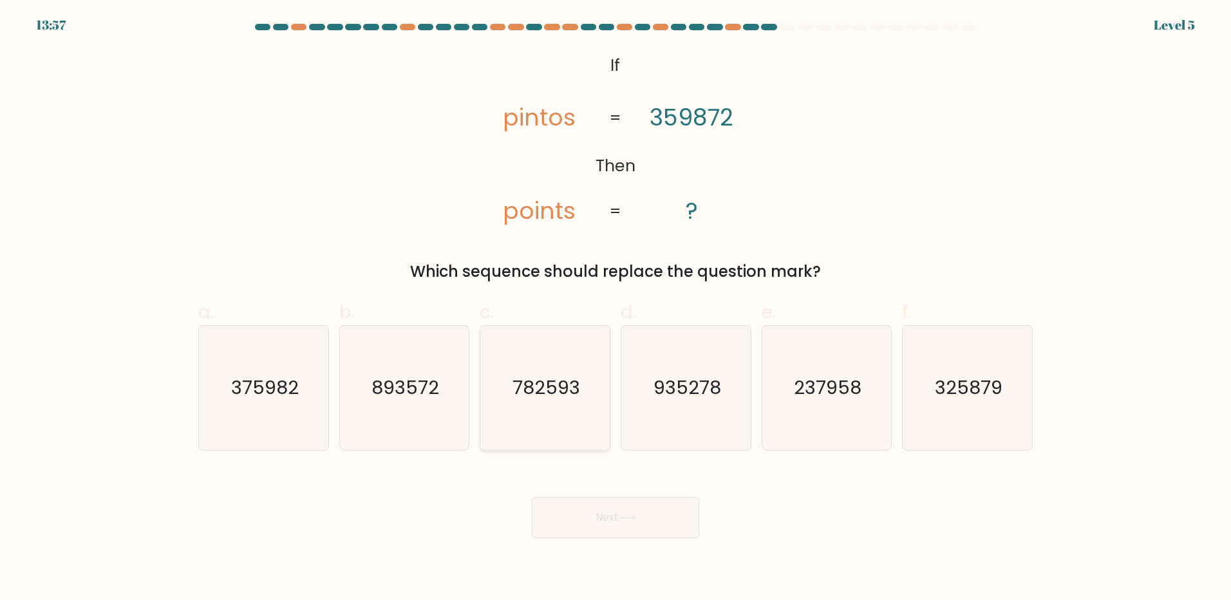
click at [552, 376] on text "782593" at bounding box center [546, 388] width 68 height 26
click at [615, 308] on input "c. 782593" at bounding box center [615, 304] width 1 height 8
radio input "true"
click at [613, 510] on button "Next" at bounding box center [615, 517] width 167 height 41
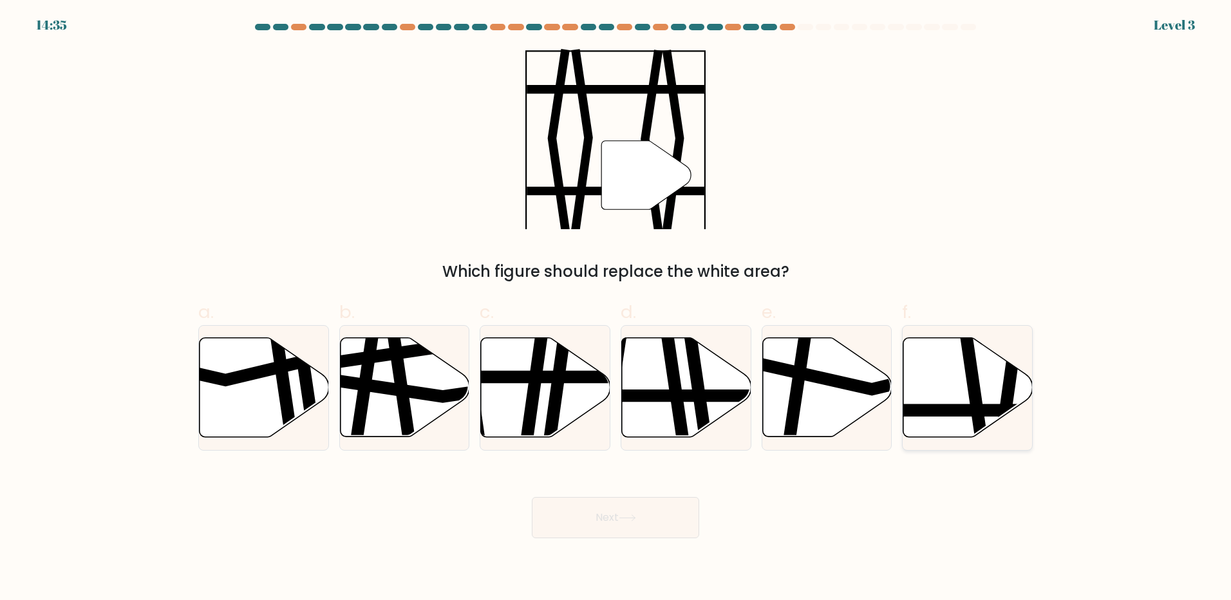
drag, startPoint x: 981, startPoint y: 415, endPoint x: 968, endPoint y: 375, distance: 42.6
click at [968, 375] on icon at bounding box center [975, 337] width 19 height 261
click at [616, 308] on input "f." at bounding box center [615, 304] width 1 height 8
radio input "true"
click at [968, 375] on icon at bounding box center [975, 338] width 19 height 258
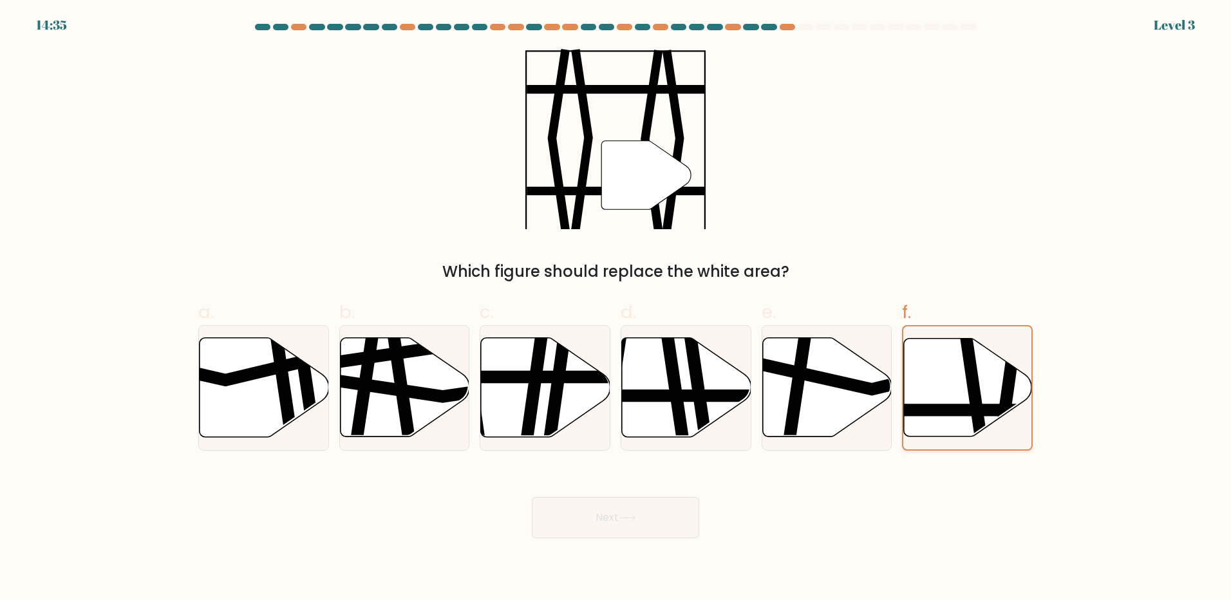
click at [616, 308] on input "f." at bounding box center [615, 304] width 1 height 8
click at [621, 518] on button "Next" at bounding box center [615, 517] width 167 height 41
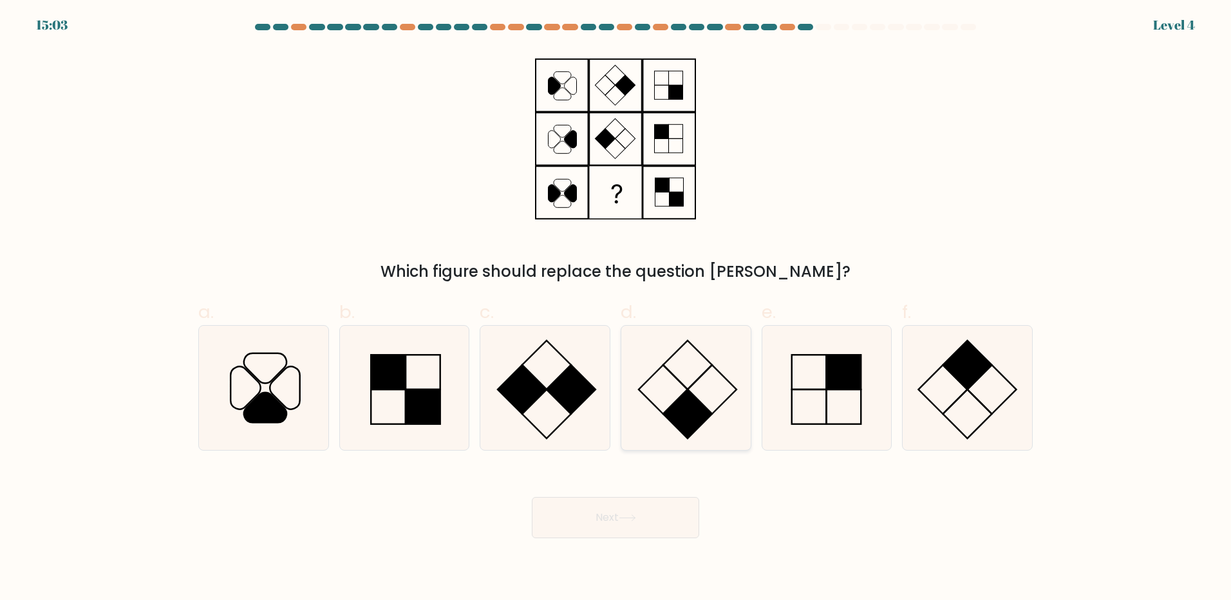
click at [700, 406] on rect at bounding box center [687, 413] width 49 height 49
click at [616, 308] on input "d." at bounding box center [615, 304] width 1 height 8
radio input "true"
click at [575, 399] on rect at bounding box center [571, 389] width 49 height 49
click at [615, 308] on input "c." at bounding box center [615, 304] width 1 height 8
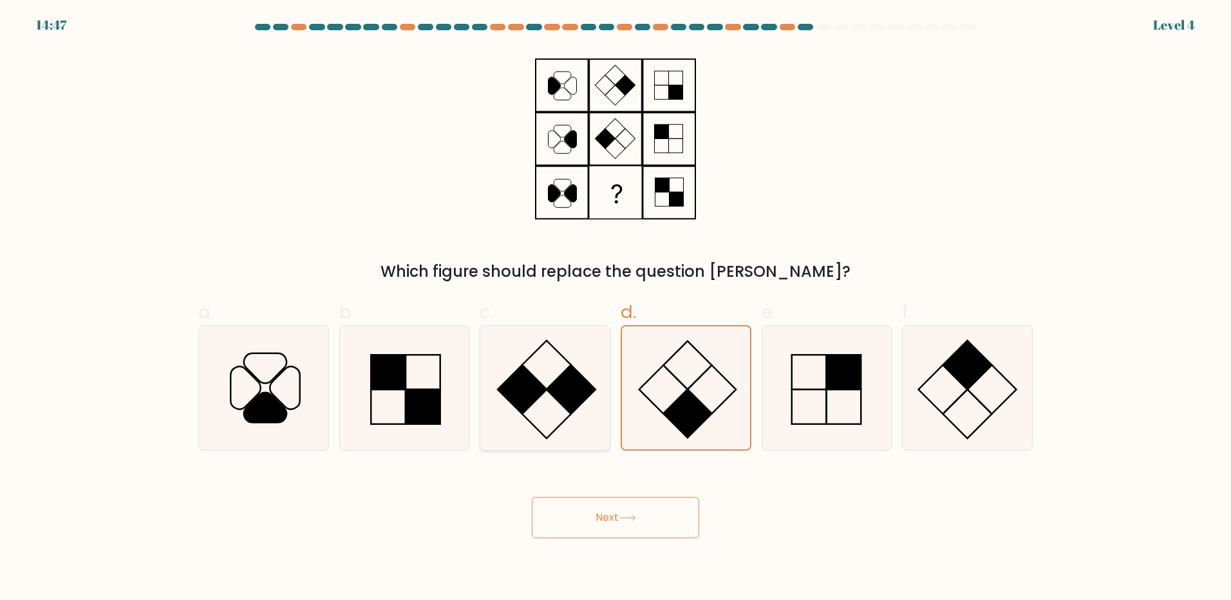
radio input "true"
click at [673, 403] on rect at bounding box center [663, 389] width 49 height 49
click at [616, 308] on input "d." at bounding box center [615, 304] width 1 height 8
radio input "true"
click at [431, 403] on rect at bounding box center [423, 406] width 35 height 35
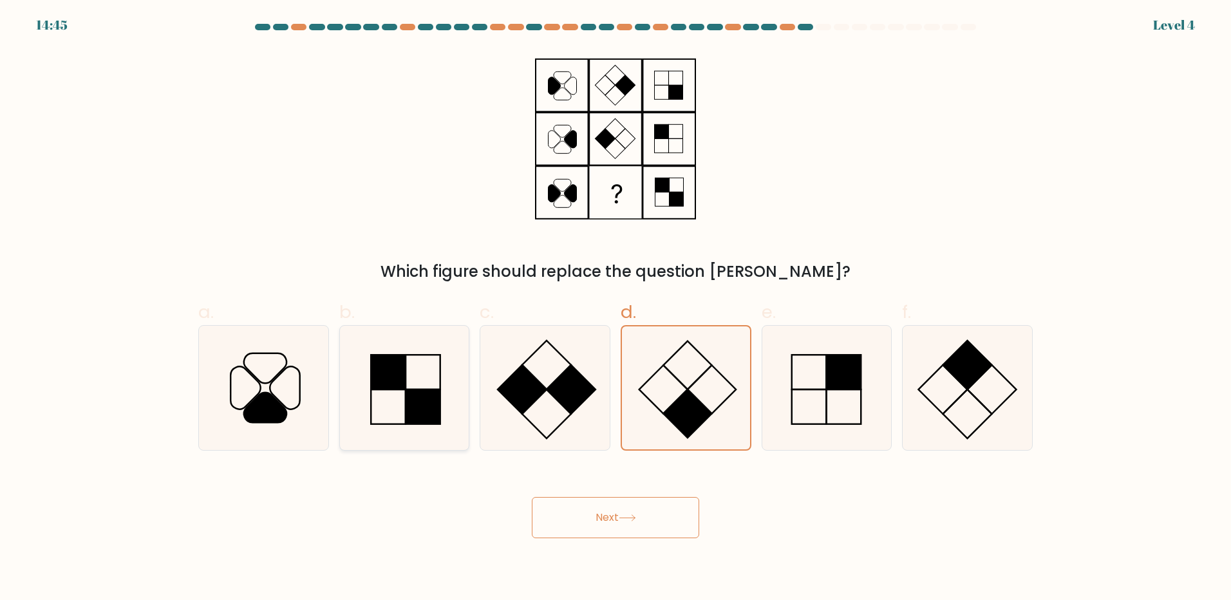
click at [615, 308] on input "b." at bounding box center [615, 304] width 1 height 8
radio input "true"
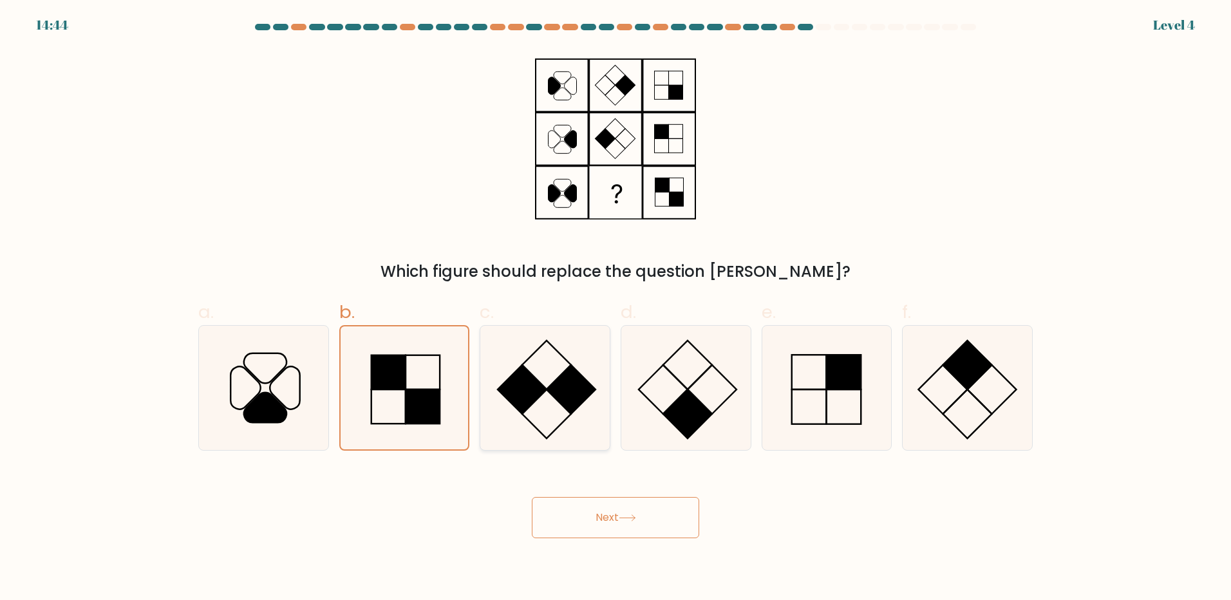
click at [562, 406] on rect at bounding box center [571, 389] width 49 height 49
click at [615, 308] on input "c." at bounding box center [615, 304] width 1 height 8
radio input "true"
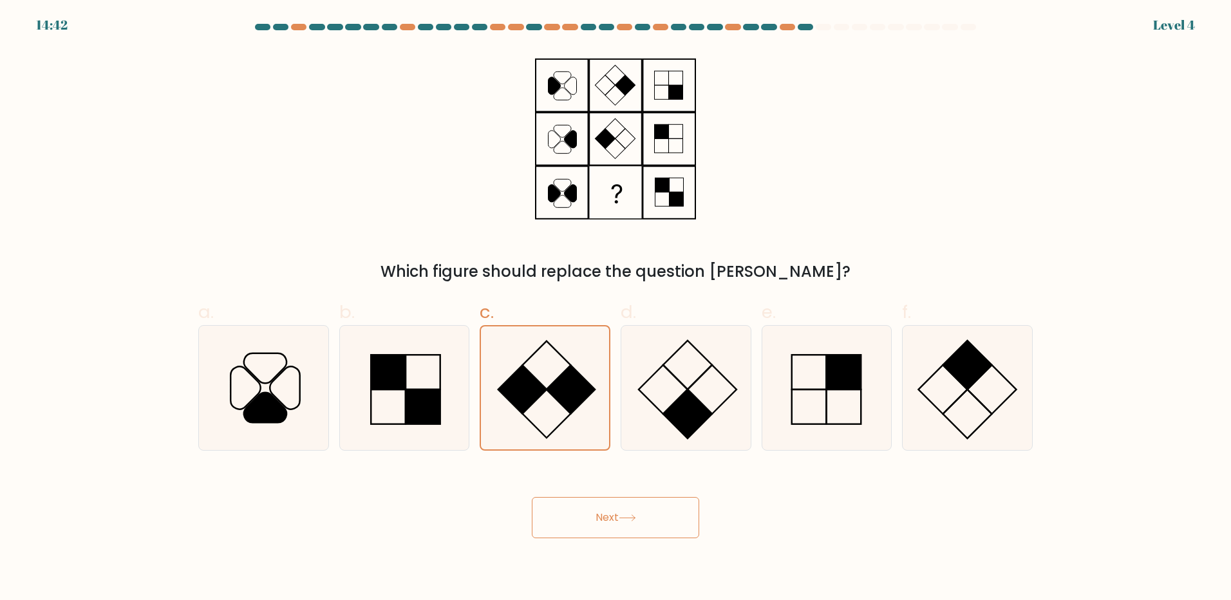
click at [624, 509] on button "Next" at bounding box center [615, 517] width 167 height 41
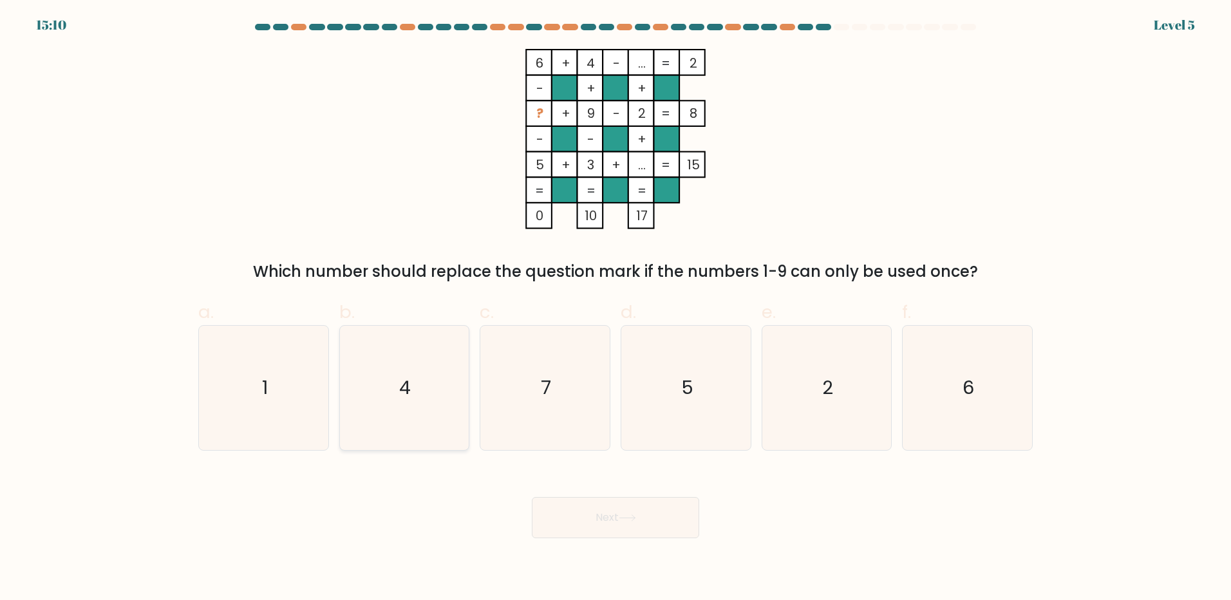
click at [395, 368] on icon "4" at bounding box center [404, 388] width 124 height 124
click at [615, 308] on input "b. 4" at bounding box center [615, 304] width 1 height 8
radio input "true"
click at [644, 516] on button "Next" at bounding box center [615, 517] width 167 height 41
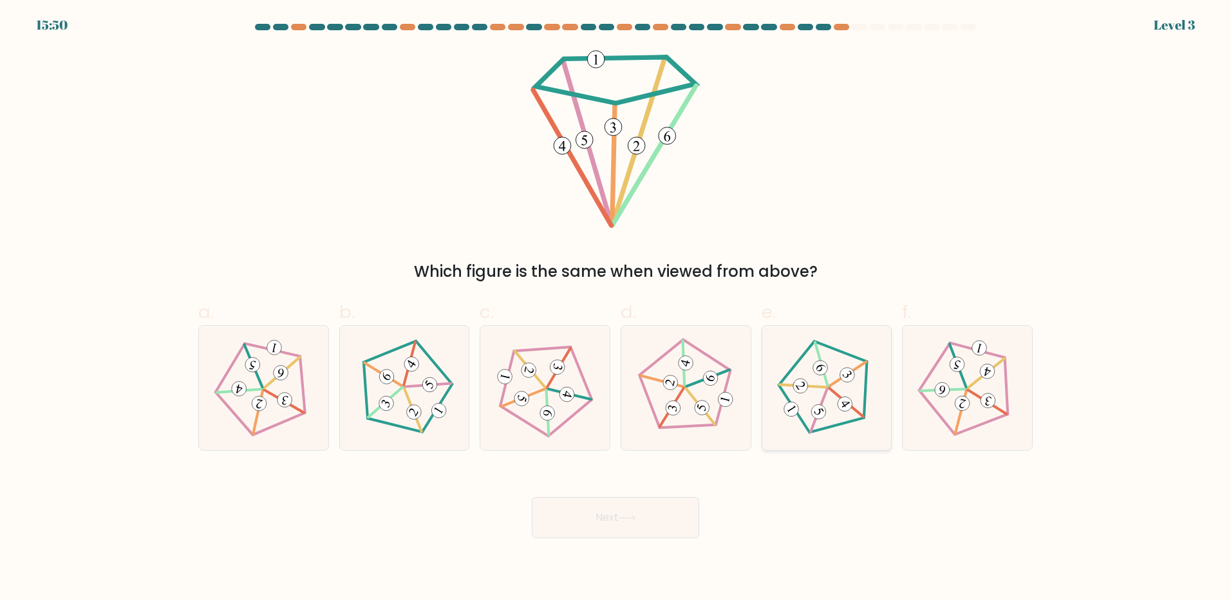
click at [807, 406] on icon at bounding box center [826, 387] width 99 height 99
click at [616, 308] on input "e." at bounding box center [615, 304] width 1 height 8
radio input "true"
click at [657, 509] on button "Next" at bounding box center [615, 517] width 167 height 41
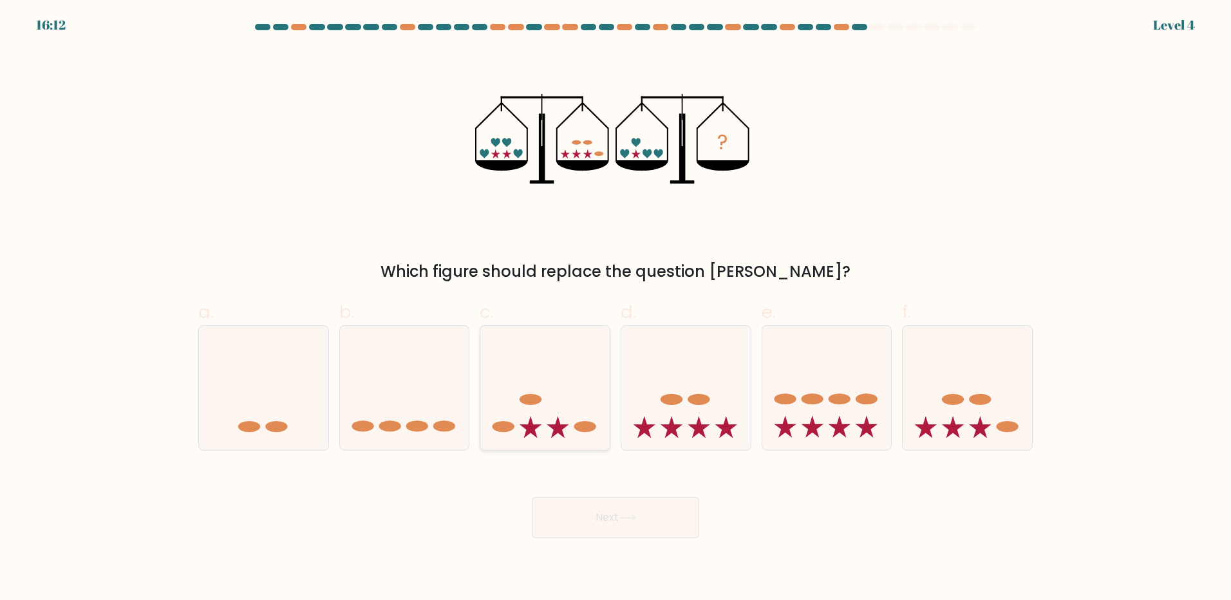
click at [548, 424] on icon at bounding box center [544, 387] width 129 height 107
click at [615, 308] on input "c." at bounding box center [615, 304] width 1 height 8
radio input "true"
click at [611, 519] on button "Next" at bounding box center [615, 517] width 167 height 41
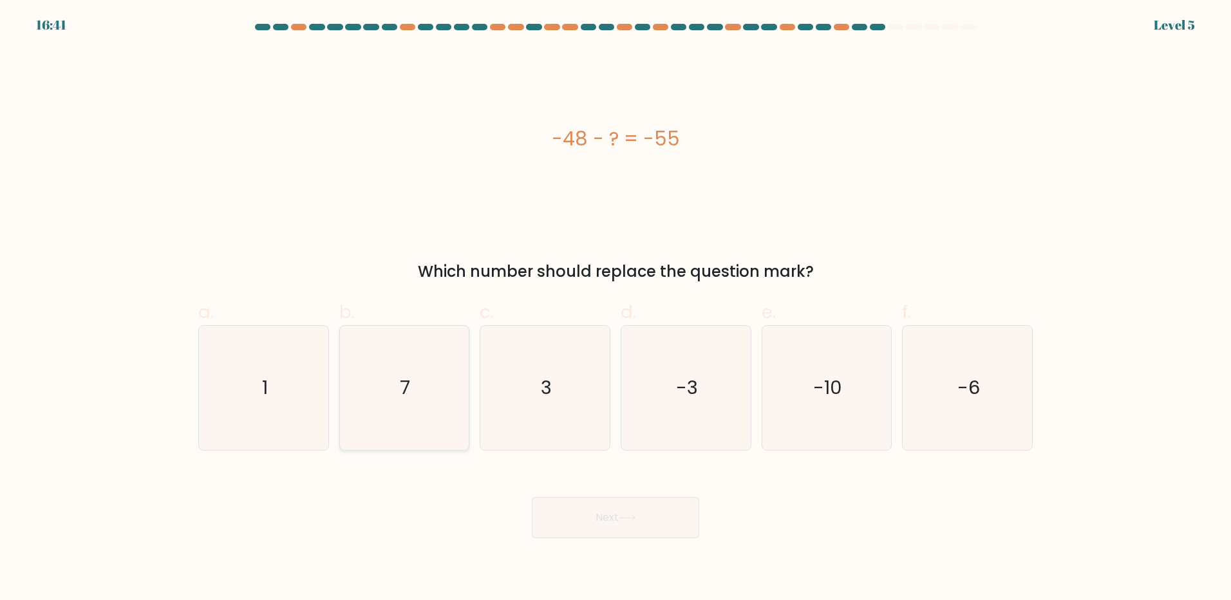
drag, startPoint x: 388, startPoint y: 386, endPoint x: 398, endPoint y: 391, distance: 11.5
click at [388, 386] on icon "7" at bounding box center [404, 388] width 124 height 124
click at [615, 308] on input "b. 7" at bounding box center [615, 304] width 1 height 8
radio input "true"
drag, startPoint x: 585, startPoint y: 509, endPoint x: 572, endPoint y: 510, distance: 12.2
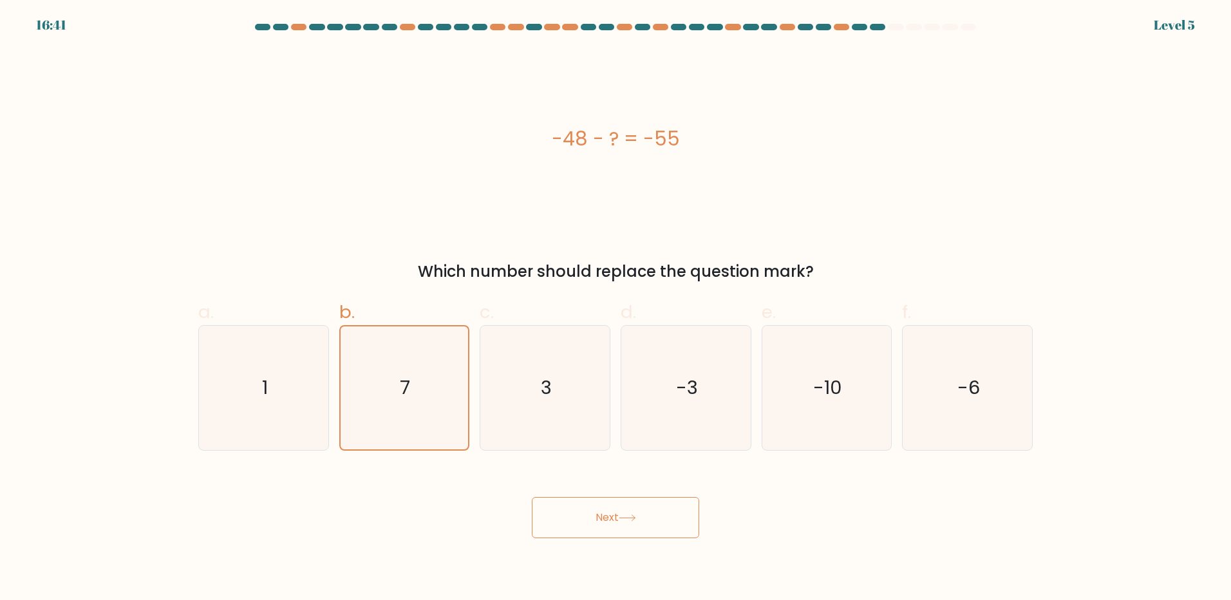
click at [584, 510] on button "Next" at bounding box center [615, 517] width 167 height 41
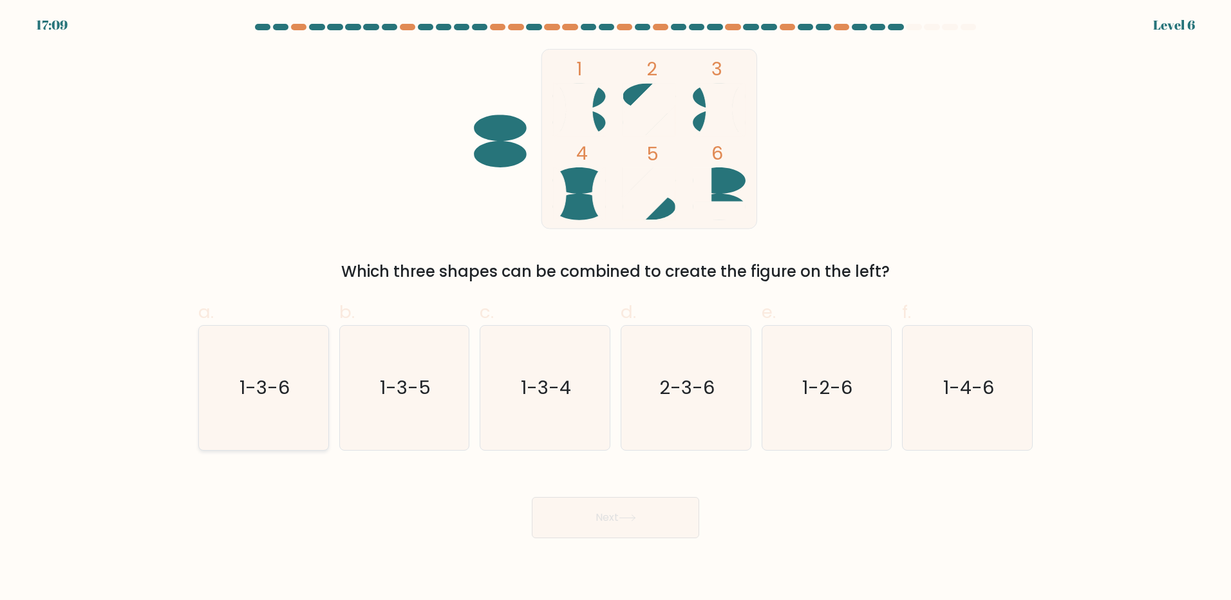
drag, startPoint x: 250, startPoint y: 390, endPoint x: 262, endPoint y: 391, distance: 12.2
click at [250, 390] on text "1-3-6" at bounding box center [264, 388] width 50 height 26
click at [615, 308] on input "a. 1-3-6" at bounding box center [615, 304] width 1 height 8
radio input "true"
click at [700, 518] on div "Next" at bounding box center [616, 502] width 850 height 72
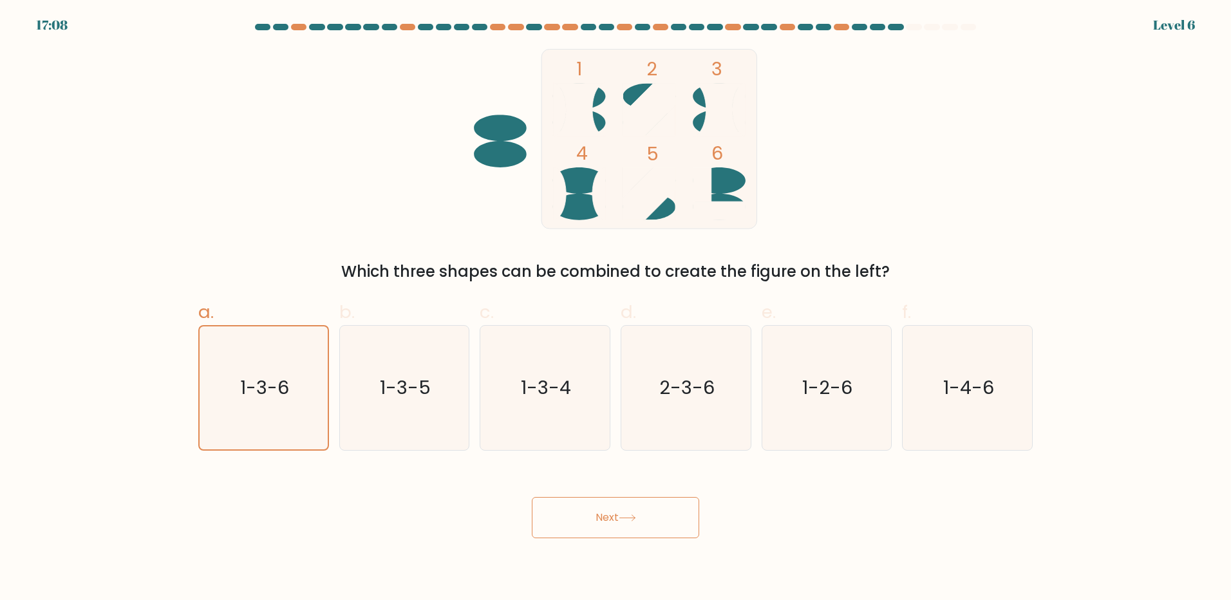
click at [666, 520] on button "Next" at bounding box center [615, 517] width 167 height 41
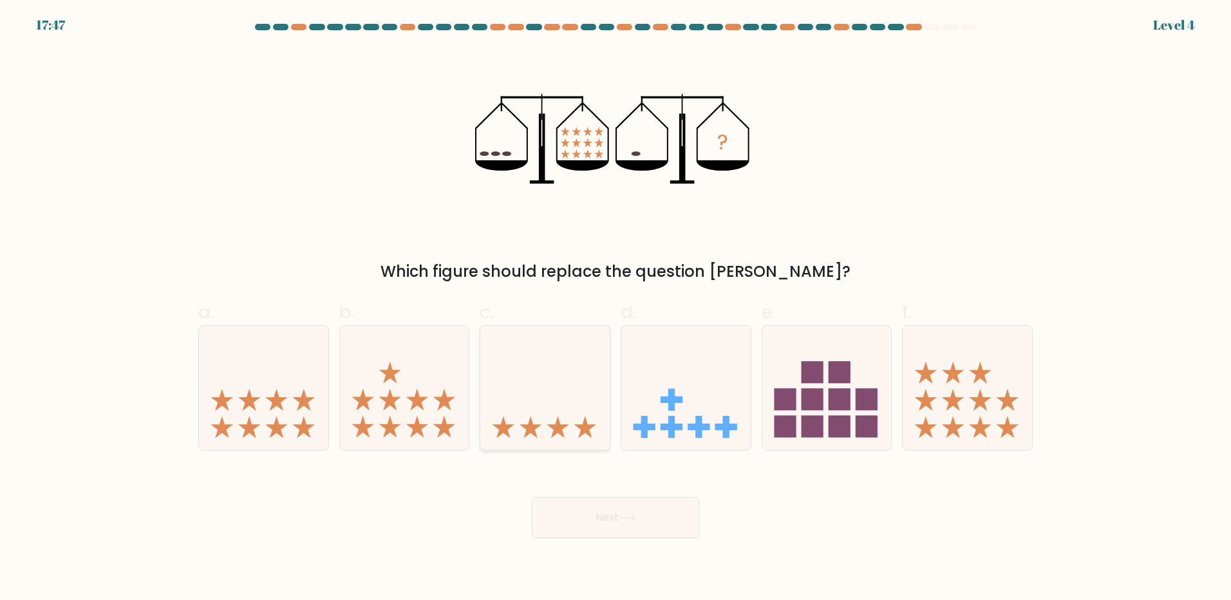
click at [555, 385] on icon at bounding box center [544, 387] width 129 height 107
click at [615, 308] on input "c." at bounding box center [615, 304] width 1 height 8
radio input "true"
click at [594, 530] on button "Next" at bounding box center [615, 517] width 167 height 41
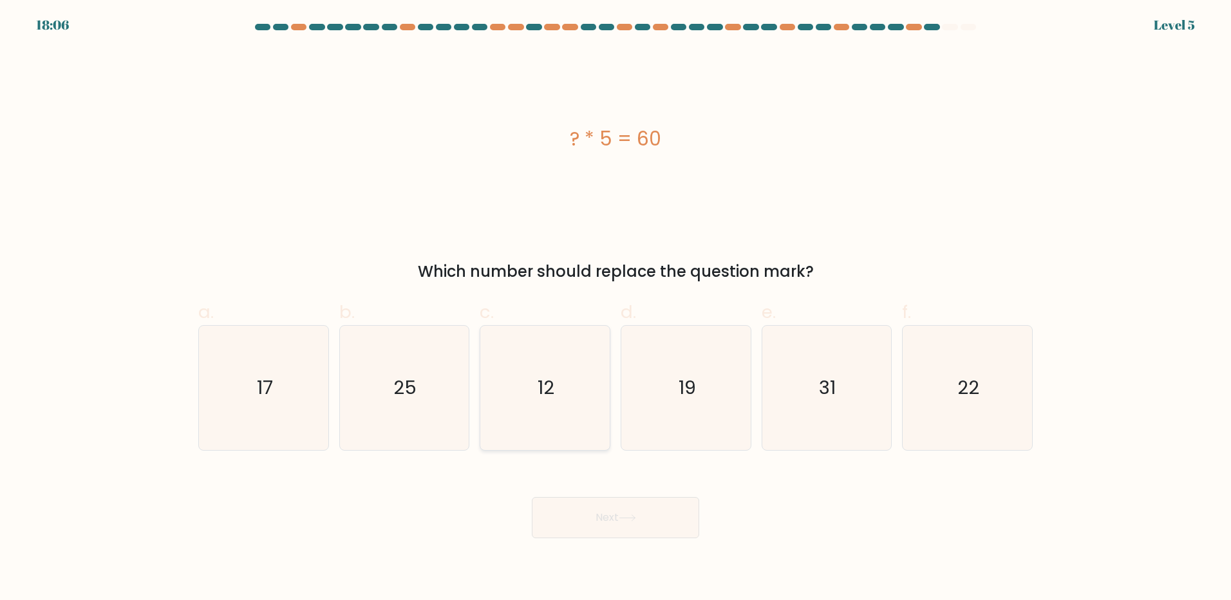
click at [527, 368] on icon "12" at bounding box center [545, 388] width 124 height 124
click at [615, 308] on input "c. 12" at bounding box center [615, 304] width 1 height 8
radio input "true"
click at [604, 520] on button "Next" at bounding box center [615, 517] width 167 height 41
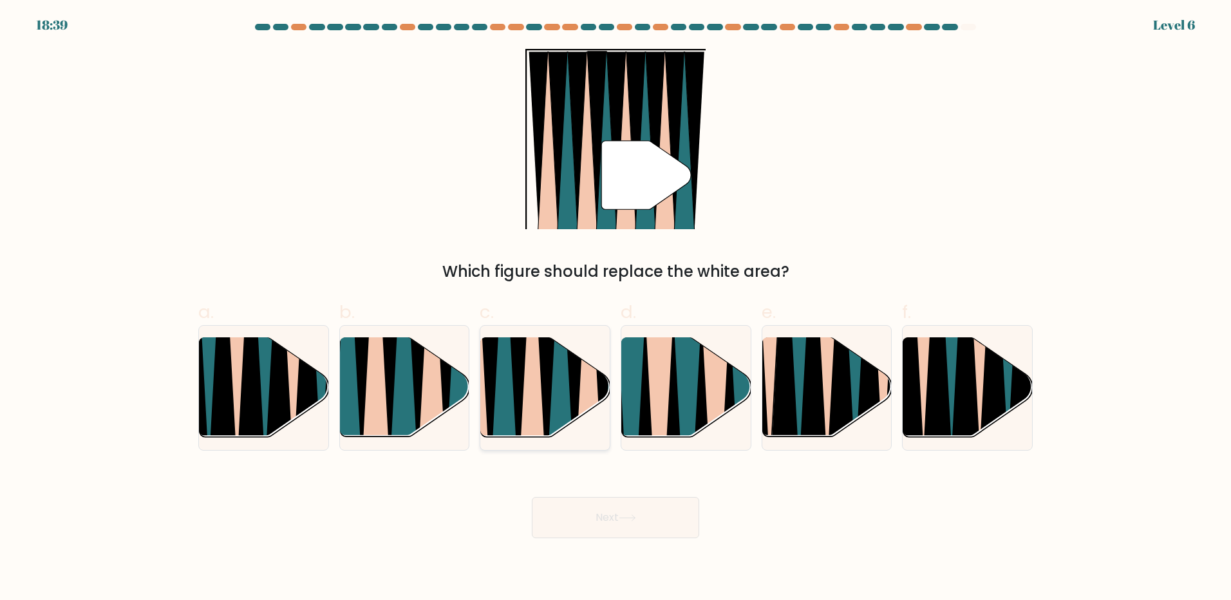
drag, startPoint x: 546, startPoint y: 402, endPoint x: 548, endPoint y: 375, distance: 27.2
click at [548, 375] on icon at bounding box center [546, 336] width 29 height 259
click at [615, 308] on input "c." at bounding box center [615, 304] width 1 height 8
radio input "true"
click at [550, 381] on icon at bounding box center [546, 337] width 29 height 256
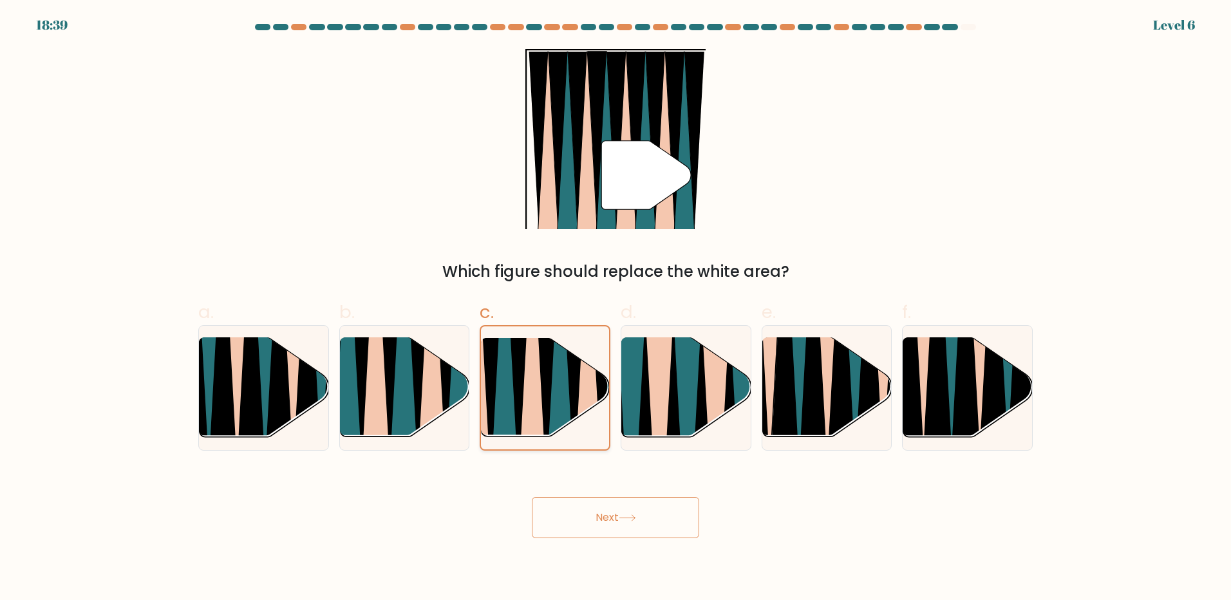
click at [615, 308] on input "c." at bounding box center [615, 304] width 1 height 8
click at [419, 388] on icon at bounding box center [418, 338] width 28 height 258
click at [615, 308] on input "b." at bounding box center [615, 304] width 1 height 8
radio input "true"
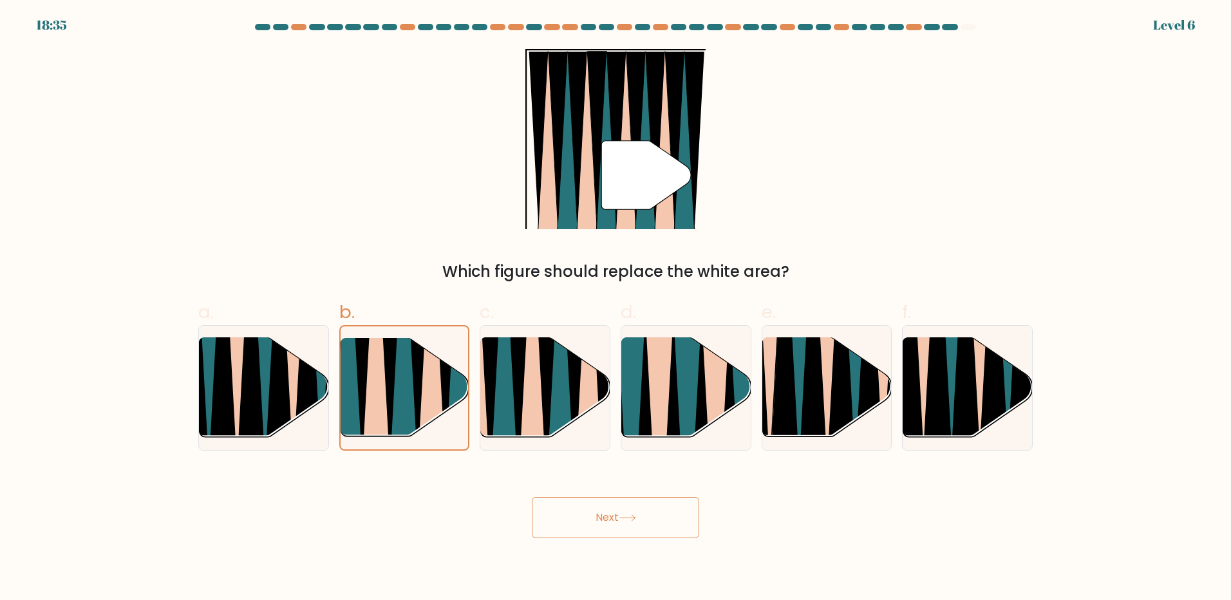
click at [644, 505] on button "Next" at bounding box center [615, 517] width 167 height 41
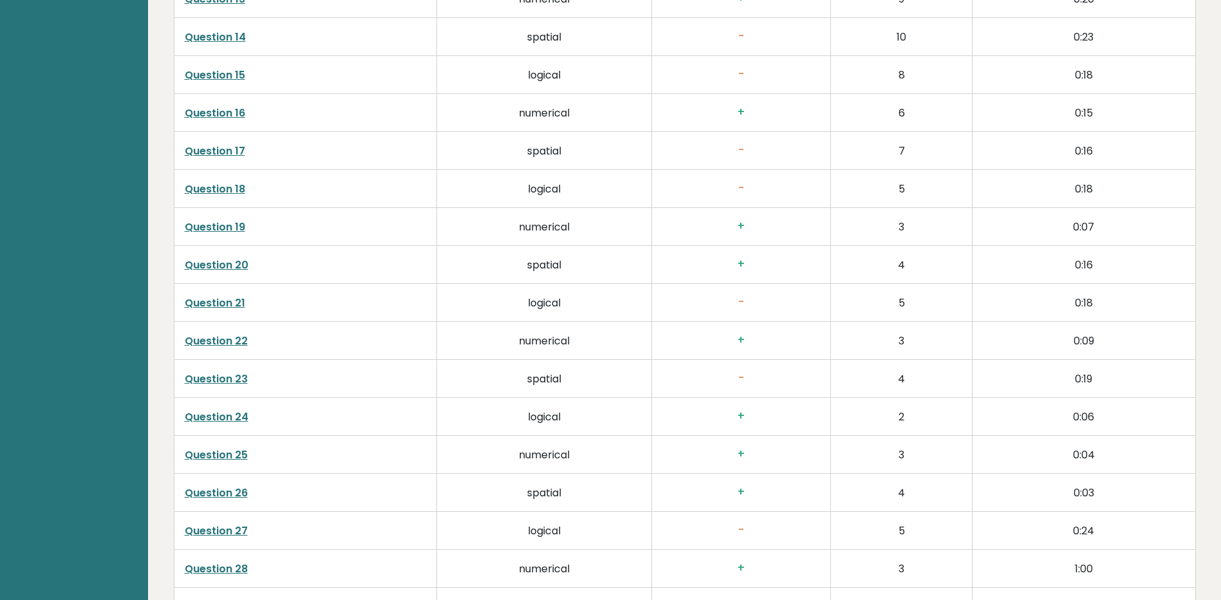
scroll to position [2639, 0]
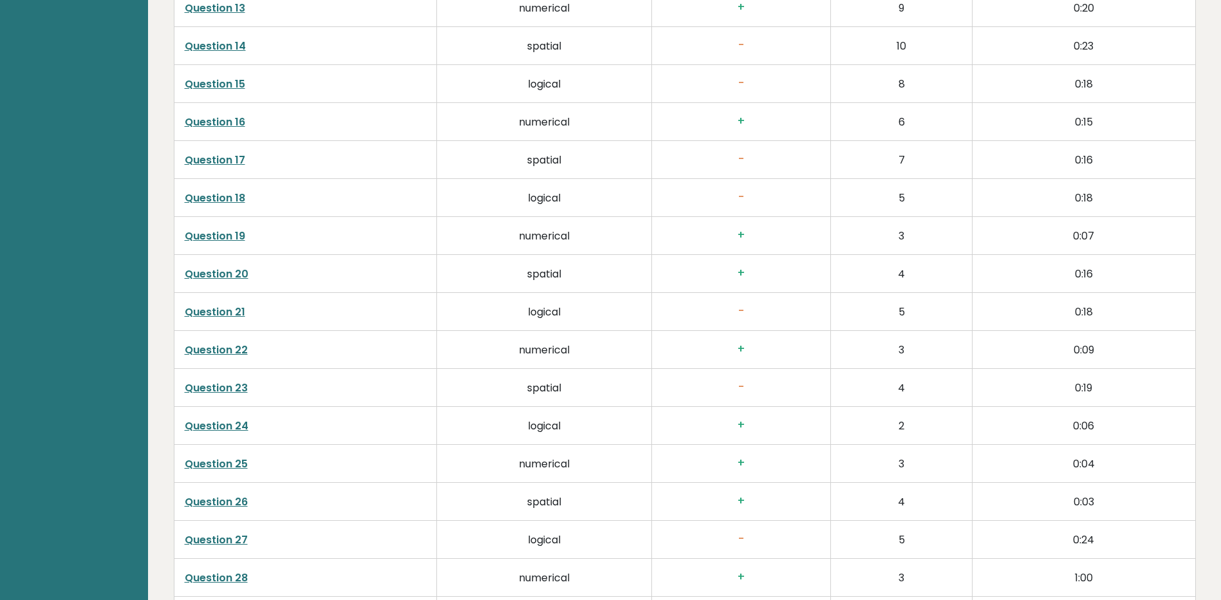
click at [219, 199] on link "Question 18" at bounding box center [215, 198] width 61 height 15
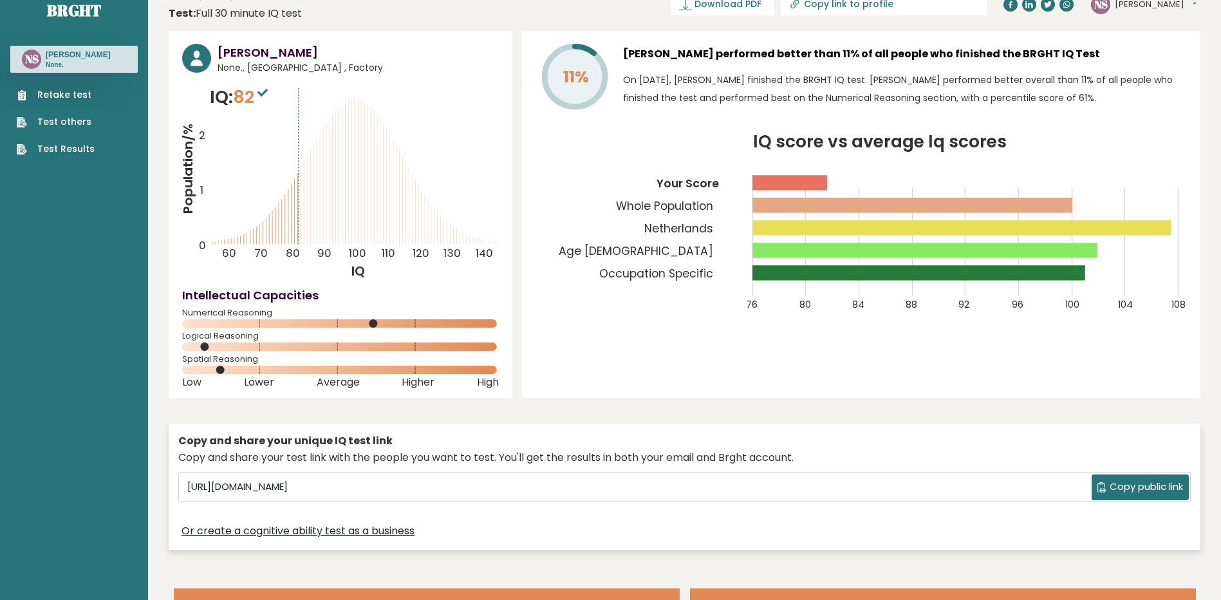
scroll to position [0, 0]
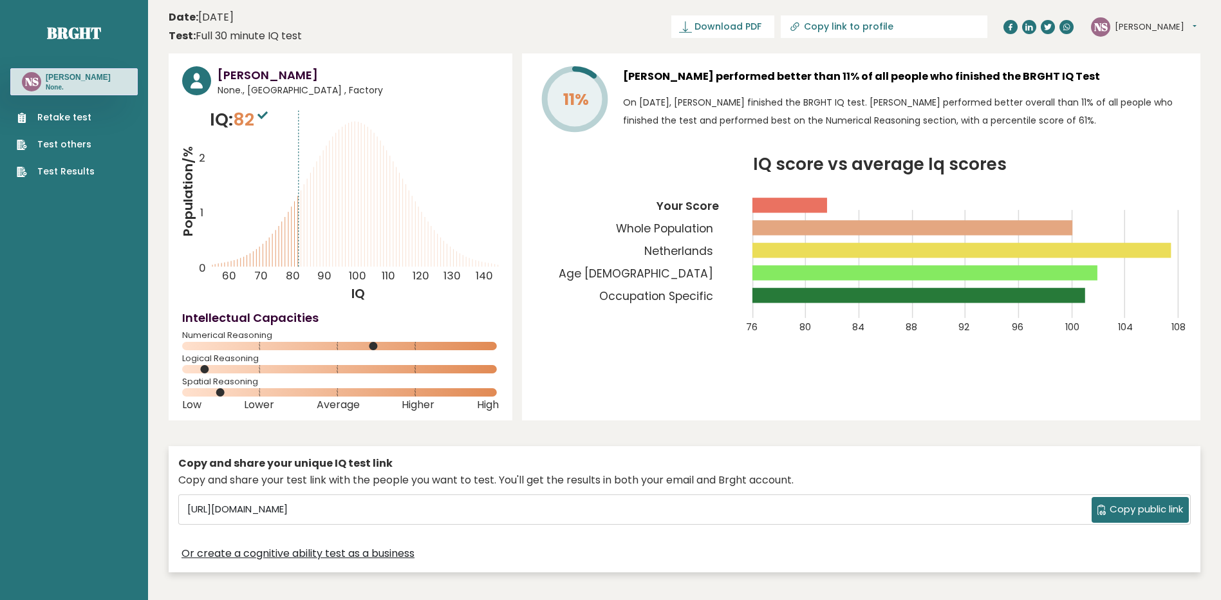
click at [247, 117] on span "82" at bounding box center [252, 120] width 38 height 24
click at [256, 117] on span "82" at bounding box center [252, 120] width 38 height 24
click at [87, 113] on link "Retake test" at bounding box center [56, 118] width 78 height 14
click at [75, 122] on link "Retake test" at bounding box center [56, 118] width 78 height 14
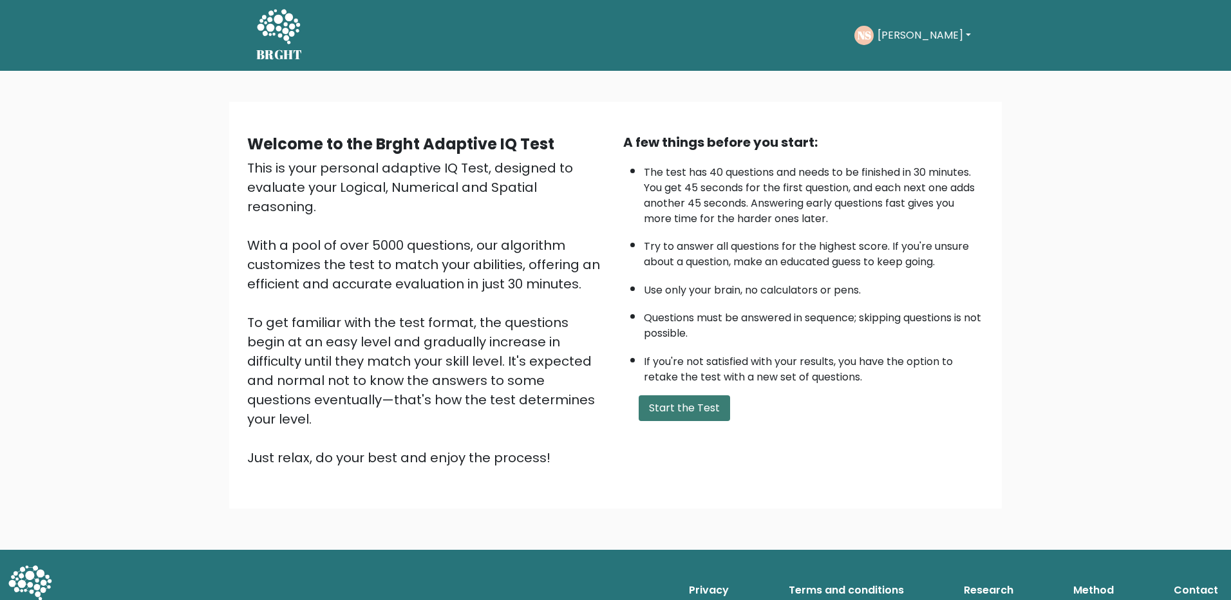
click at [680, 406] on button "Start the Test" at bounding box center [684, 408] width 91 height 26
click at [675, 409] on button "Start the Test" at bounding box center [684, 408] width 91 height 26
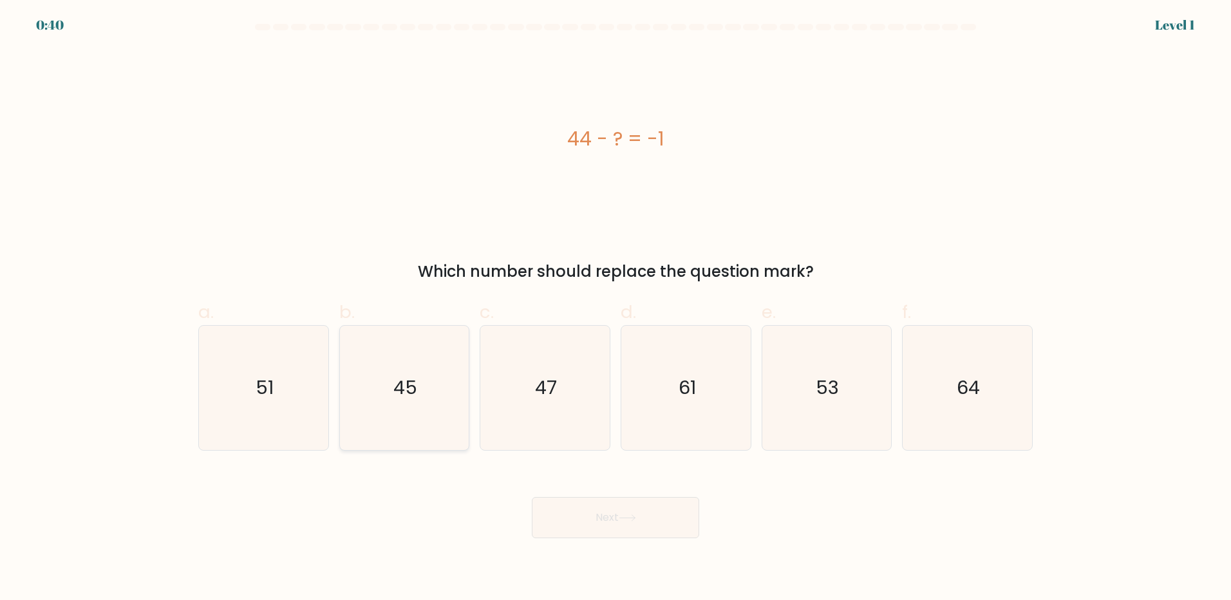
drag, startPoint x: 414, startPoint y: 400, endPoint x: 423, endPoint y: 399, distance: 9.0
click at [414, 399] on text "45" at bounding box center [405, 388] width 24 height 26
click at [615, 308] on input "b. 45" at bounding box center [615, 304] width 1 height 8
radio input "true"
click at [625, 511] on button "Next" at bounding box center [615, 517] width 167 height 41
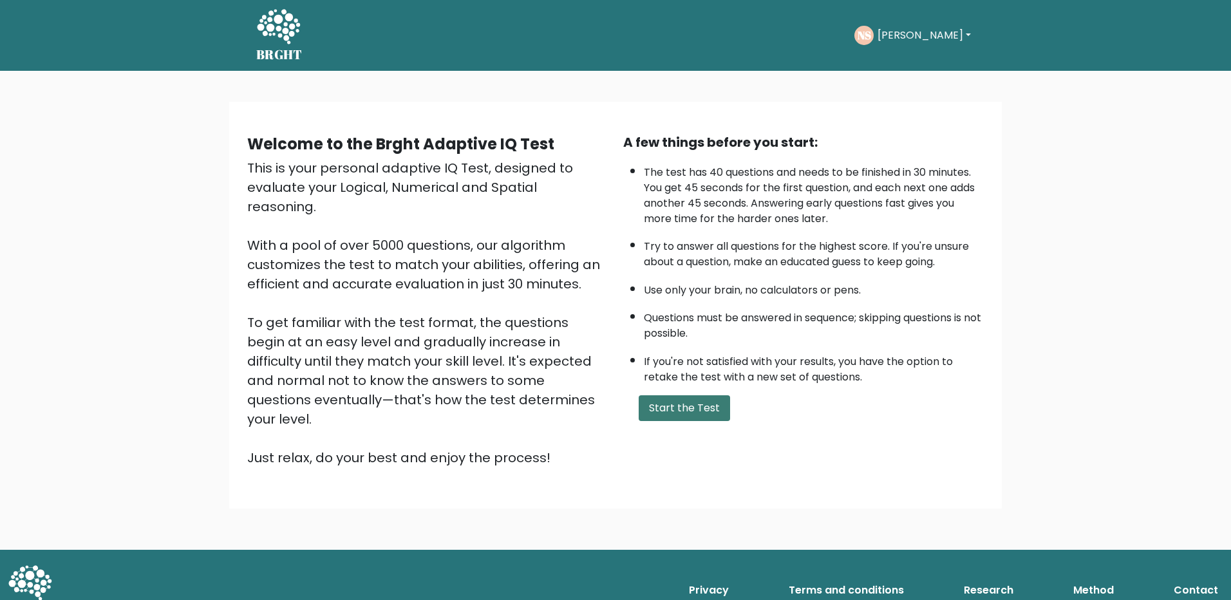
click at [670, 400] on button "Start the Test" at bounding box center [684, 408] width 91 height 26
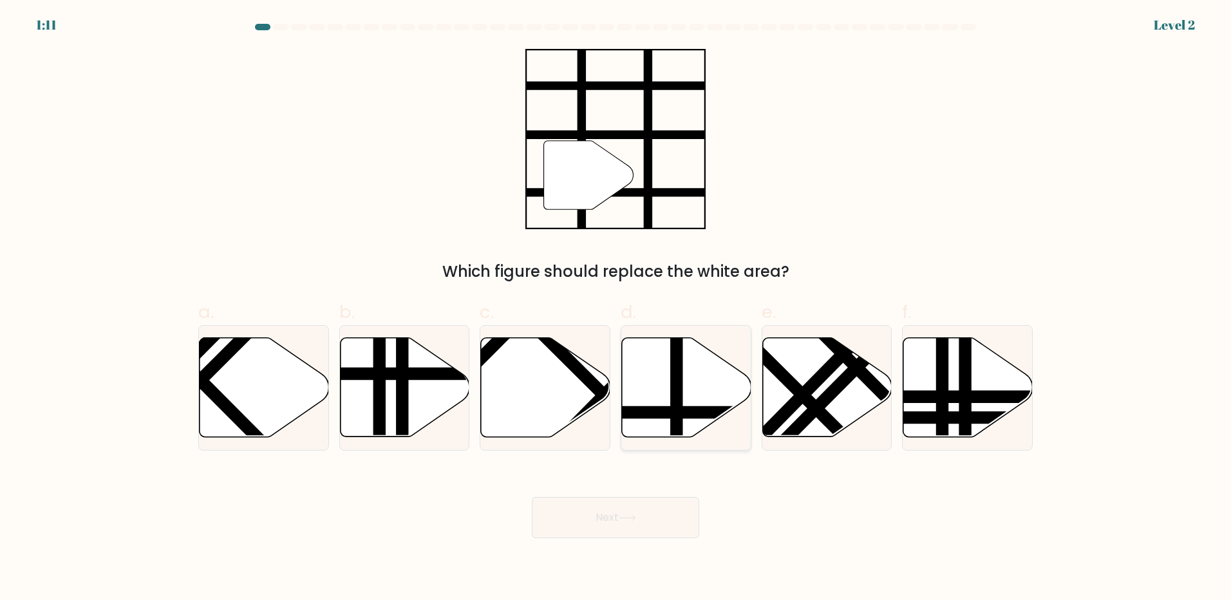
click at [677, 403] on line at bounding box center [677, 335] width 0 height 261
click at [616, 308] on input "d." at bounding box center [615, 304] width 1 height 8
radio input "true"
click at [679, 514] on button "Next" at bounding box center [615, 517] width 167 height 41
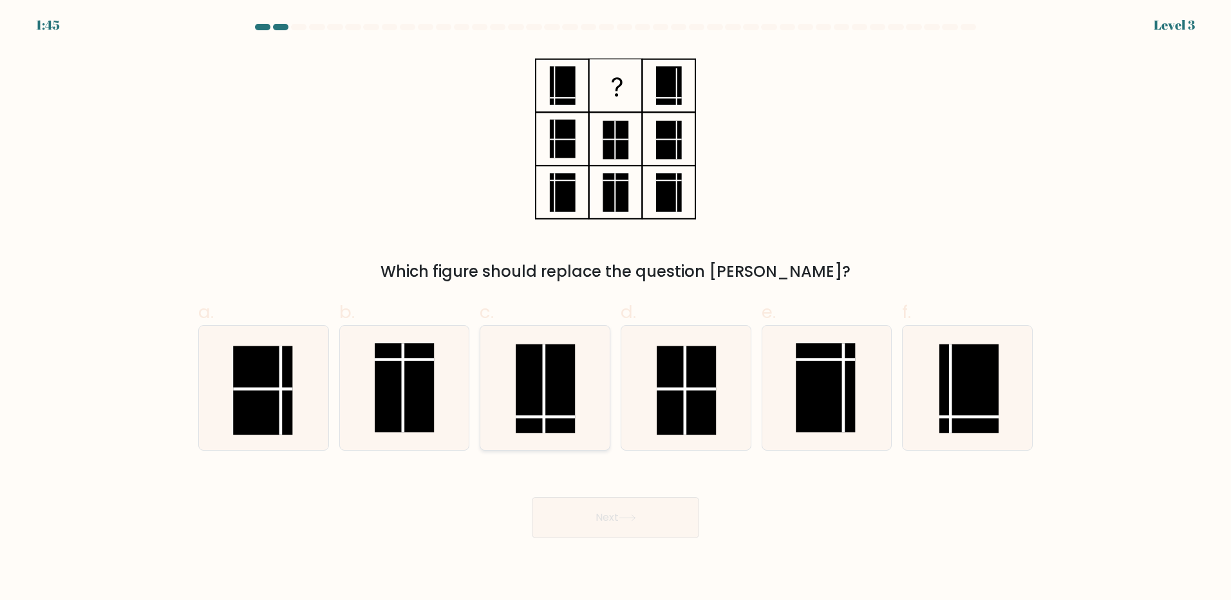
click at [553, 400] on rect at bounding box center [545, 388] width 59 height 89
click at [615, 308] on input "c." at bounding box center [615, 304] width 1 height 8
radio input "true"
click at [605, 521] on button "Next" at bounding box center [615, 517] width 167 height 41
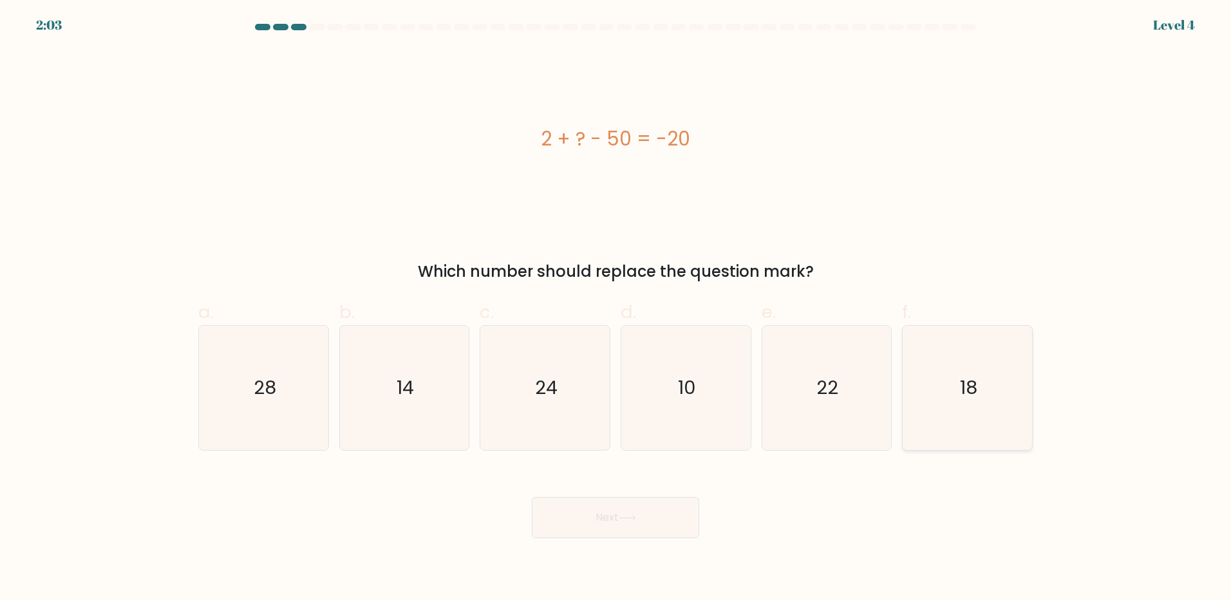
click at [977, 395] on text "18" at bounding box center [968, 388] width 17 height 26
click at [616, 308] on input "f. 18" at bounding box center [615, 304] width 1 height 8
radio input "true"
click at [231, 409] on icon "28" at bounding box center [263, 388] width 124 height 124
click at [615, 308] on input "a. 28" at bounding box center [615, 304] width 1 height 8
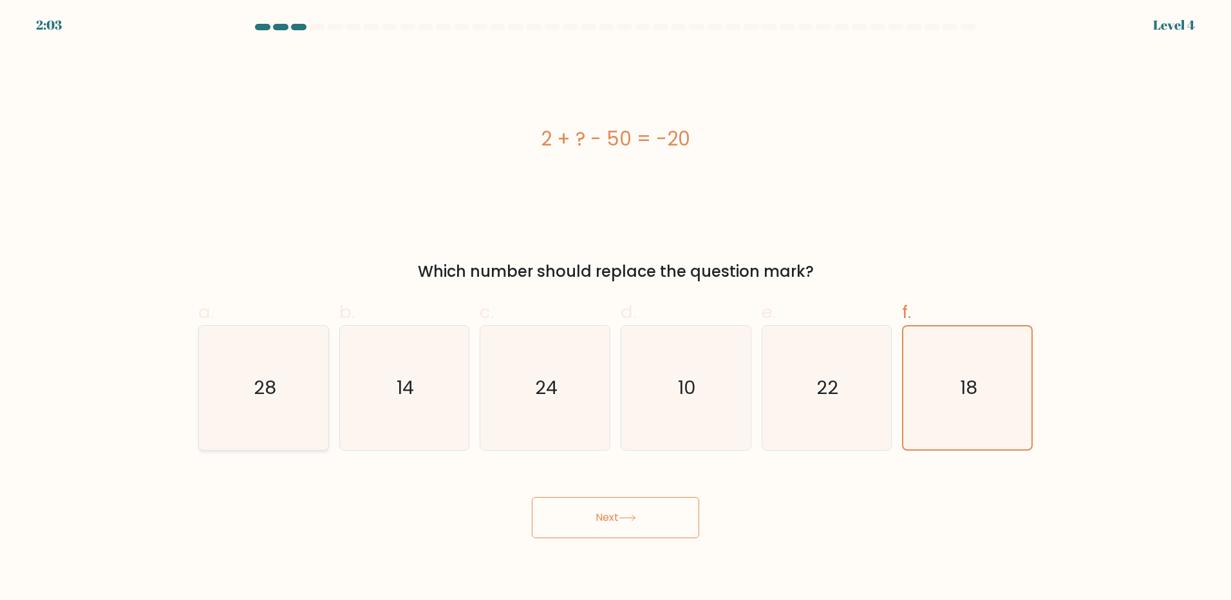
radio input "true"
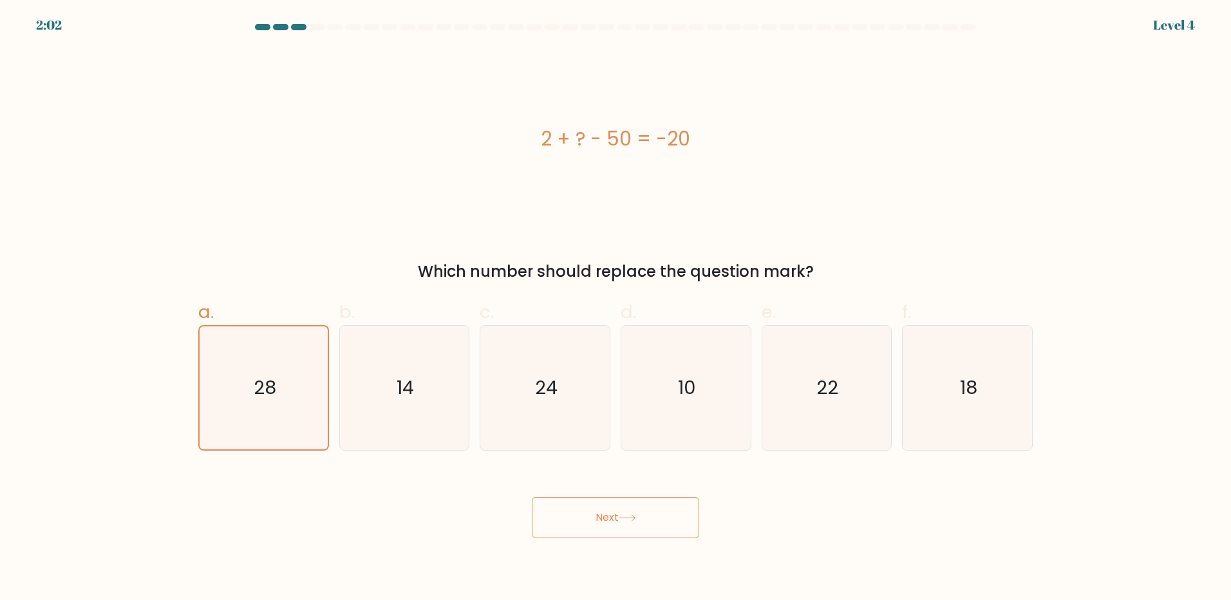
click at [640, 541] on body "2:02 Level 4 a." at bounding box center [615, 300] width 1231 height 600
click at [648, 524] on button "Next" at bounding box center [615, 517] width 167 height 41
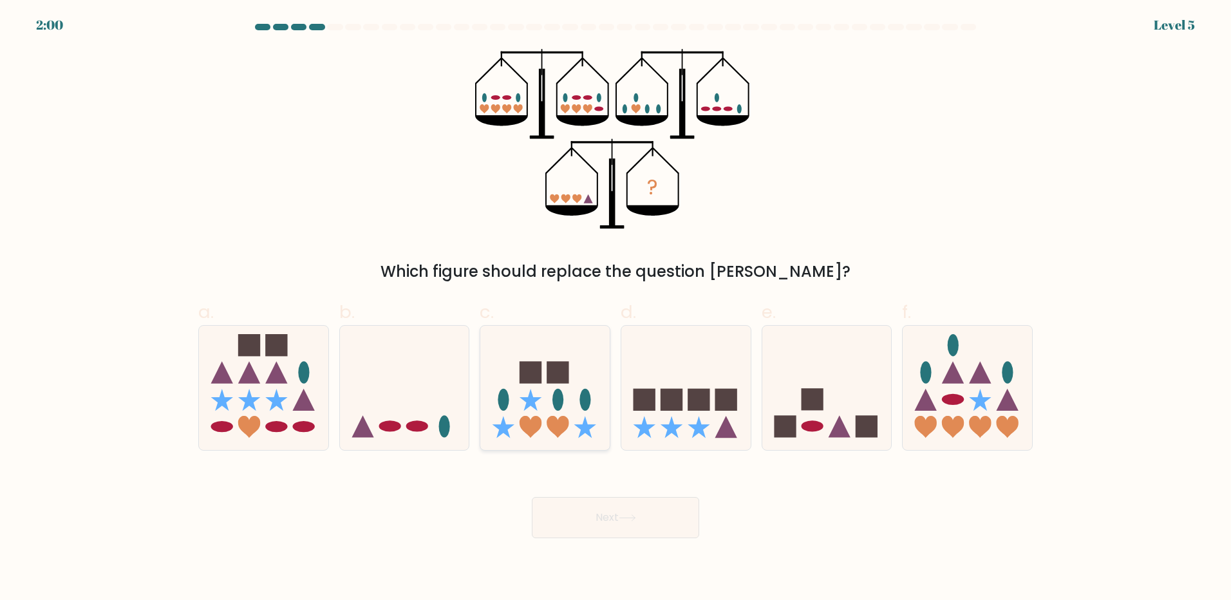
click at [504, 384] on icon at bounding box center [544, 387] width 129 height 107
click at [615, 308] on input "c." at bounding box center [615, 304] width 1 height 8
radio input "true"
click at [636, 523] on button "Next" at bounding box center [615, 517] width 167 height 41
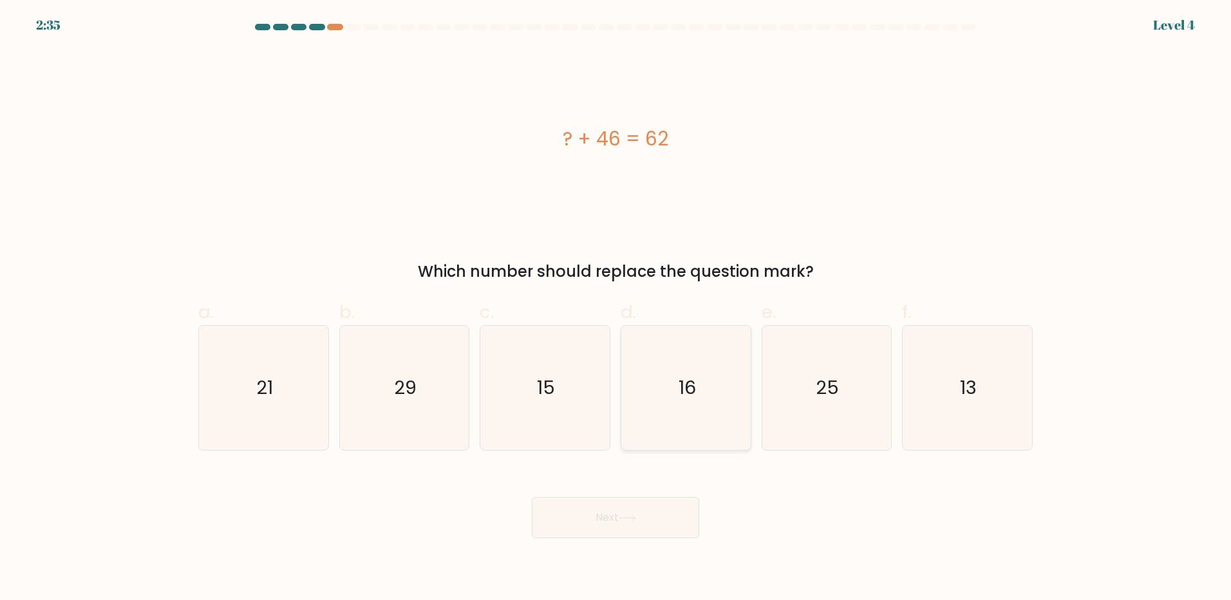
click at [686, 391] on text "16" at bounding box center [687, 388] width 17 height 26
click at [616, 308] on input "d. 16" at bounding box center [615, 304] width 1 height 8
radio input "true"
click at [663, 519] on button "Next" at bounding box center [615, 517] width 167 height 41
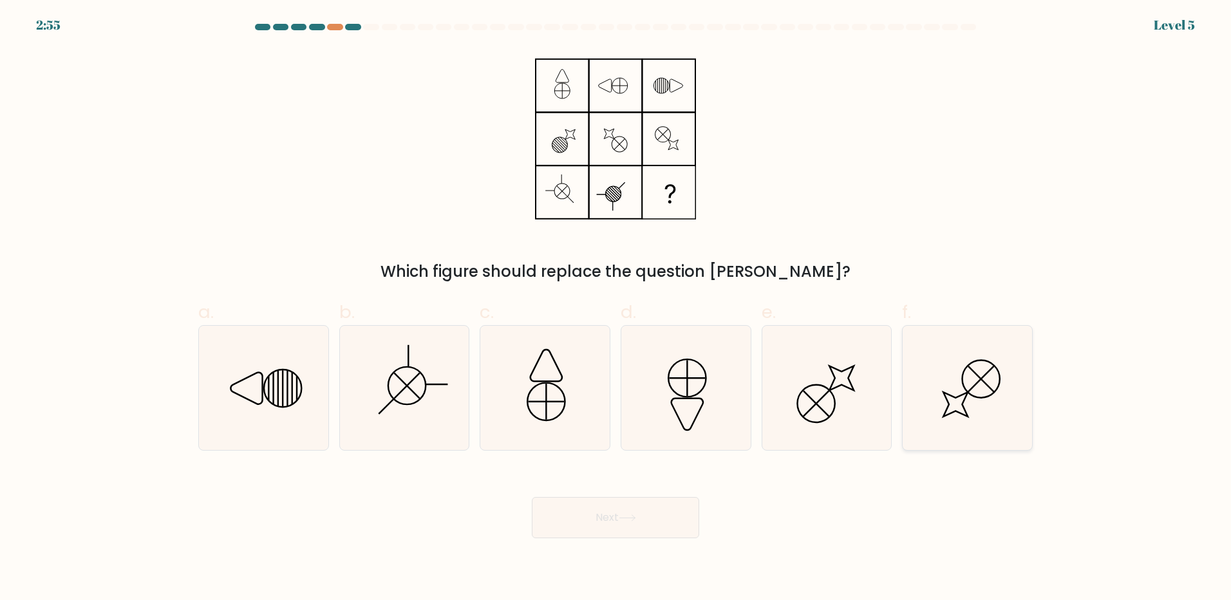
click at [954, 389] on icon at bounding box center [967, 388] width 124 height 124
click at [616, 308] on input "f." at bounding box center [615, 304] width 1 height 8
radio input "true"
click at [645, 525] on button "Next" at bounding box center [615, 517] width 167 height 41
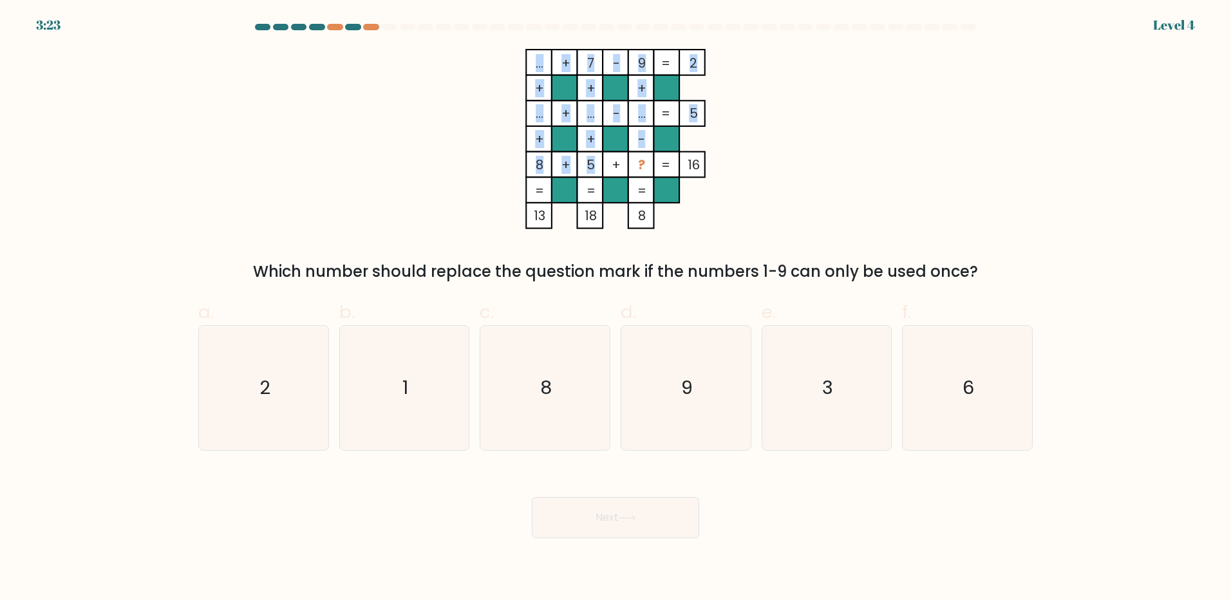
drag, startPoint x: 590, startPoint y: 168, endPoint x: 581, endPoint y: 168, distance: 9.0
click at [581, 168] on icon "... + 7 - 9 2 + + + ... + ... - ... 5 + + - 8 + 5 + ? = 16 = = = = 13 18 8 =" at bounding box center [615, 139] width 386 height 180
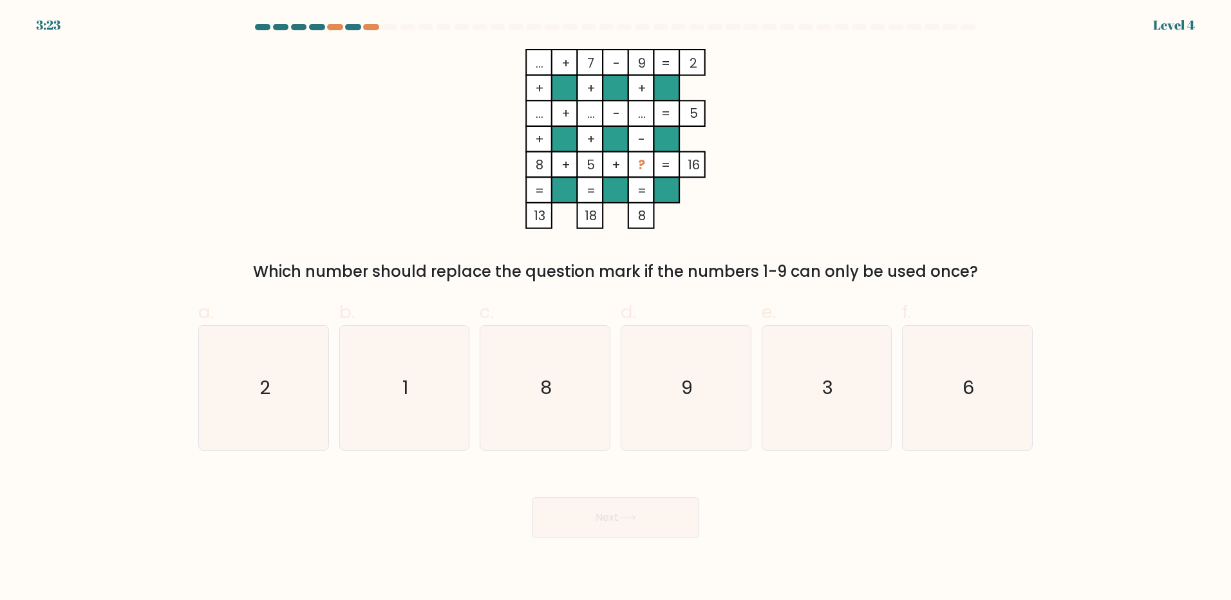
click at [584, 168] on rect at bounding box center [590, 165] width 26 height 26
click at [862, 389] on icon "3" at bounding box center [826, 388] width 124 height 124
click at [616, 308] on input "e. 3" at bounding box center [615, 304] width 1 height 8
radio input "true"
click at [623, 534] on button "Next" at bounding box center [615, 517] width 167 height 41
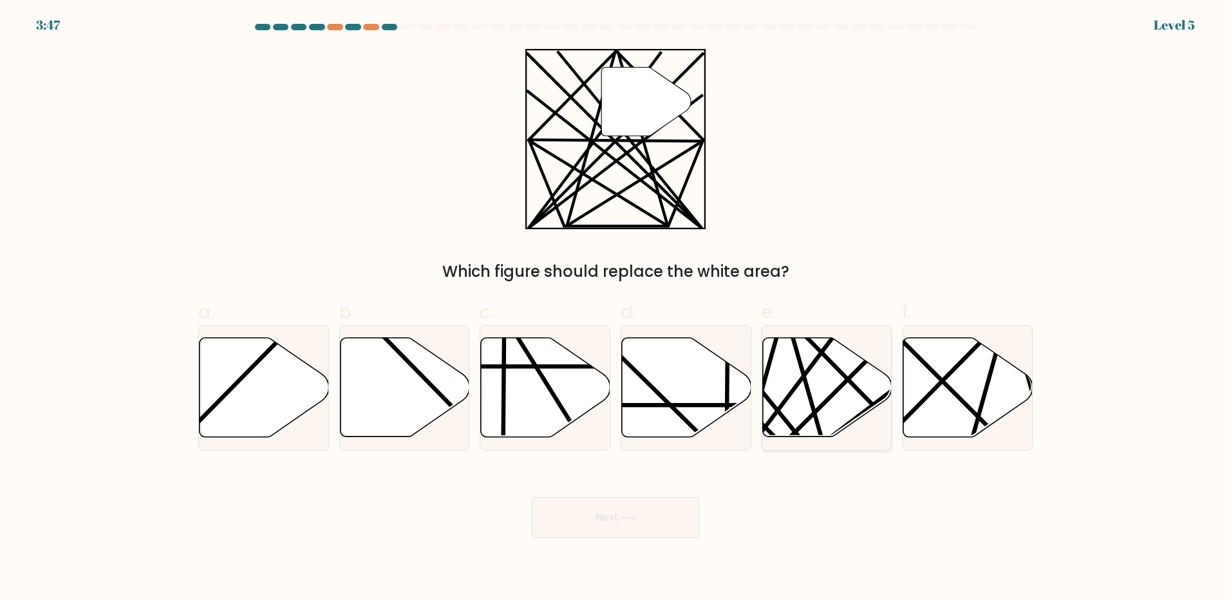
click at [823, 397] on icon at bounding box center [826, 387] width 129 height 99
click at [616, 308] on input "e." at bounding box center [615, 304] width 1 height 8
radio input "true"
click at [637, 509] on button "Next" at bounding box center [615, 517] width 167 height 41
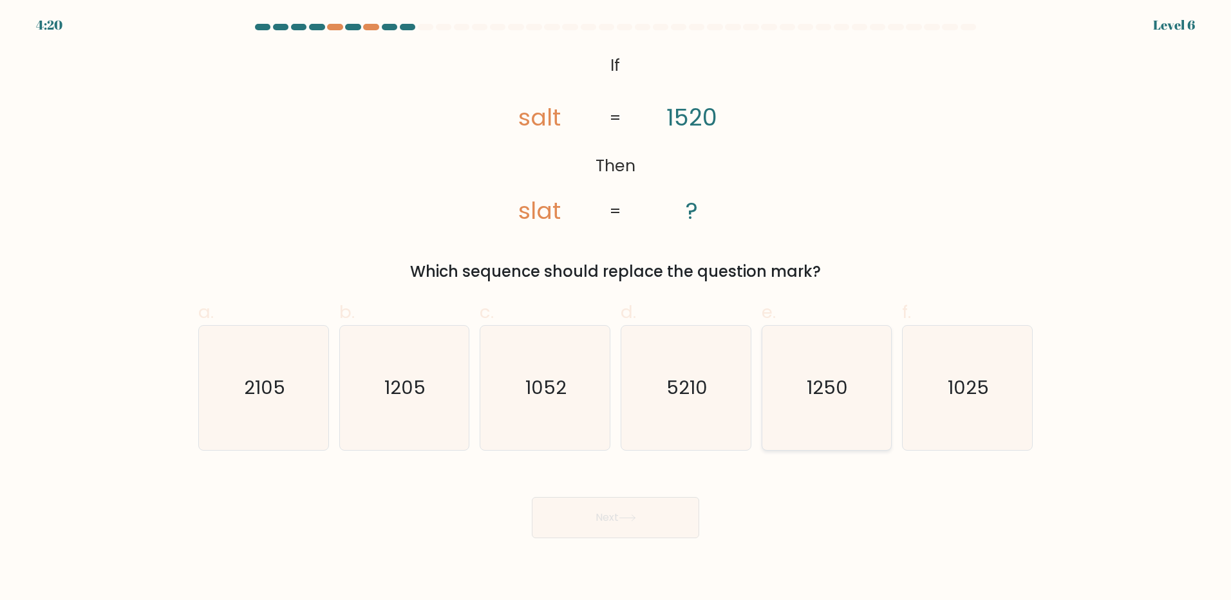
click at [821, 400] on text "1250" at bounding box center [827, 388] width 41 height 26
click at [616, 308] on input "e. 1250" at bounding box center [615, 304] width 1 height 8
radio input "true"
click at [646, 519] on button "Next" at bounding box center [615, 517] width 167 height 41
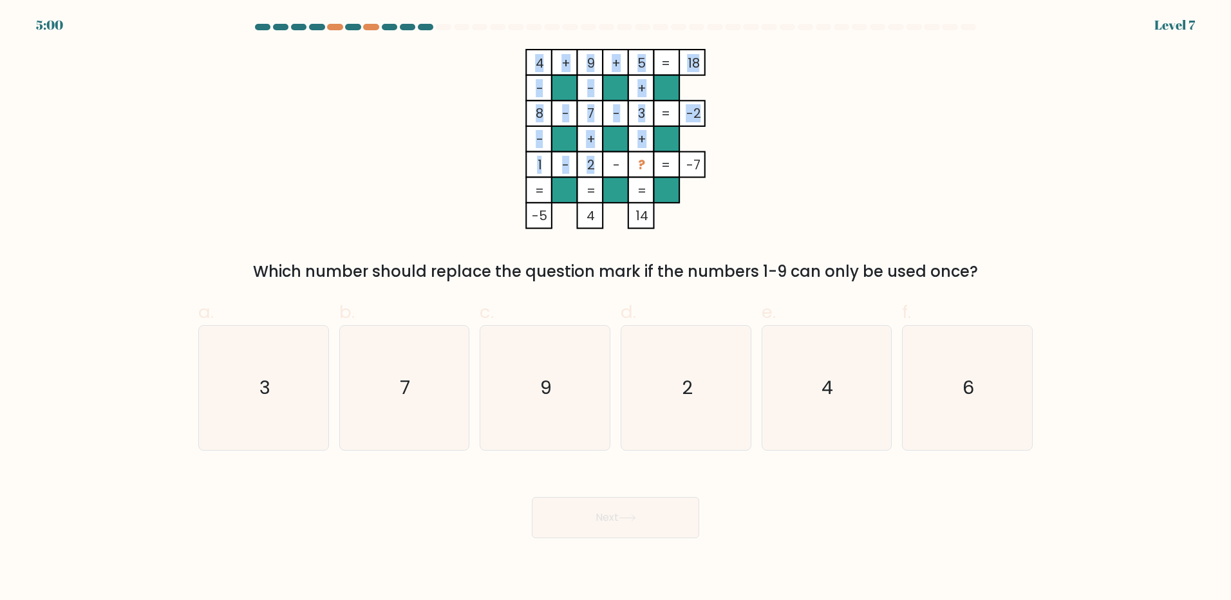
drag, startPoint x: 593, startPoint y: 165, endPoint x: 555, endPoint y: 163, distance: 38.1
click at [555, 163] on icon "4 + 9 + 5 18 - - + 8 - 7 - 3 -2 - + + 1 - 2 - ? = -7 = = = = -5 4 14 =" at bounding box center [615, 139] width 386 height 180
drag, startPoint x: 555, startPoint y: 163, endPoint x: 563, endPoint y: 191, distance: 29.4
click at [564, 163] on tspan "-" at bounding box center [565, 165] width 7 height 18
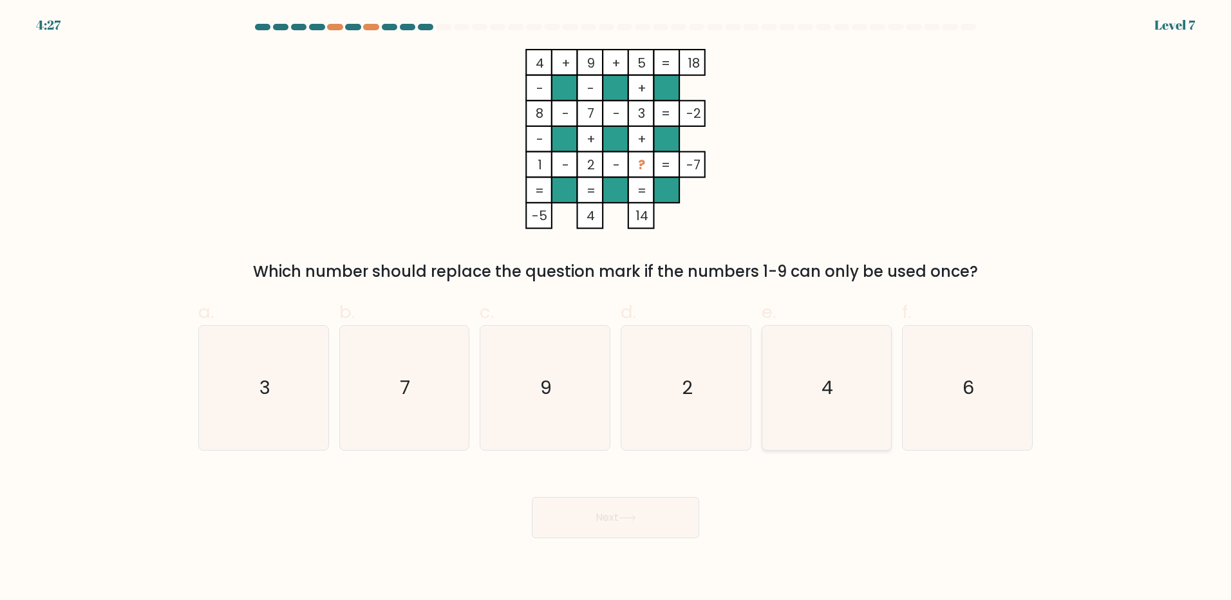
click at [811, 388] on icon "4" at bounding box center [826, 388] width 124 height 124
click at [616, 308] on input "e. 4" at bounding box center [615, 304] width 1 height 8
radio input "true"
click at [644, 521] on button "Next" at bounding box center [615, 517] width 167 height 41
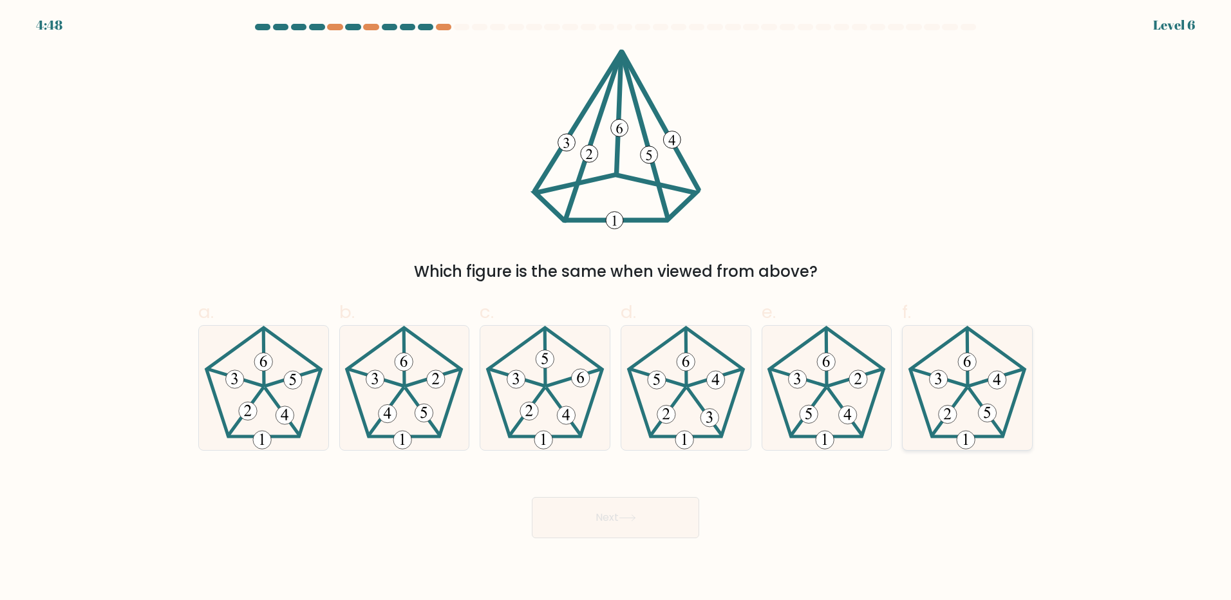
click at [992, 377] on 154 at bounding box center [997, 380] width 18 height 18
click at [616, 308] on input "f." at bounding box center [615, 304] width 1 height 8
radio input "true"
click at [619, 518] on button "Next" at bounding box center [615, 517] width 167 height 41
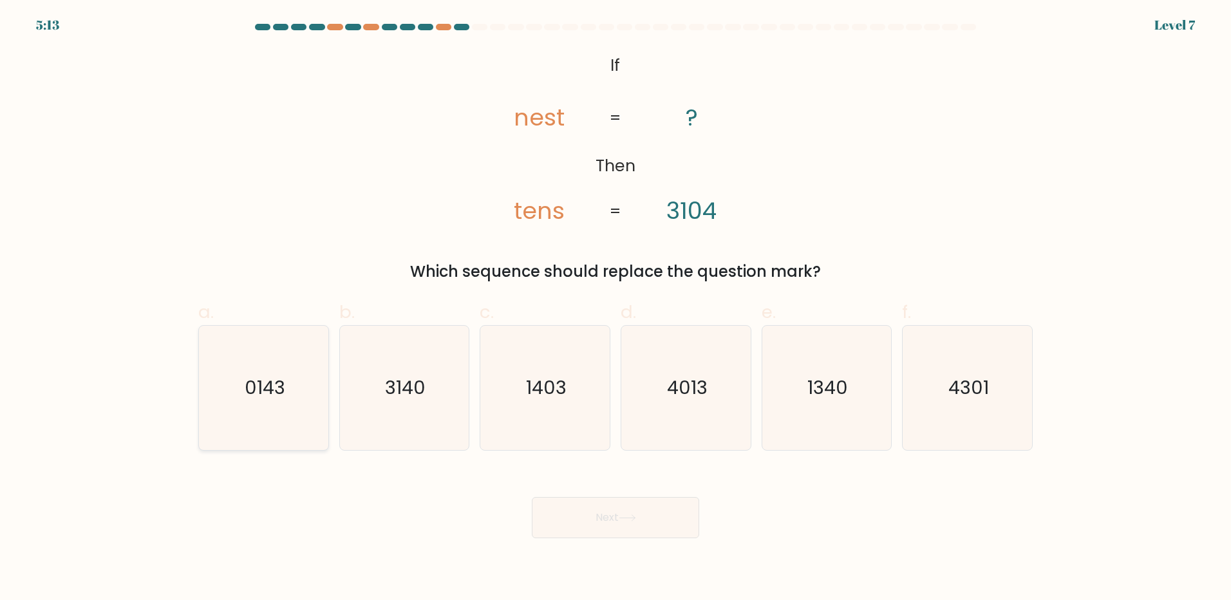
click at [285, 412] on icon "0143" at bounding box center [263, 388] width 124 height 124
click at [615, 308] on input "a. 0143" at bounding box center [615, 304] width 1 height 8
radio input "true"
drag, startPoint x: 601, startPoint y: 513, endPoint x: 613, endPoint y: 518, distance: 12.4
click at [601, 513] on button "Next" at bounding box center [615, 517] width 167 height 41
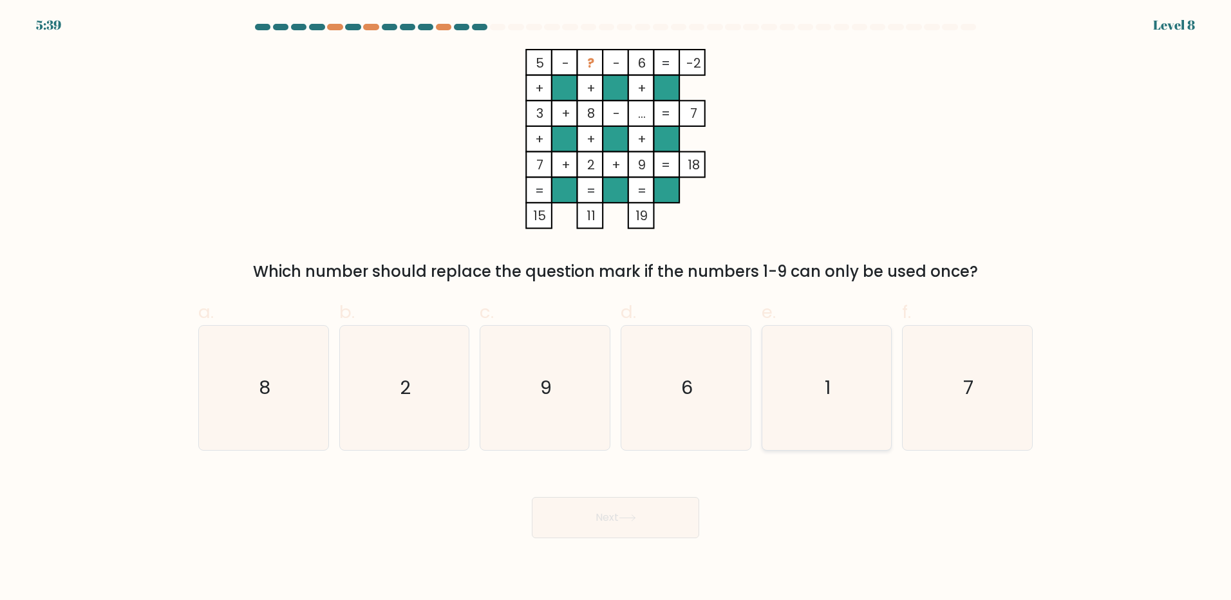
click at [833, 383] on icon "1" at bounding box center [826, 388] width 124 height 124
click at [616, 308] on input "e. 1" at bounding box center [615, 304] width 1 height 8
radio input "true"
click at [635, 520] on icon at bounding box center [626, 518] width 15 height 6
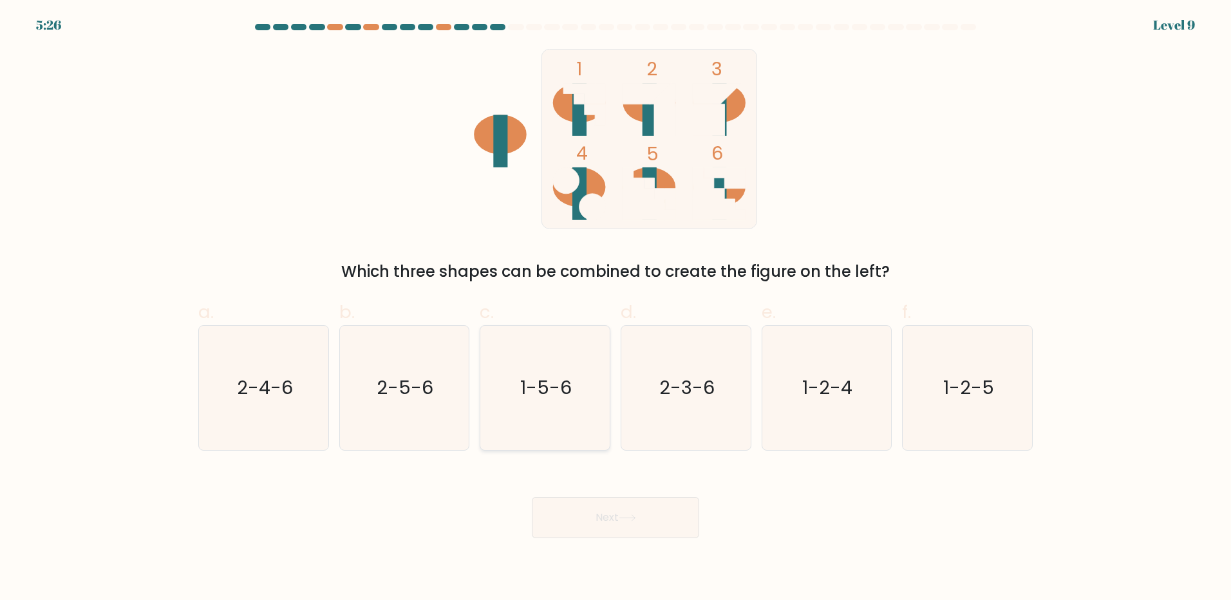
drag, startPoint x: 576, startPoint y: 376, endPoint x: 565, endPoint y: 373, distance: 11.4
click at [572, 376] on icon "1-5-6" at bounding box center [545, 388] width 124 height 124
click at [615, 308] on input "c. 1-5-6" at bounding box center [615, 304] width 1 height 8
radio input "true"
click at [611, 509] on button "Next" at bounding box center [615, 517] width 167 height 41
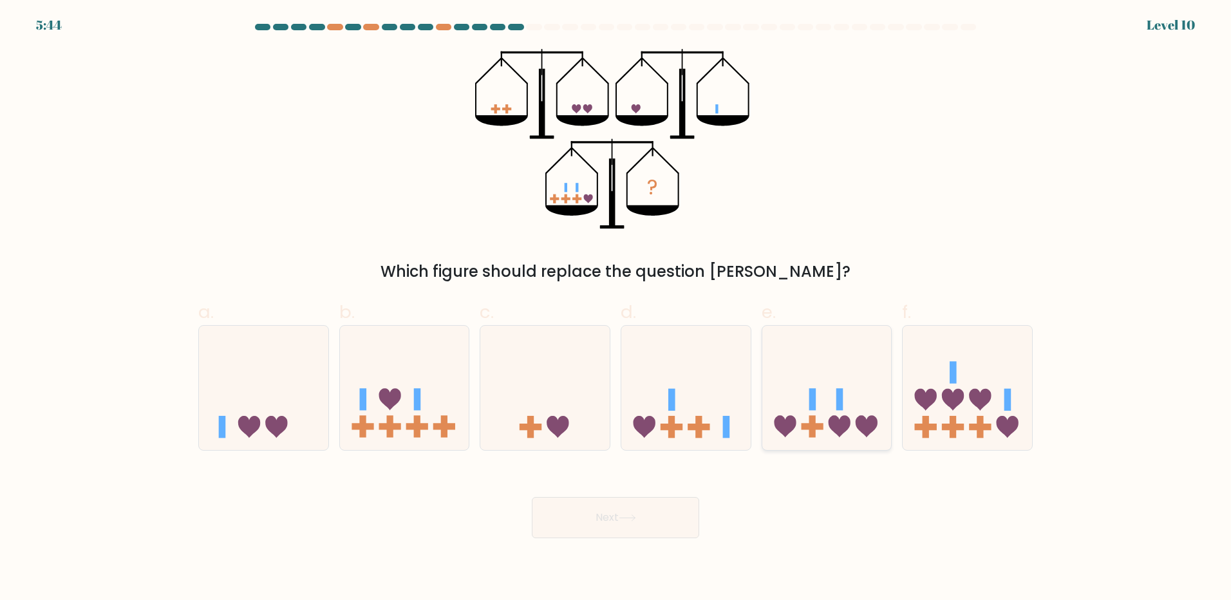
click at [918, 411] on icon at bounding box center [967, 387] width 129 height 107
click at [616, 308] on input "f." at bounding box center [615, 304] width 1 height 8
radio input "true"
click at [596, 512] on button "Next" at bounding box center [615, 517] width 167 height 41
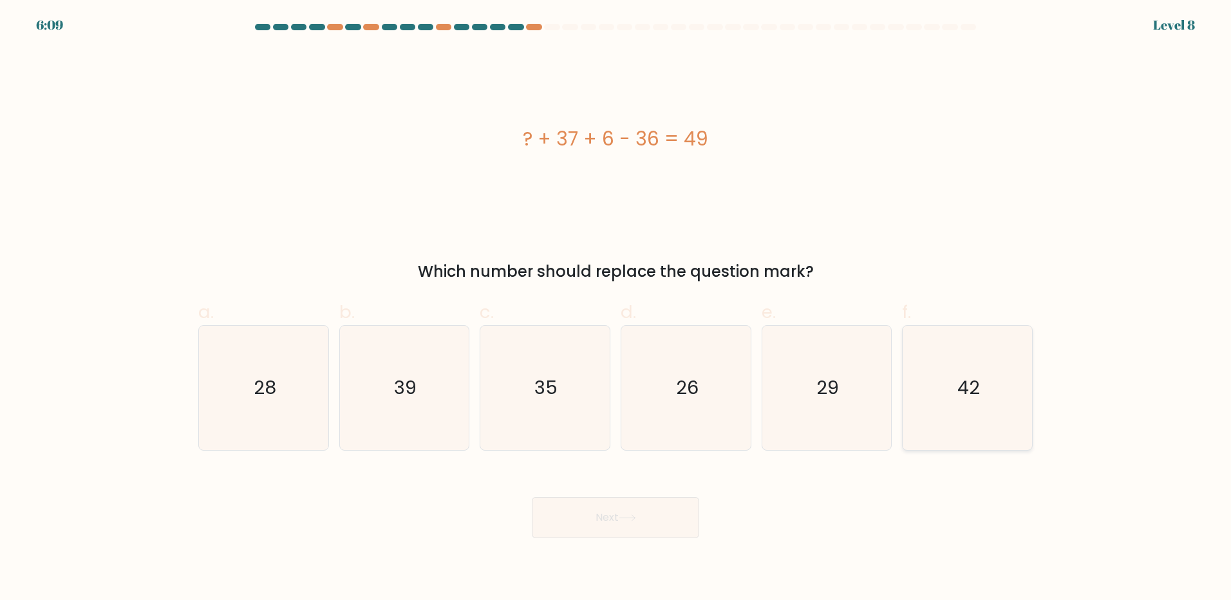
click at [957, 386] on text "42" at bounding box center [968, 388] width 23 height 26
click at [616, 308] on input "f. 42" at bounding box center [615, 304] width 1 height 8
radio input "true"
click at [673, 522] on button "Next" at bounding box center [615, 517] width 167 height 41
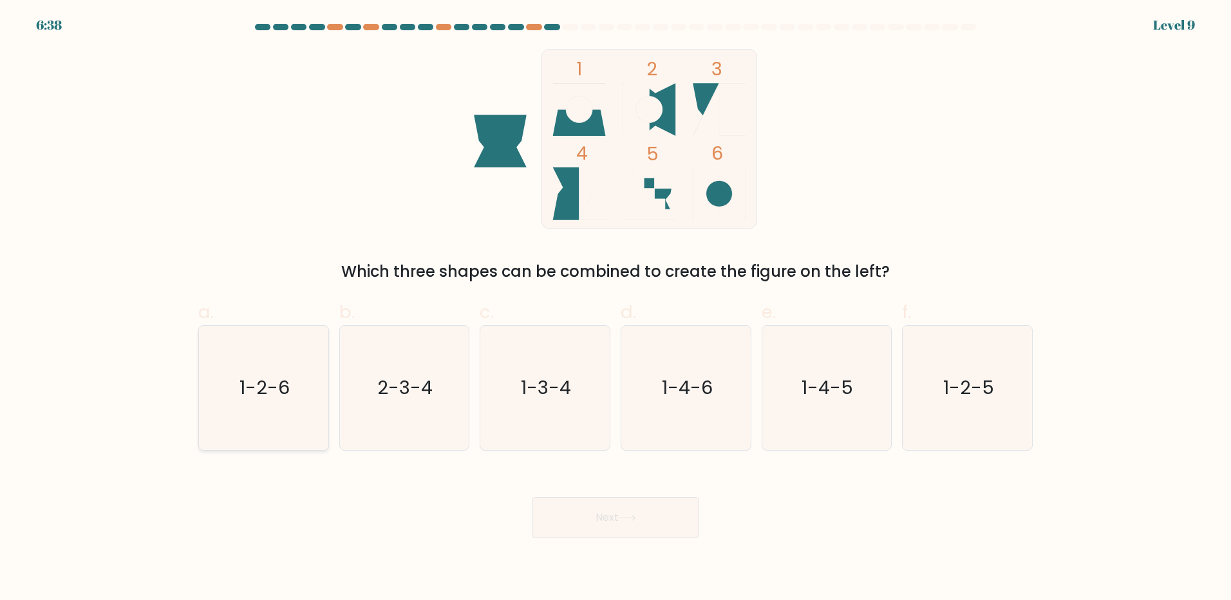
drag, startPoint x: 265, startPoint y: 397, endPoint x: 317, endPoint y: 406, distance: 52.8
click at [265, 397] on text "1-2-6" at bounding box center [264, 388] width 50 height 26
click at [615, 308] on input "a. 1-2-6" at bounding box center [615, 304] width 1 height 8
radio input "true"
drag, startPoint x: 626, startPoint y: 520, endPoint x: 501, endPoint y: 503, distance: 126.0
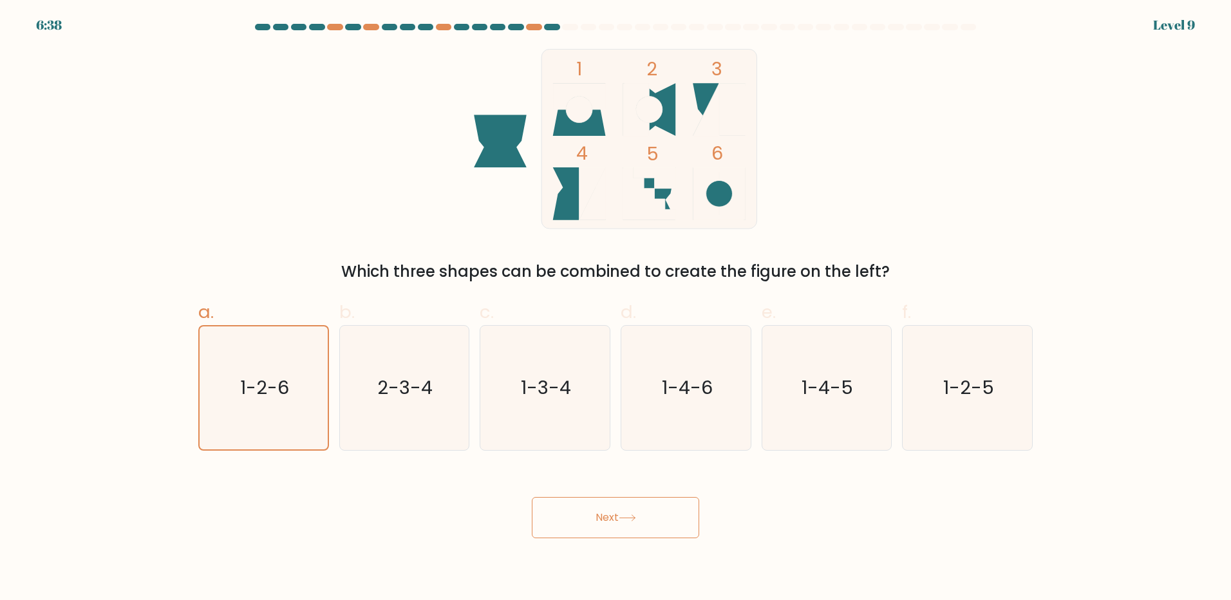
click at [625, 520] on icon at bounding box center [627, 517] width 17 height 7
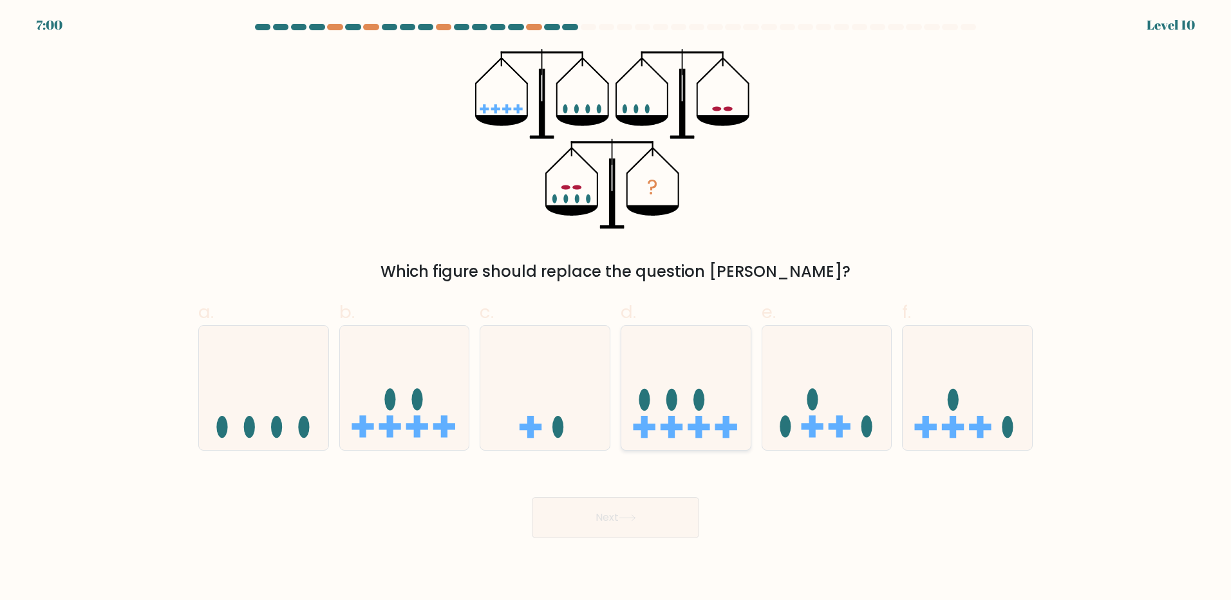
click at [698, 414] on icon at bounding box center [685, 387] width 129 height 107
click at [616, 308] on input "d." at bounding box center [615, 304] width 1 height 8
radio input "true"
click at [601, 529] on button "Next" at bounding box center [615, 517] width 167 height 41
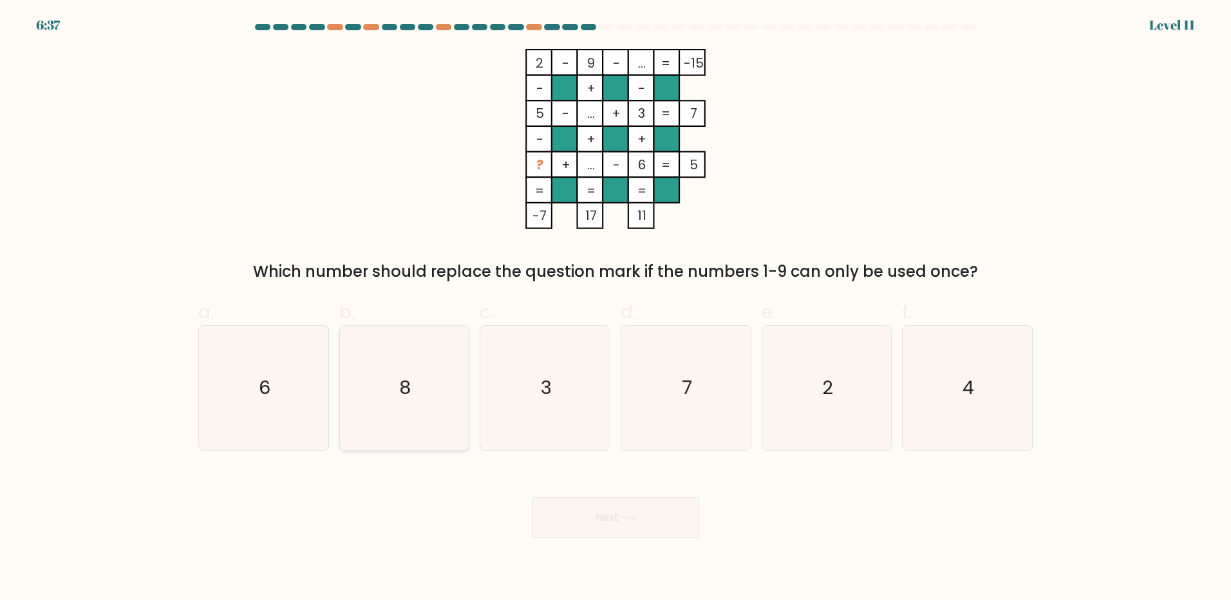
click at [397, 400] on icon "8" at bounding box center [404, 388] width 124 height 124
click at [615, 308] on input "b. 8" at bounding box center [615, 304] width 1 height 8
radio input "true"
click at [631, 500] on button "Next" at bounding box center [615, 517] width 167 height 41
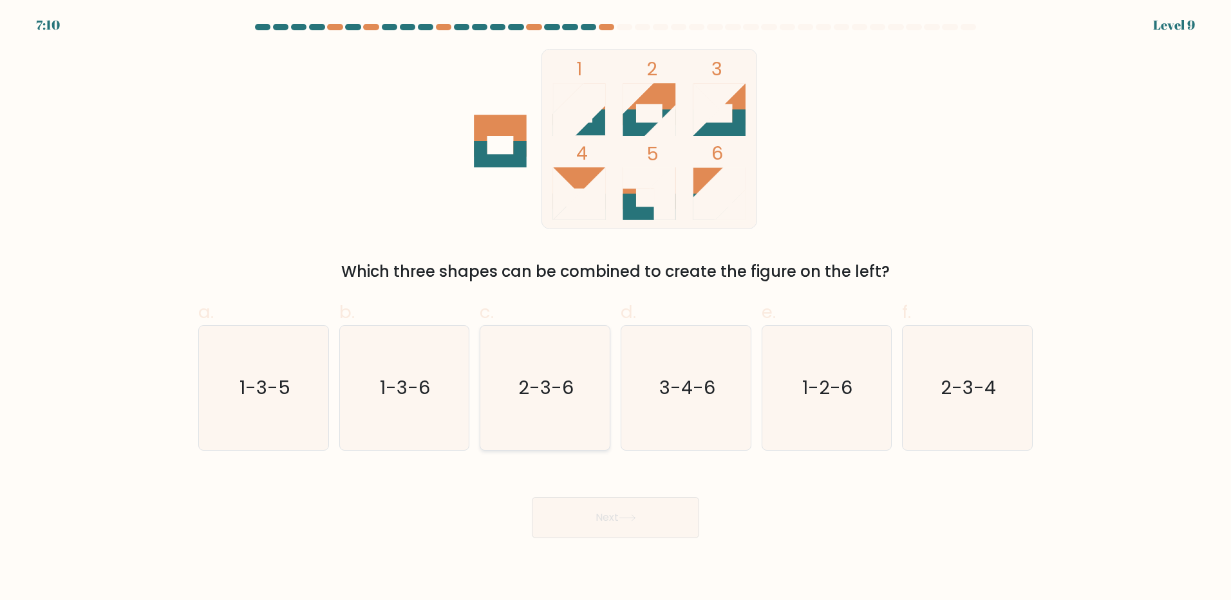
click at [562, 395] on text "2-3-6" at bounding box center [546, 388] width 55 height 26
click at [615, 308] on input "c. 2-3-6" at bounding box center [615, 304] width 1 height 8
radio input "true"
click at [649, 516] on button "Next" at bounding box center [615, 517] width 167 height 41
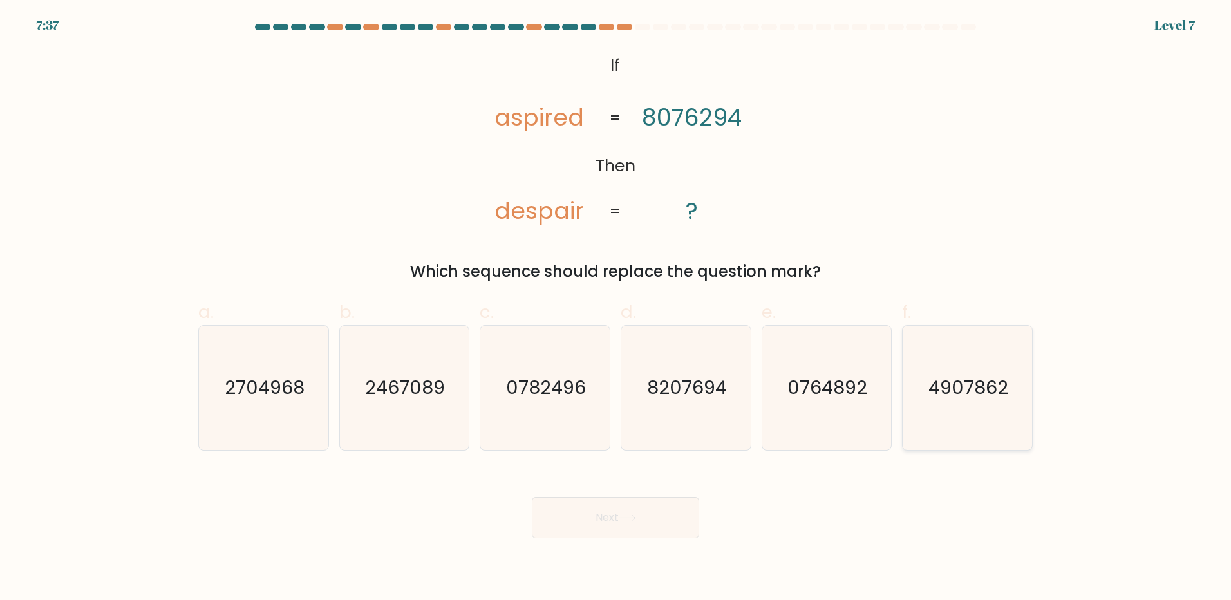
click at [969, 401] on icon "4907862" at bounding box center [967, 388] width 124 height 124
click at [616, 308] on input "f. 4907862" at bounding box center [615, 304] width 1 height 8
radio input "true"
click at [610, 521] on button "Next" at bounding box center [615, 517] width 167 height 41
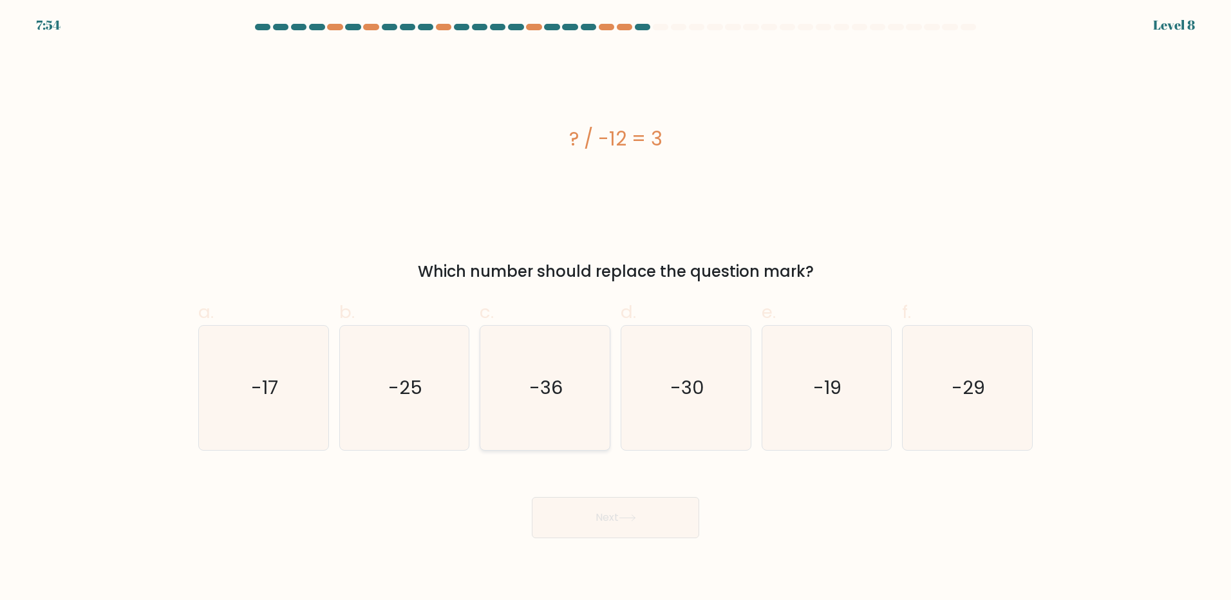
click at [573, 348] on icon "-36" at bounding box center [545, 388] width 124 height 124
click at [615, 308] on input "c. -36" at bounding box center [615, 304] width 1 height 8
radio input "true"
click at [598, 537] on button "Next" at bounding box center [615, 517] width 167 height 41
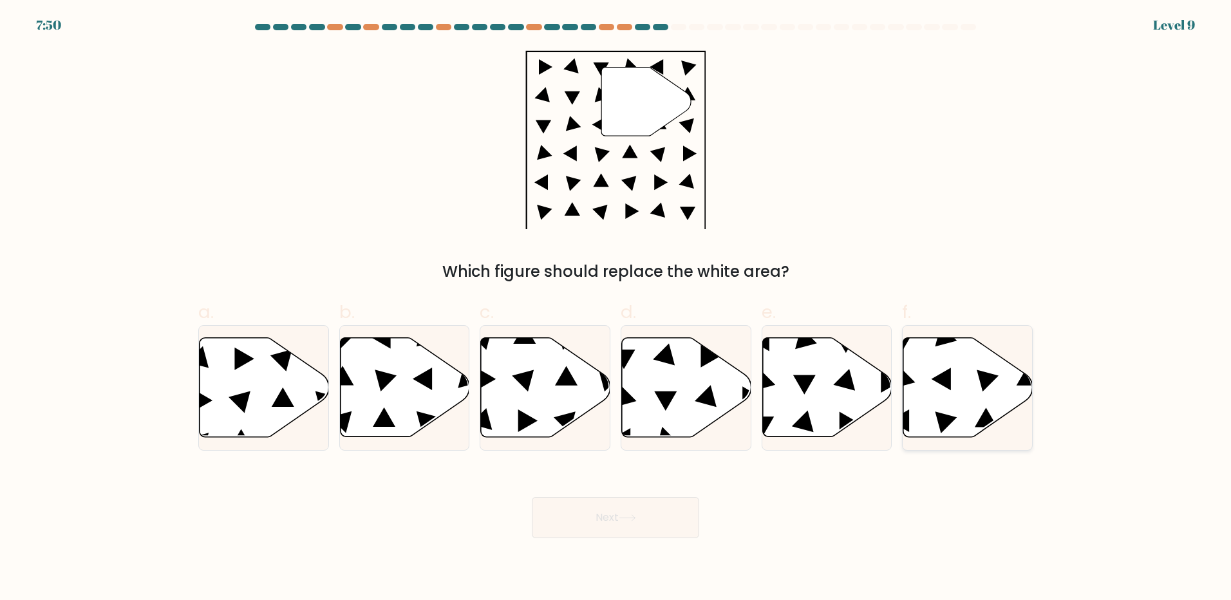
click at [923, 411] on icon at bounding box center [967, 387] width 129 height 99
click at [616, 308] on input "f." at bounding box center [615, 304] width 1 height 8
radio input "true"
click at [686, 516] on button "Next" at bounding box center [615, 517] width 167 height 41
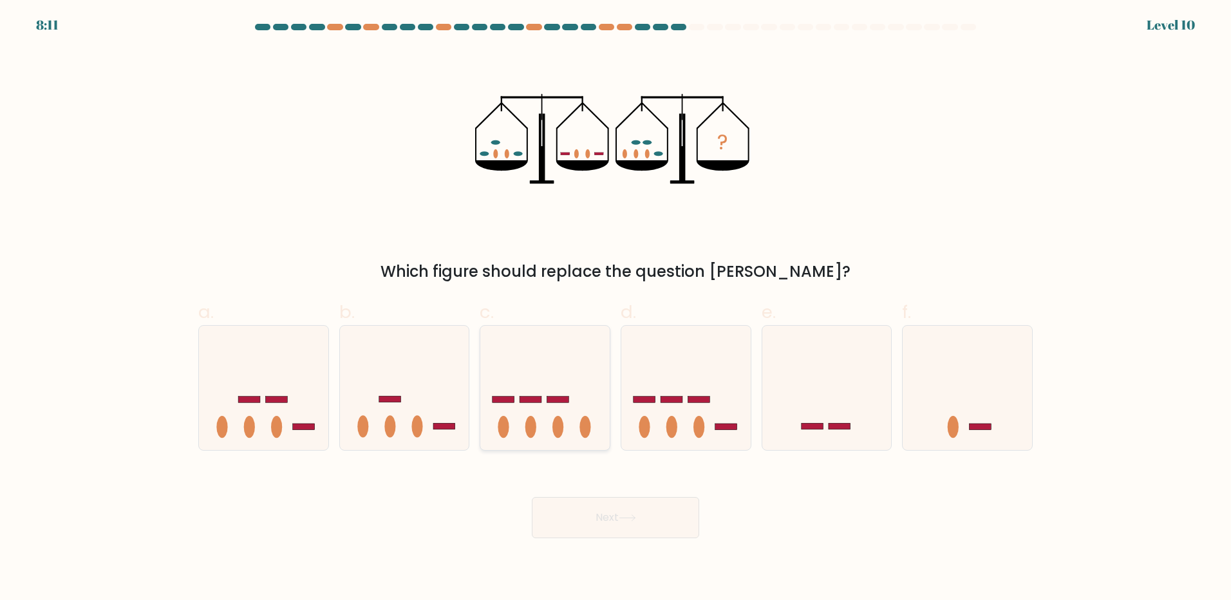
click at [548, 407] on icon at bounding box center [544, 387] width 129 height 107
click at [615, 308] on input "c." at bounding box center [615, 304] width 1 height 8
radio input "true"
click at [687, 406] on icon at bounding box center [685, 387] width 129 height 107
click at [616, 308] on input "d." at bounding box center [615, 304] width 1 height 8
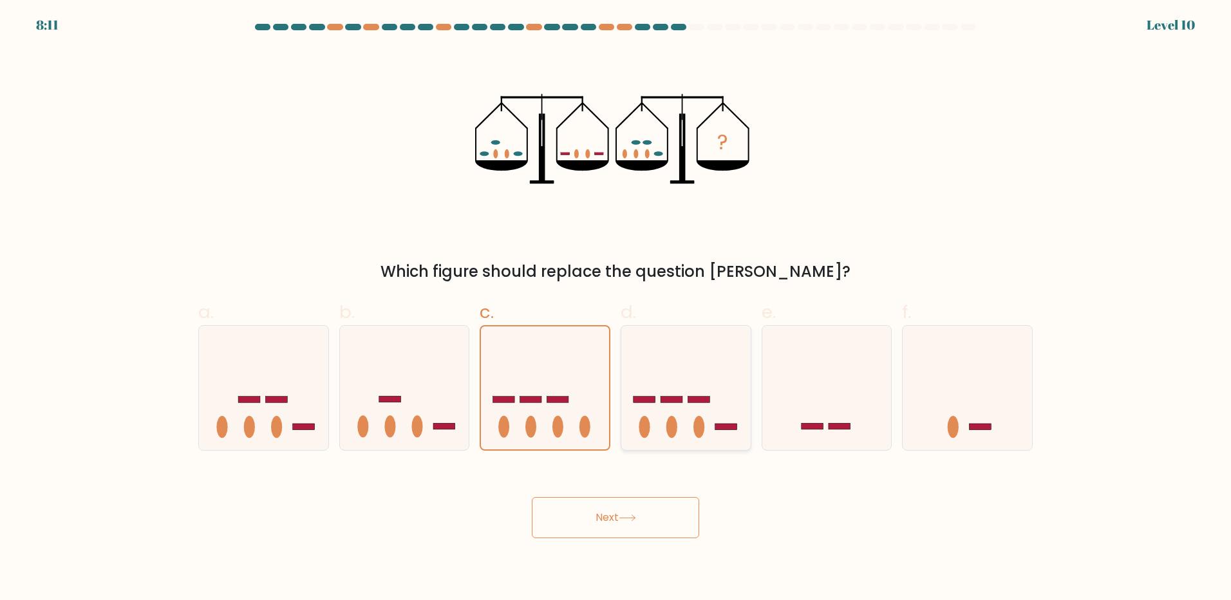
radio input "true"
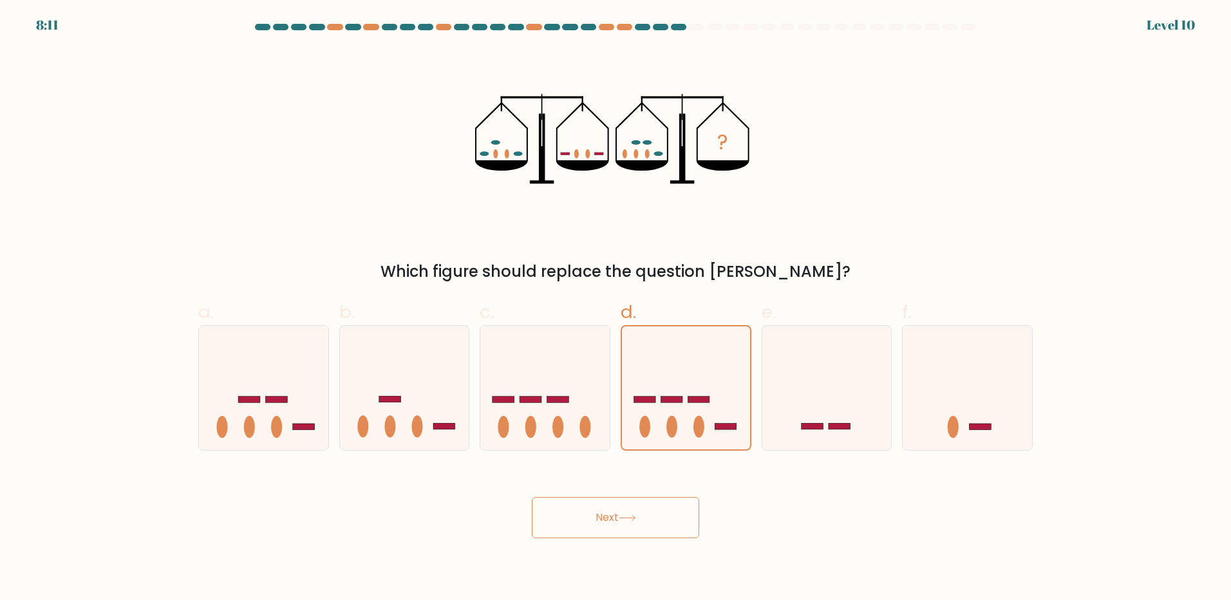
drag, startPoint x: 654, startPoint y: 523, endPoint x: 603, endPoint y: 509, distance: 53.4
click at [653, 523] on button "Next" at bounding box center [615, 517] width 167 height 41
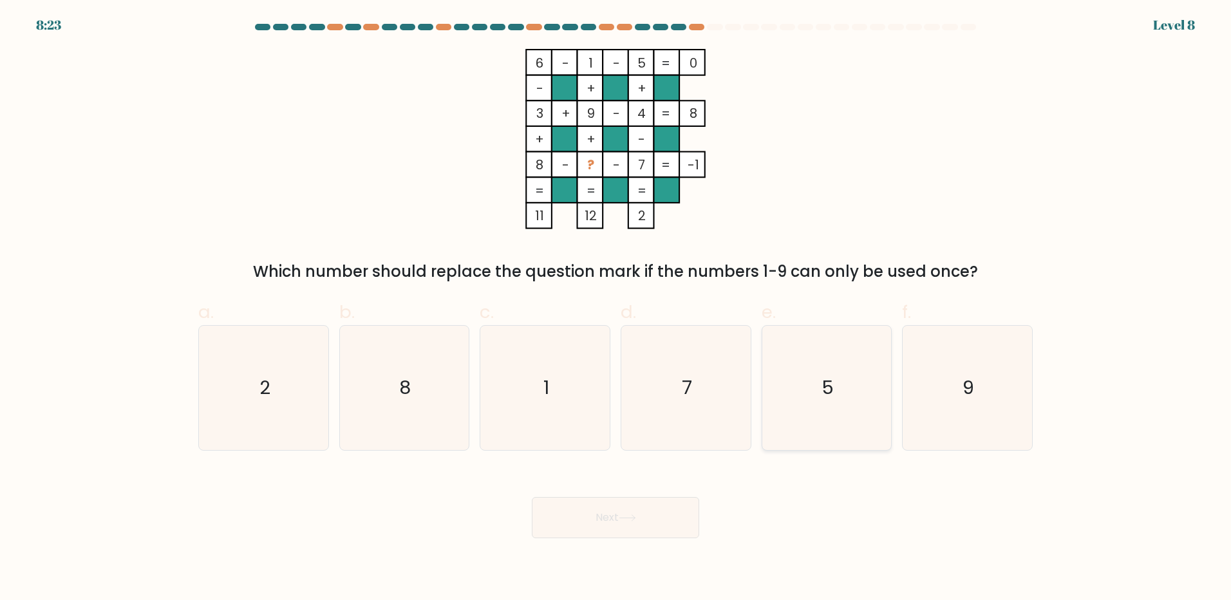
click at [850, 404] on icon "5" at bounding box center [826, 388] width 124 height 124
click at [616, 308] on input "e. 5" at bounding box center [615, 304] width 1 height 8
radio input "true"
click at [682, 535] on button "Next" at bounding box center [615, 517] width 167 height 41
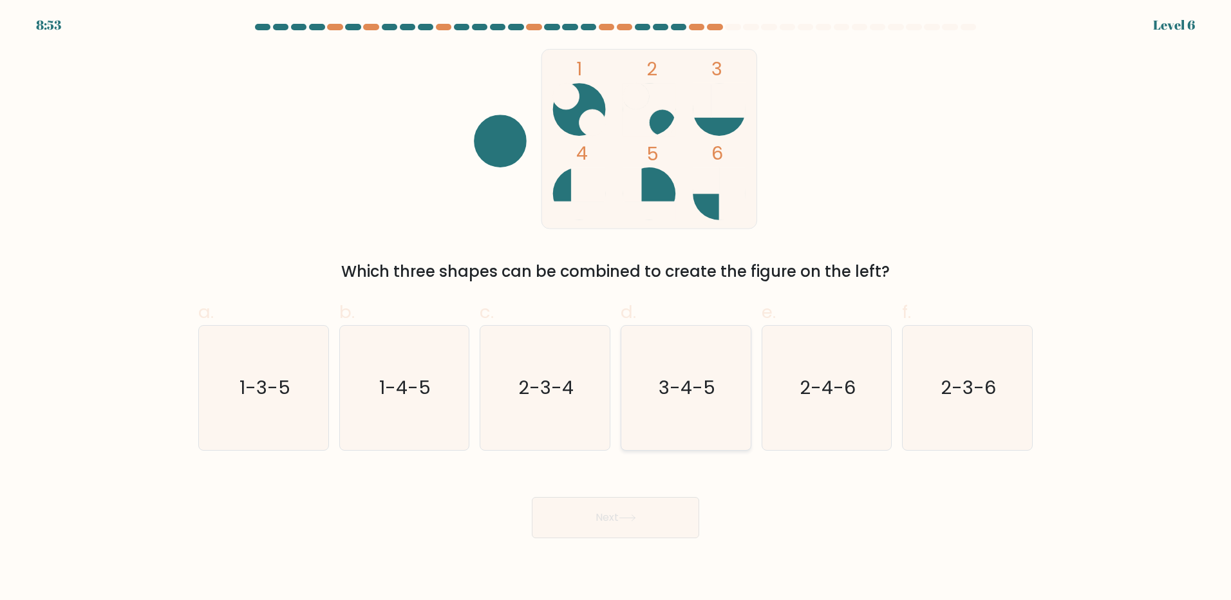
click at [684, 398] on text "3-4-5" at bounding box center [687, 388] width 57 height 26
click at [616, 308] on input "d. 3-4-5" at bounding box center [615, 304] width 1 height 8
radio input "true"
click at [615, 522] on button "Next" at bounding box center [615, 517] width 167 height 41
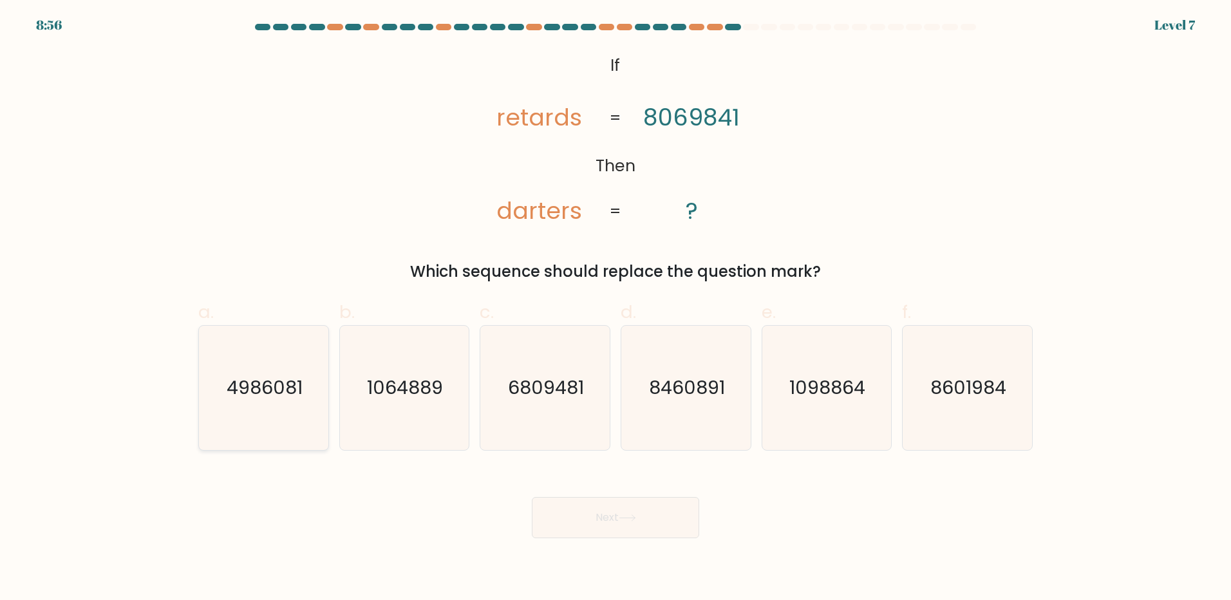
click at [270, 389] on text "4986081" at bounding box center [265, 388] width 76 height 26
click at [615, 308] on input "a. 4986081" at bounding box center [615, 304] width 1 height 8
radio input "true"
click at [619, 514] on button "Next" at bounding box center [615, 517] width 167 height 41
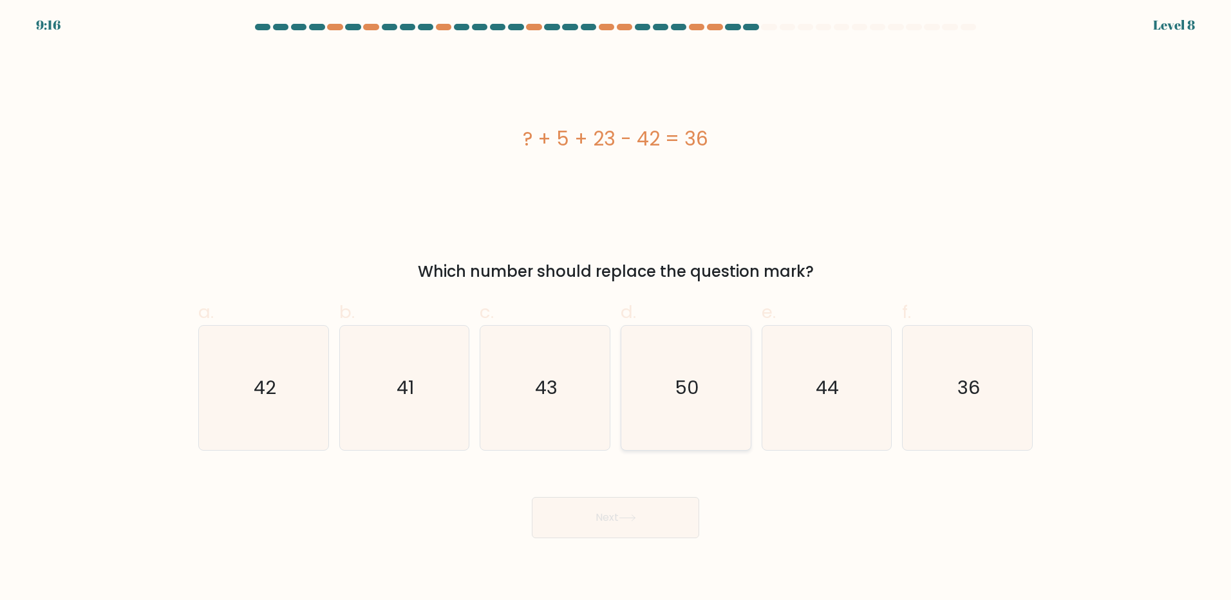
click at [709, 375] on icon "50" at bounding box center [686, 388] width 124 height 124
click at [616, 308] on input "d. 50" at bounding box center [615, 304] width 1 height 8
radio input "true"
click at [657, 511] on button "Next" at bounding box center [615, 517] width 167 height 41
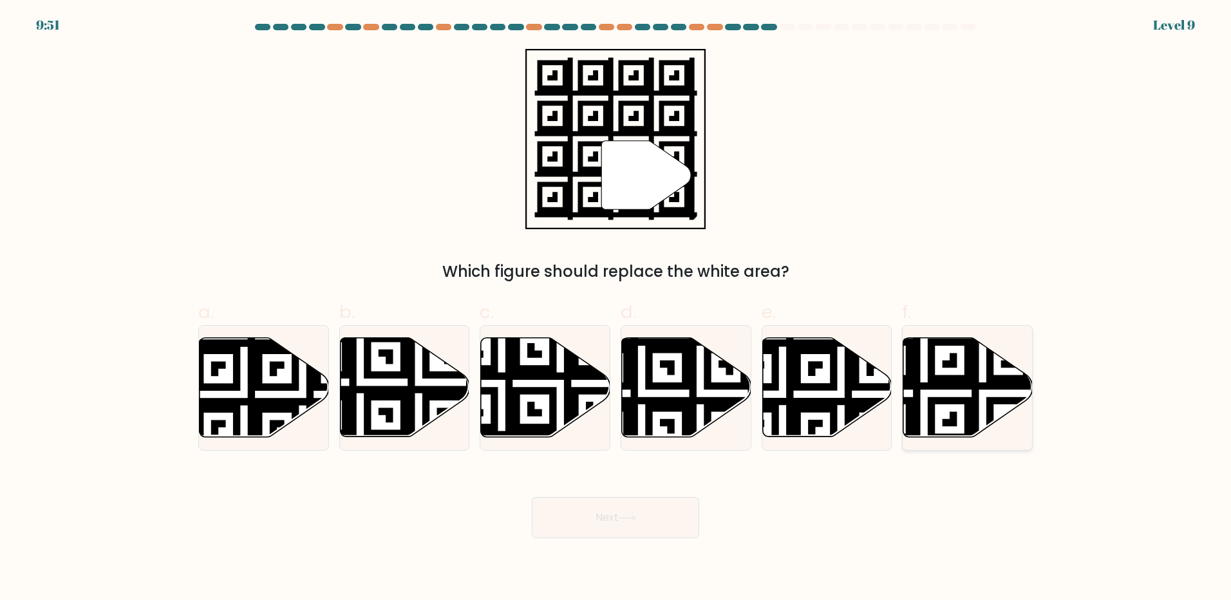
click at [959, 404] on icon at bounding box center [967, 387] width 129 height 99
click at [616, 308] on input "f." at bounding box center [615, 304] width 1 height 8
radio input "true"
click at [634, 514] on icon at bounding box center [627, 517] width 17 height 7
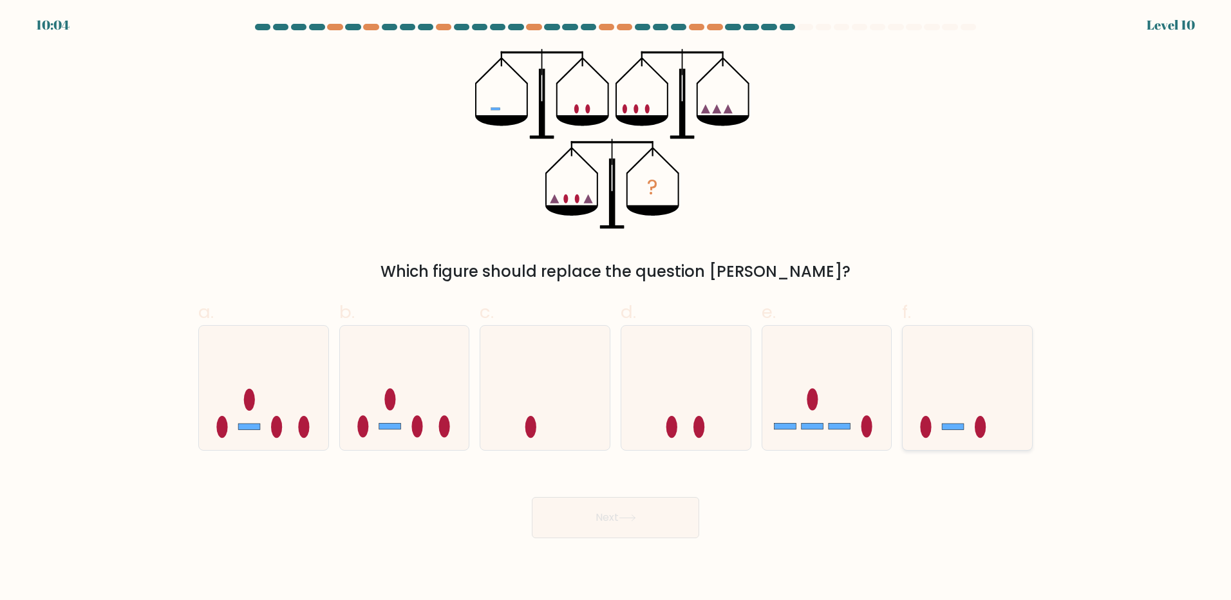
click at [965, 413] on icon at bounding box center [967, 387] width 129 height 107
click at [616, 308] on input "f." at bounding box center [615, 304] width 1 height 8
radio input "true"
click at [646, 524] on button "Next" at bounding box center [615, 517] width 167 height 41
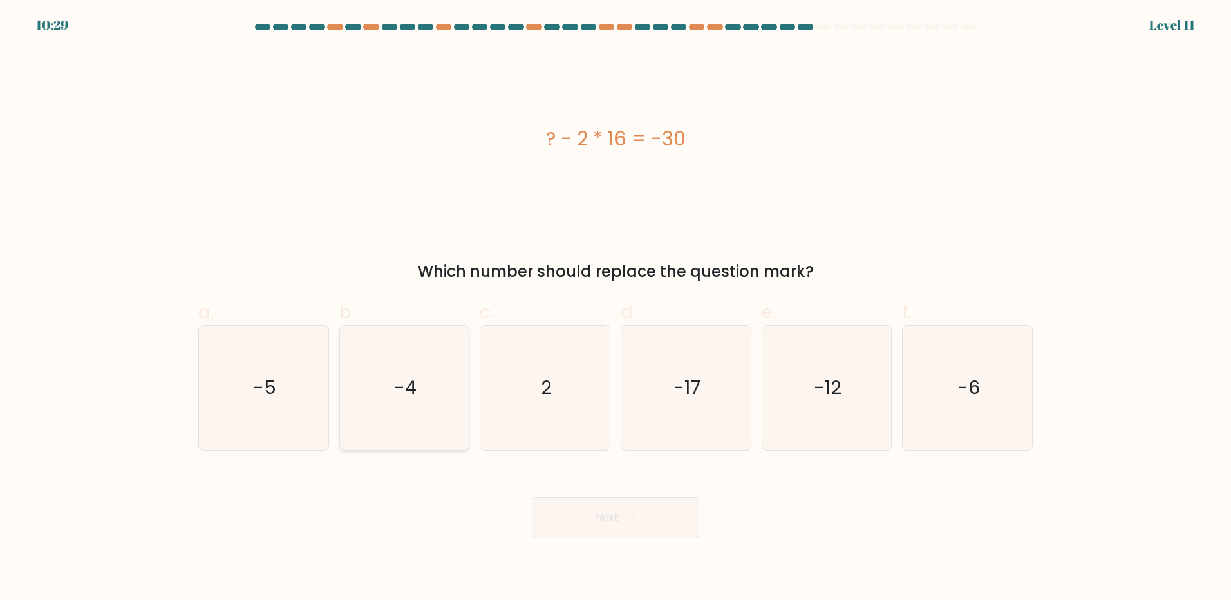
click at [367, 395] on icon "-4" at bounding box center [404, 388] width 124 height 124
click at [615, 308] on input "b. -4" at bounding box center [615, 304] width 1 height 8
radio input "true"
click at [288, 385] on icon "-5" at bounding box center [263, 388] width 124 height 124
click at [615, 308] on input "a. -5" at bounding box center [615, 304] width 1 height 8
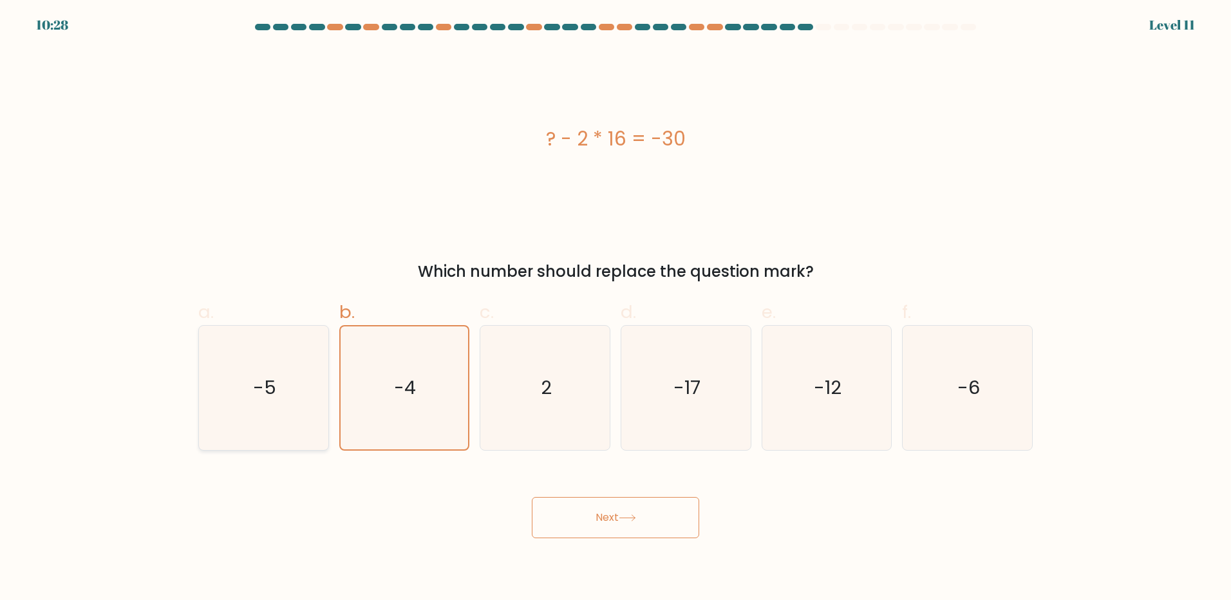
radio input "true"
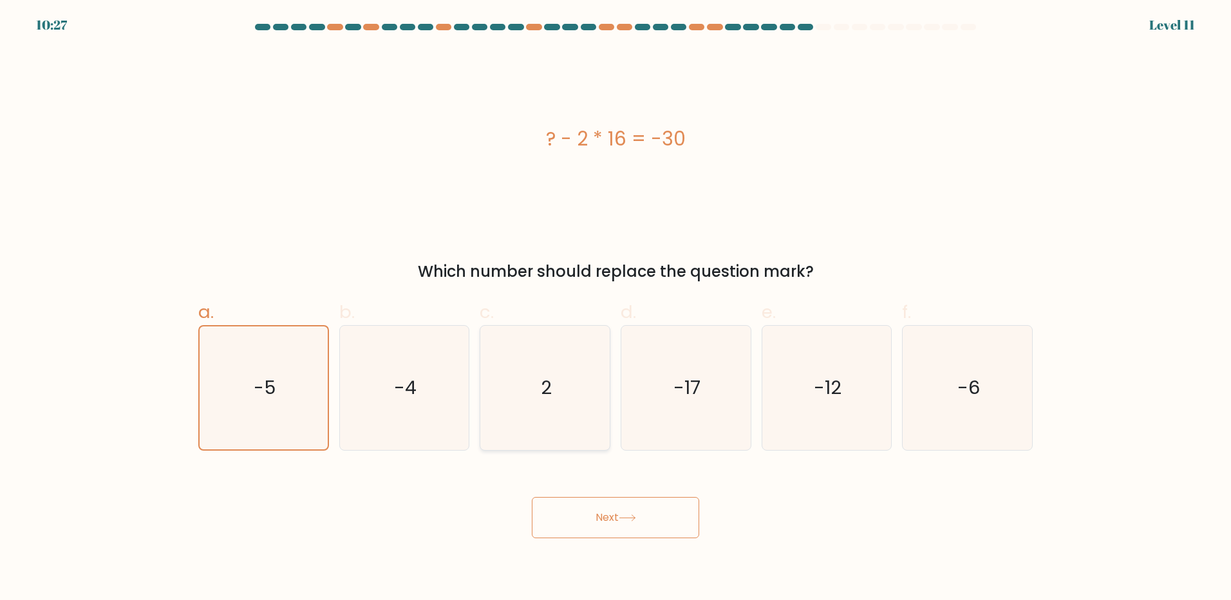
click at [510, 393] on icon "2" at bounding box center [545, 388] width 124 height 124
click at [615, 308] on input "c. 2" at bounding box center [615, 304] width 1 height 8
radio input "true"
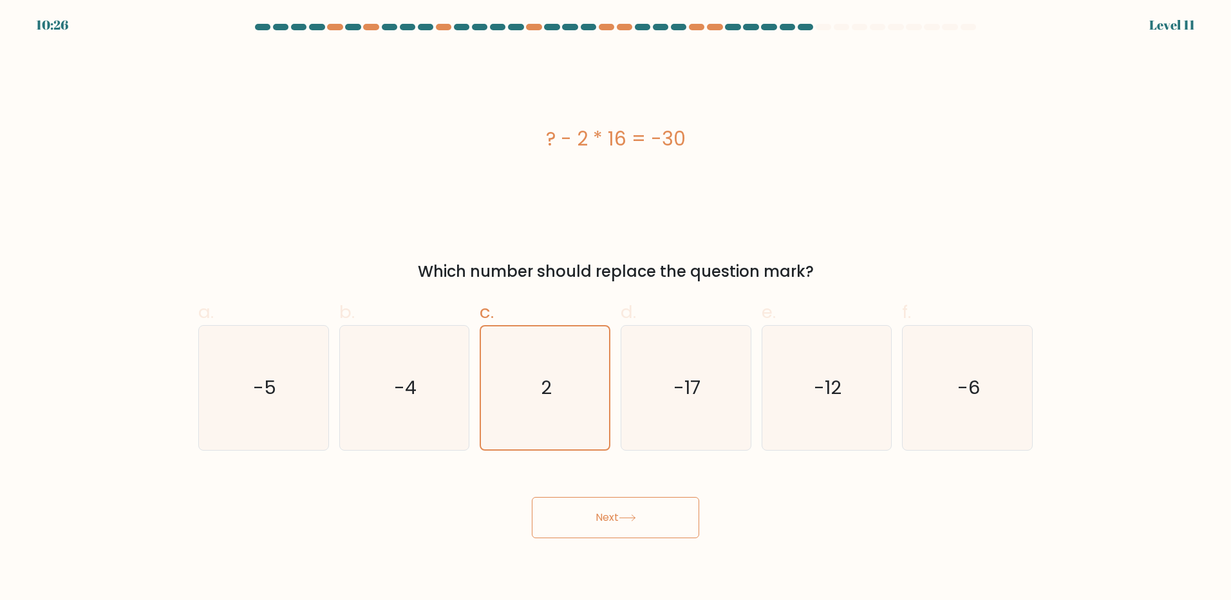
click at [624, 518] on icon at bounding box center [626, 518] width 15 height 6
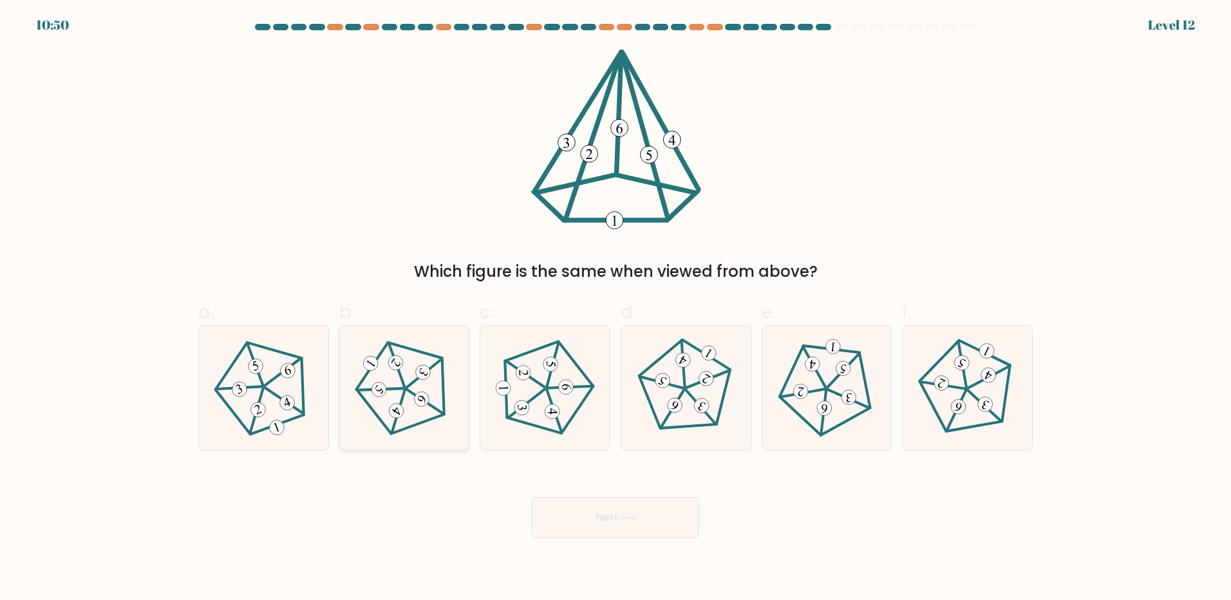
click at [384, 396] on icon at bounding box center [404, 387] width 99 height 99
click at [615, 308] on input "b." at bounding box center [615, 304] width 1 height 8
radio input "true"
click at [594, 494] on div "Next" at bounding box center [616, 502] width 850 height 72
click at [584, 510] on button "Next" at bounding box center [615, 517] width 167 height 41
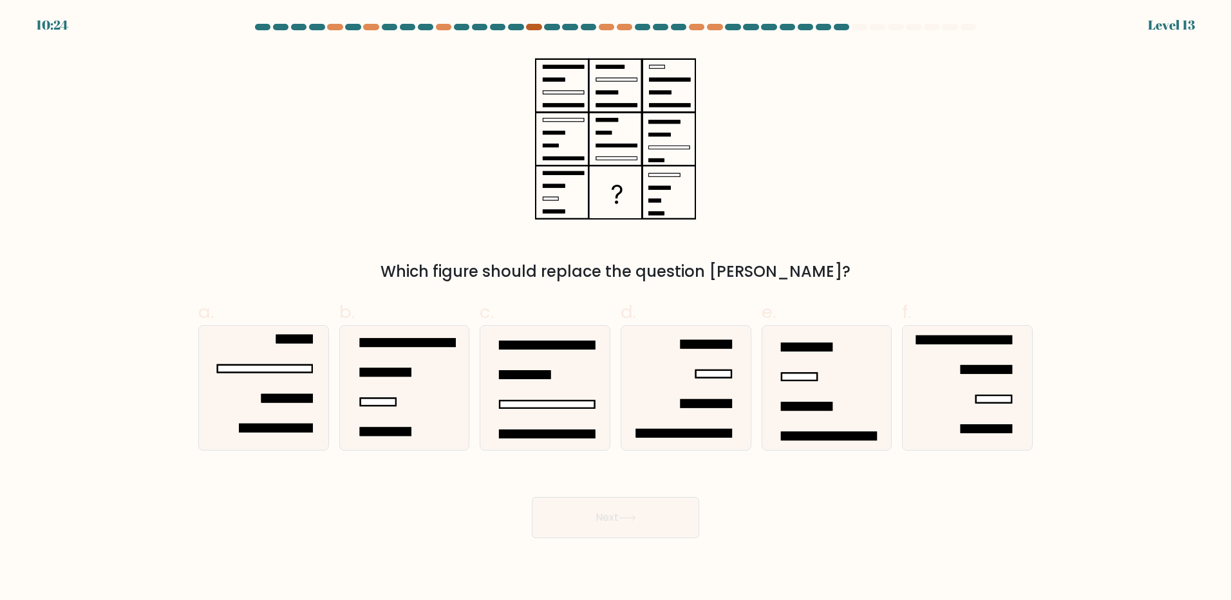
click at [532, 27] on div at bounding box center [533, 27] width 15 height 6
click at [553, 366] on icon at bounding box center [545, 388] width 124 height 124
click at [615, 308] on input "c." at bounding box center [615, 304] width 1 height 8
radio input "true"
click at [631, 513] on button "Next" at bounding box center [615, 517] width 167 height 41
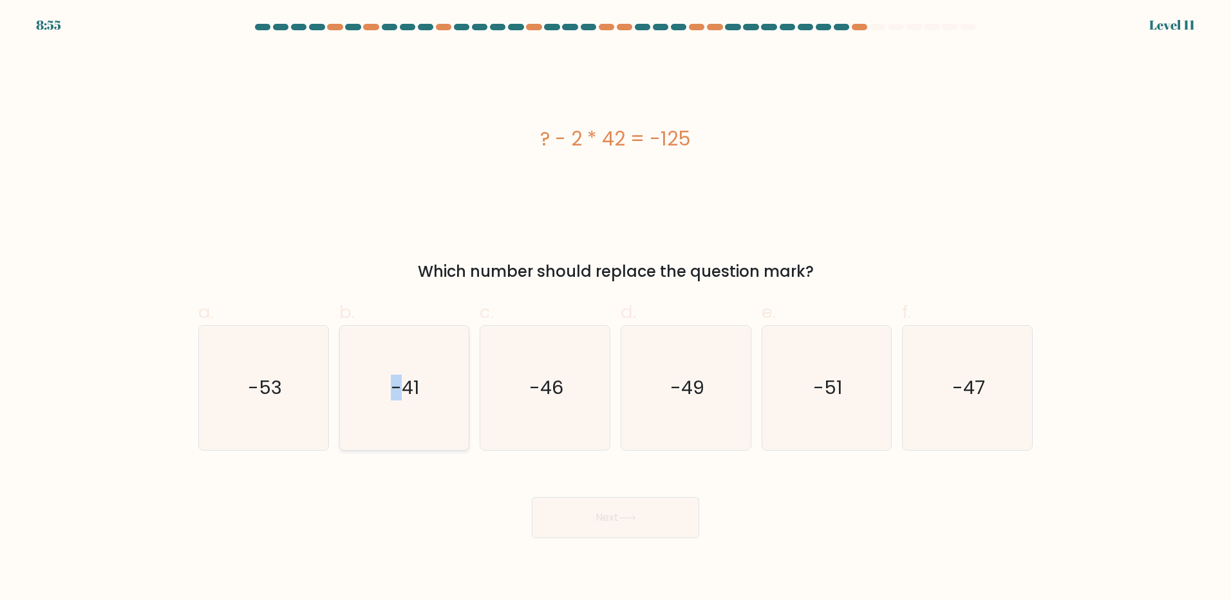
click at [399, 369] on icon "-41" at bounding box center [404, 388] width 124 height 124
drag, startPoint x: 634, startPoint y: 521, endPoint x: 596, endPoint y: 518, distance: 38.2
click at [632, 521] on button "Next" at bounding box center [615, 517] width 167 height 41
click at [411, 485] on div "Next" at bounding box center [616, 502] width 850 height 72
click at [431, 407] on icon "-41" at bounding box center [404, 388] width 124 height 124
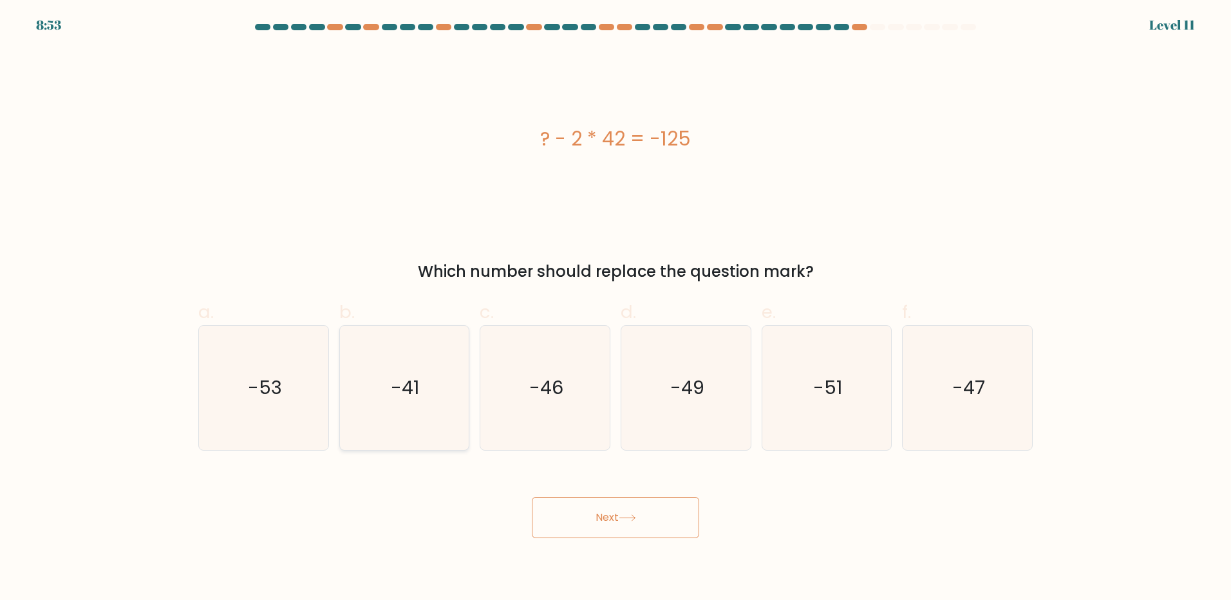
click at [615, 308] on input "b. -41" at bounding box center [615, 304] width 1 height 8
radio input "true"
click at [623, 503] on button "Next" at bounding box center [615, 517] width 167 height 41
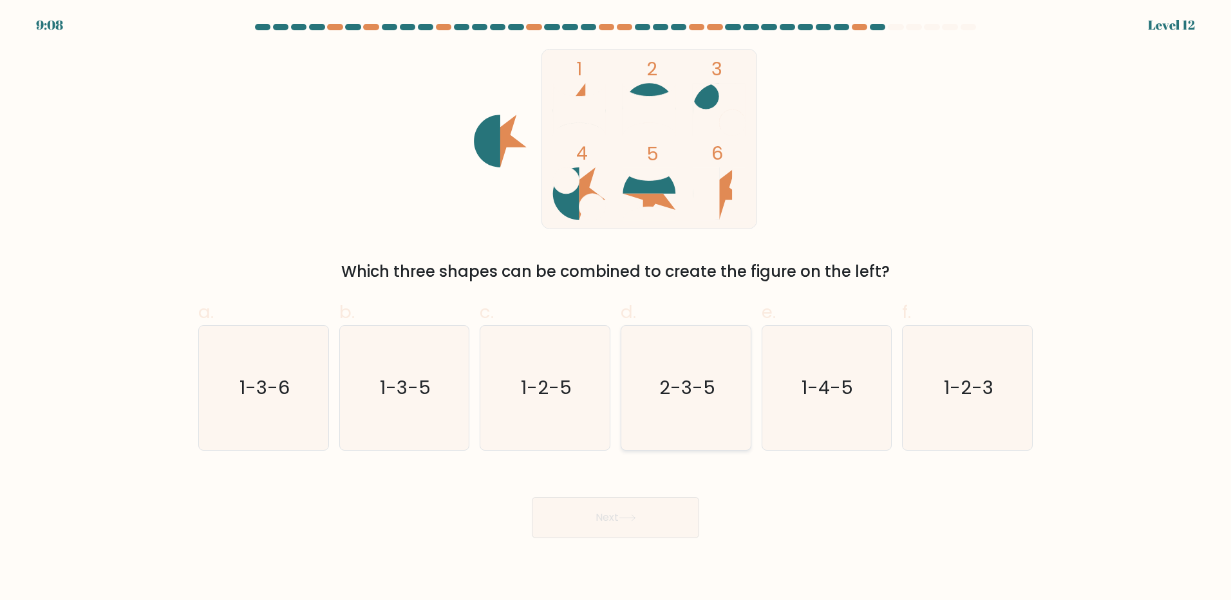
click at [692, 407] on icon "2-3-5" at bounding box center [686, 388] width 124 height 124
click at [616, 308] on input "d. 2-3-5" at bounding box center [615, 304] width 1 height 8
radio input "true"
click at [661, 518] on button "Next" at bounding box center [615, 517] width 167 height 41
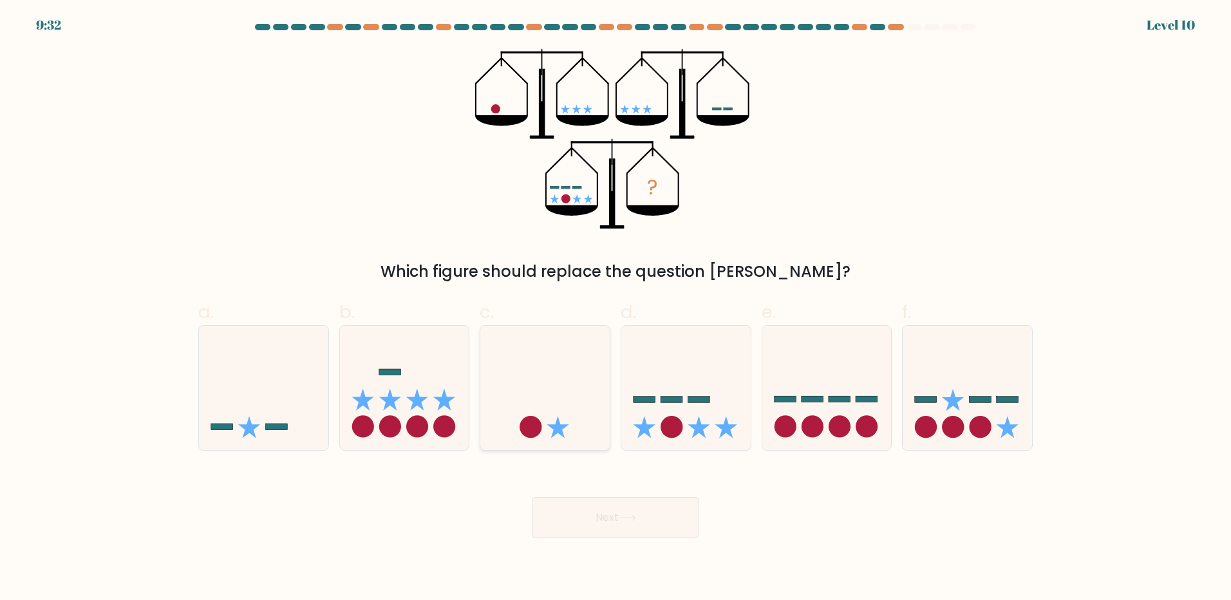
click at [577, 371] on icon at bounding box center [544, 387] width 129 height 107
click at [615, 308] on input "c." at bounding box center [615, 304] width 1 height 8
radio input "true"
click at [698, 380] on icon at bounding box center [685, 387] width 129 height 107
click at [616, 308] on input "d." at bounding box center [615, 304] width 1 height 8
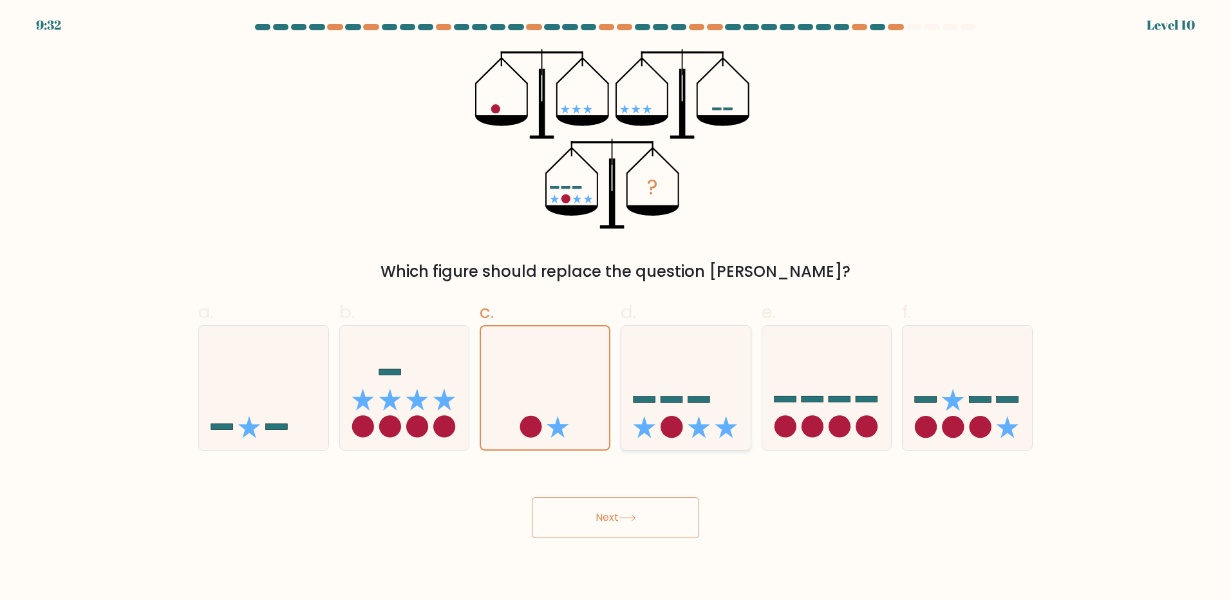
radio input "true"
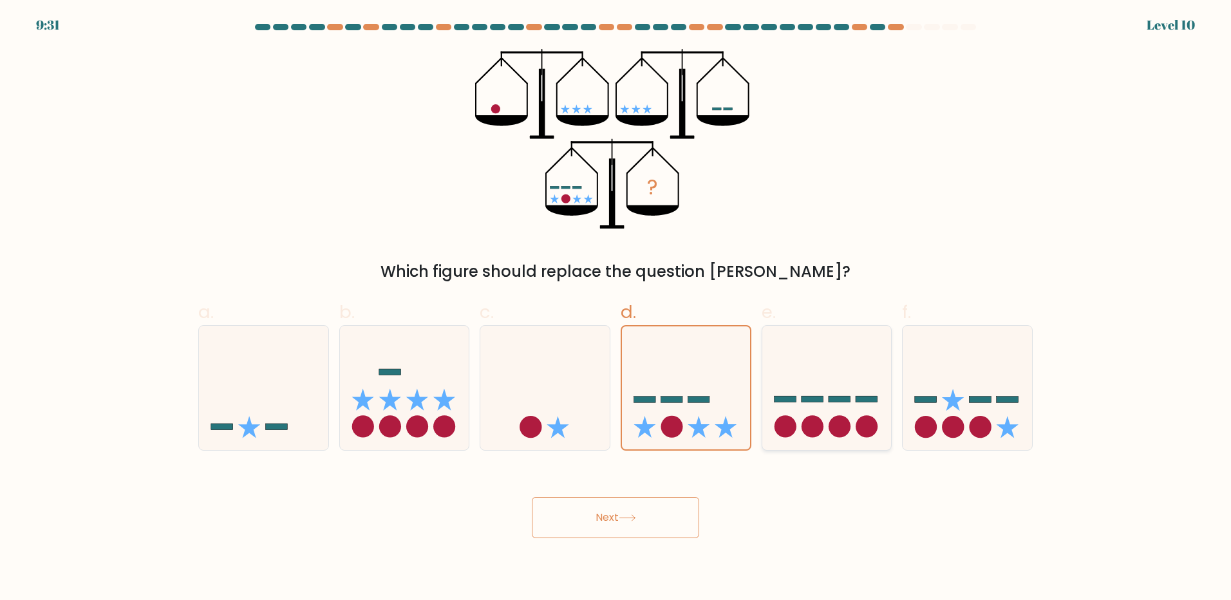
click at [784, 386] on icon at bounding box center [826, 387] width 129 height 107
click at [616, 308] on input "e." at bounding box center [615, 304] width 1 height 8
radio input "true"
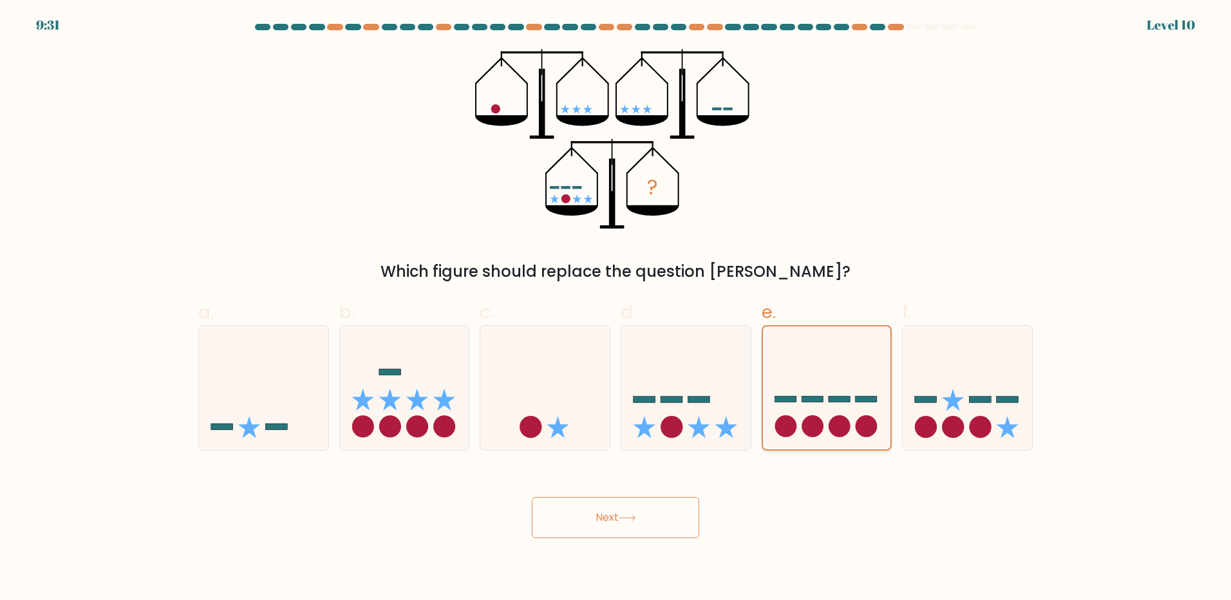
click at [870, 386] on icon at bounding box center [827, 388] width 128 height 106
click at [616, 308] on input "e." at bounding box center [615, 304] width 1 height 8
click at [930, 387] on icon at bounding box center [967, 387] width 129 height 107
click at [616, 308] on input "f." at bounding box center [615, 304] width 1 height 8
radio input "true"
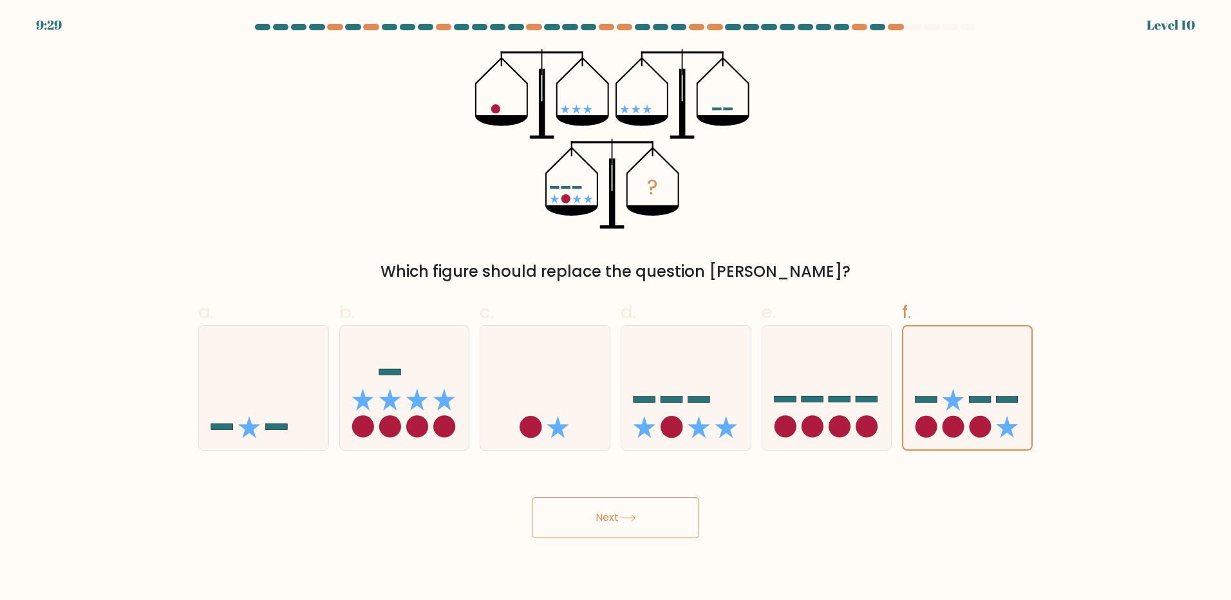
click at [605, 521] on button "Next" at bounding box center [615, 517] width 167 height 41
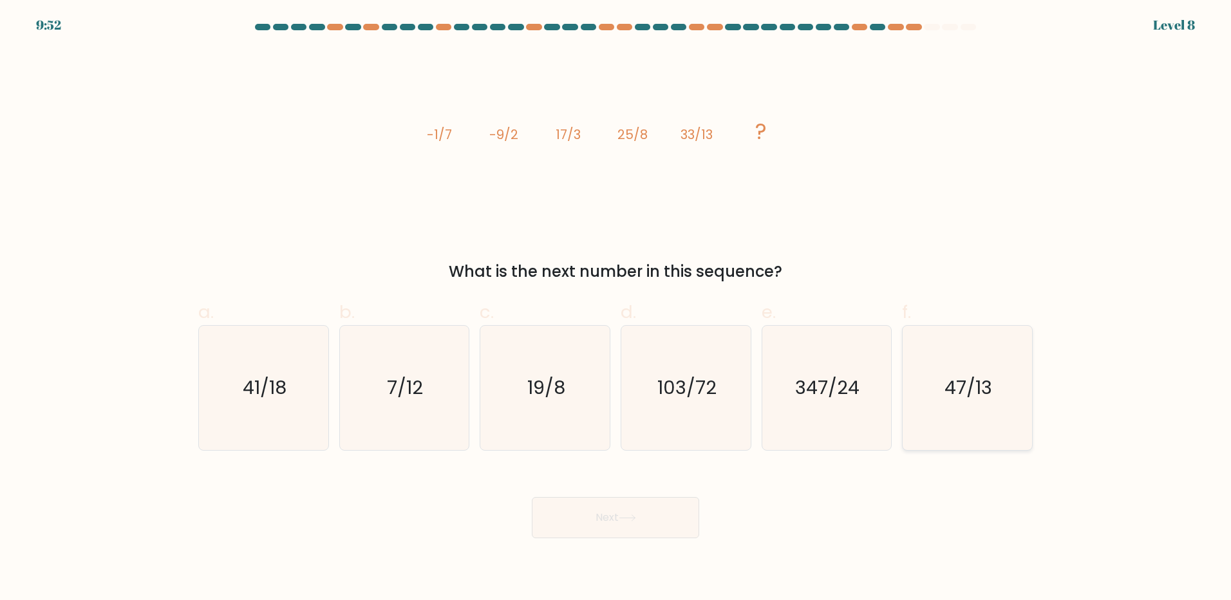
click at [989, 402] on icon "47/13" at bounding box center [967, 388] width 124 height 124
click at [616, 308] on input "f. 47/13" at bounding box center [615, 304] width 1 height 8
radio input "true"
click at [654, 514] on button "Next" at bounding box center [615, 517] width 167 height 41
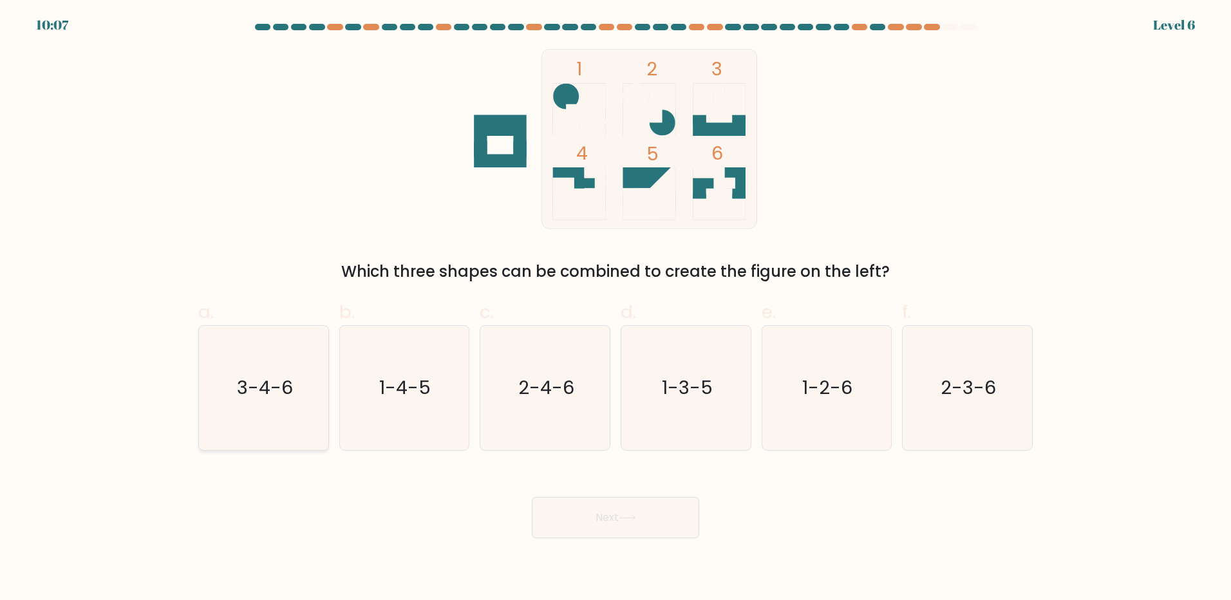
click at [252, 410] on icon "3-4-6" at bounding box center [263, 388] width 124 height 124
click at [615, 308] on input "a. 3-4-6" at bounding box center [615, 304] width 1 height 8
radio input "true"
drag, startPoint x: 628, startPoint y: 517, endPoint x: 509, endPoint y: 505, distance: 119.1
click at [626, 517] on icon at bounding box center [627, 517] width 17 height 7
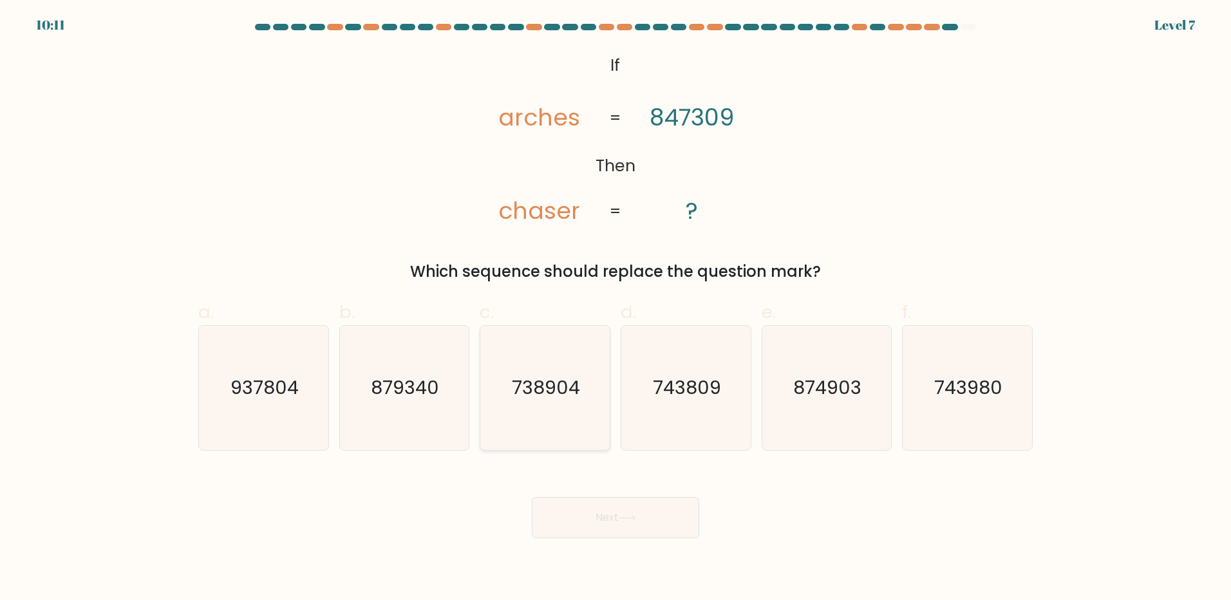
click at [539, 396] on text "738904" at bounding box center [546, 388] width 68 height 26
click at [615, 308] on input "c. 738904" at bounding box center [615, 304] width 1 height 8
radio input "true"
click at [662, 515] on button "Next" at bounding box center [615, 517] width 167 height 41
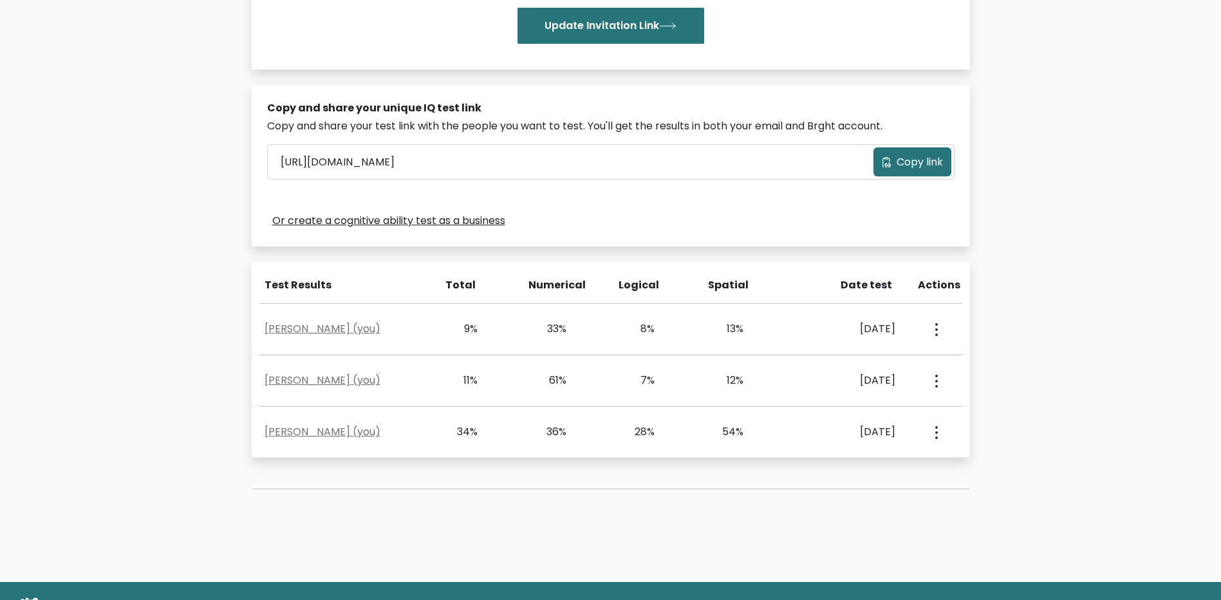
scroll to position [382, 0]
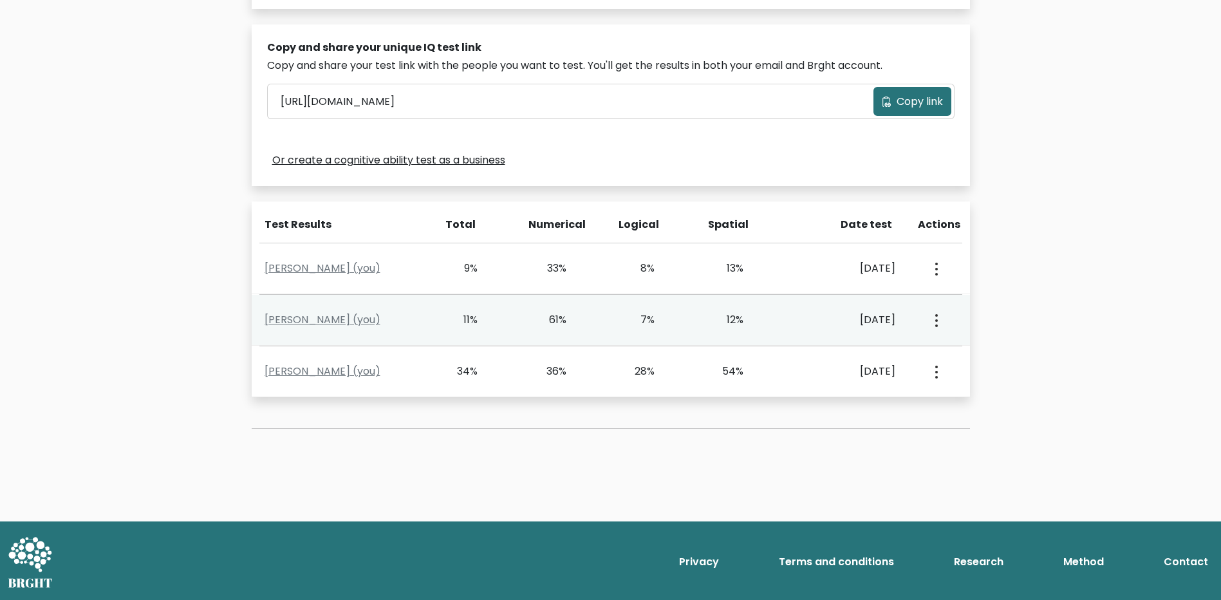
click at [467, 317] on div "11%" at bounding box center [460, 319] width 37 height 15
click at [473, 319] on div "11%" at bounding box center [460, 319] width 37 height 15
click at [934, 323] on button "button" at bounding box center [935, 320] width 10 height 40
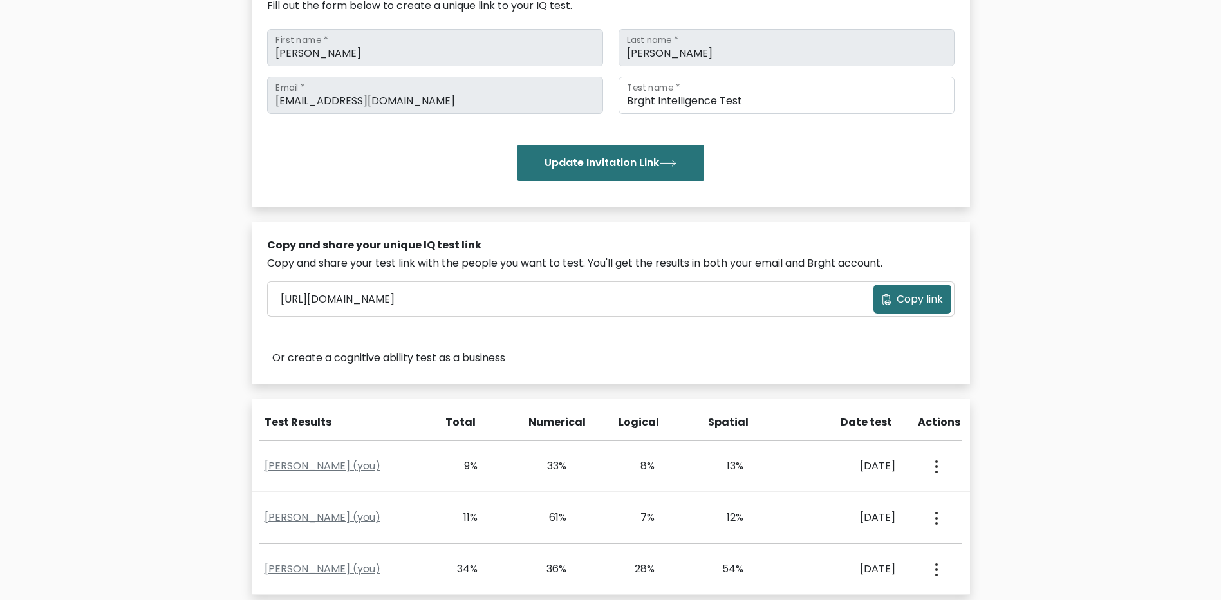
scroll to position [0, 0]
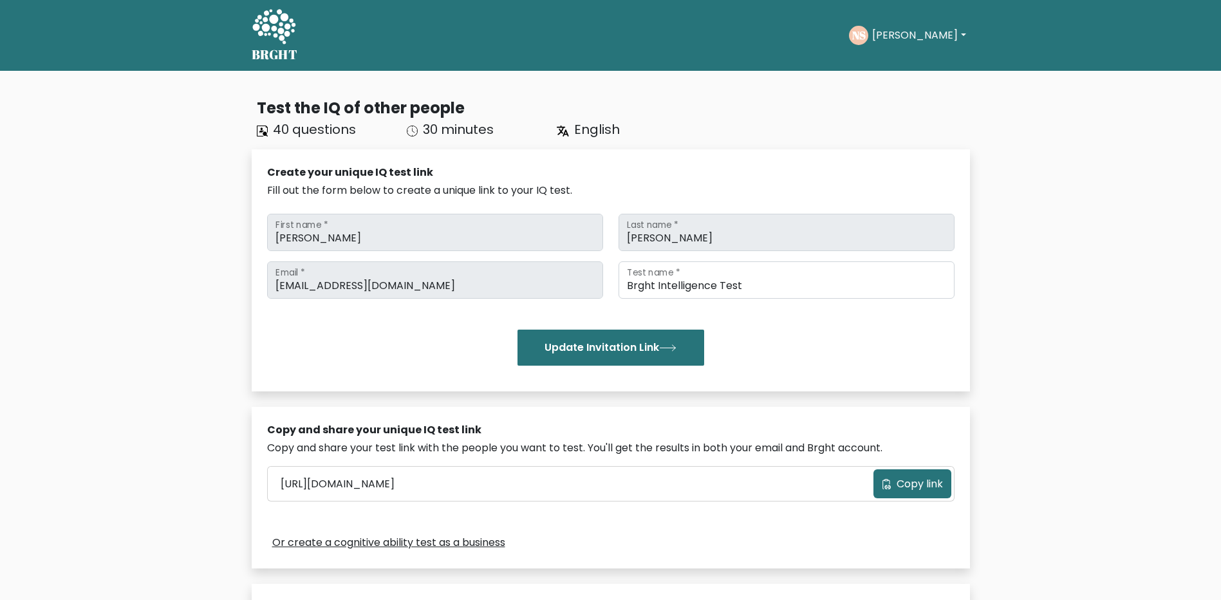
click at [866, 32] on text "NS" at bounding box center [859, 35] width 14 height 15
click at [893, 33] on button "[PERSON_NAME]" at bounding box center [918, 35] width 101 height 17
click at [904, 57] on link "Dashboard" at bounding box center [901, 62] width 102 height 21
click at [917, 41] on button "[PERSON_NAME]" at bounding box center [918, 35] width 101 height 17
click at [894, 75] on link "Profile" at bounding box center [901, 83] width 102 height 21
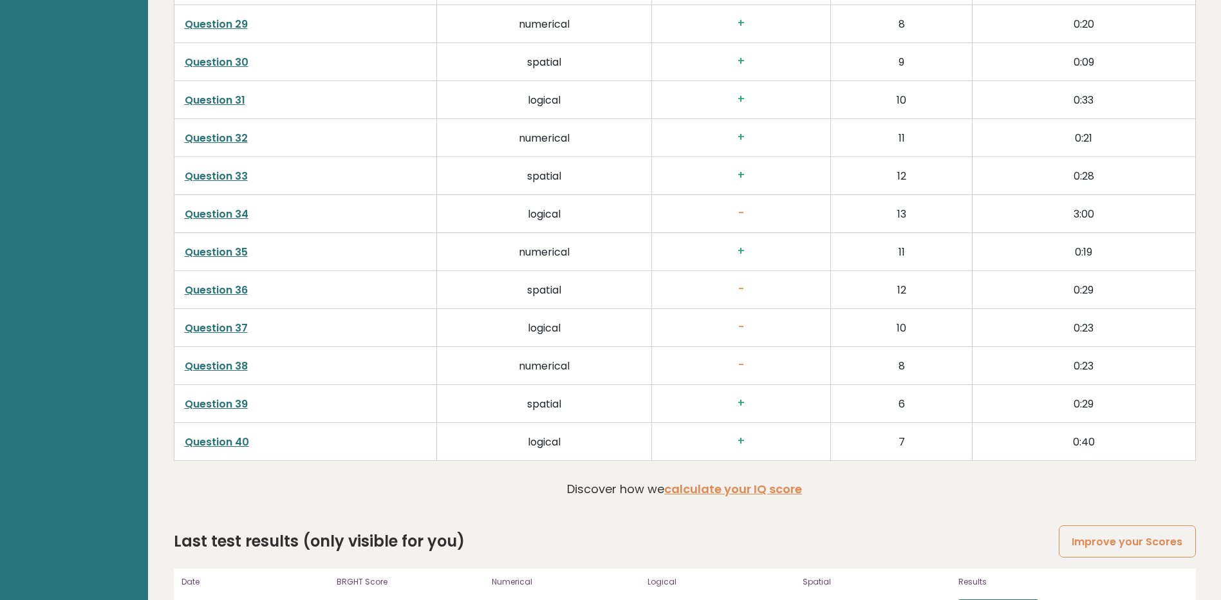
scroll to position [3208, 0]
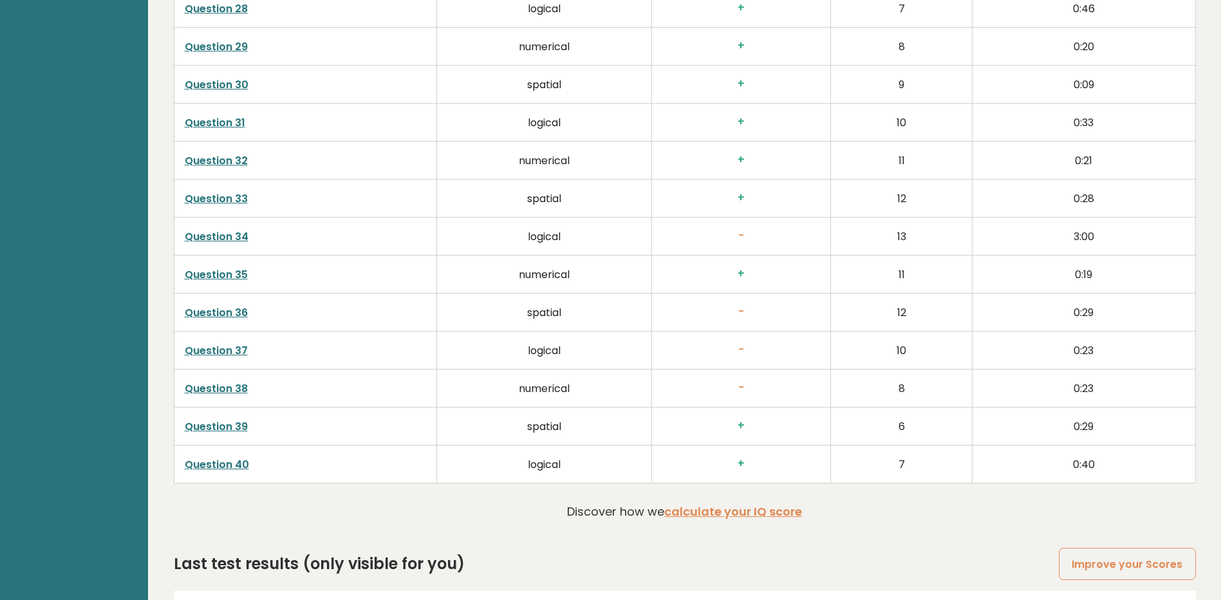
click at [218, 238] on link "Question 34" at bounding box center [217, 236] width 64 height 15
